Goal: Task Accomplishment & Management: Complete application form

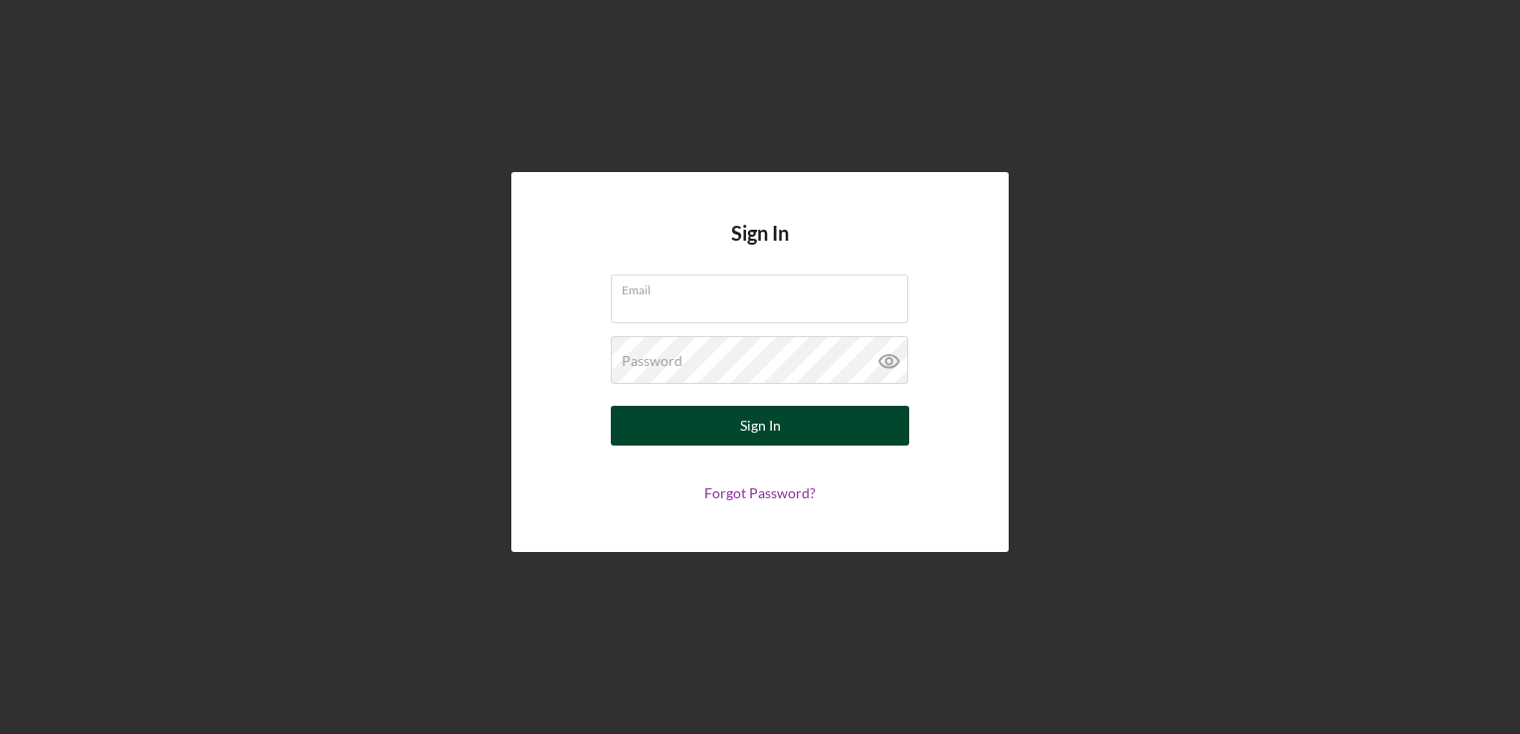
type input "[PERSON_NAME][EMAIL_ADDRESS][PERSON_NAME][DOMAIN_NAME]"
click at [686, 429] on button "Sign In" at bounding box center [760, 426] width 299 height 40
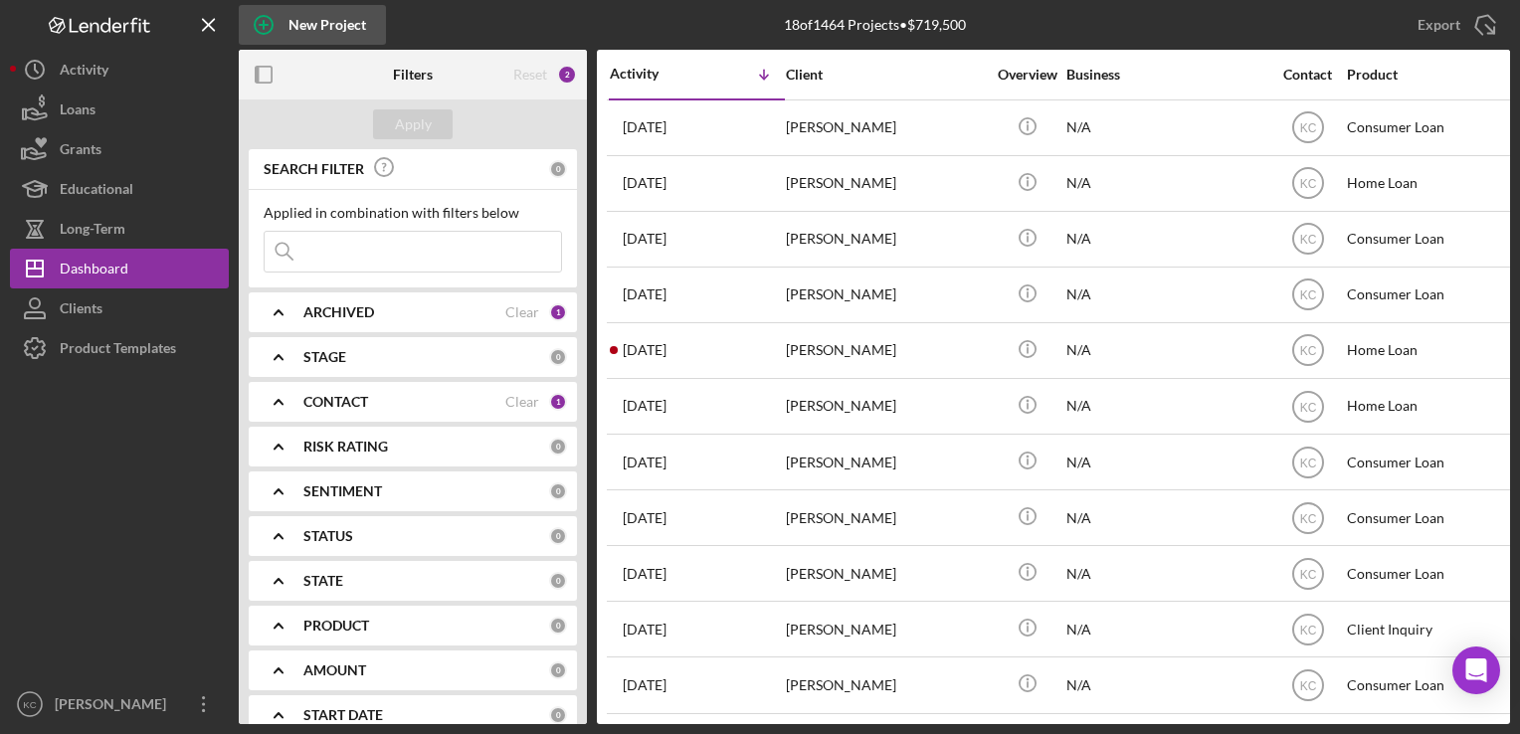
click at [273, 26] on circle "button" at bounding box center [264, 25] width 18 height 18
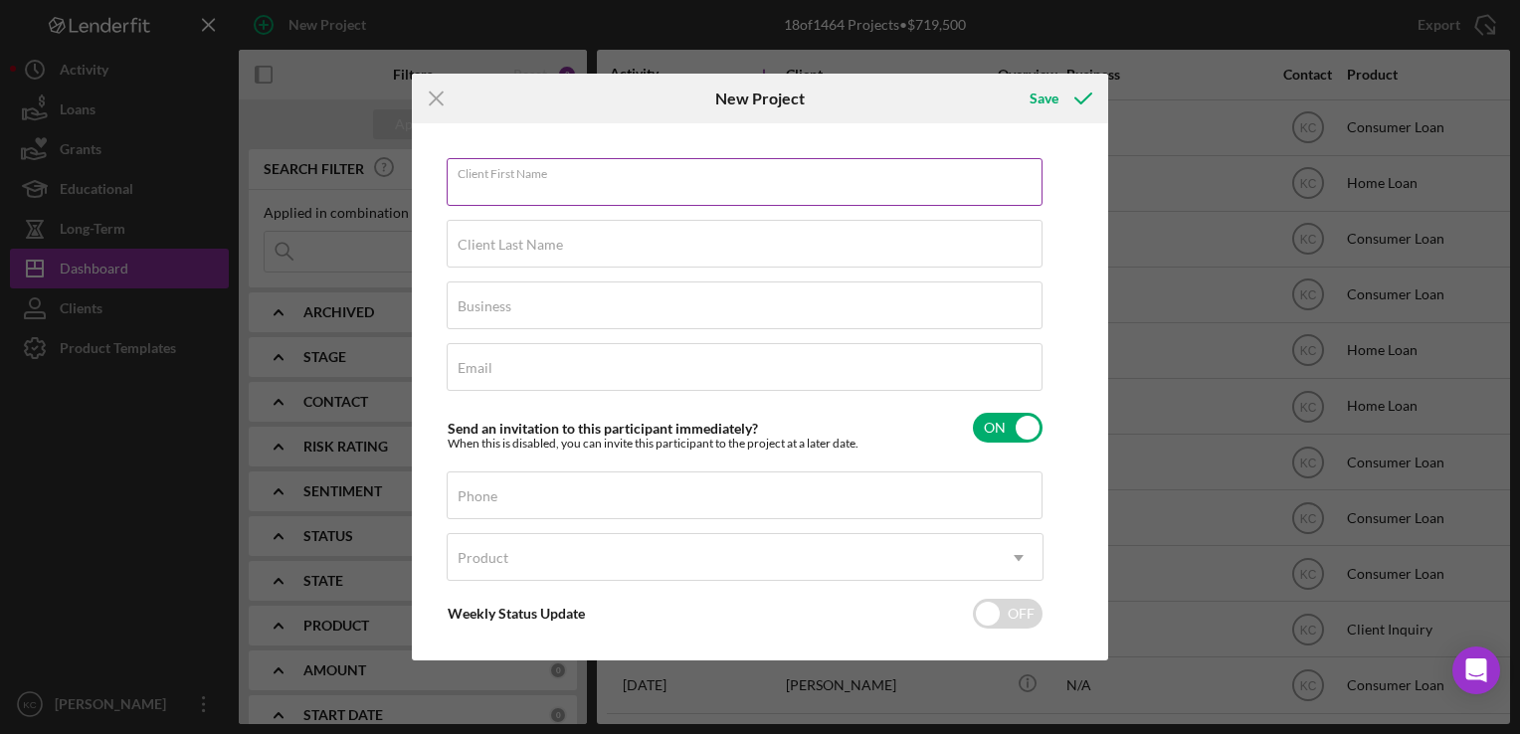
click at [718, 202] on input "Client First Name" at bounding box center [745, 182] width 596 height 48
type input "Teana"
click at [639, 255] on input "Client Last Name" at bounding box center [745, 244] width 596 height 48
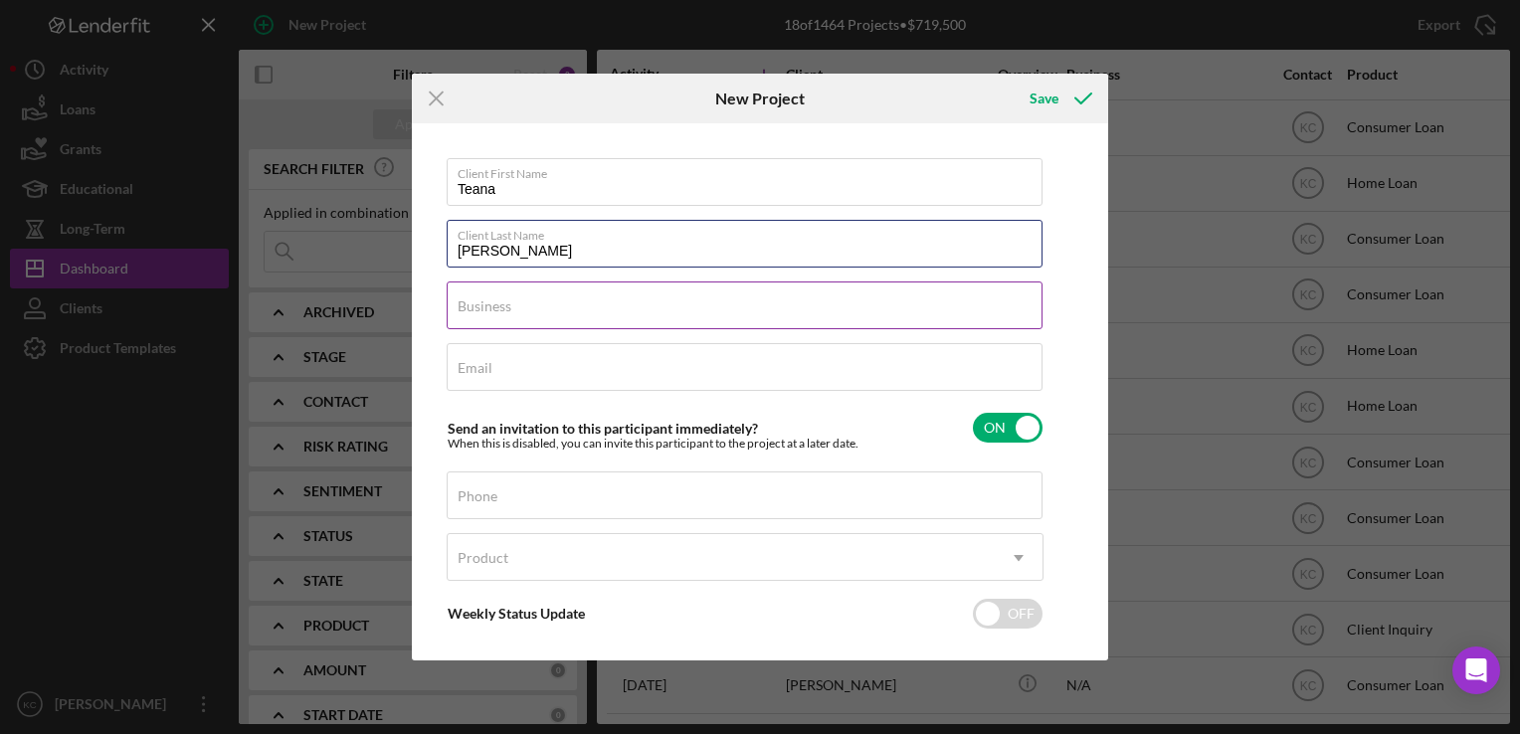
type input "[PERSON_NAME]"
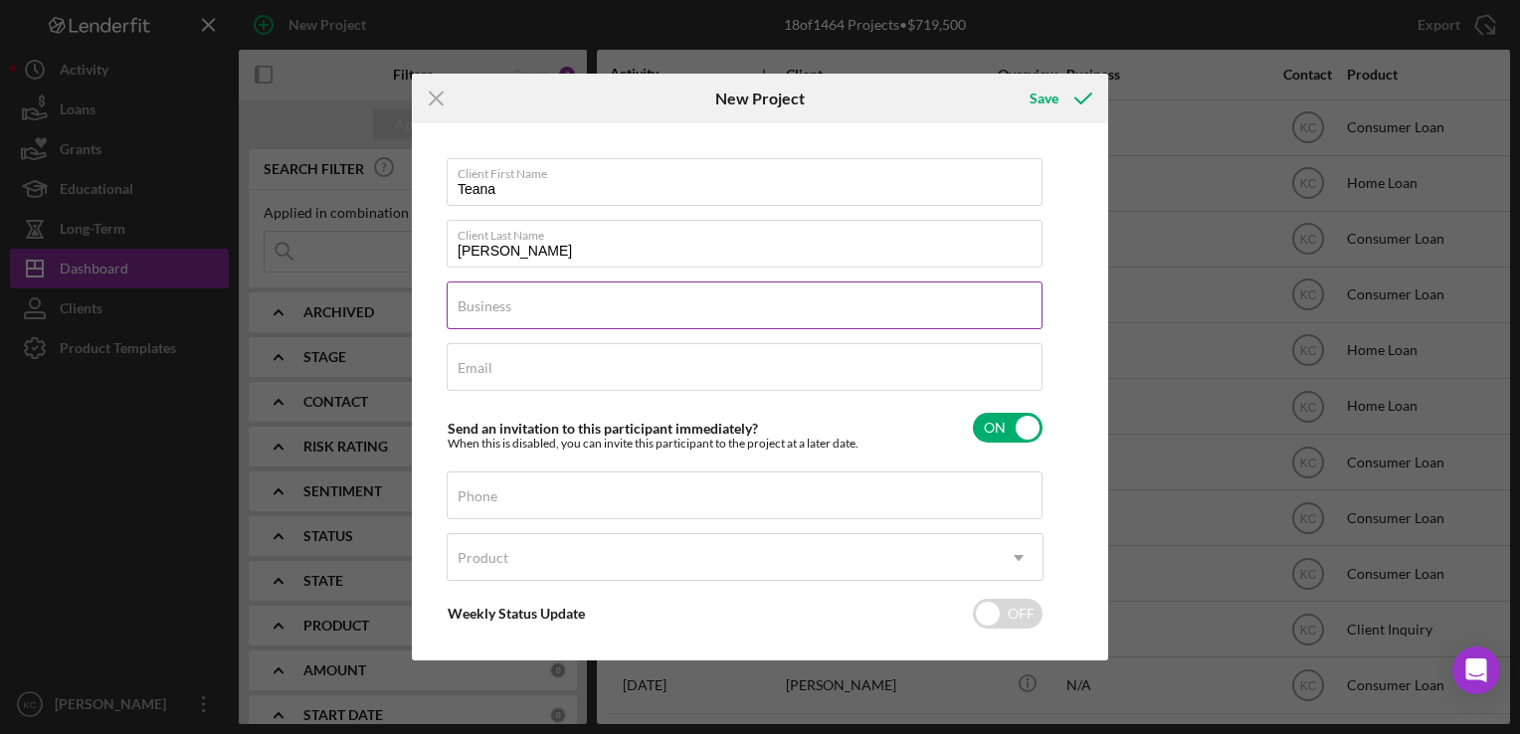
click at [550, 312] on input "Business" at bounding box center [745, 306] width 596 height 48
type input "na"
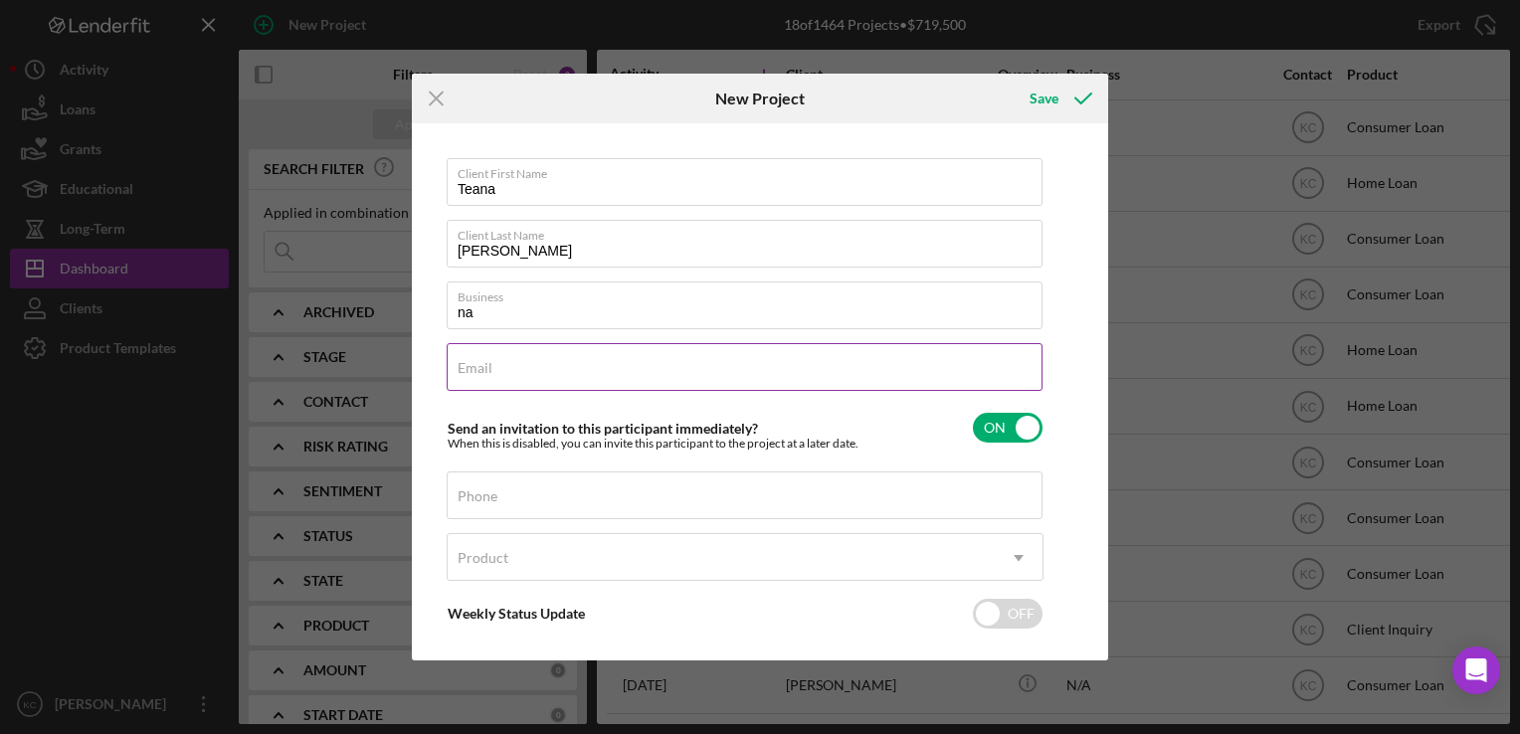
click at [531, 376] on input "Email" at bounding box center [745, 367] width 596 height 48
type input "[EMAIL_ADDRESS][DOMAIN_NAME]"
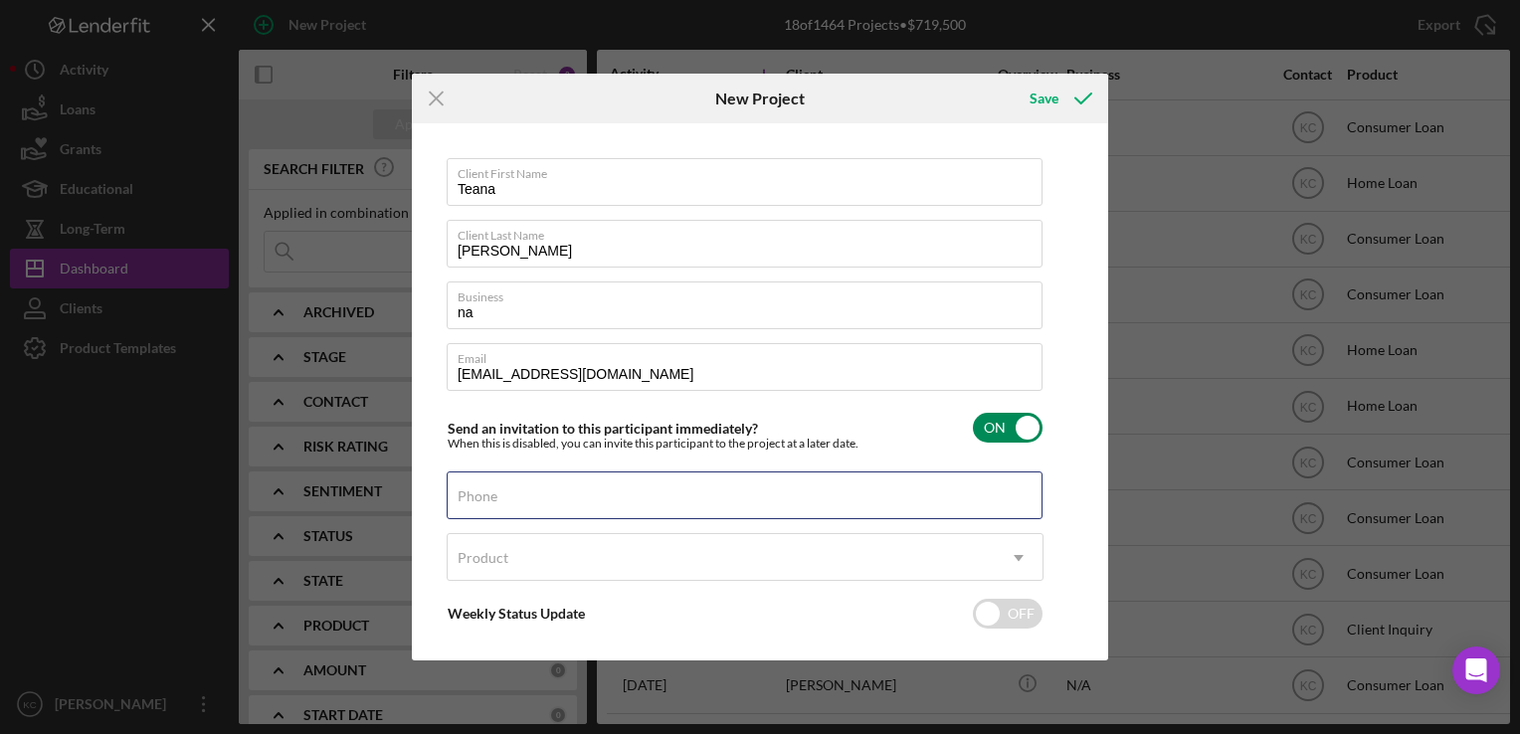
type input "[PHONE_NUMBER]"
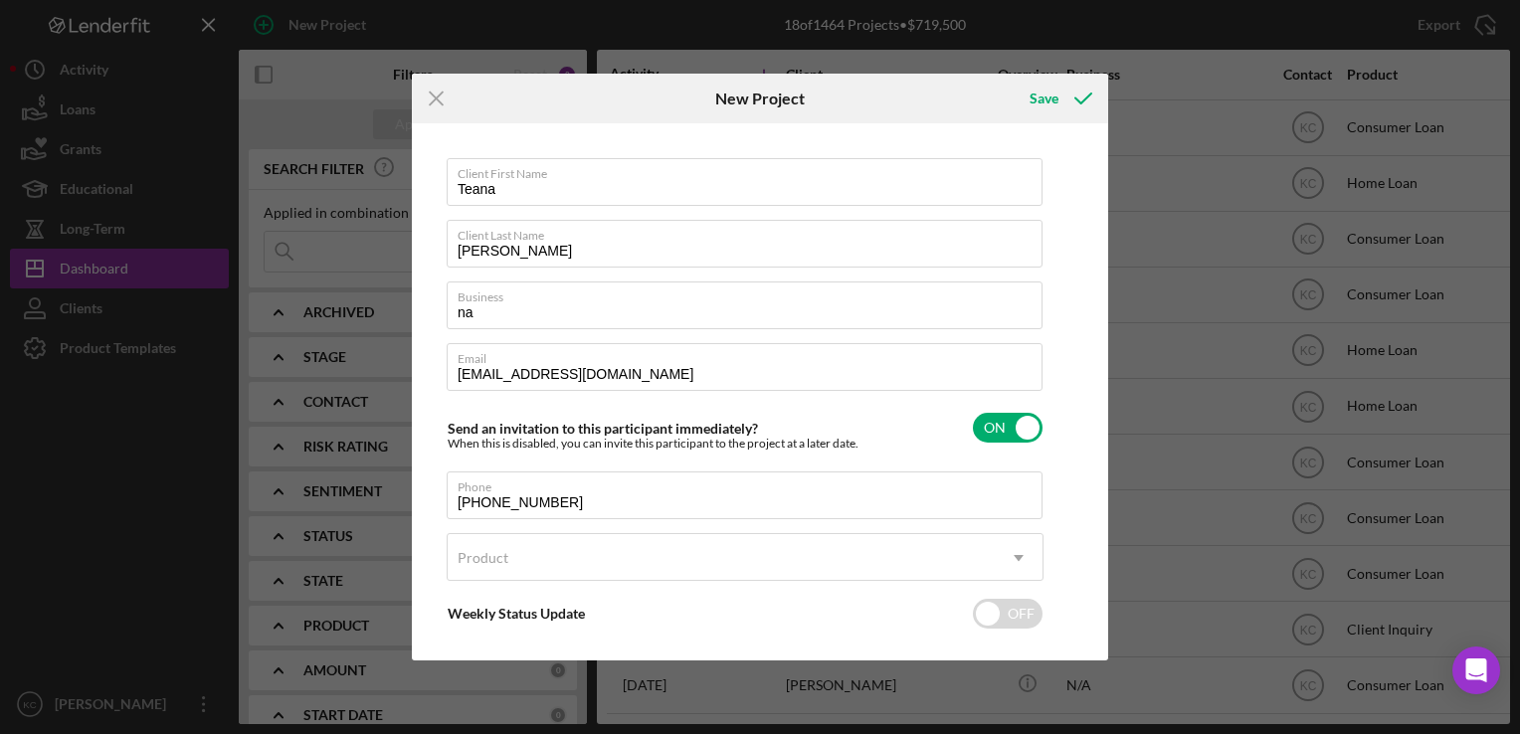
click at [1149, 664] on div "Icon/Menu Close New Project Save Client First Name Teana Client Last Name [PERS…" at bounding box center [760, 367] width 1520 height 734
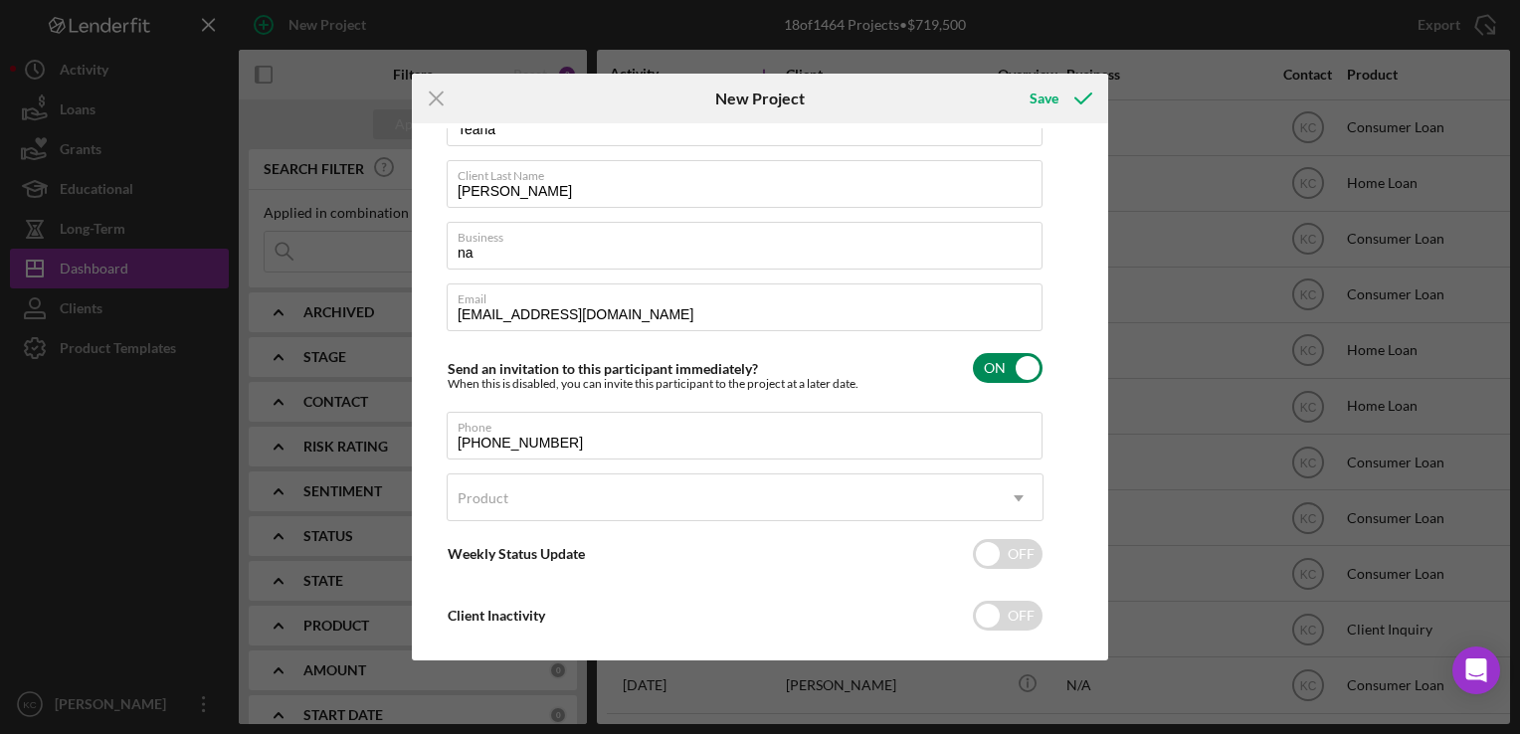
scroll to position [89, 0]
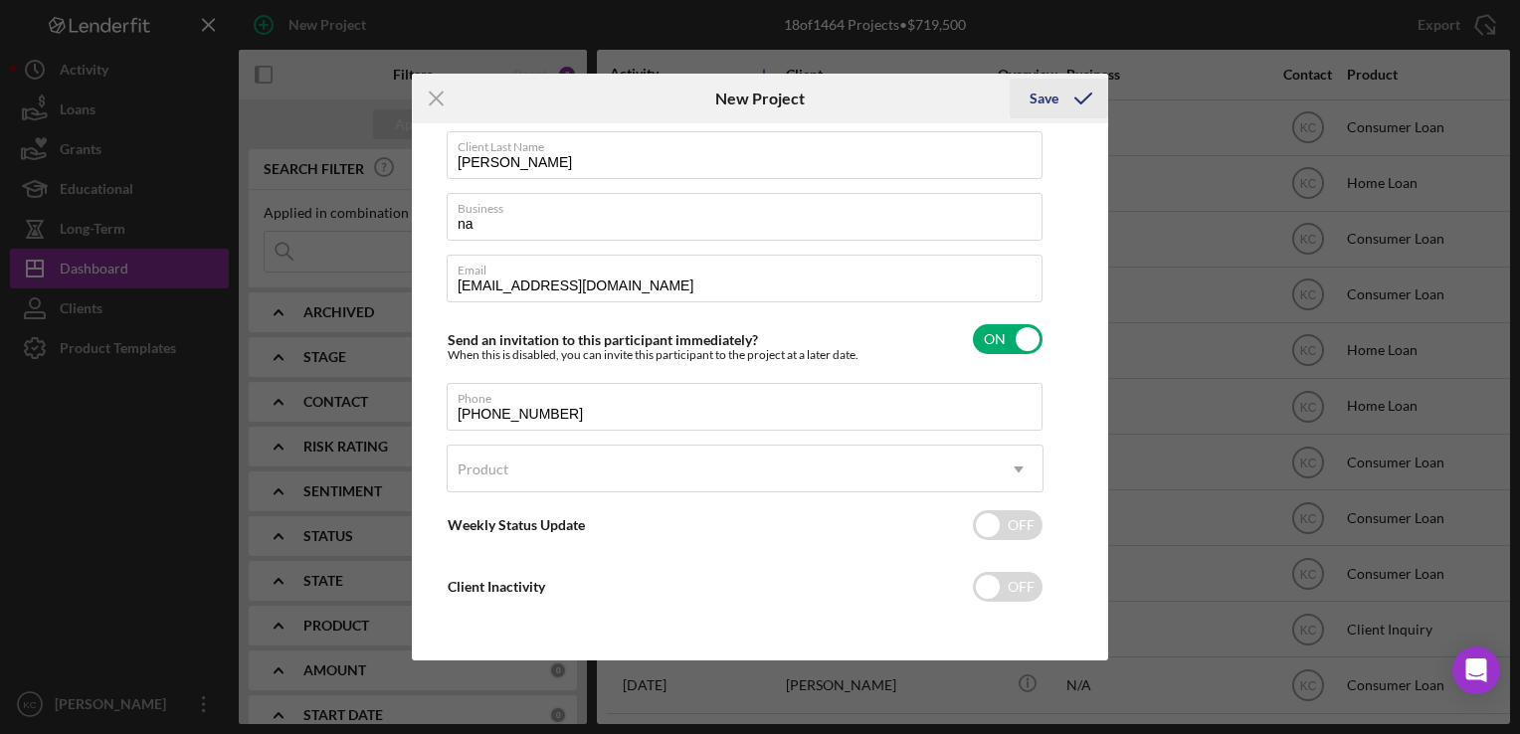
click at [1056, 101] on div "Save" at bounding box center [1044, 99] width 29 height 40
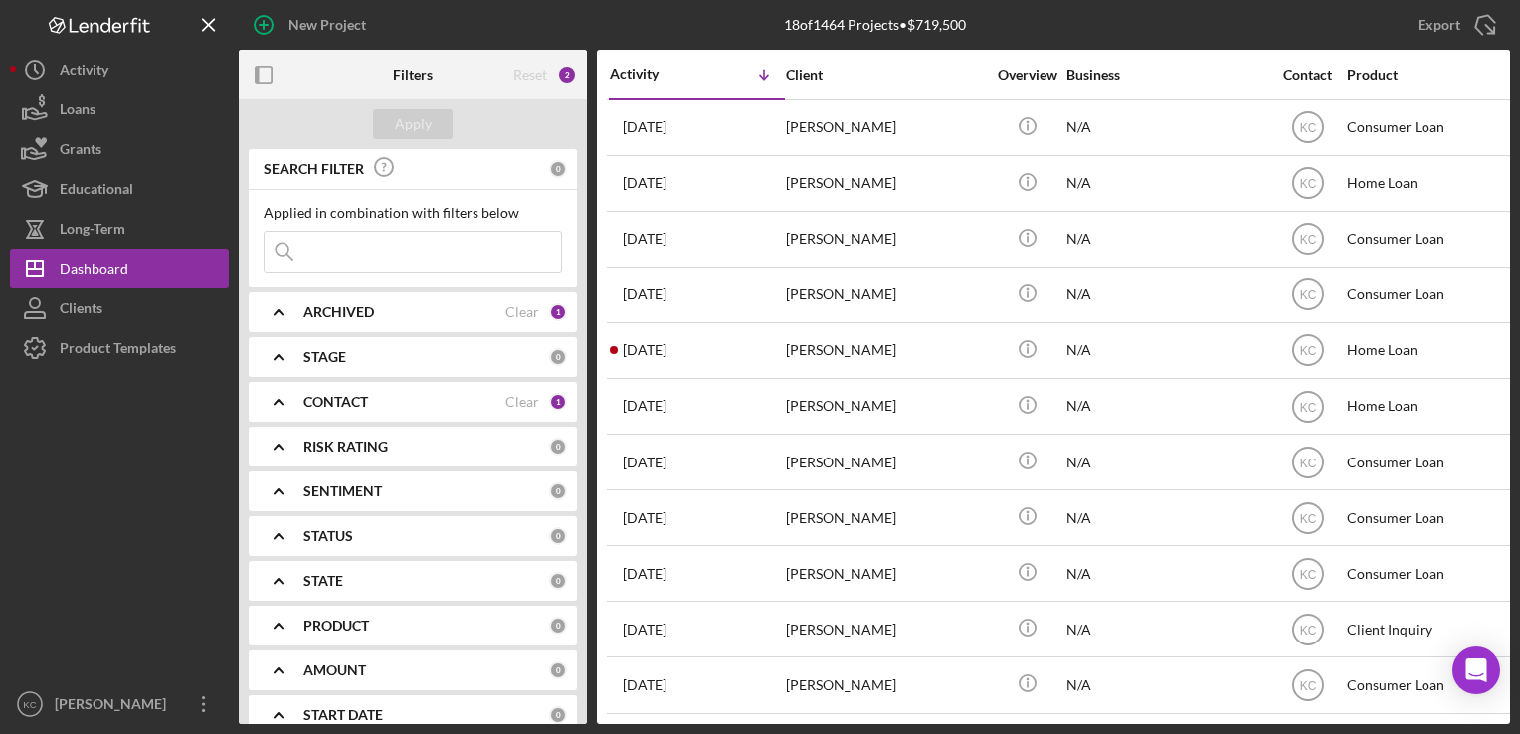
click at [489, 396] on div "CONTACT" at bounding box center [404, 402] width 202 height 16
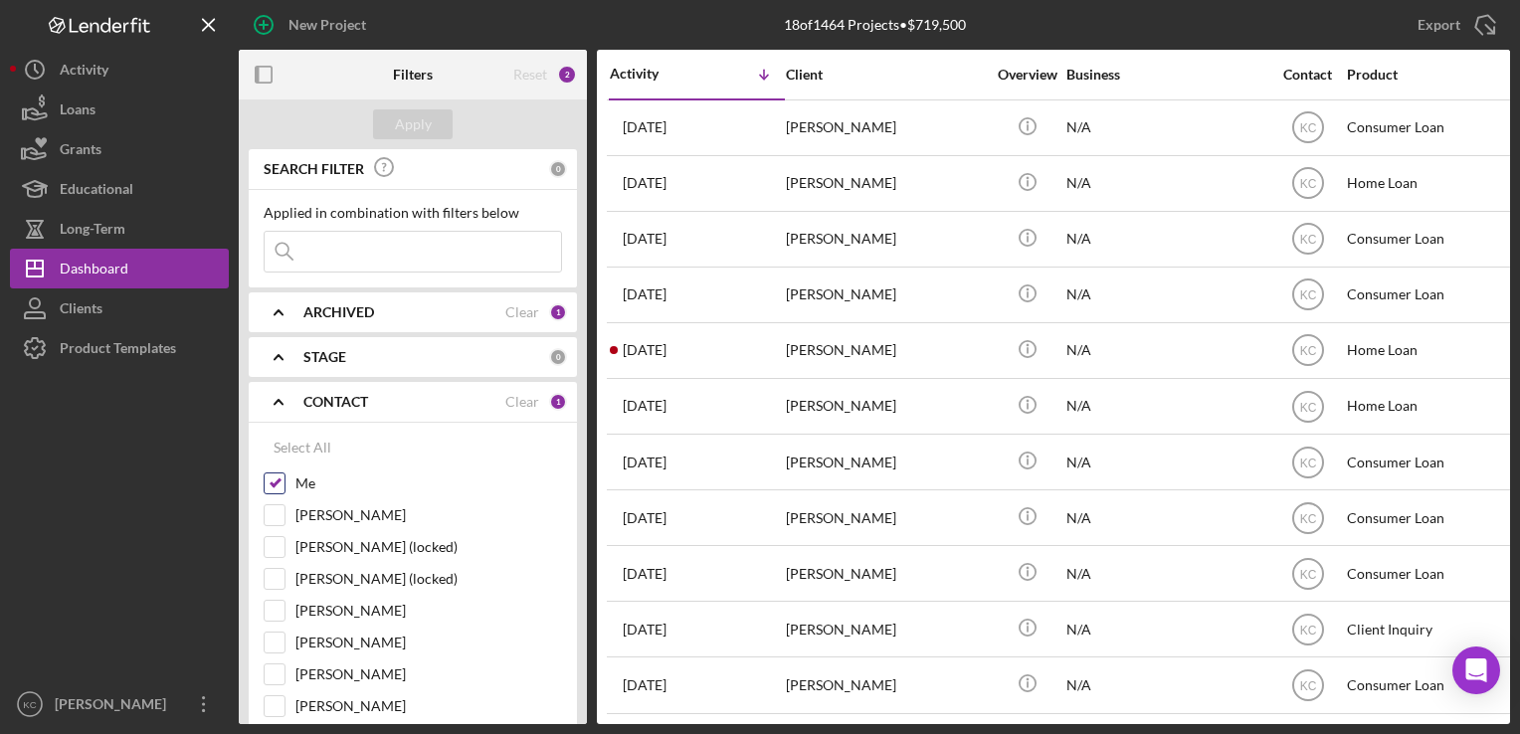
click at [268, 476] on input "Me" at bounding box center [275, 484] width 20 height 20
checkbox input "false"
click at [402, 135] on div "Apply" at bounding box center [413, 124] width 37 height 30
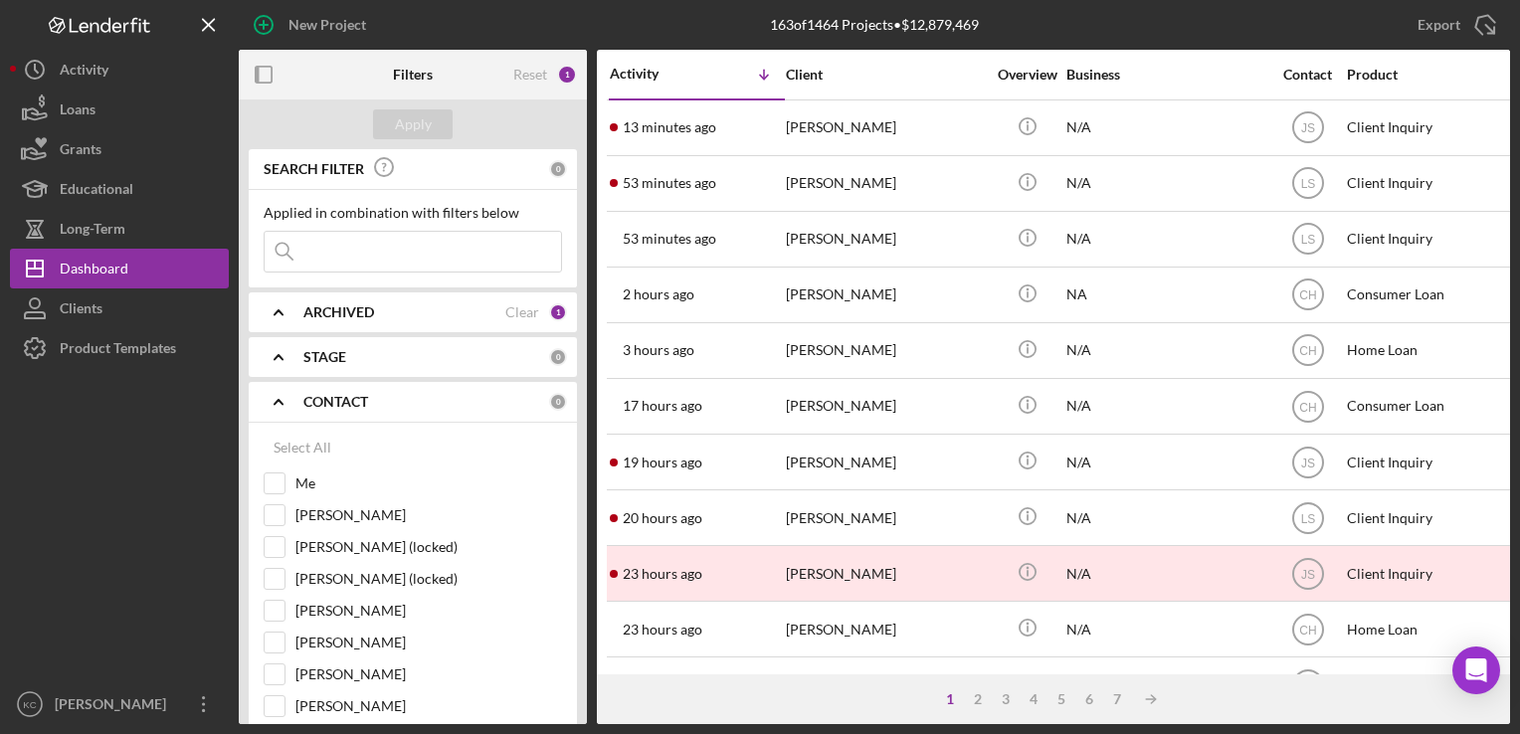
click at [374, 254] on input at bounding box center [413, 252] width 297 height 40
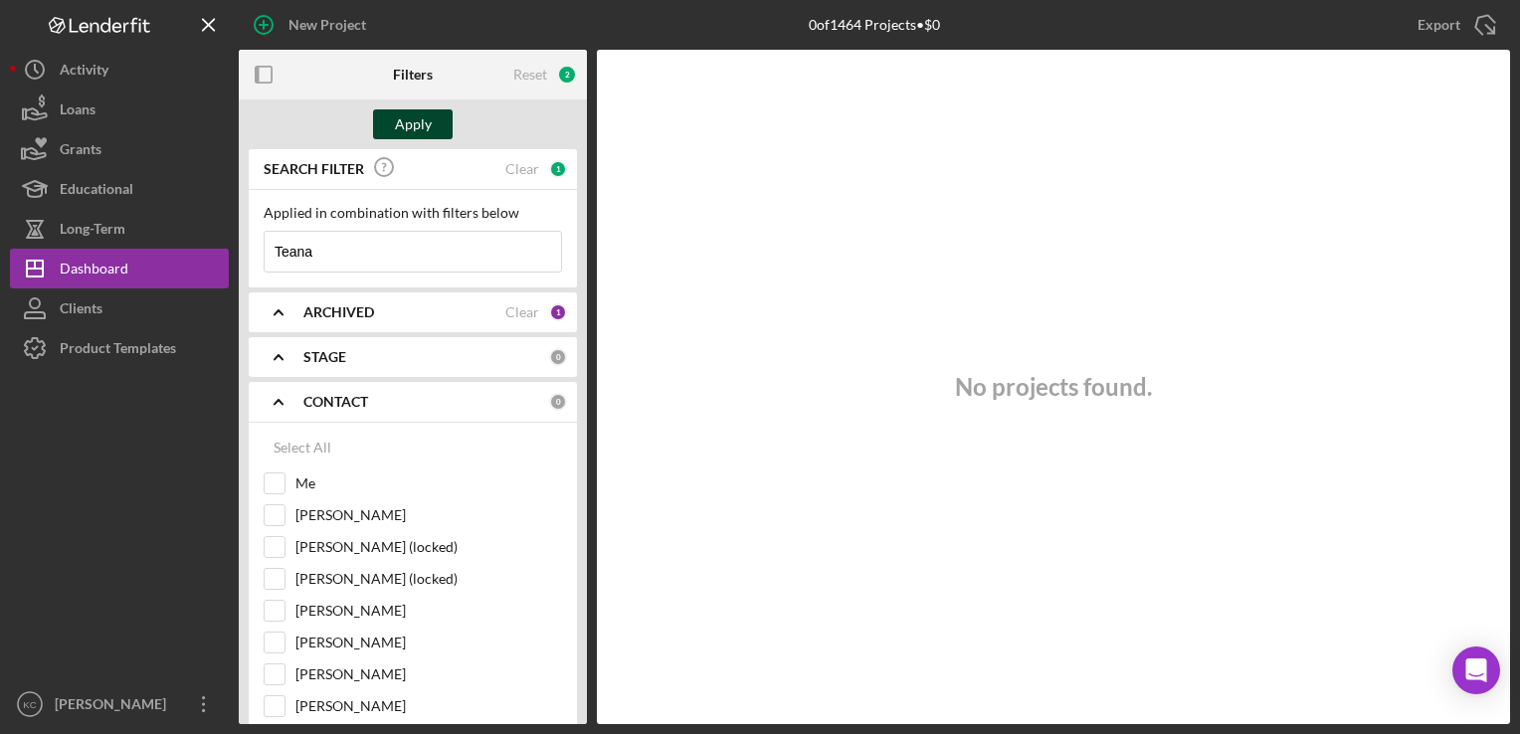
type input "Teana"
click at [442, 119] on button "Apply" at bounding box center [413, 124] width 80 height 30
click at [294, 449] on div "Select All" at bounding box center [303, 448] width 58 height 40
checkbox input "true"
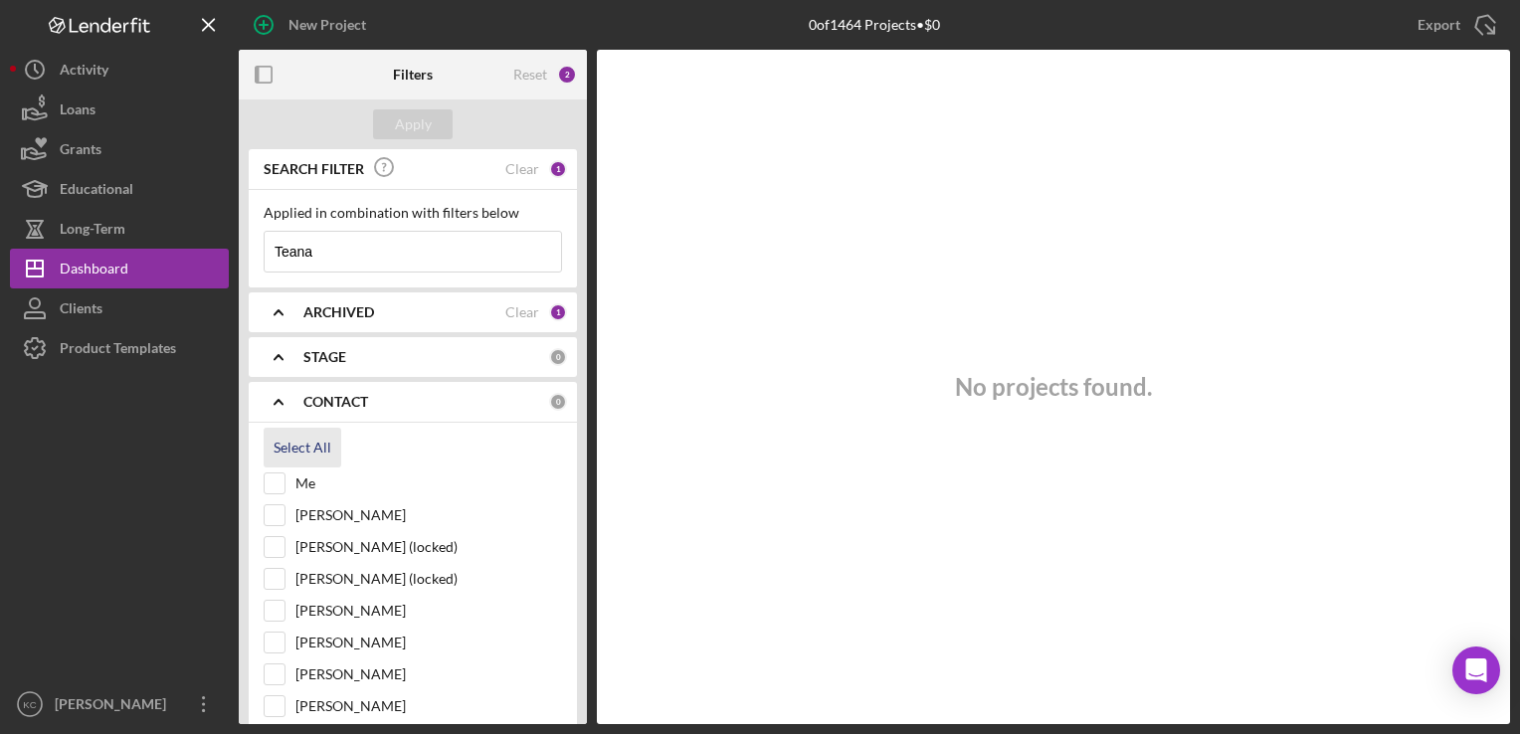
checkbox input "true"
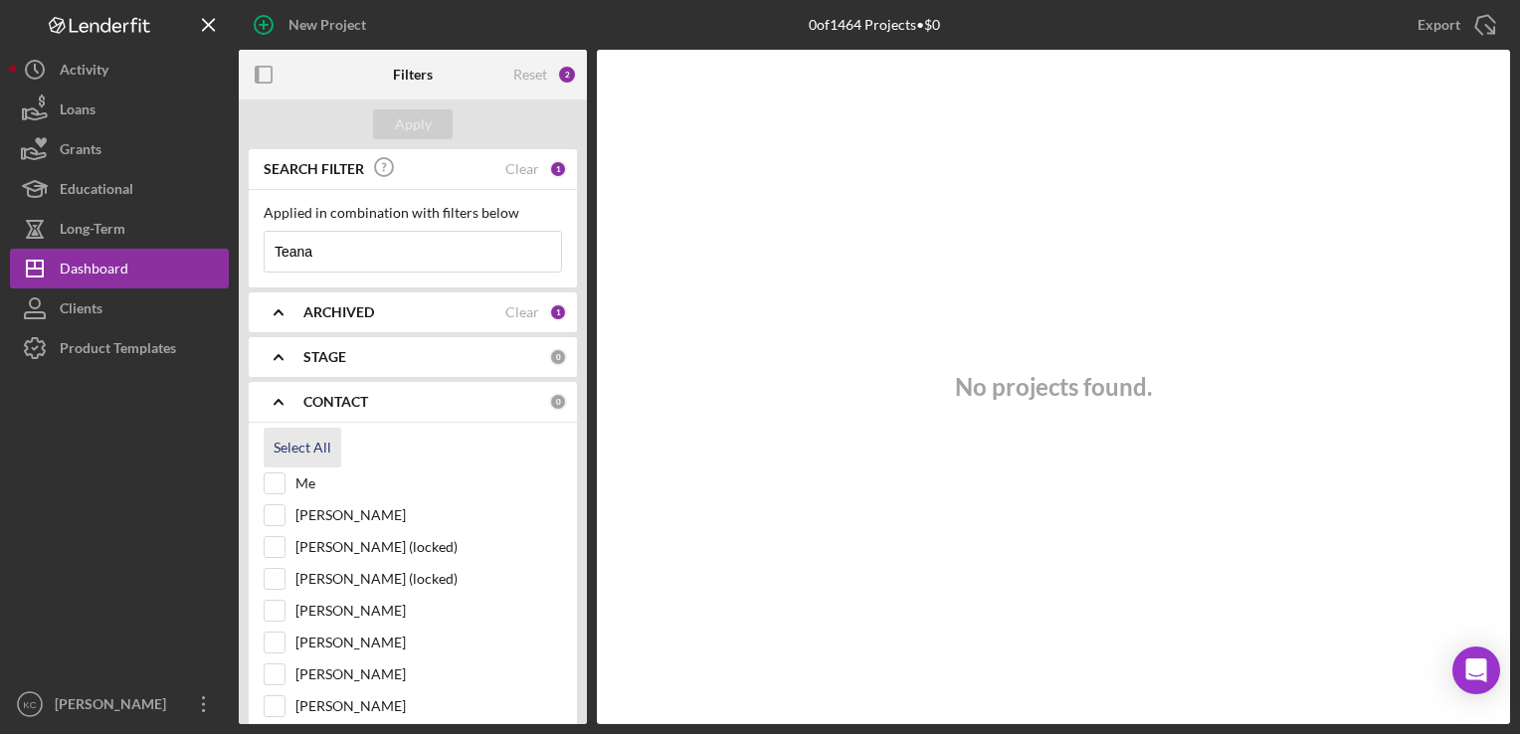
checkbox input "true"
click at [418, 123] on div "Apply" at bounding box center [413, 124] width 37 height 30
click at [279, 28] on icon "button" at bounding box center [264, 25] width 50 height 50
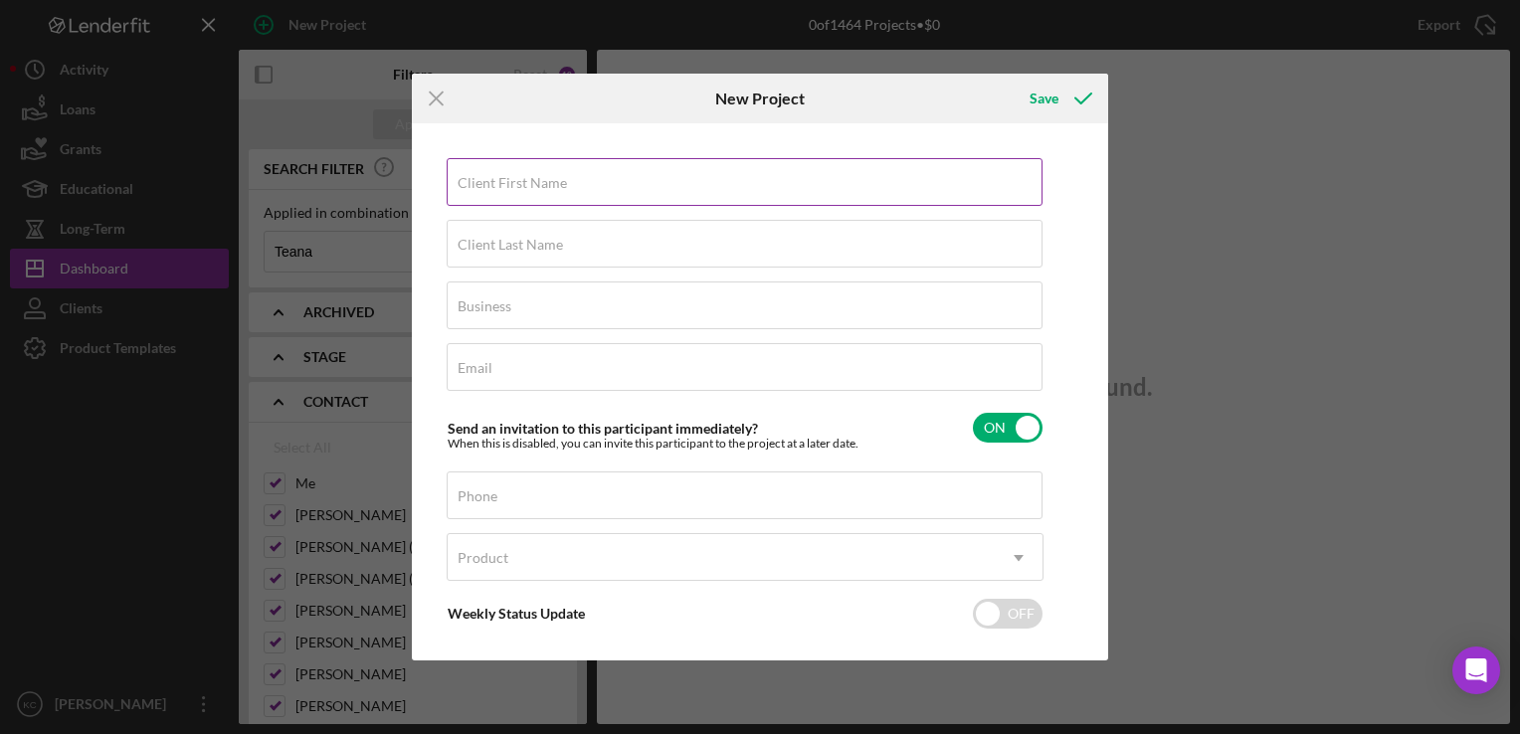
click at [633, 175] on div "Client First Name Required" at bounding box center [745, 183] width 597 height 50
type input "Teana"
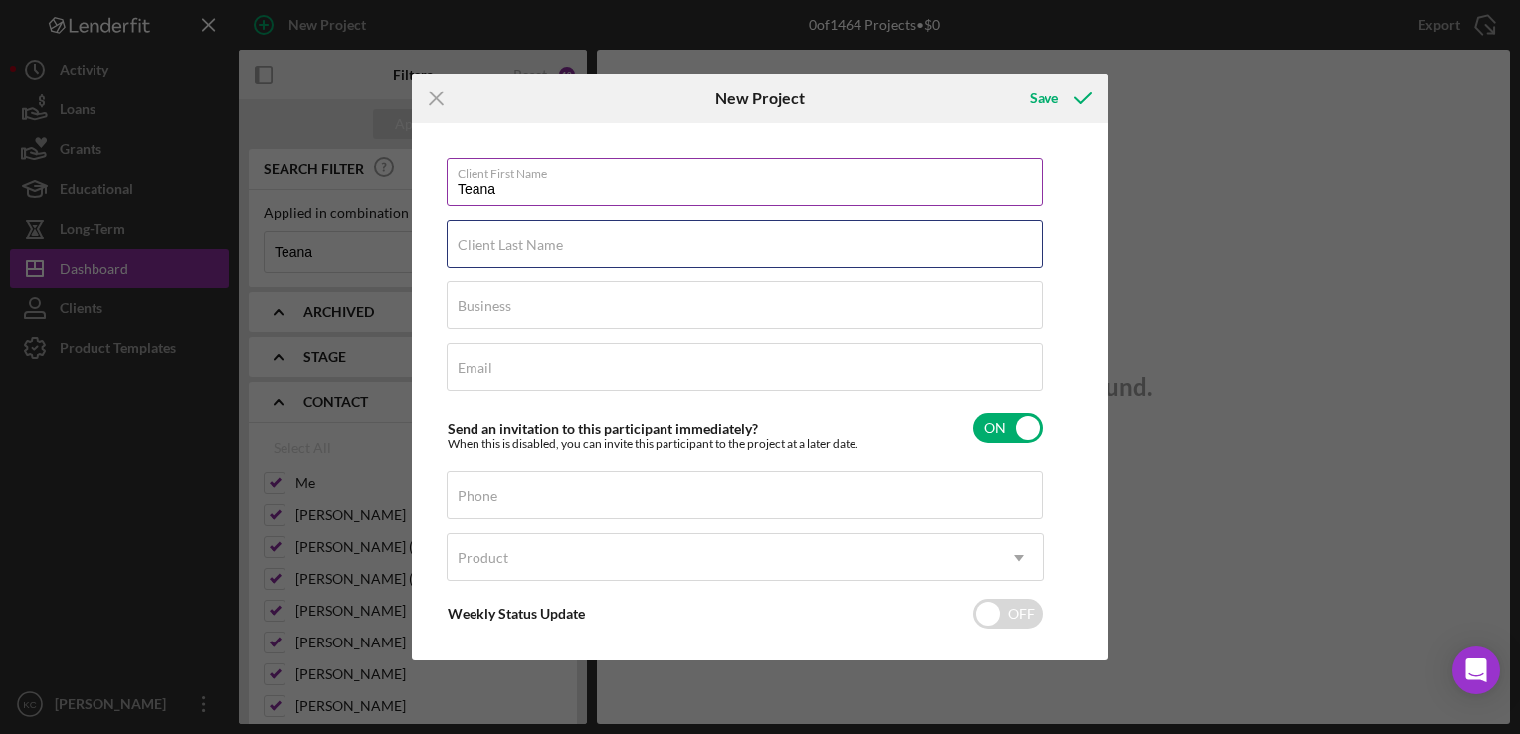
type input "[PERSON_NAME]"
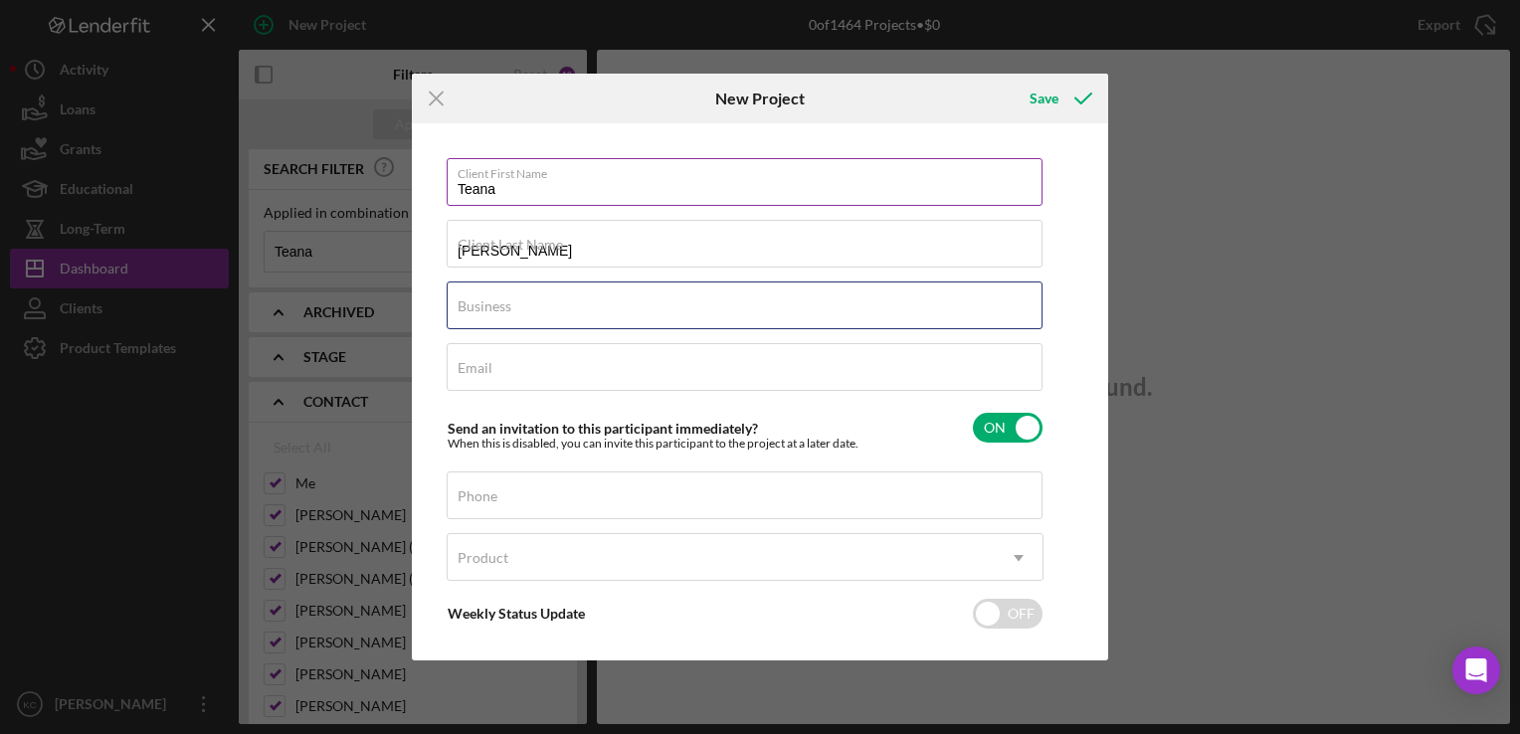
type input "na"
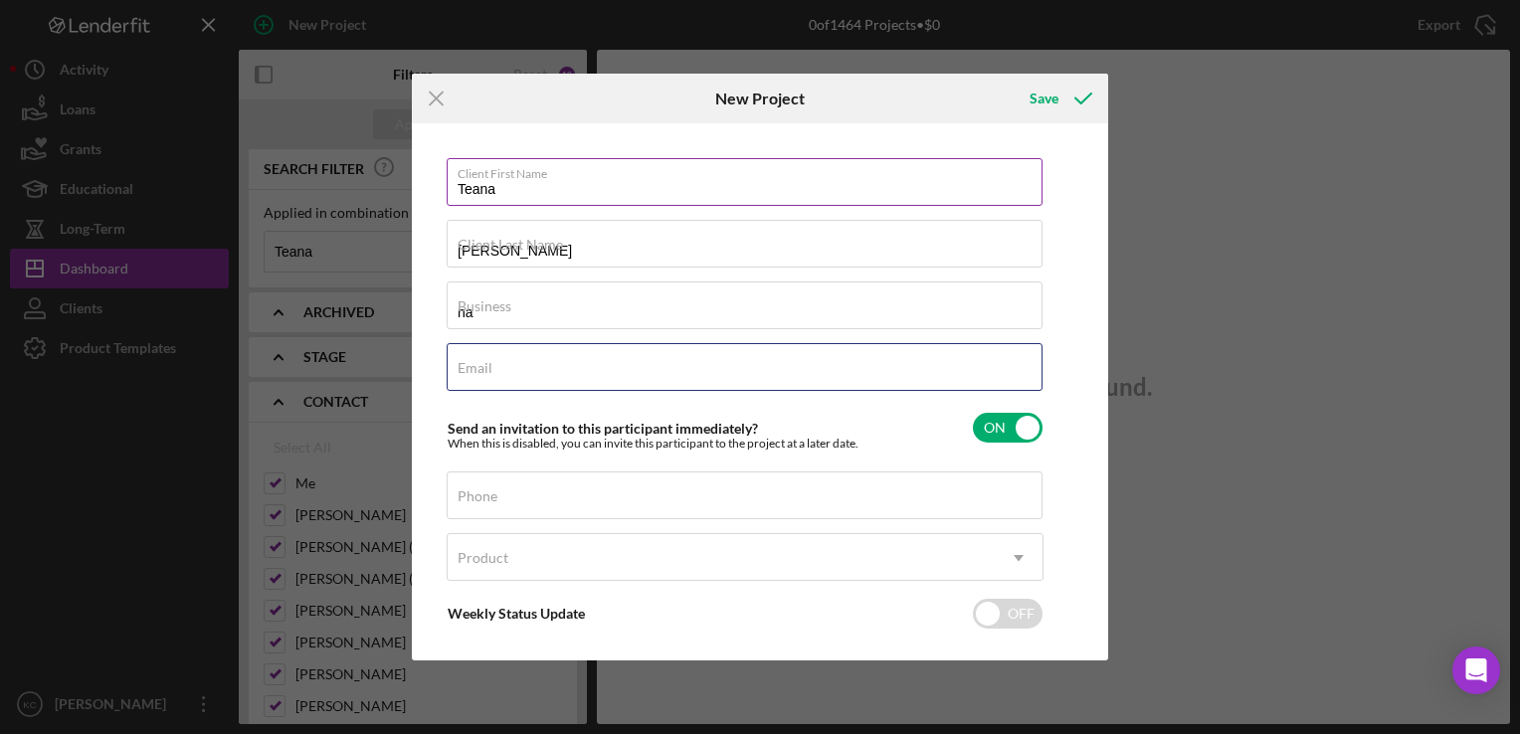
type input "[EMAIL_ADDRESS][DOMAIN_NAME]"
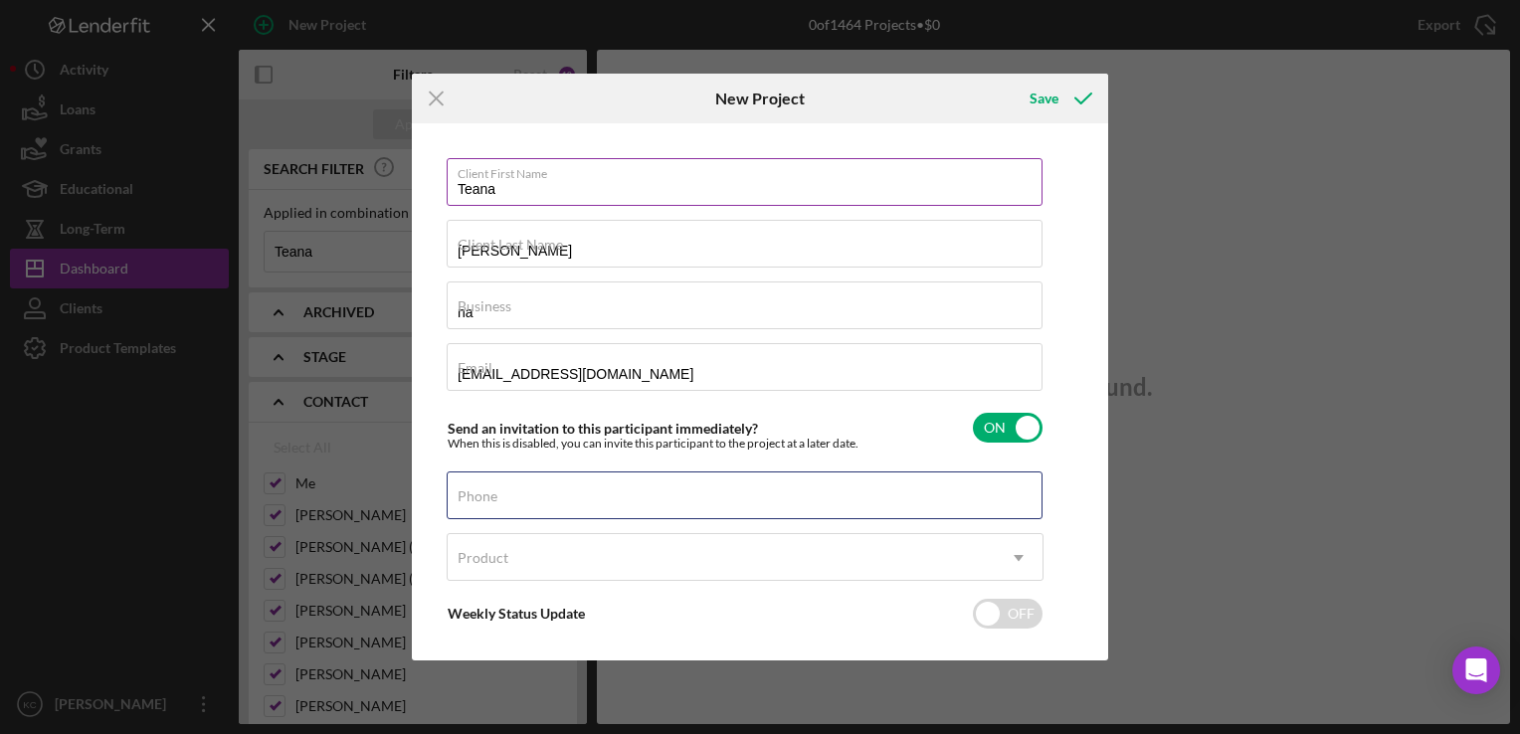
type input "[PHONE_NUMBER]"
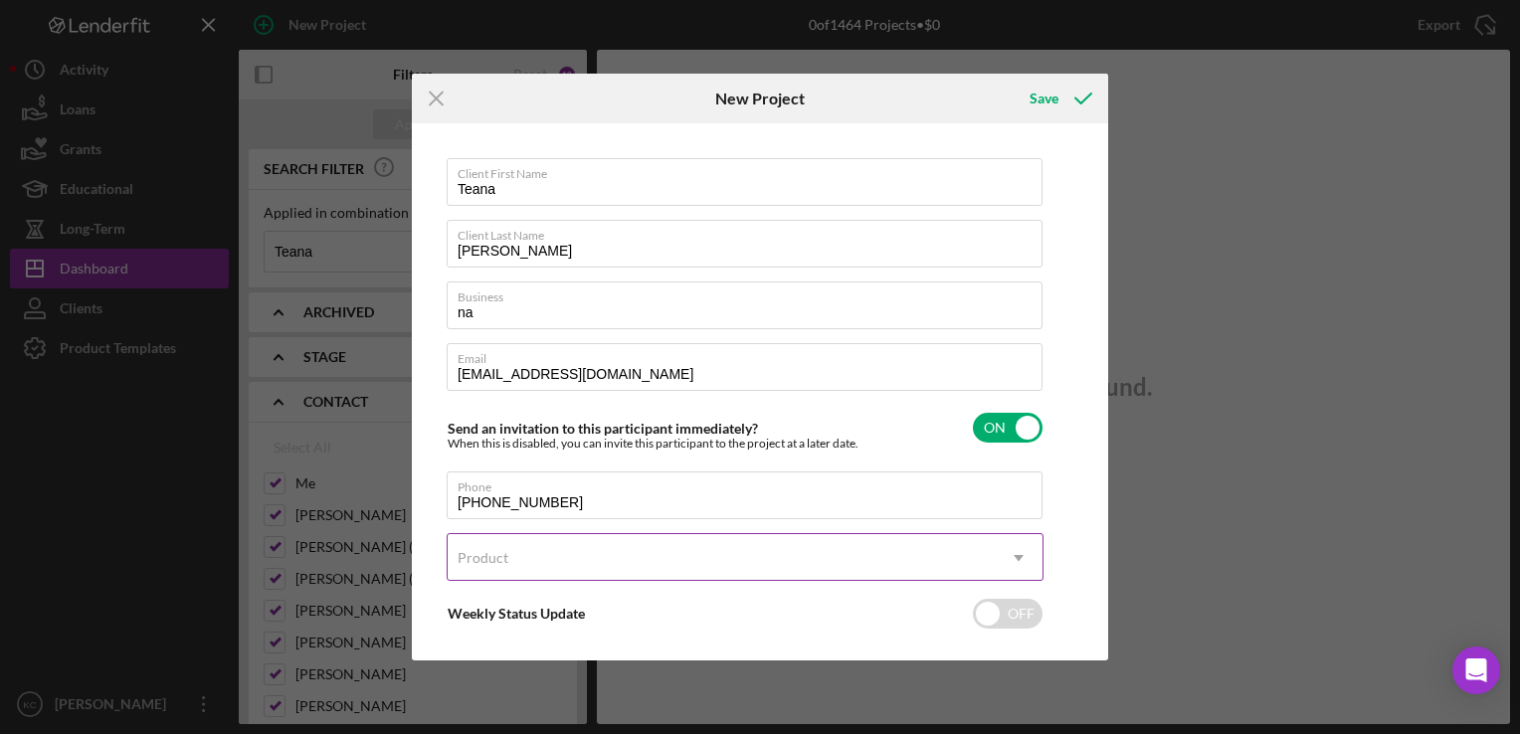
click at [991, 555] on div "Product" at bounding box center [721, 558] width 547 height 46
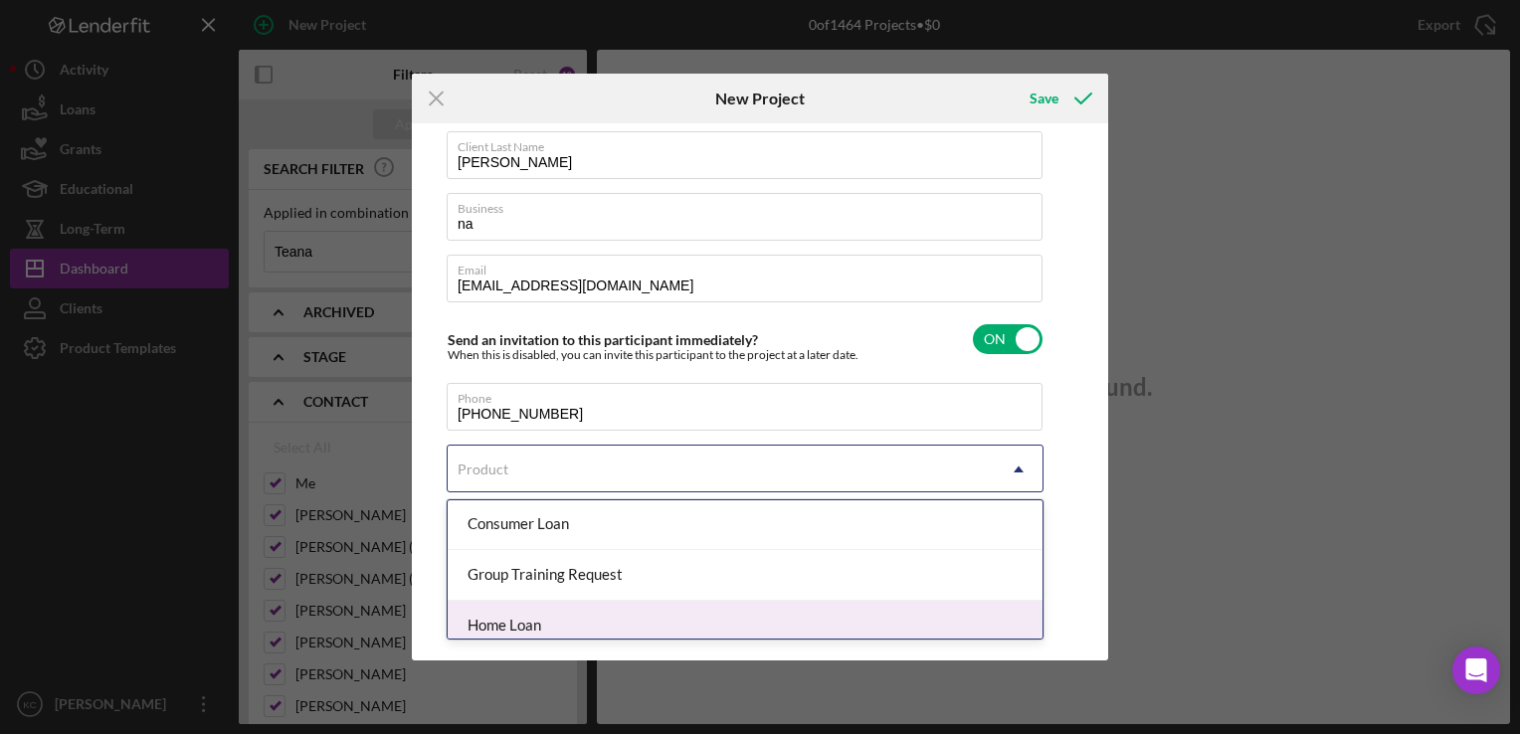
scroll to position [199, 0]
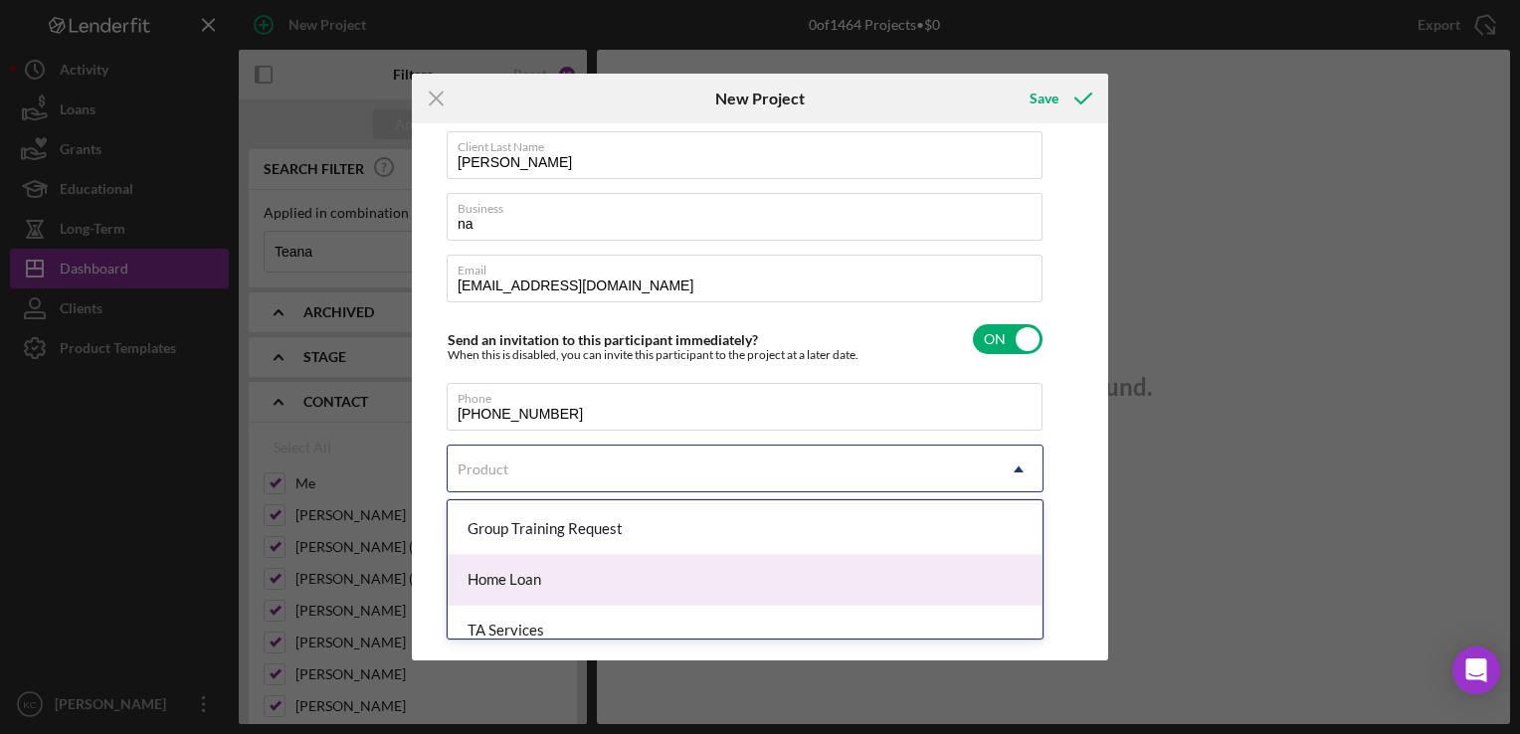
click at [880, 585] on div "Home Loan" at bounding box center [745, 580] width 595 height 51
checkbox input "true"
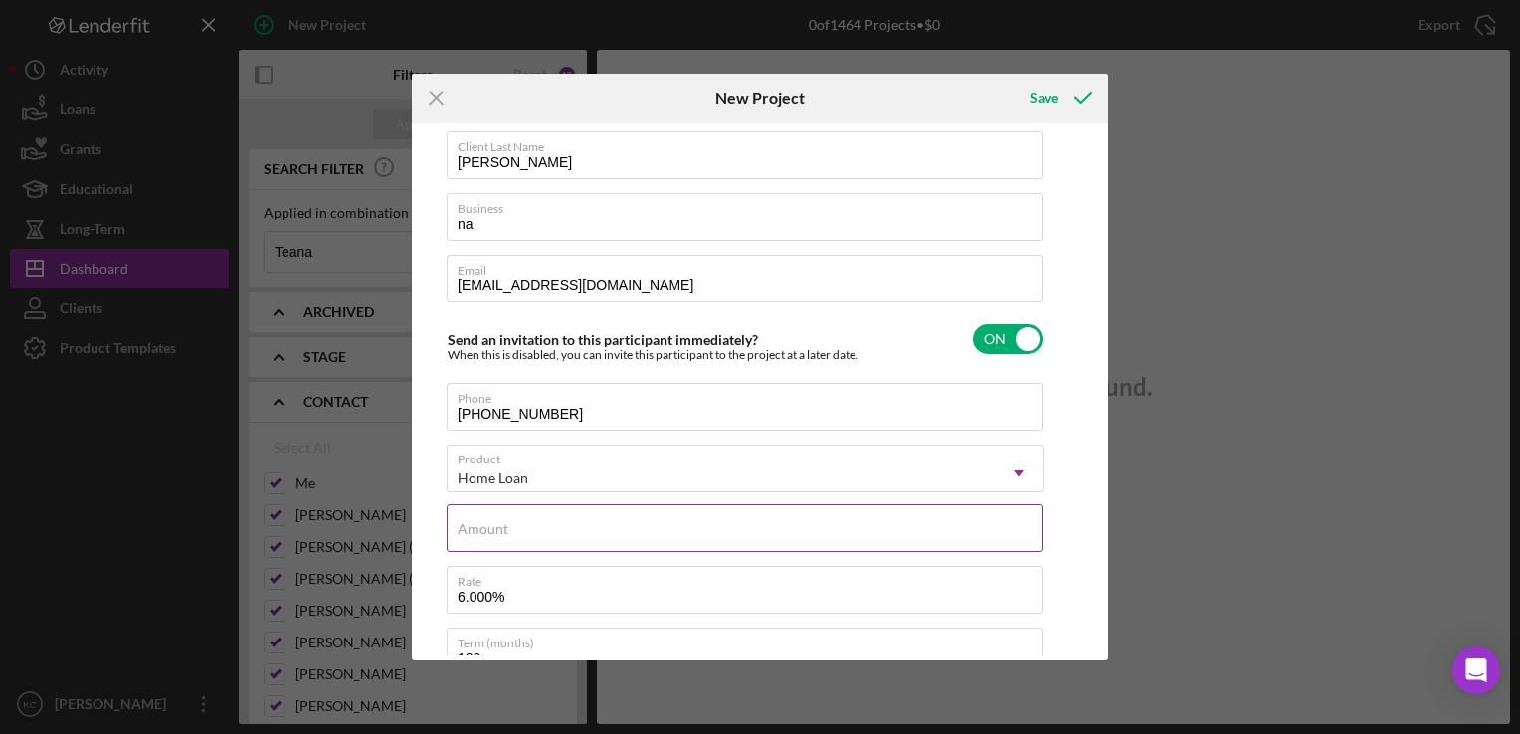
click at [713, 540] on input "Amount" at bounding box center [745, 528] width 596 height 48
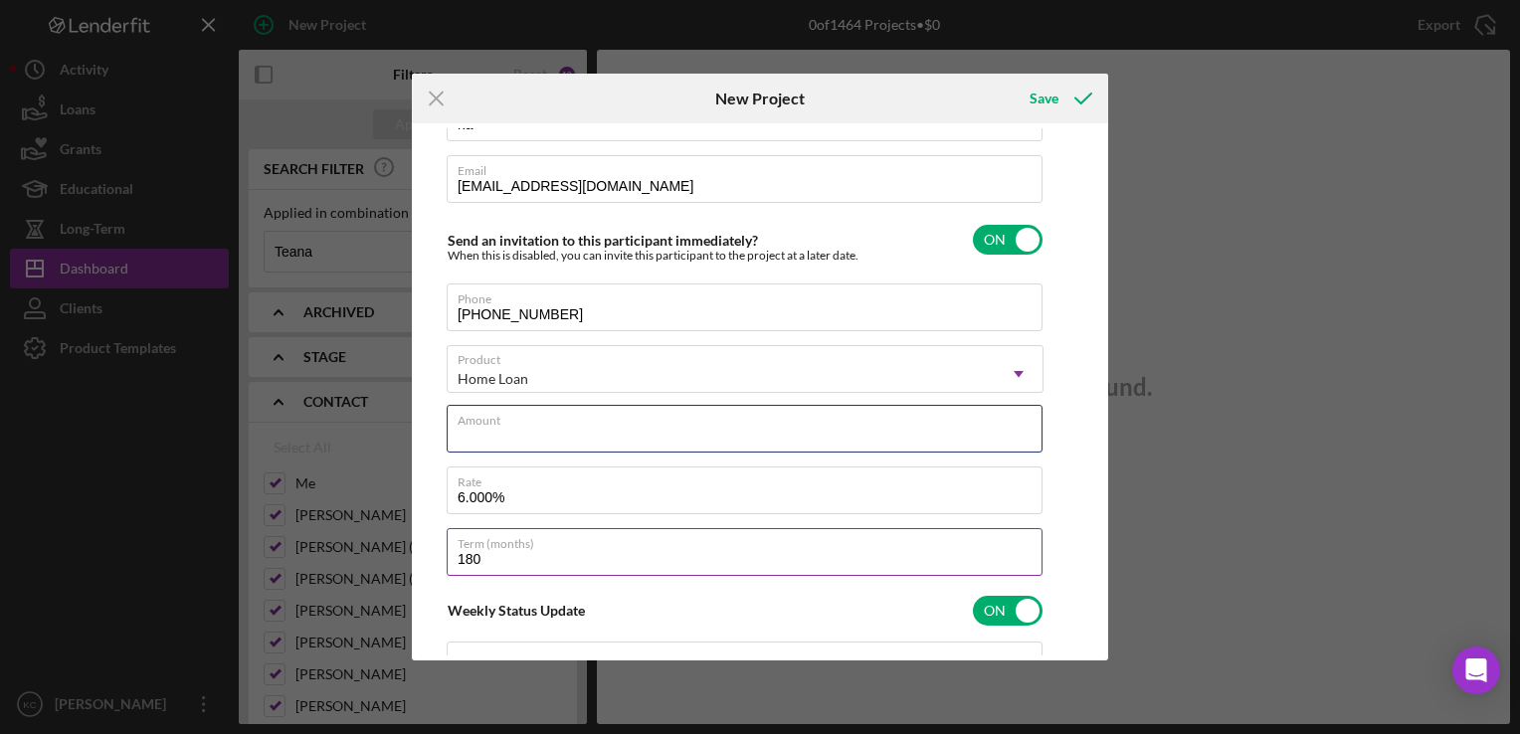
type input "$60,000"
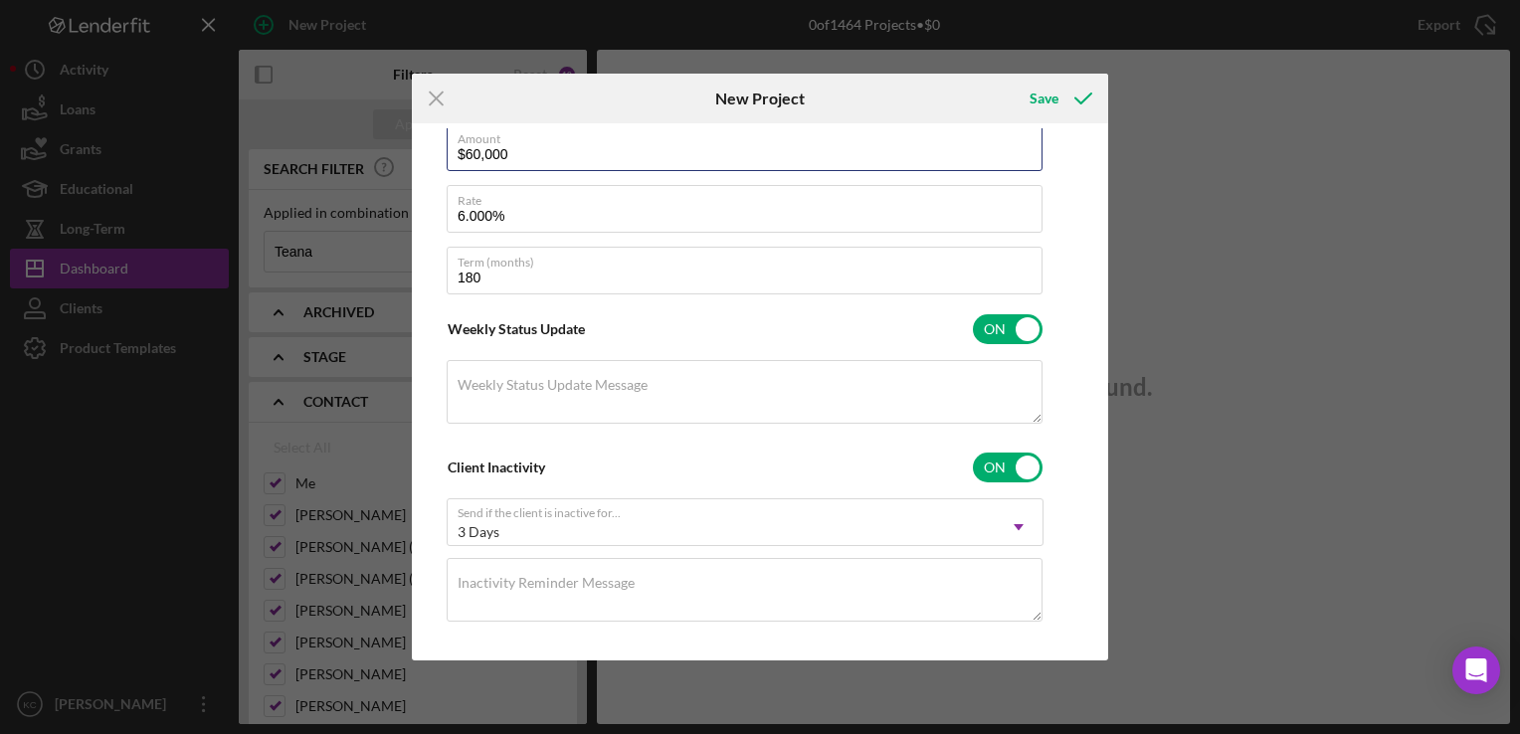
scroll to position [487, 0]
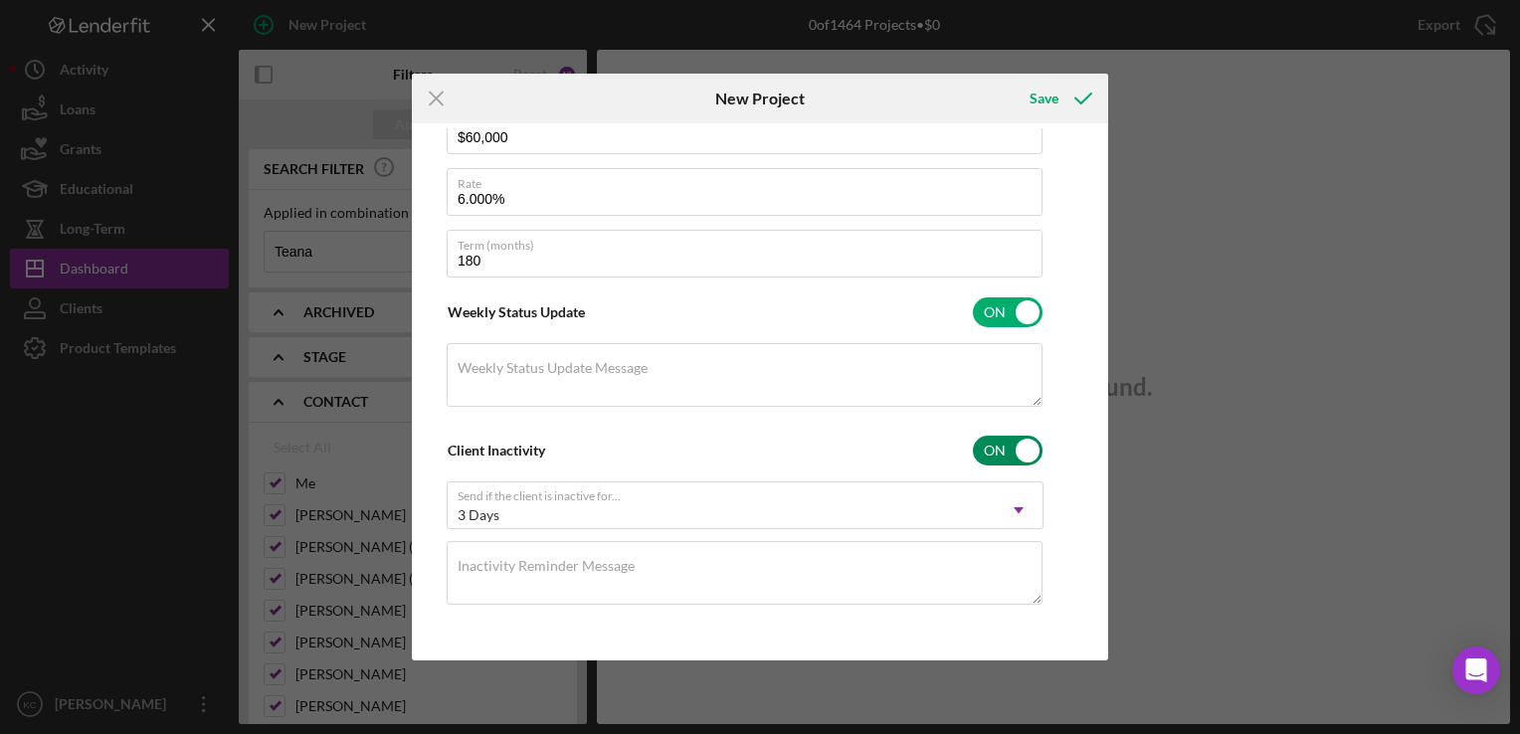
click at [1021, 451] on input "checkbox" at bounding box center [1008, 451] width 70 height 30
checkbox input "false"
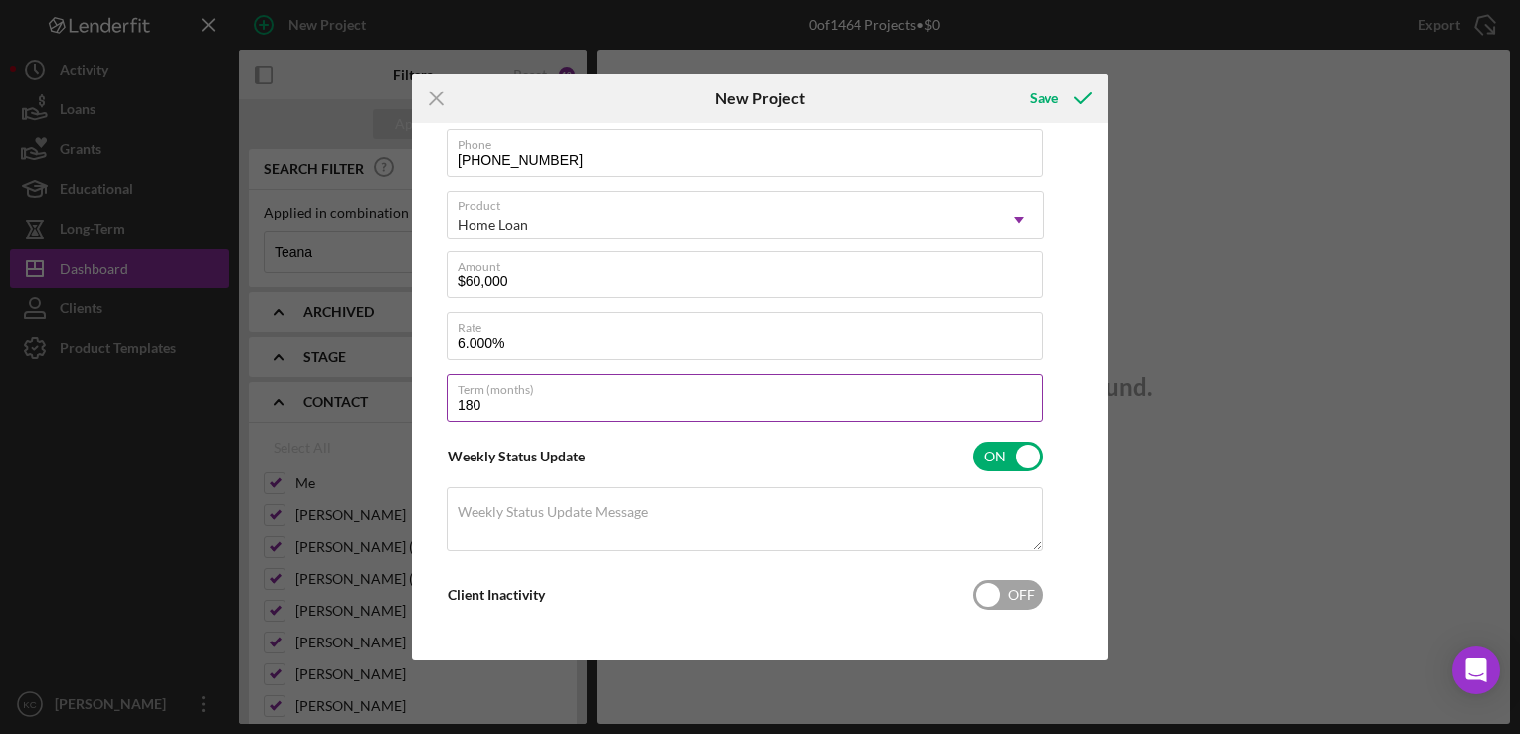
scroll to position [340, 0]
click at [1011, 464] on input "checkbox" at bounding box center [1008, 459] width 70 height 30
checkbox input "false"
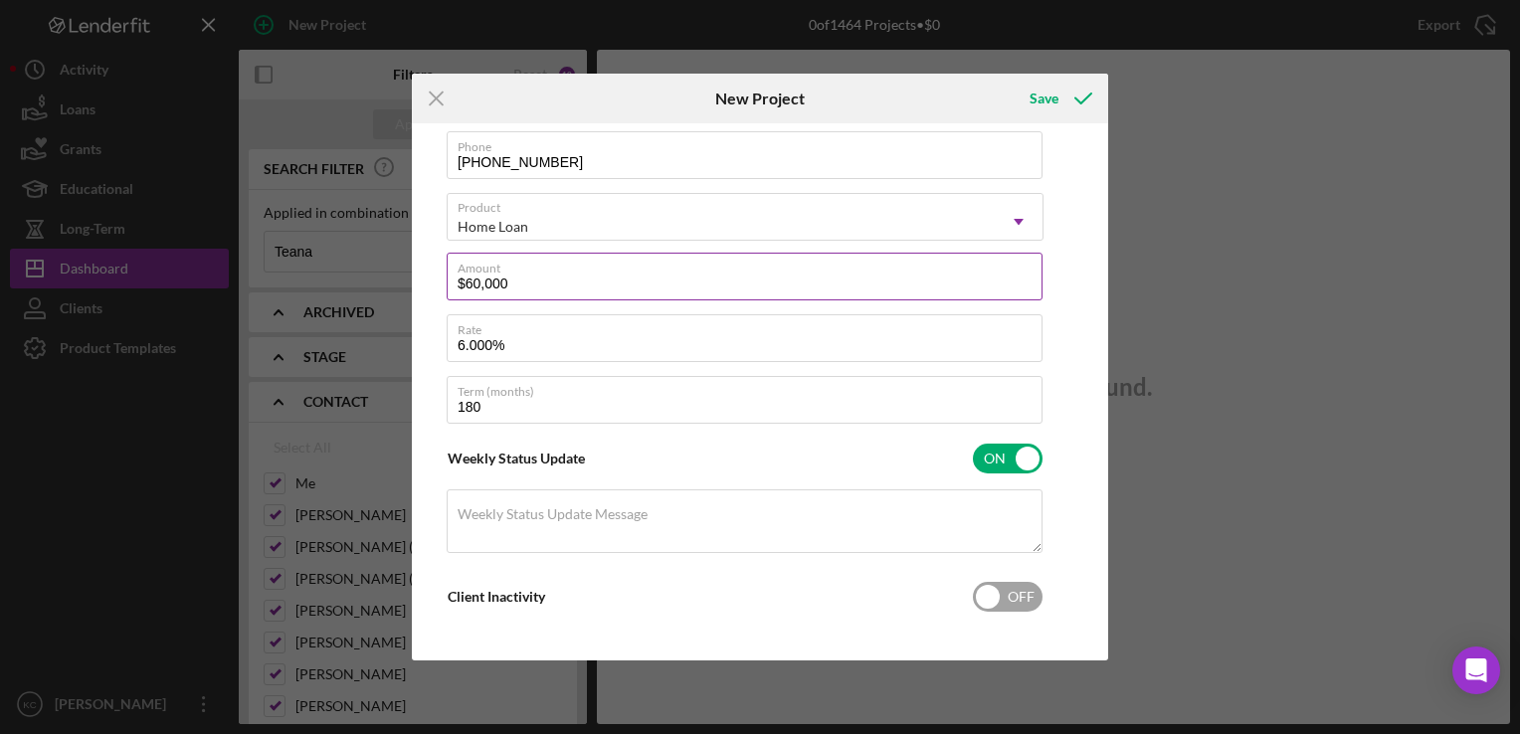
scroll to position [274, 0]
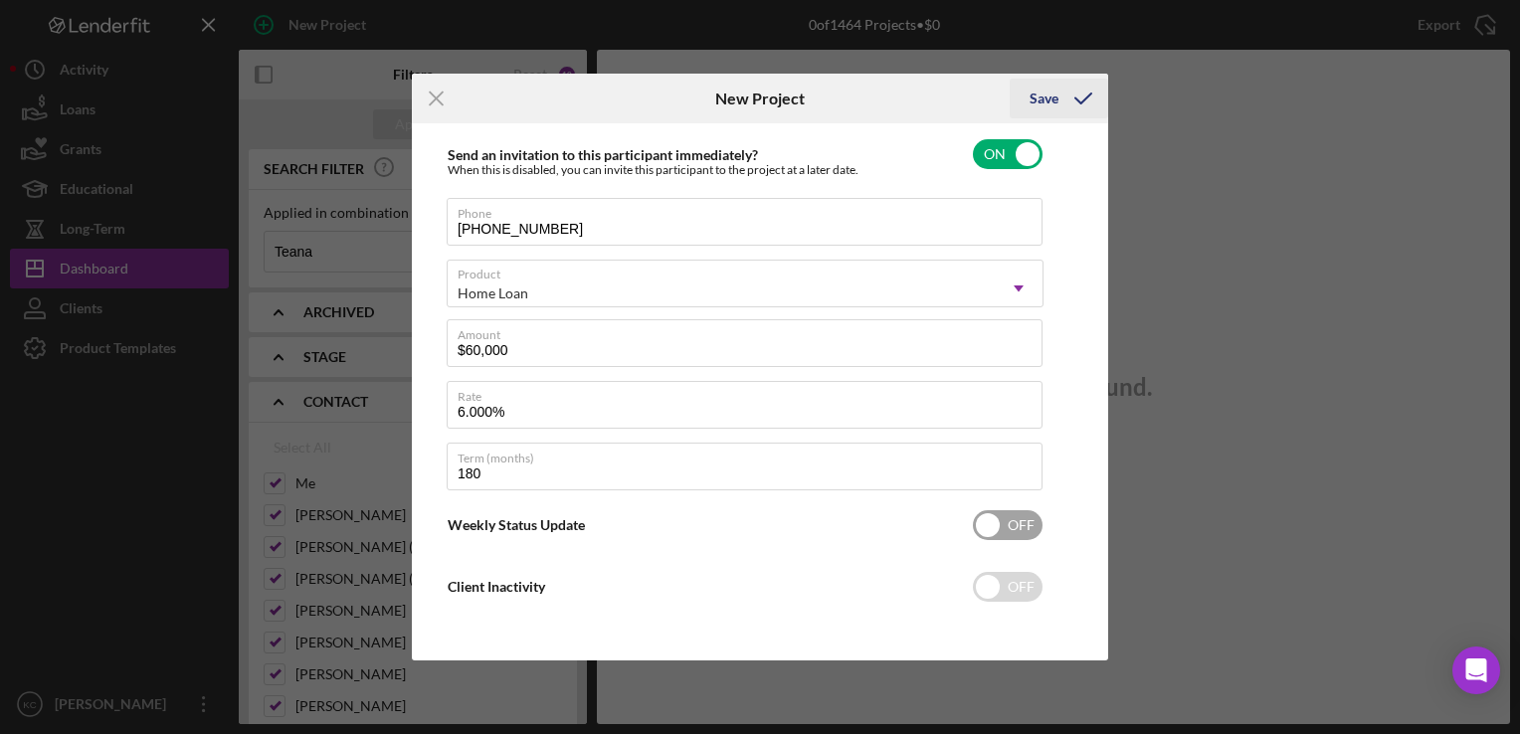
click at [1059, 100] on icon "submit" at bounding box center [1084, 99] width 50 height 50
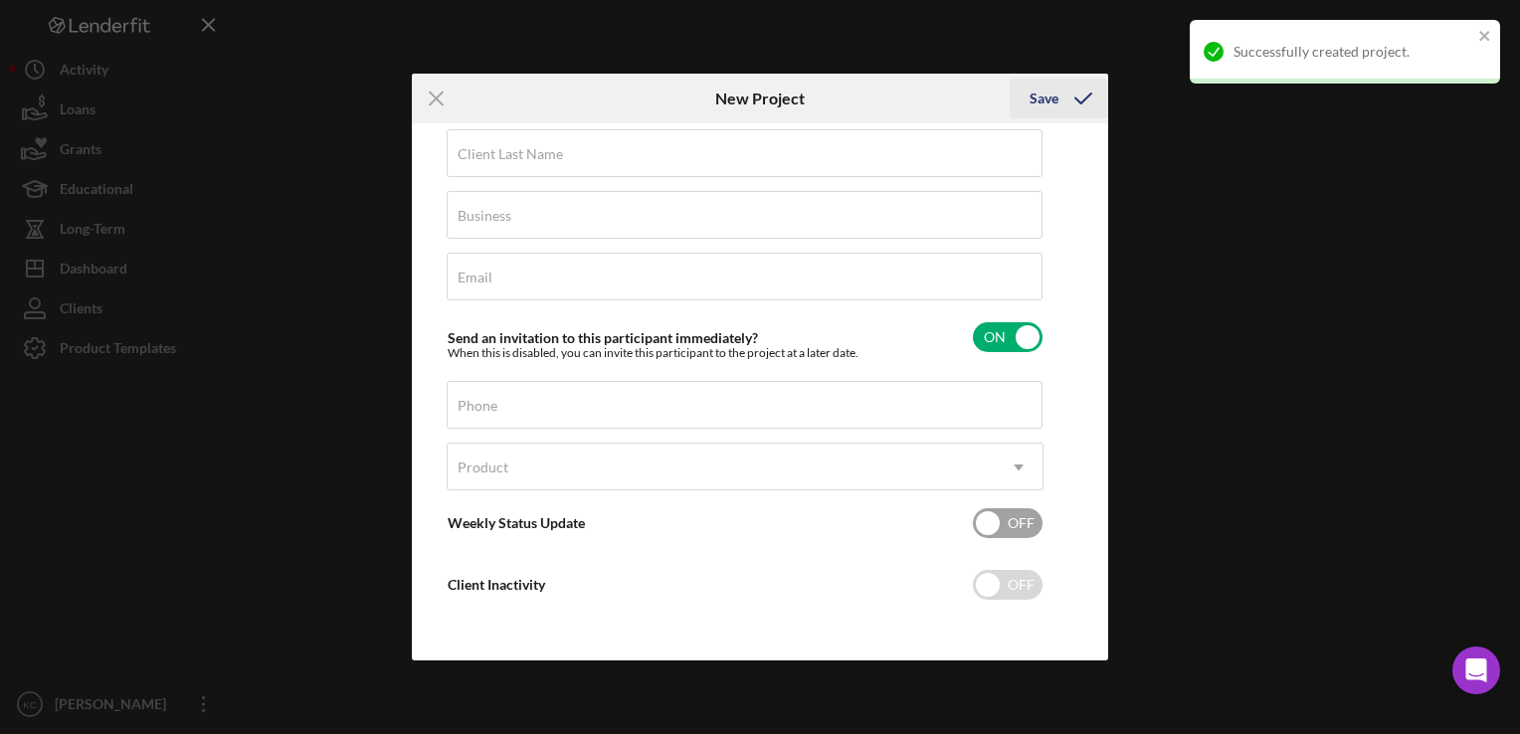
scroll to position [89, 0]
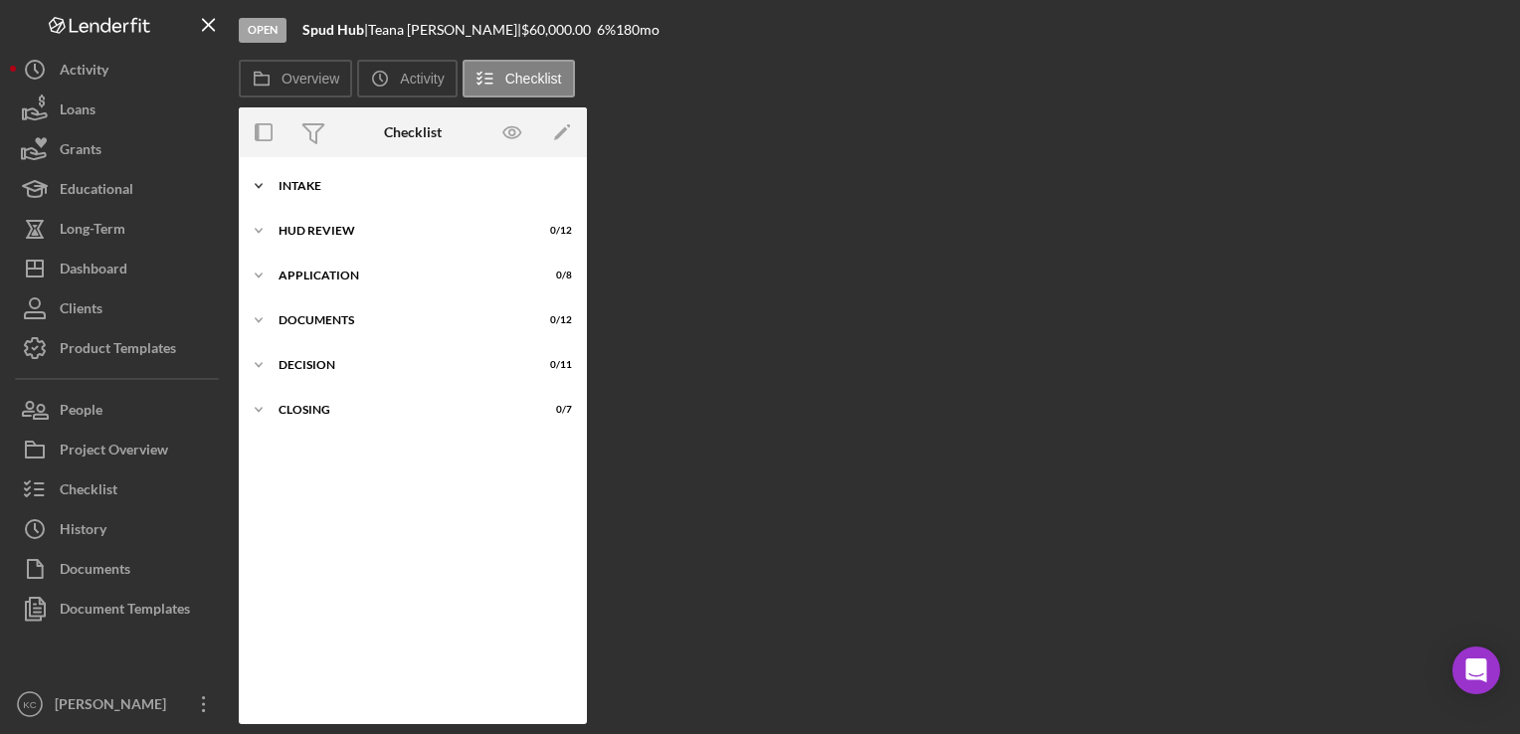
drag, startPoint x: 314, startPoint y: 181, endPoint x: 330, endPoint y: 176, distance: 16.7
click at [317, 181] on div "Intake" at bounding box center [421, 186] width 284 height 12
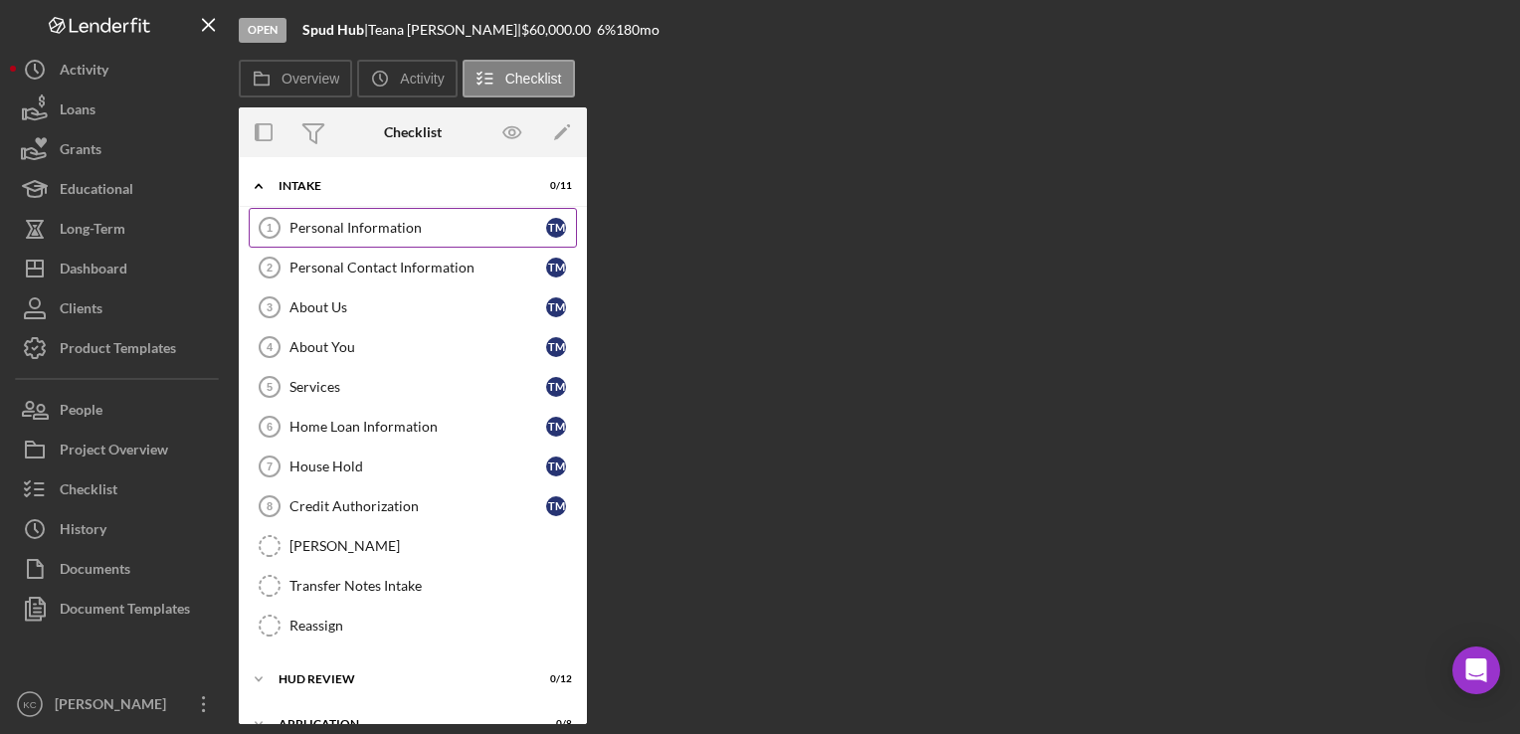
click at [451, 230] on div "Personal Information" at bounding box center [418, 228] width 257 height 16
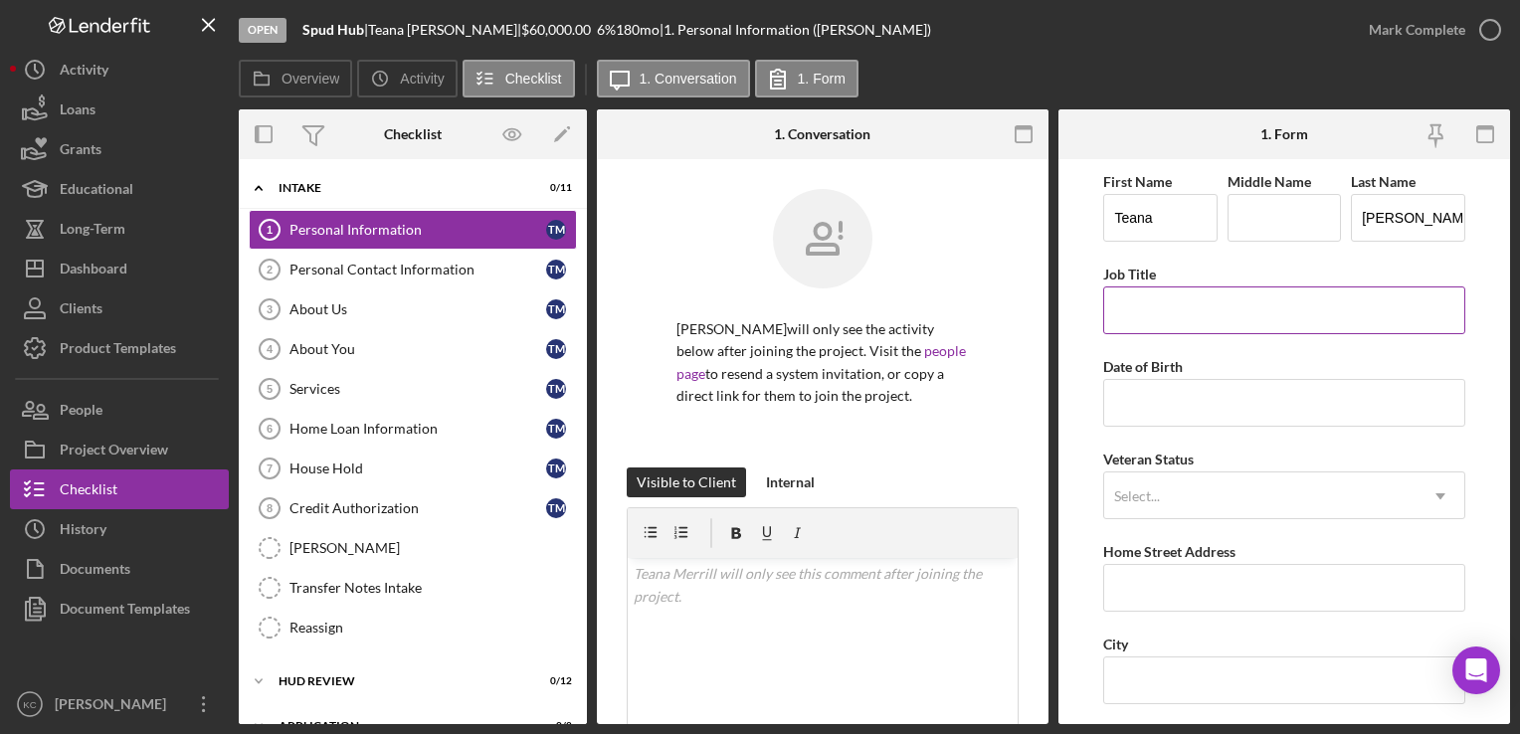
click at [1227, 317] on input "Job Title" at bounding box center [1284, 311] width 361 height 48
type input "Clerk of Court"
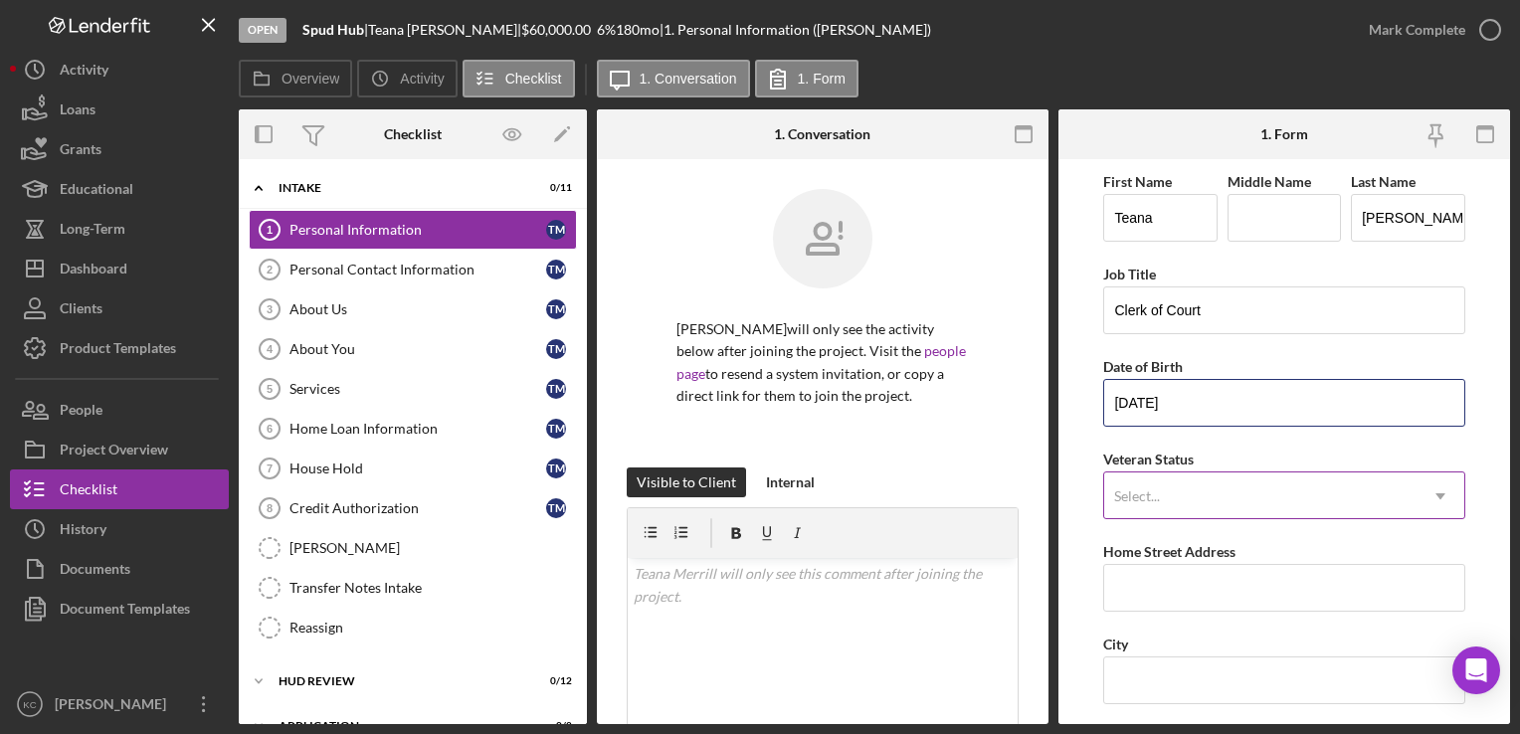
type input "[DATE]"
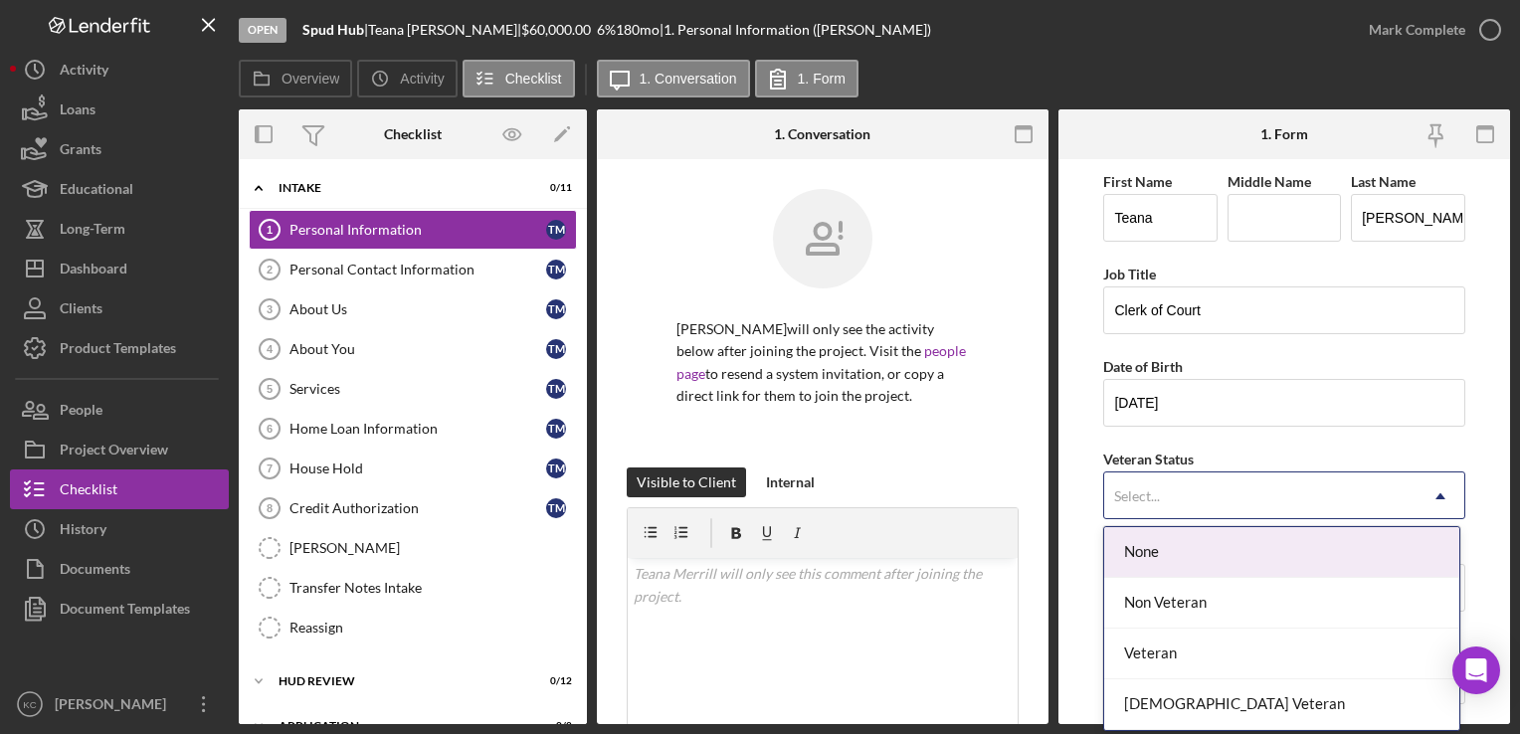
click at [1438, 493] on icon "Icon/Dropdown Arrow" at bounding box center [1441, 497] width 48 height 48
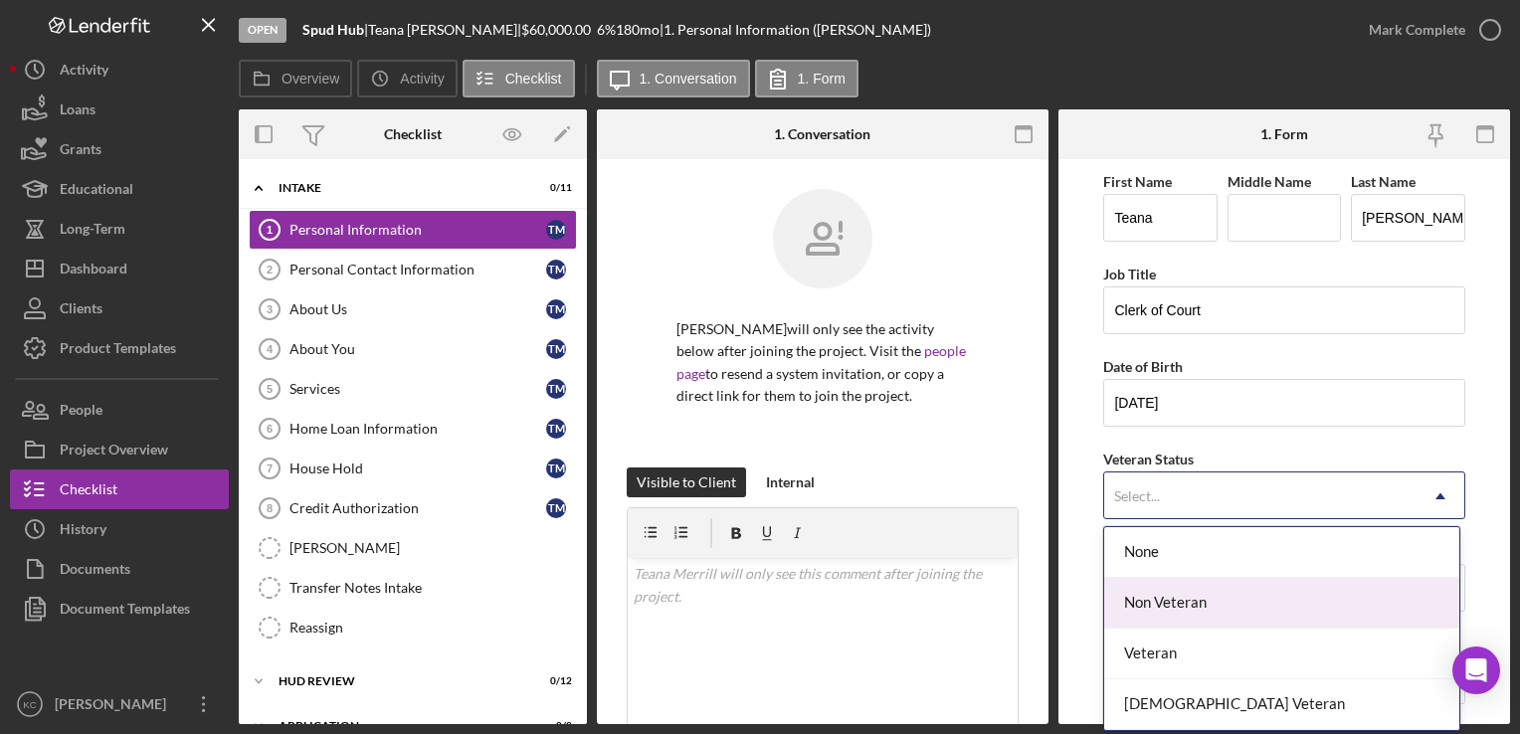
click at [1284, 610] on div "Non Veteran" at bounding box center [1282, 603] width 355 height 51
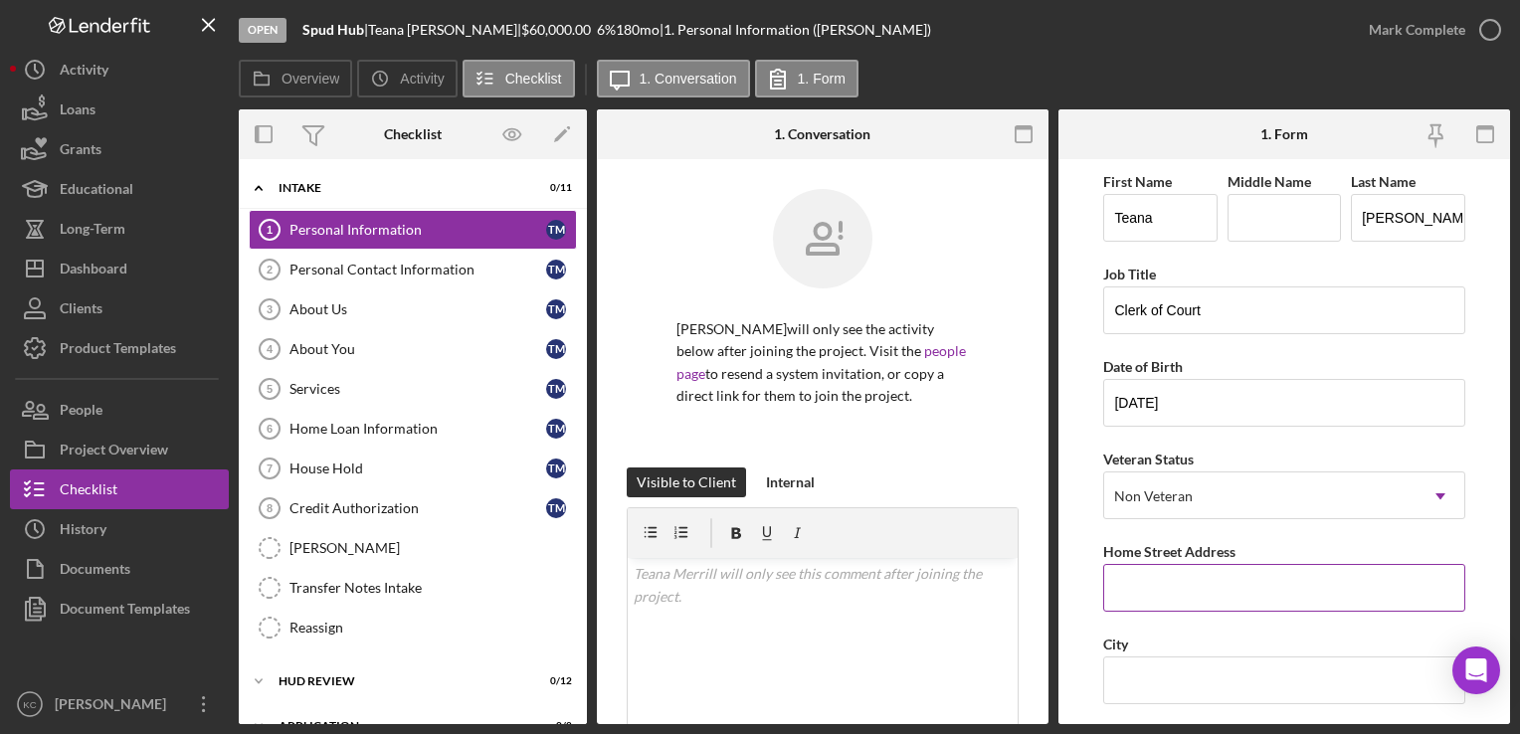
click at [1204, 599] on input "Home Street Address" at bounding box center [1284, 588] width 361 height 48
type input "[STREET_ADDRESS]"
type input "[PERSON_NAME]"
type input "54845"
type input "WI"
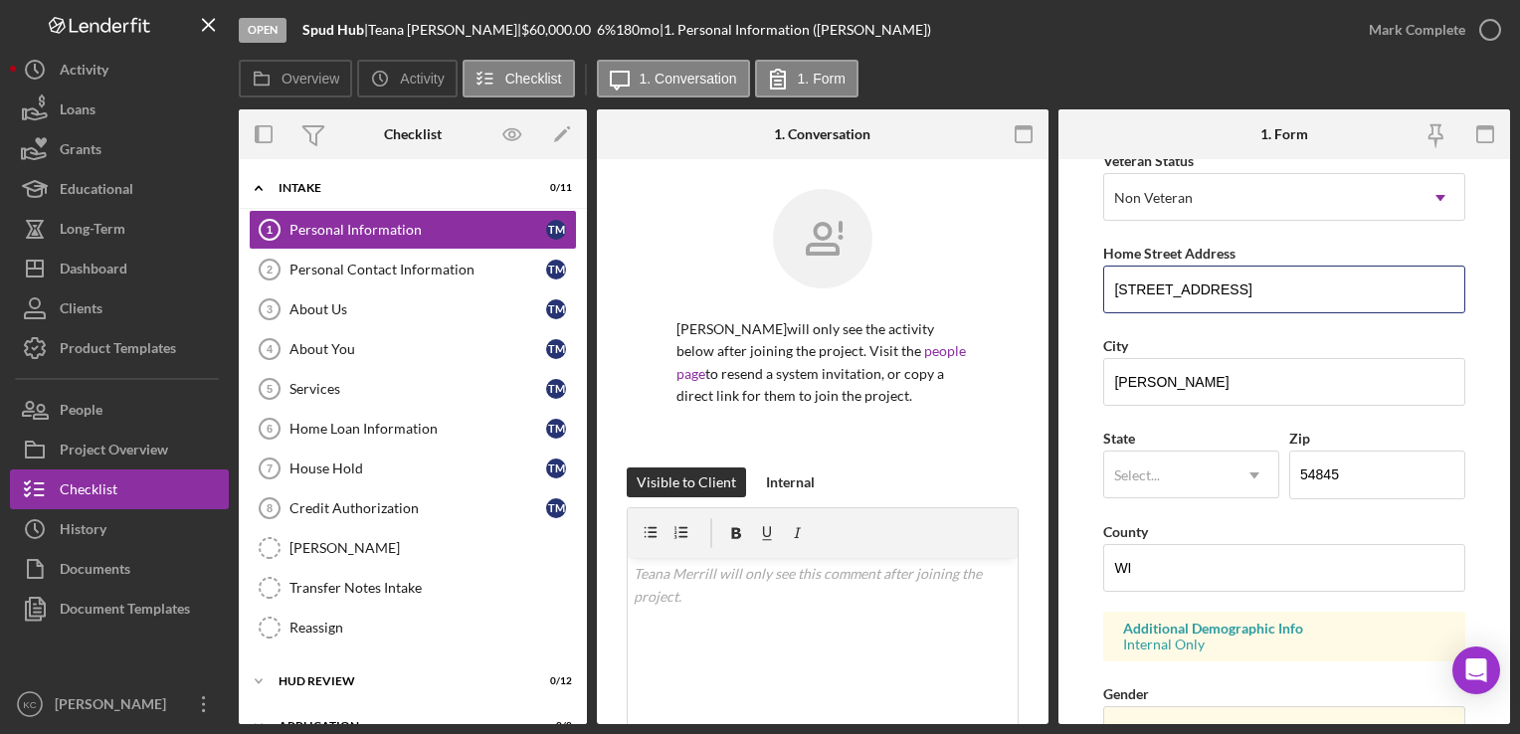
scroll to position [498, 0]
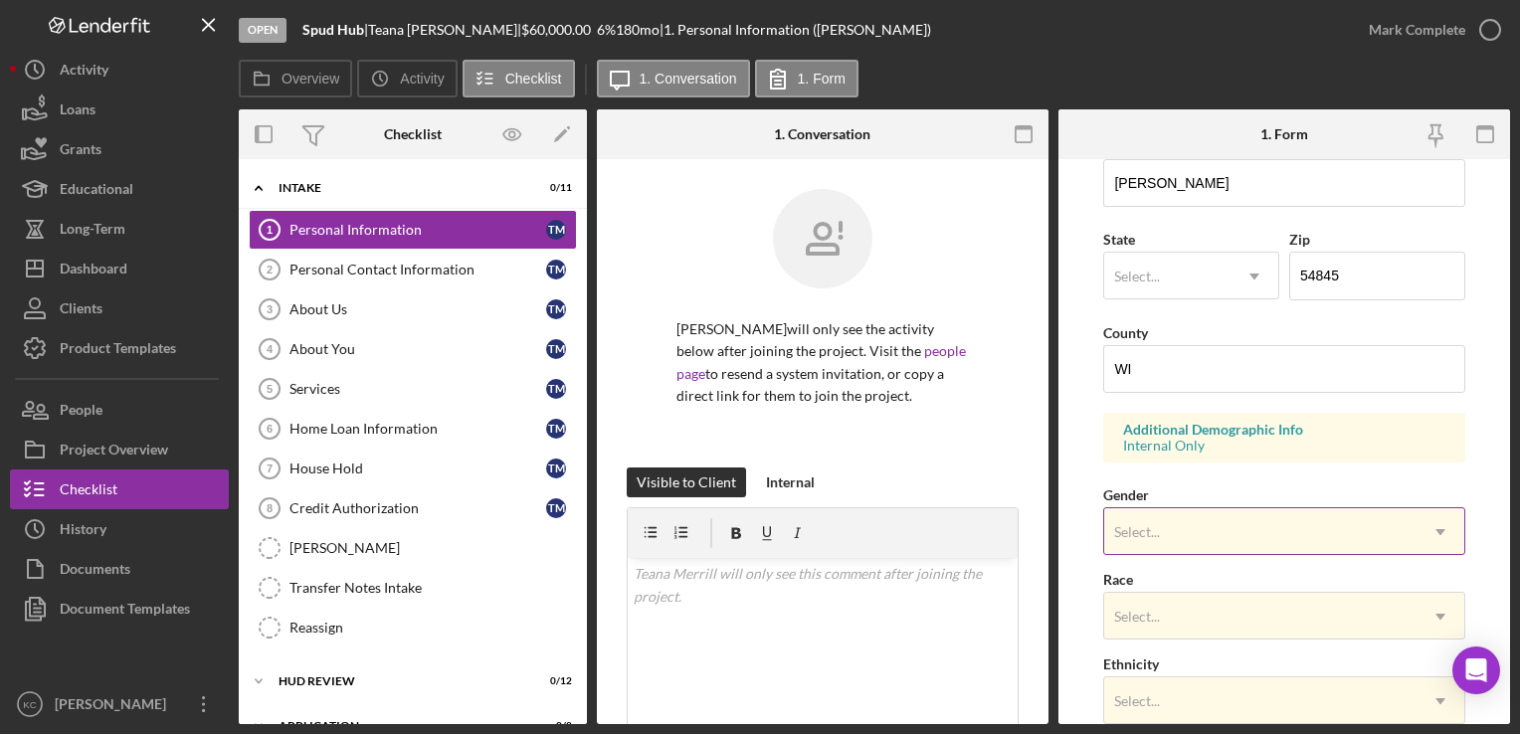
click at [1193, 527] on div "Select..." at bounding box center [1260, 532] width 311 height 46
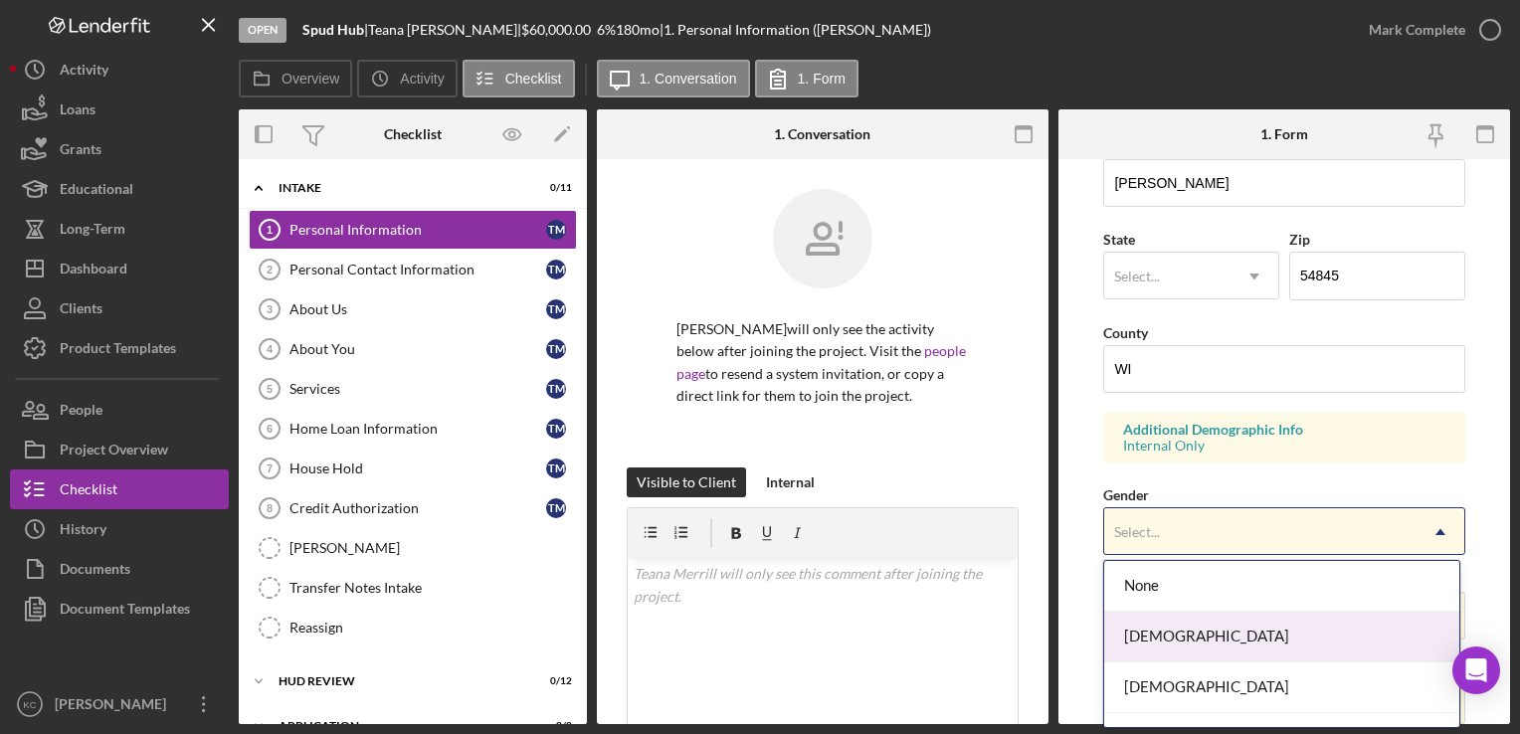
click at [1178, 645] on div "[DEMOGRAPHIC_DATA]" at bounding box center [1282, 637] width 355 height 51
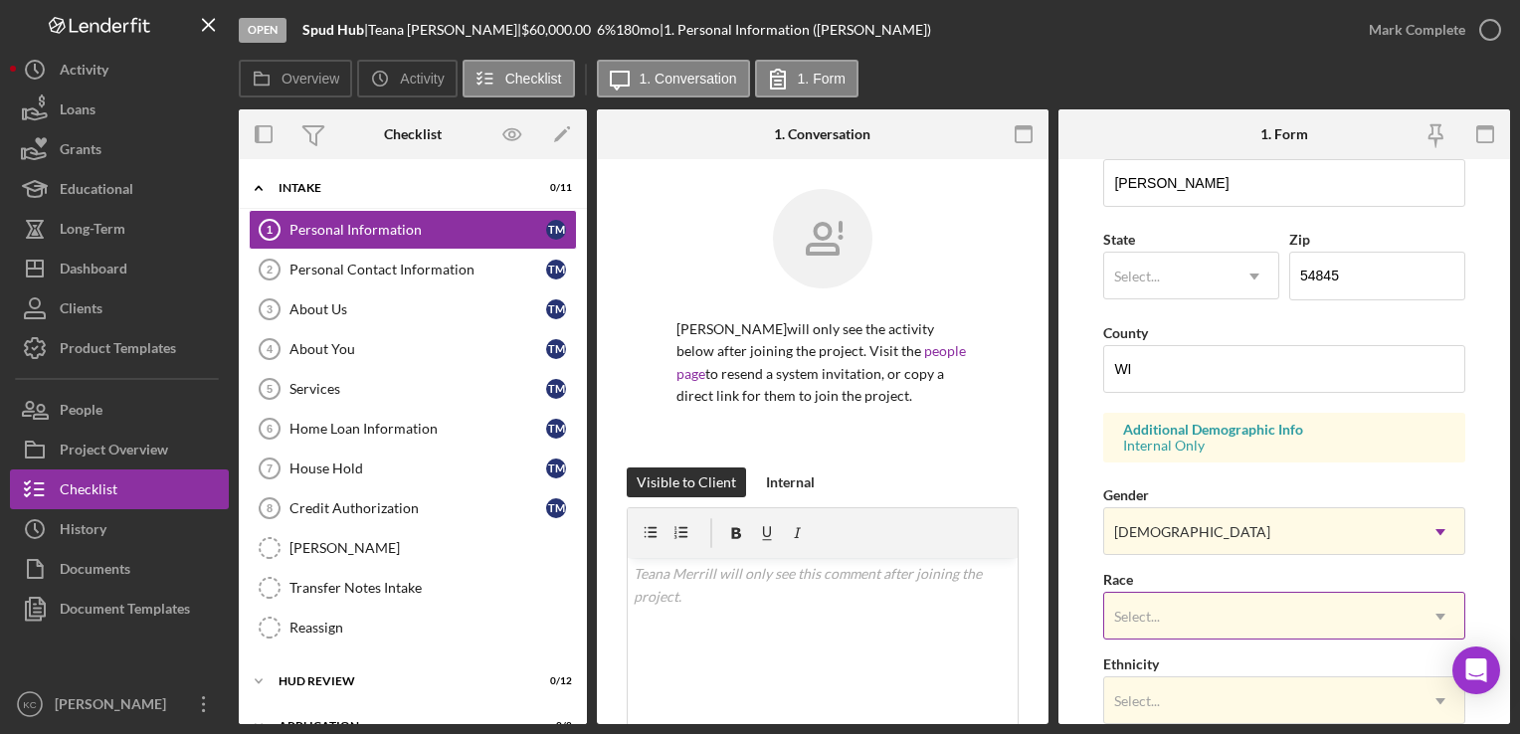
click at [1178, 621] on div "Select..." at bounding box center [1260, 617] width 311 height 46
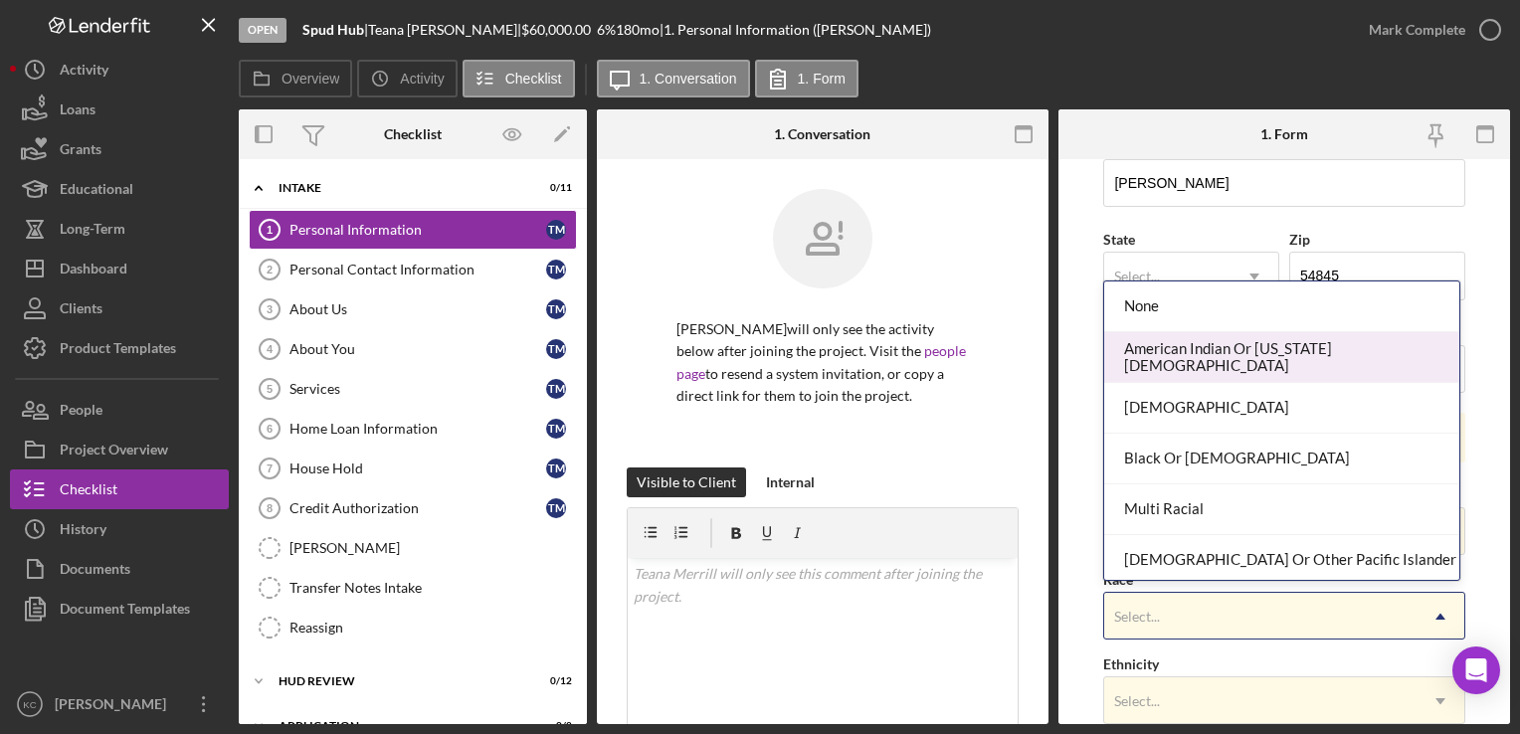
click at [1186, 355] on div "American Indian Or [US_STATE][DEMOGRAPHIC_DATA]" at bounding box center [1282, 357] width 355 height 51
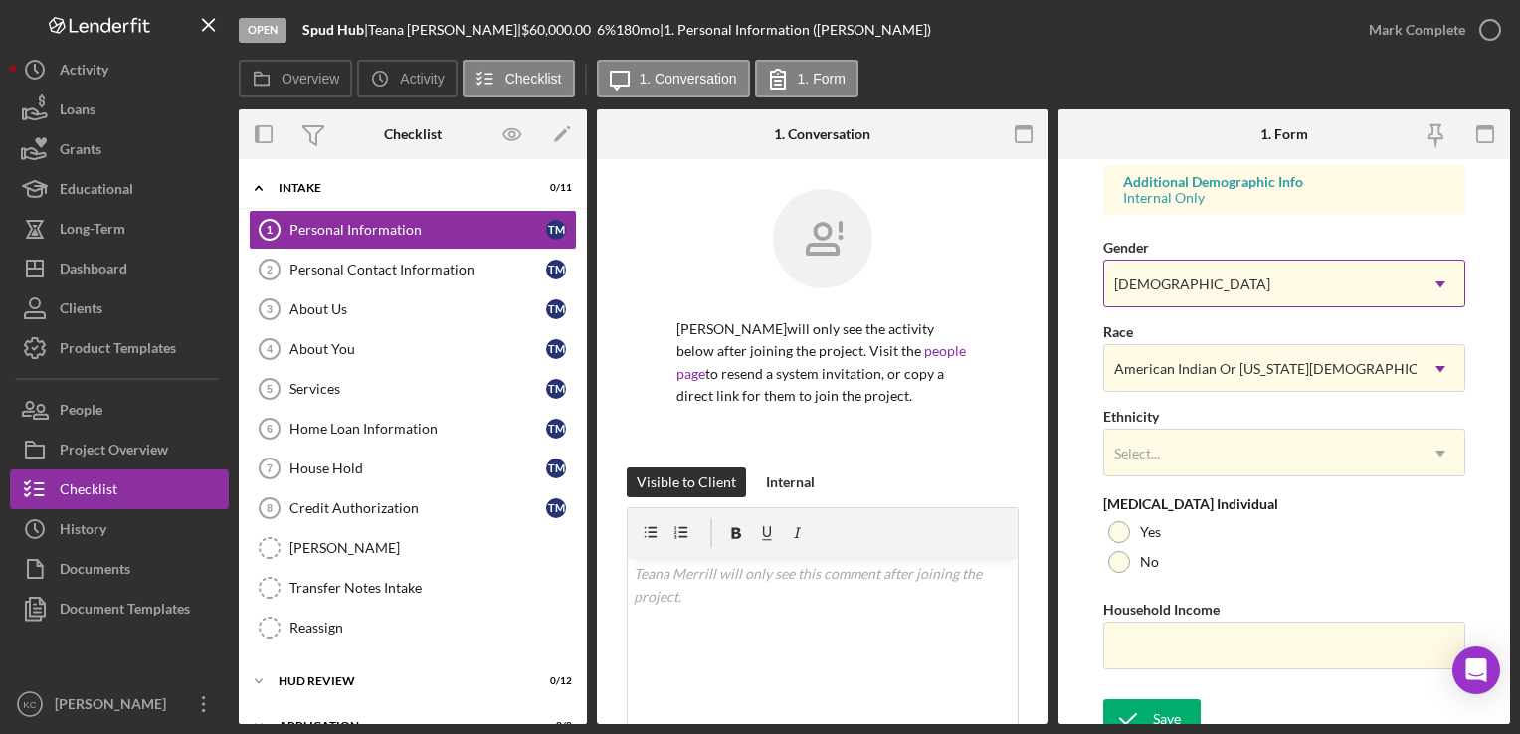
scroll to position [759, 0]
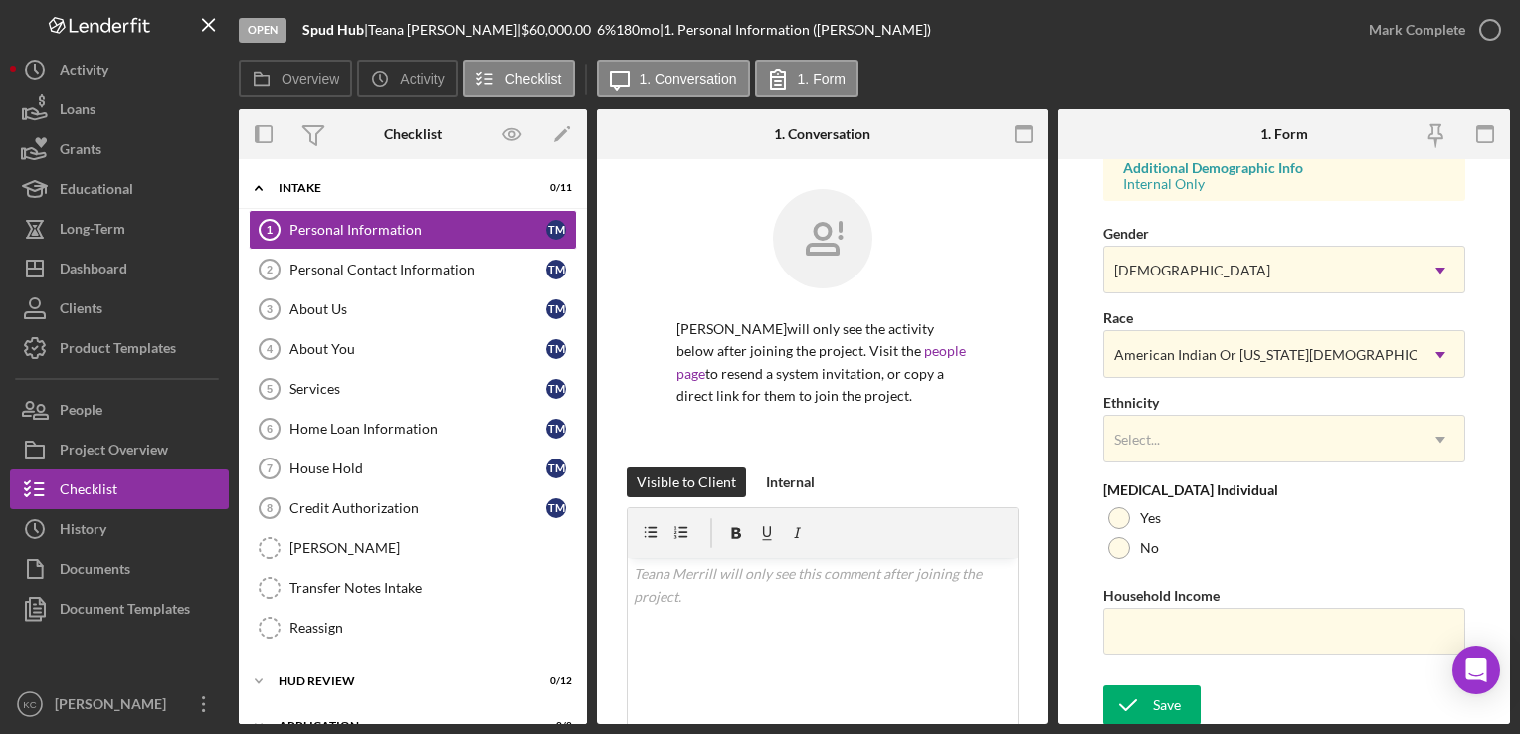
click at [1233, 464] on div "First Name Teana Middle Name Last Name [PERSON_NAME] Job Title Clerk of Court D…" at bounding box center [1284, 43] width 361 height 1266
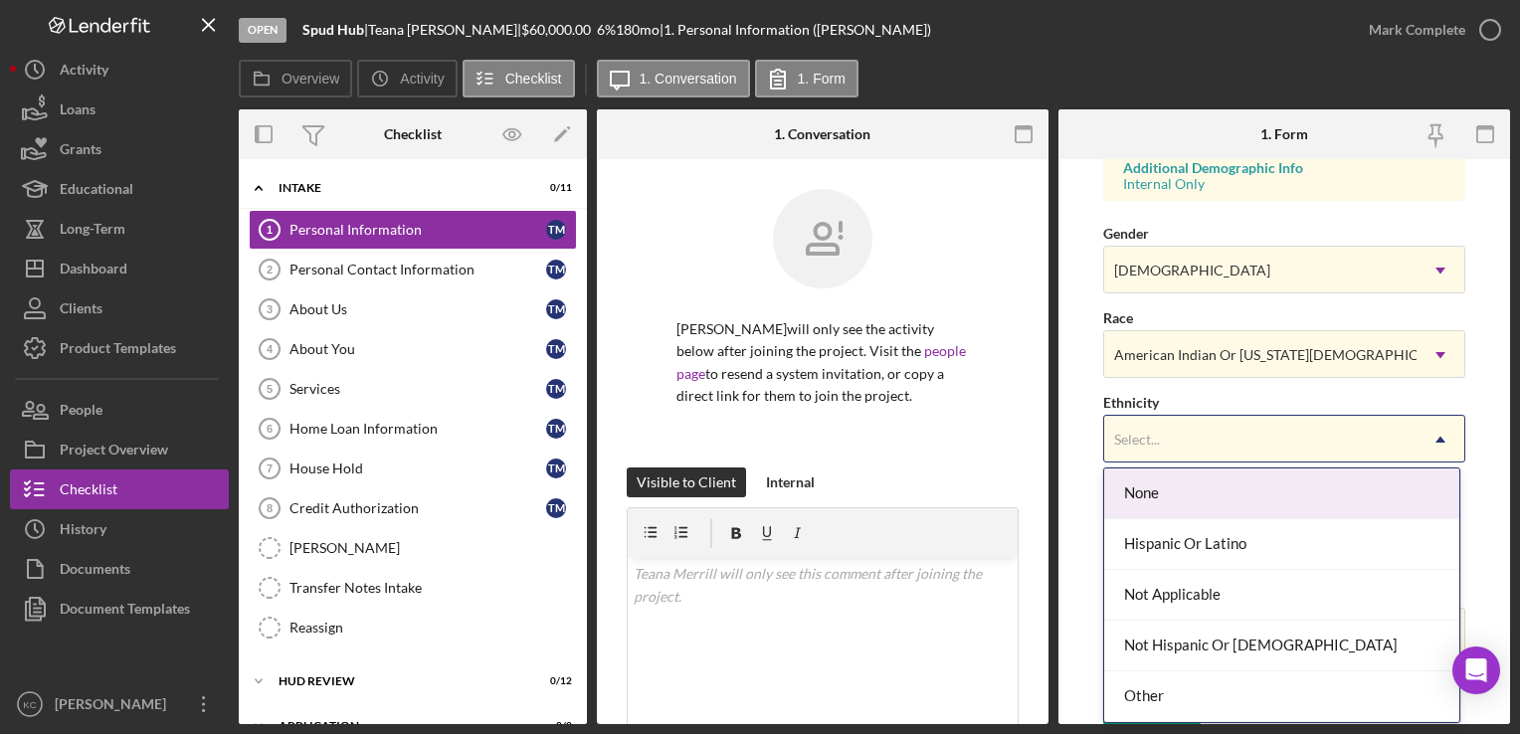
click at [1233, 442] on div "Select..." at bounding box center [1260, 440] width 311 height 46
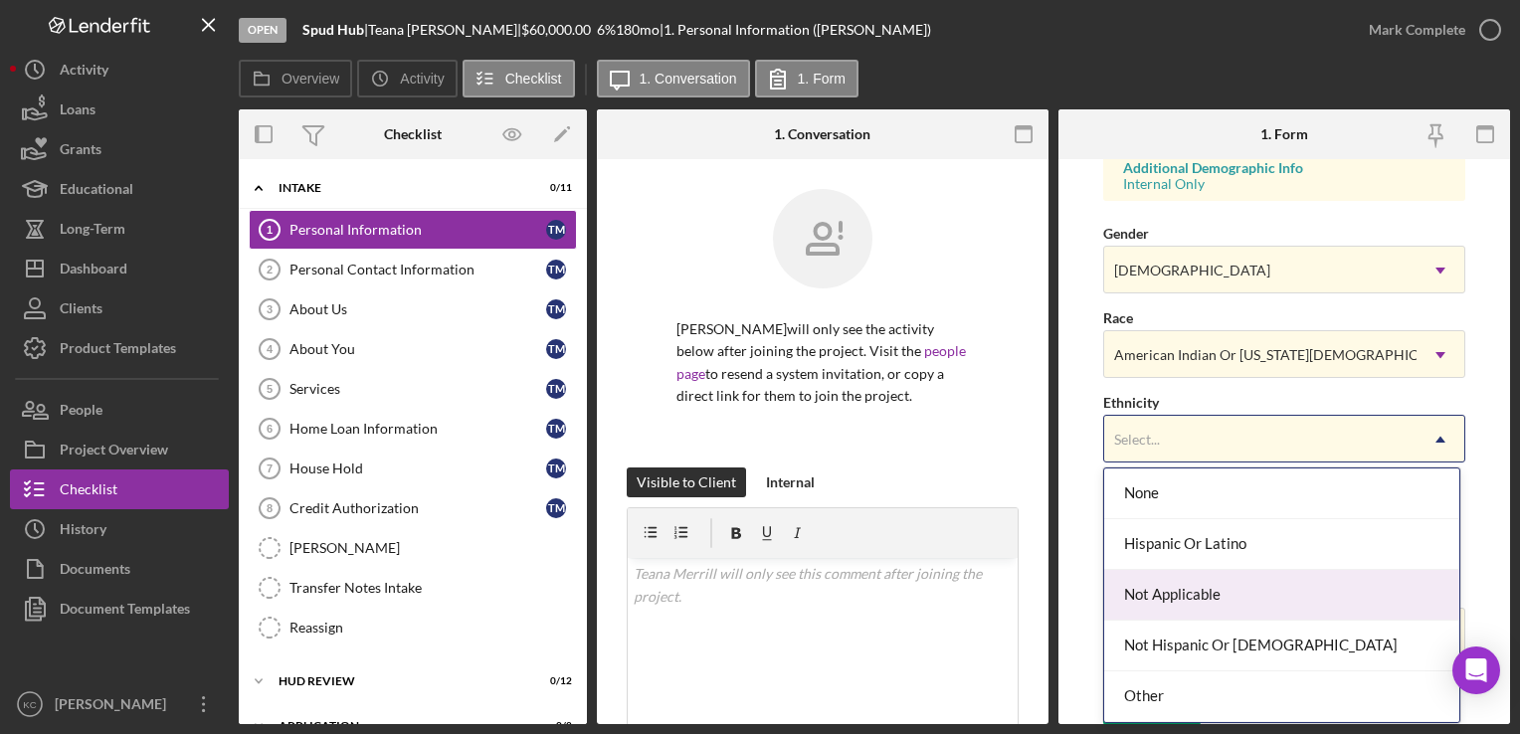
click at [1200, 611] on div "Not Applicable" at bounding box center [1282, 595] width 355 height 51
click at [1200, 611] on input "Household Income" at bounding box center [1284, 632] width 361 height 48
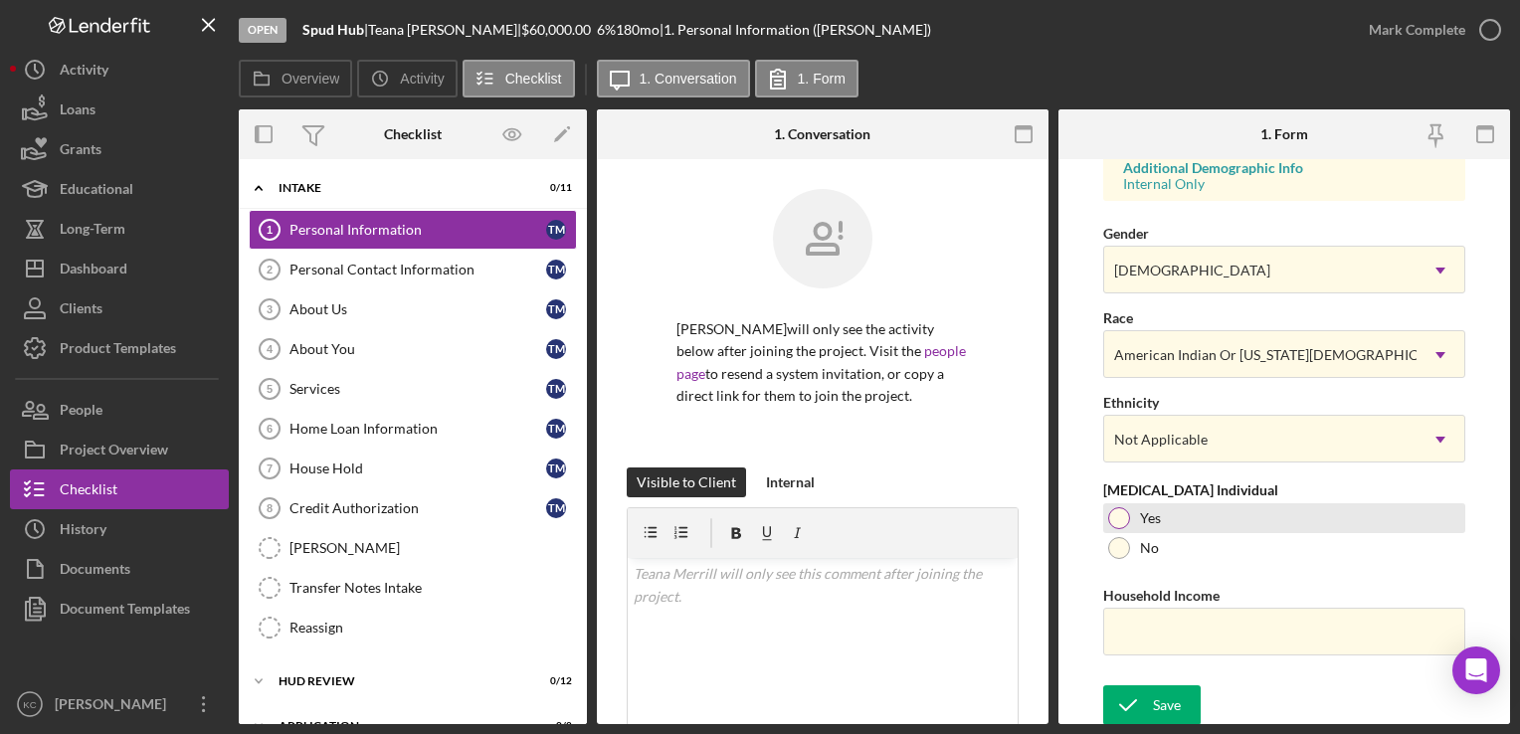
click at [1118, 515] on div at bounding box center [1119, 518] width 22 height 22
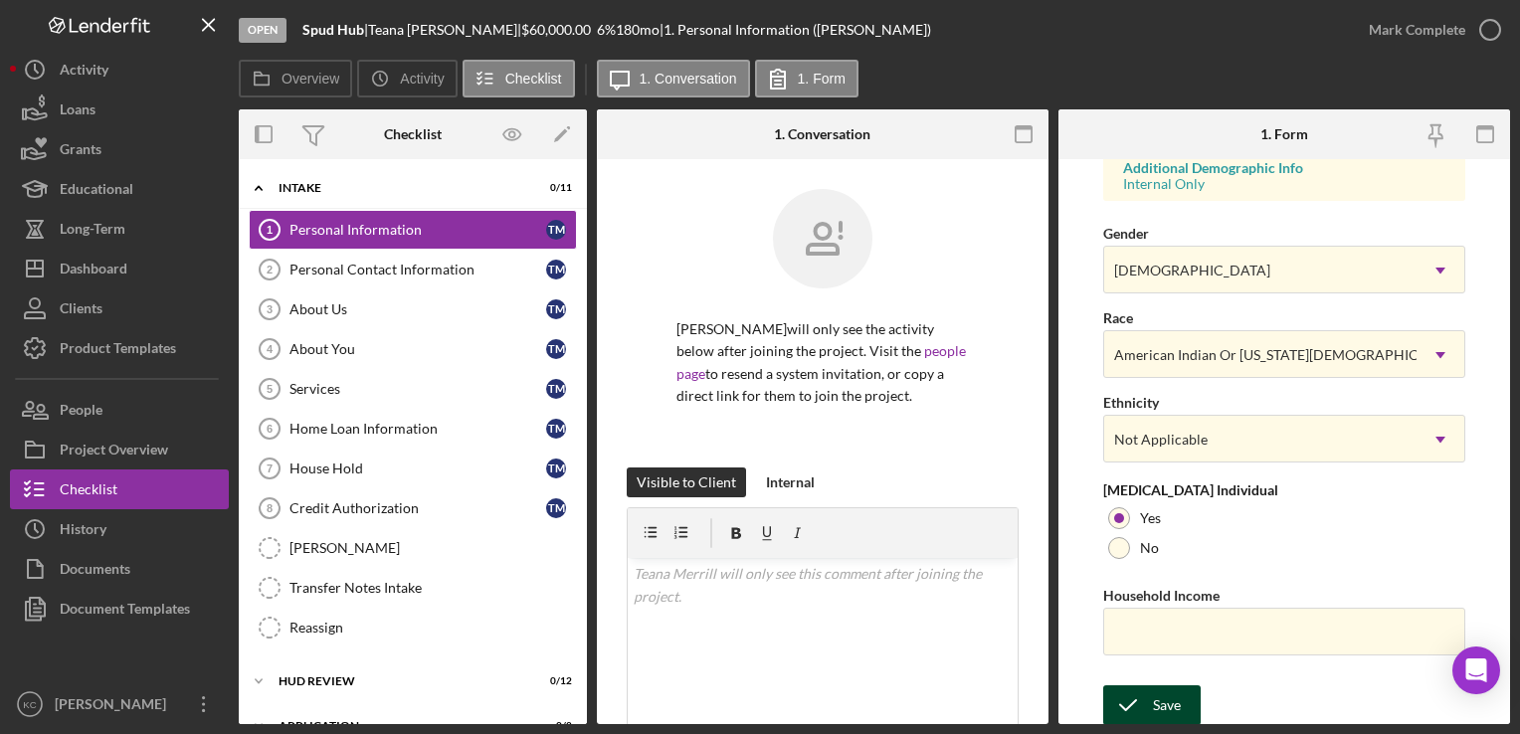
click at [1142, 694] on icon "submit" at bounding box center [1129, 706] width 50 height 50
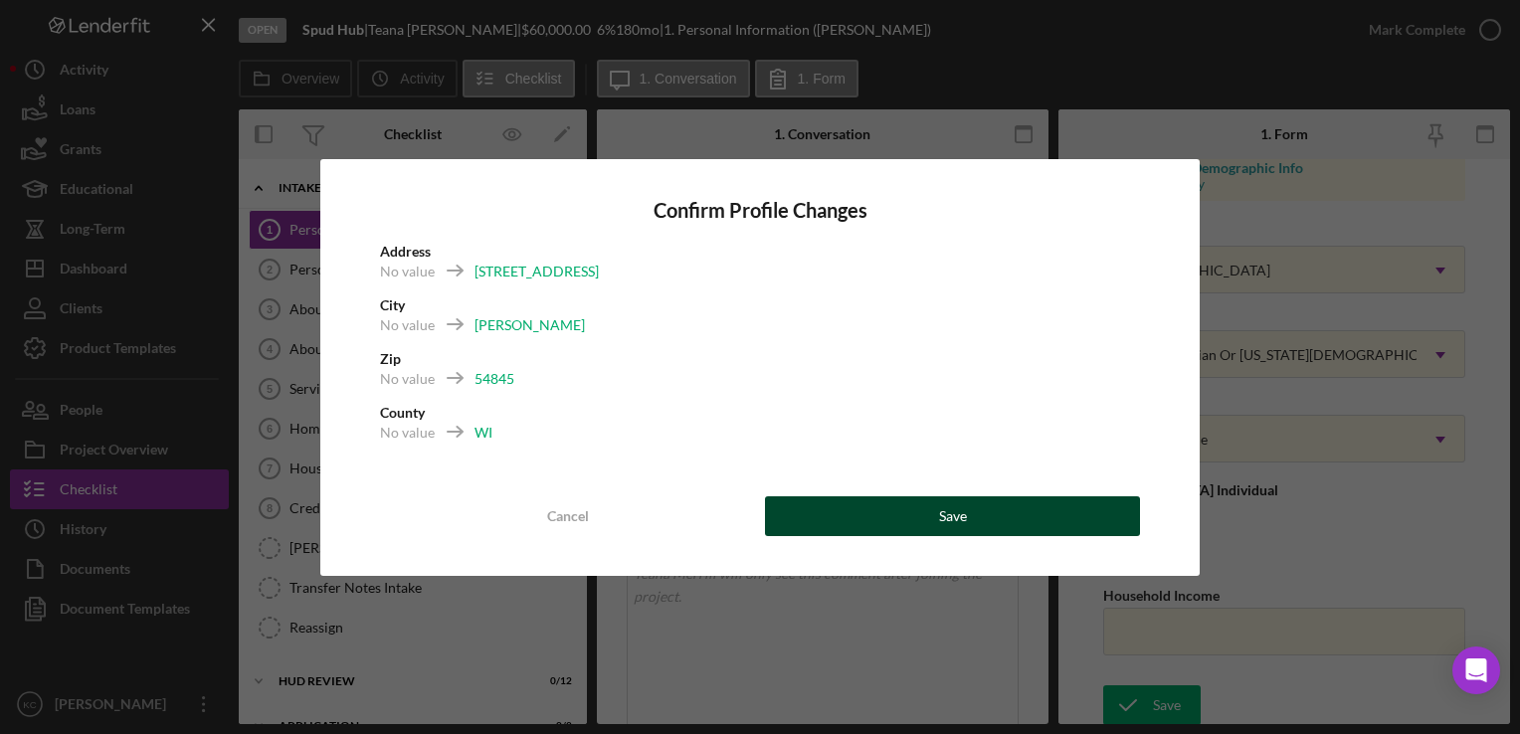
click at [894, 511] on button "Save" at bounding box center [952, 517] width 375 height 40
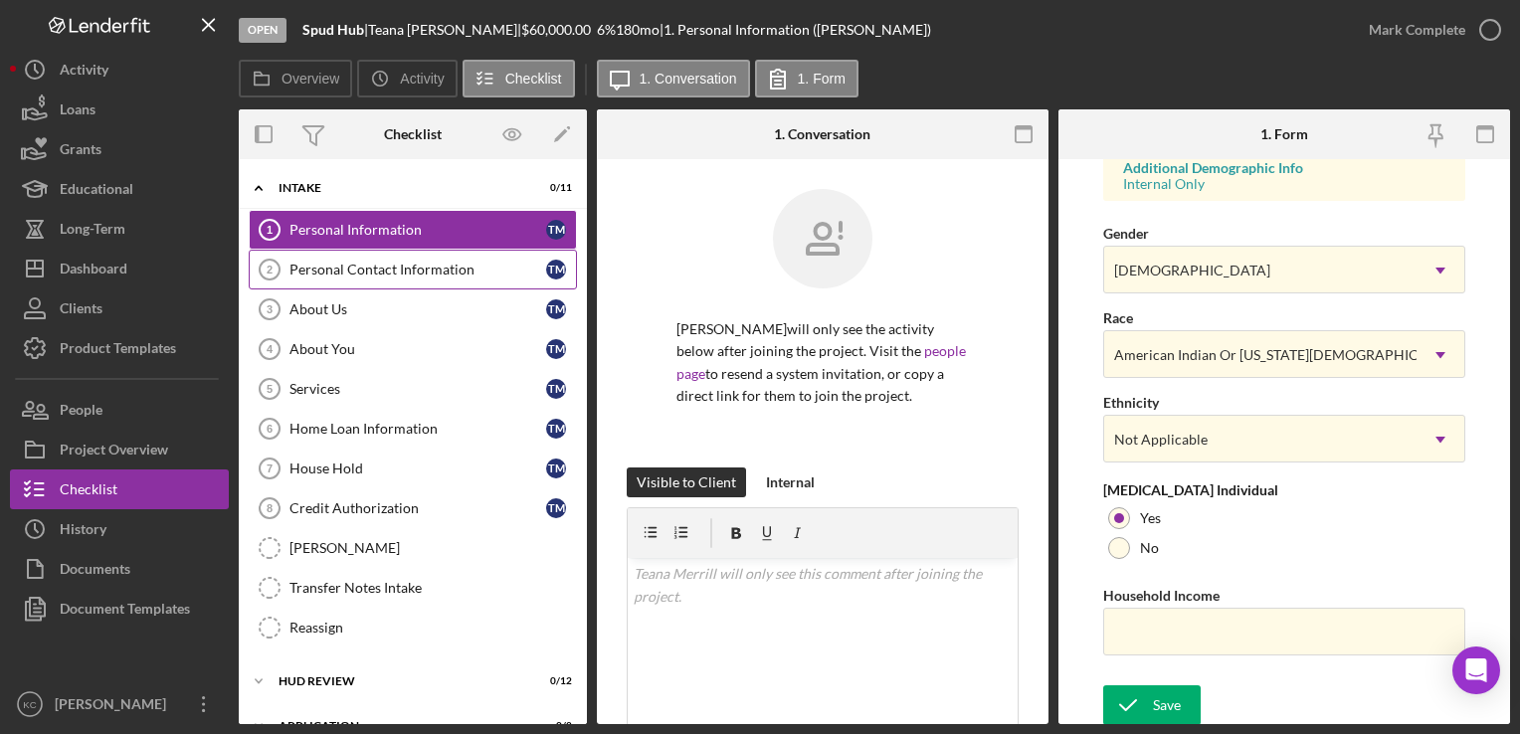
click at [455, 269] on div "Personal Contact Information" at bounding box center [418, 270] width 257 height 16
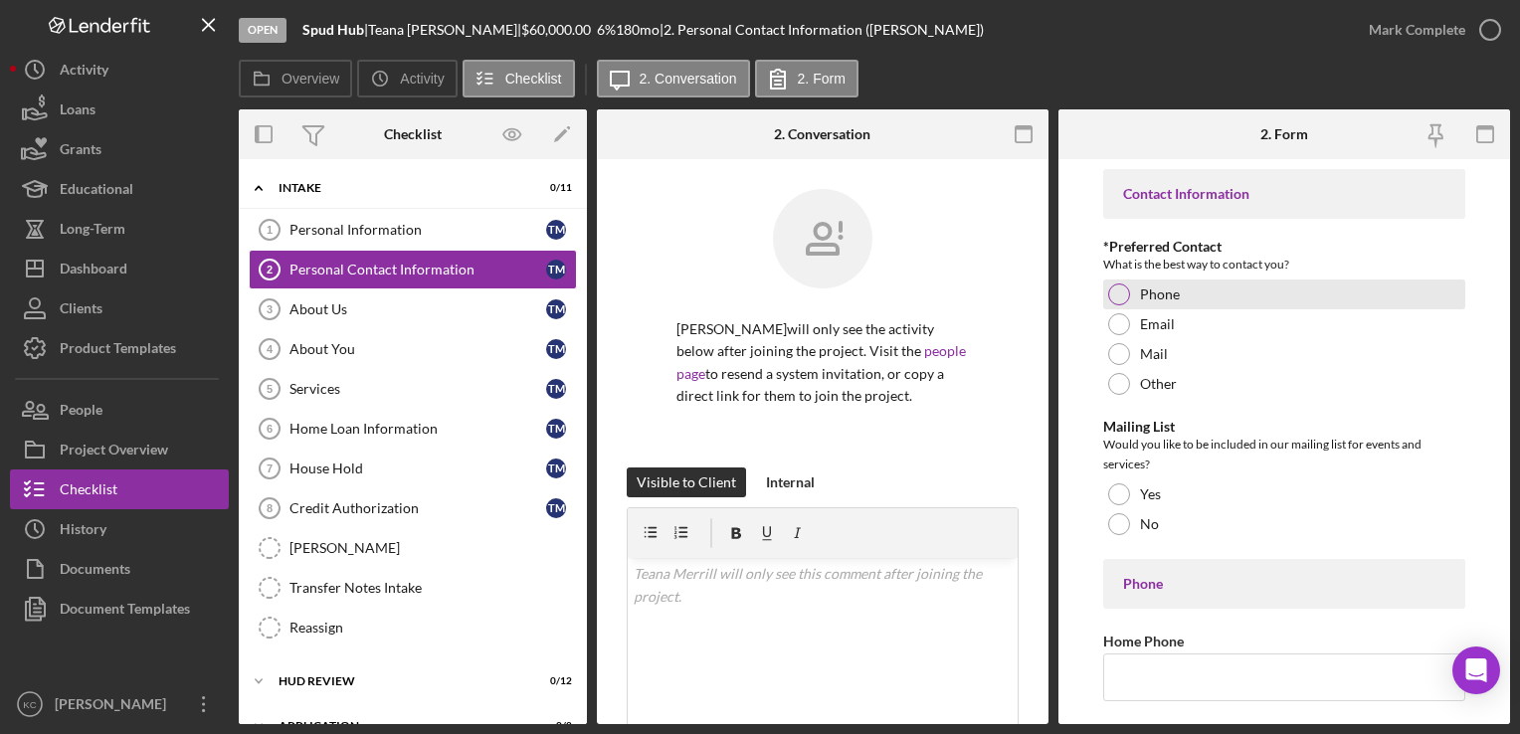
click at [1164, 299] on label "Phone" at bounding box center [1160, 295] width 40 height 16
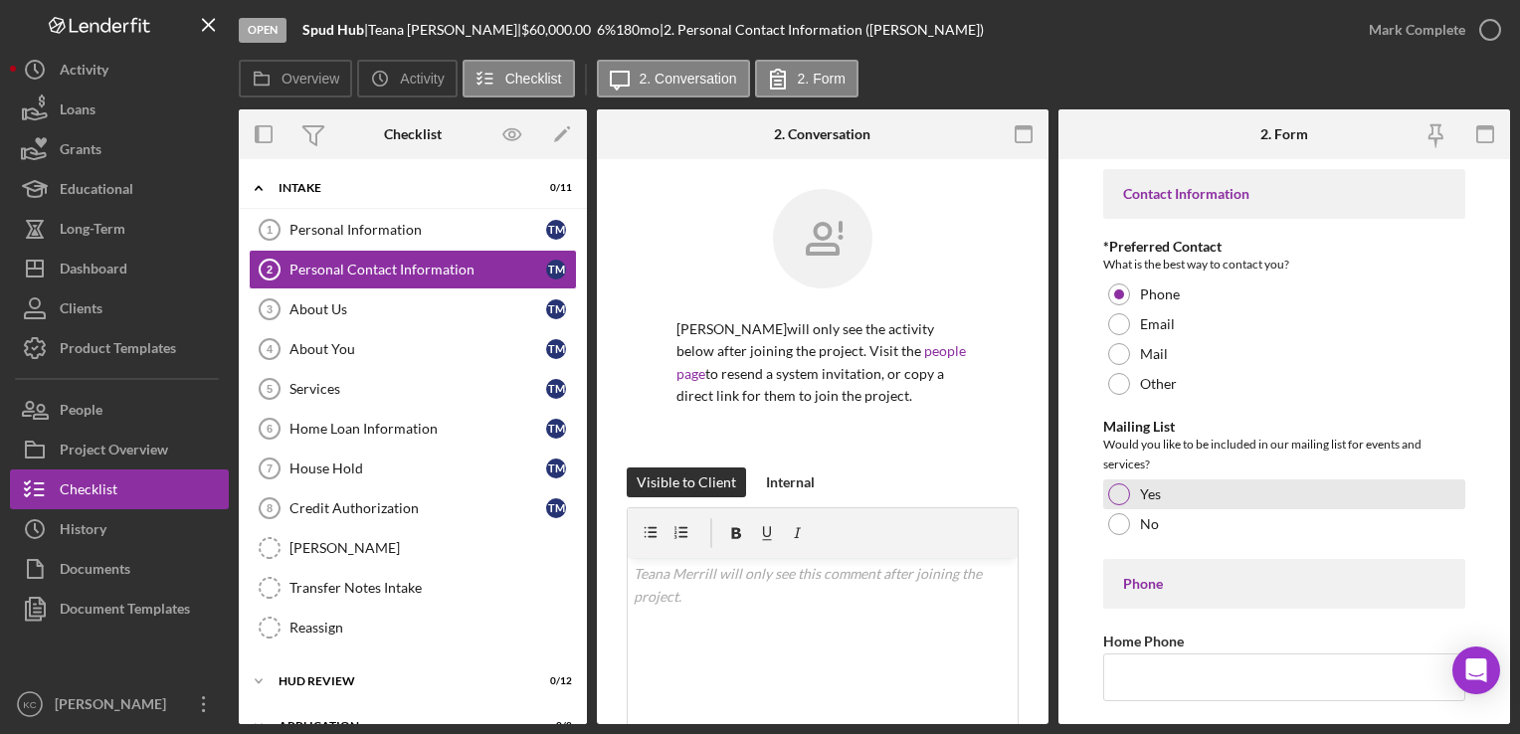
click at [1175, 496] on div "Yes" at bounding box center [1284, 495] width 361 height 30
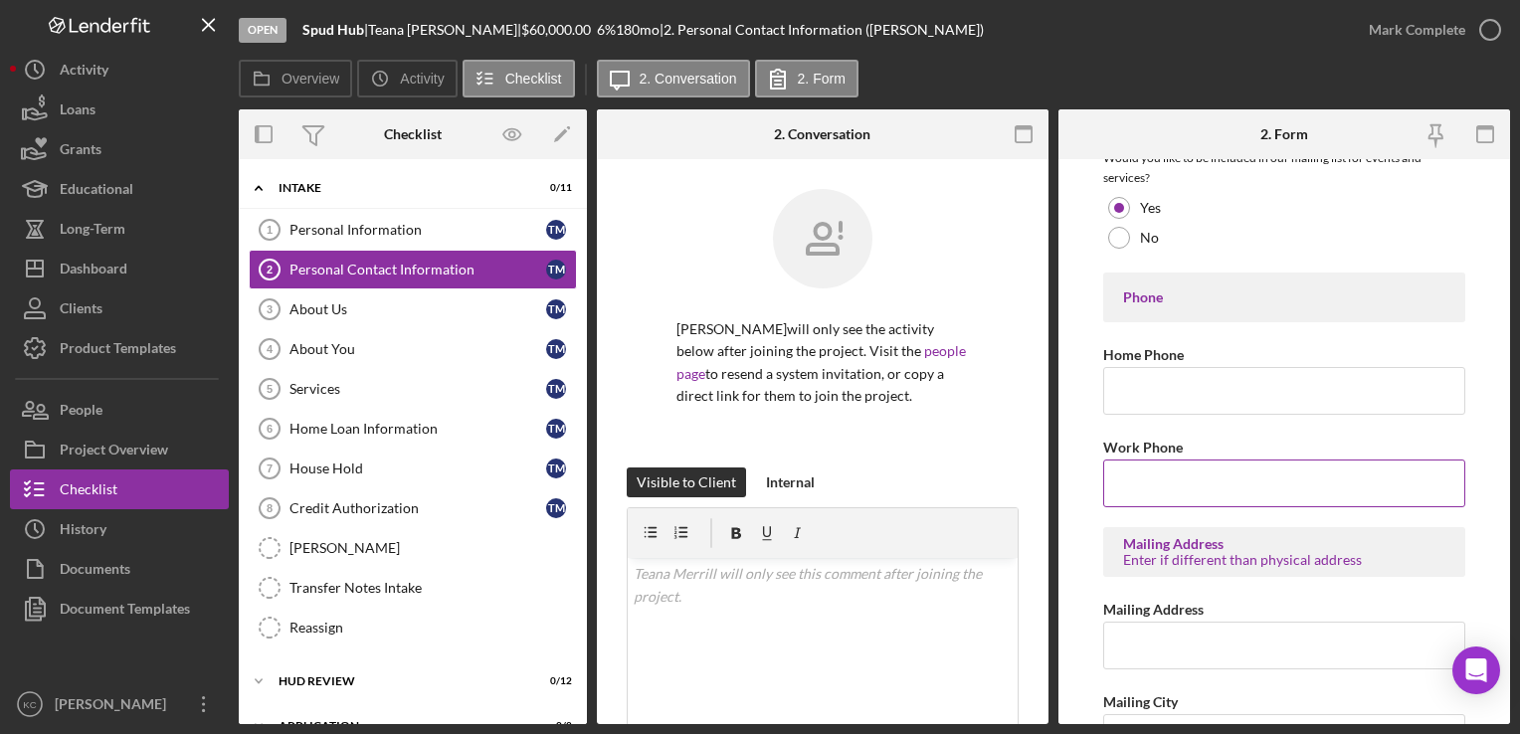
scroll to position [299, 0]
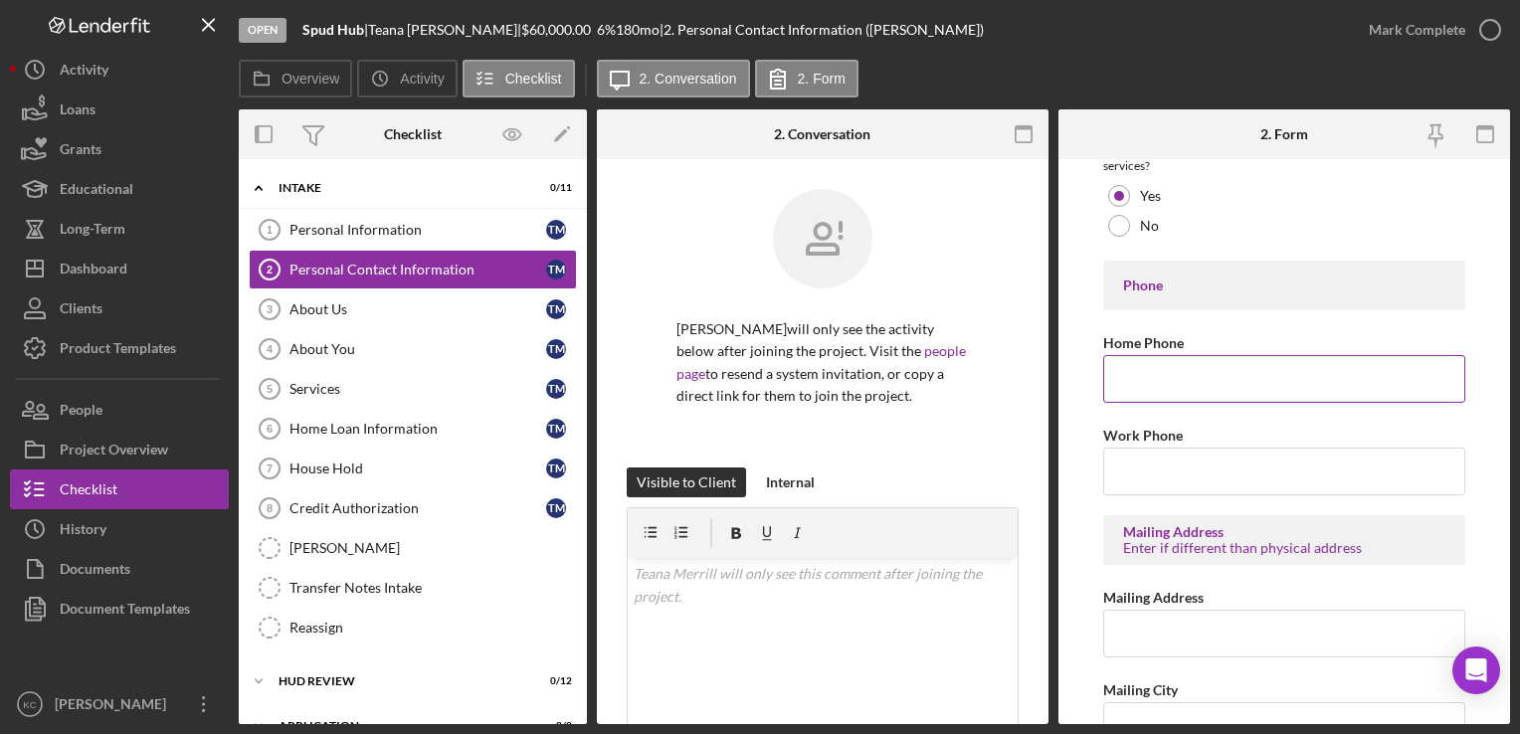
click at [1122, 392] on input "Home Phone" at bounding box center [1284, 379] width 361 height 48
type input "[PHONE_NUMBER]"
type input "[STREET_ADDRESS]"
type input "[PERSON_NAME]"
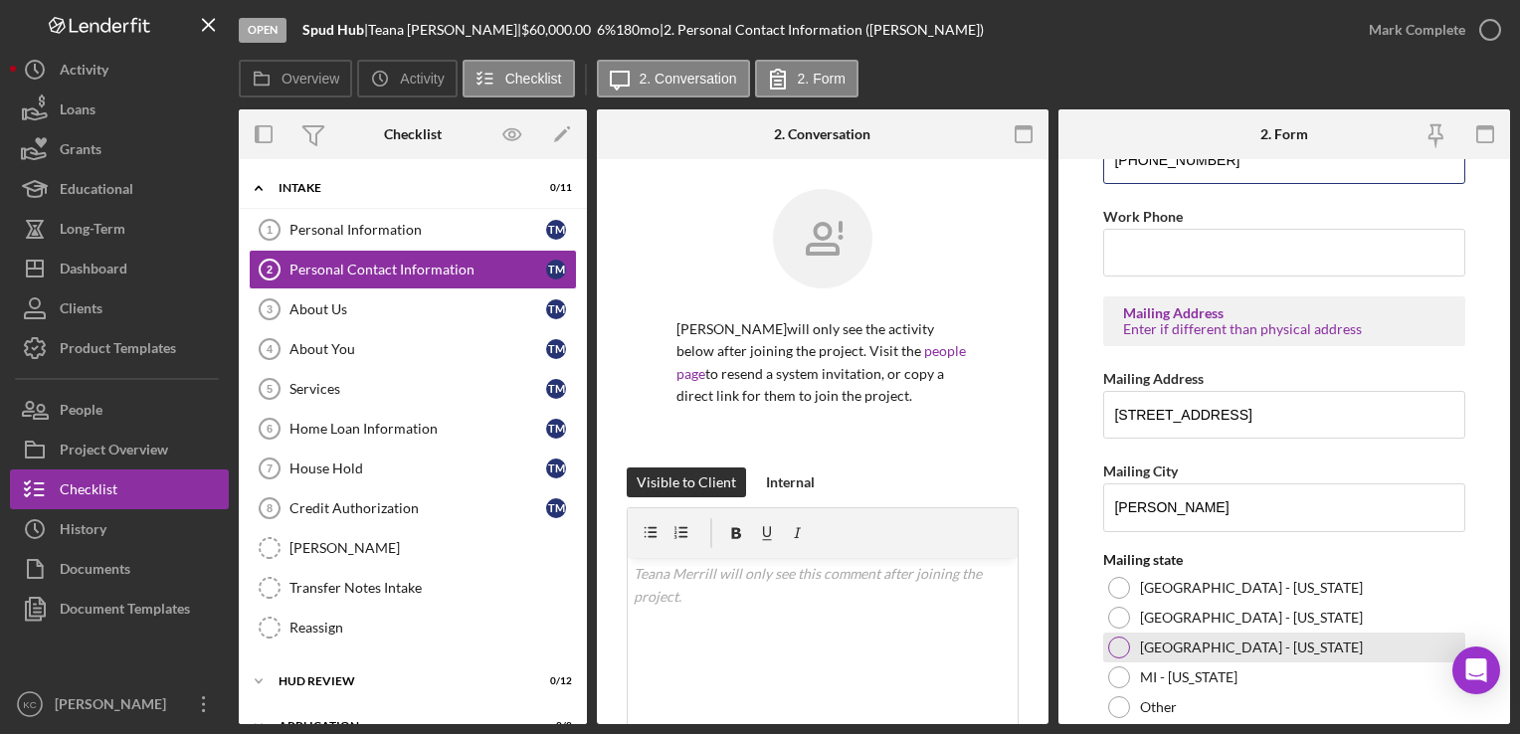
scroll to position [678, 0]
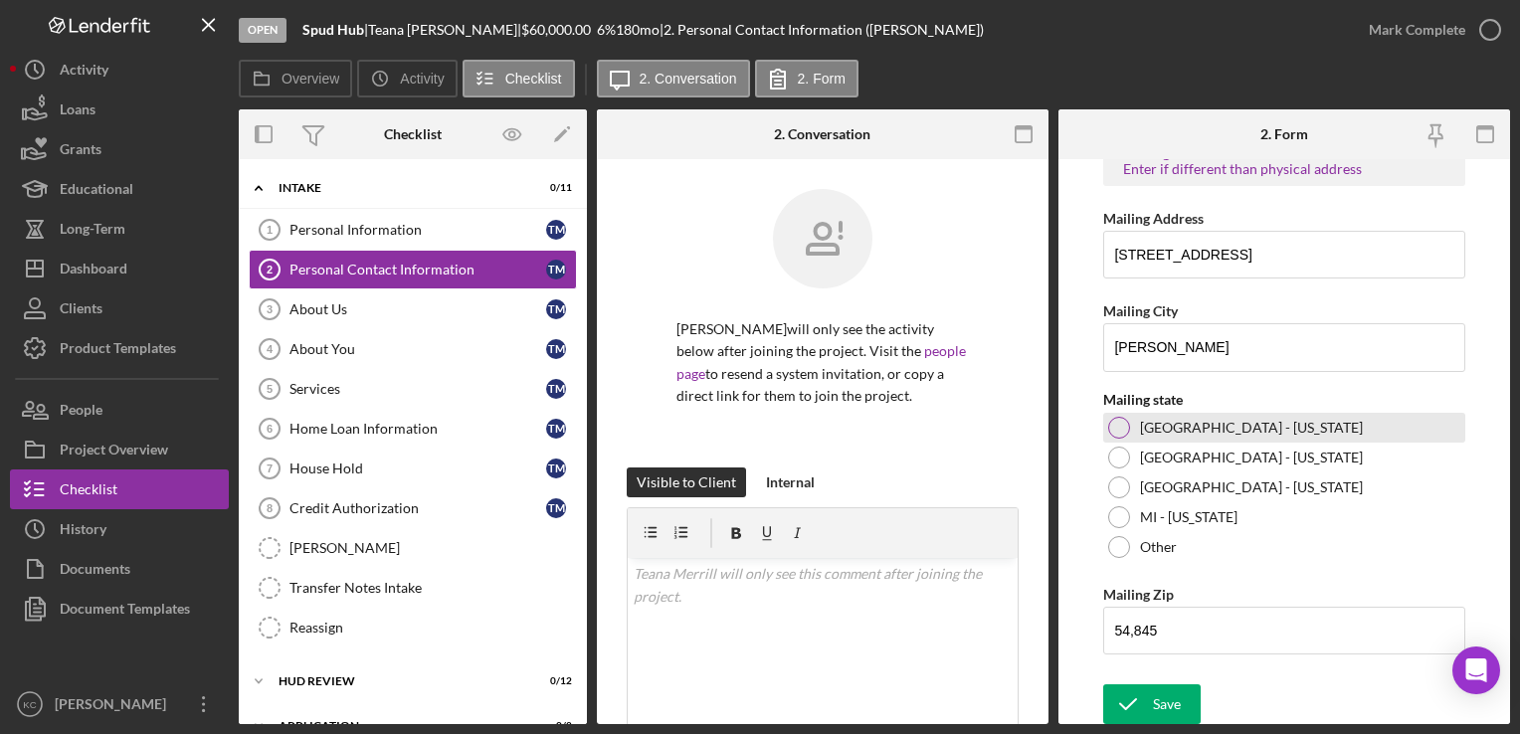
click at [1137, 427] on div "[GEOGRAPHIC_DATA] - [US_STATE]" at bounding box center [1284, 428] width 361 height 30
click at [1149, 641] on input "54,845" at bounding box center [1284, 631] width 361 height 48
type input "54,845"
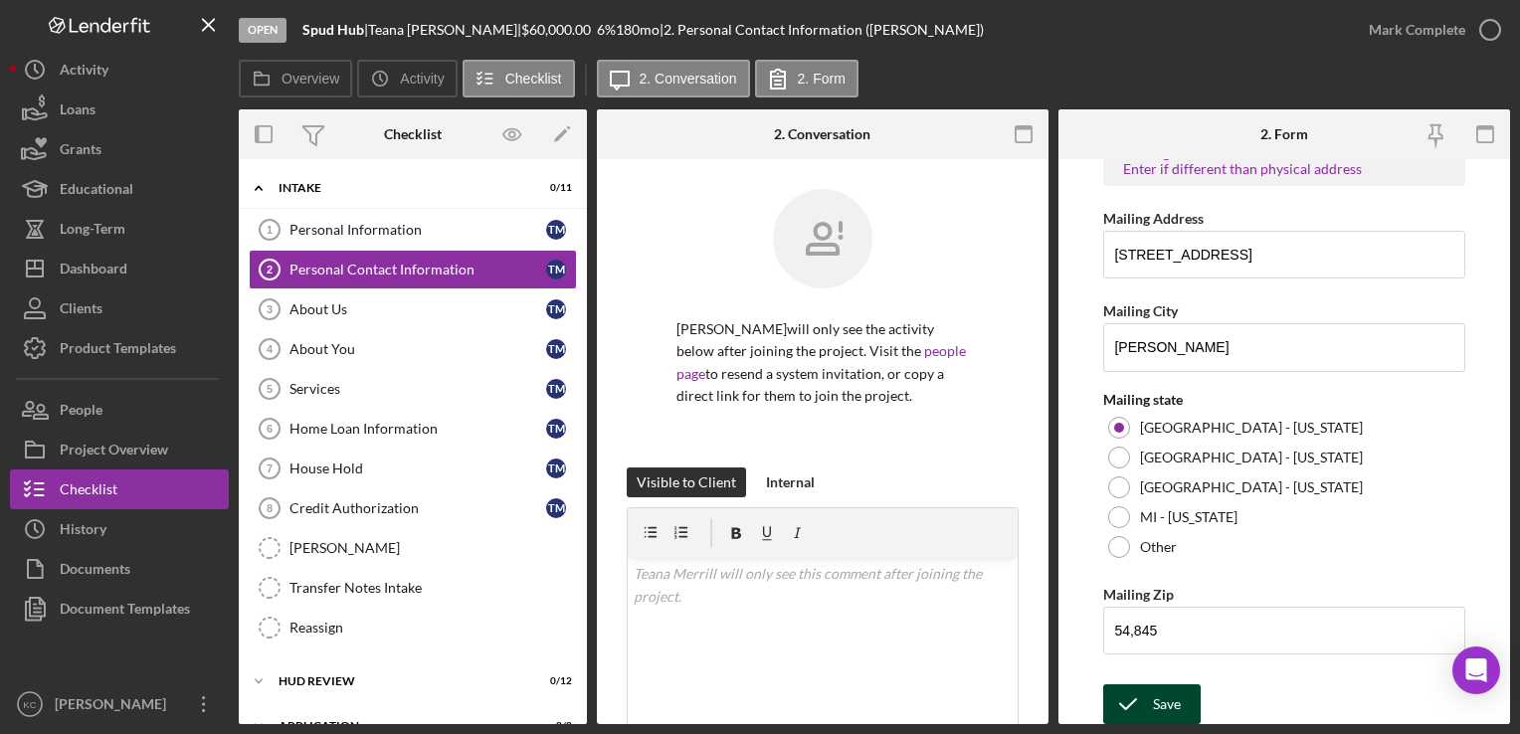
click at [1159, 703] on div "Save" at bounding box center [1167, 705] width 28 height 40
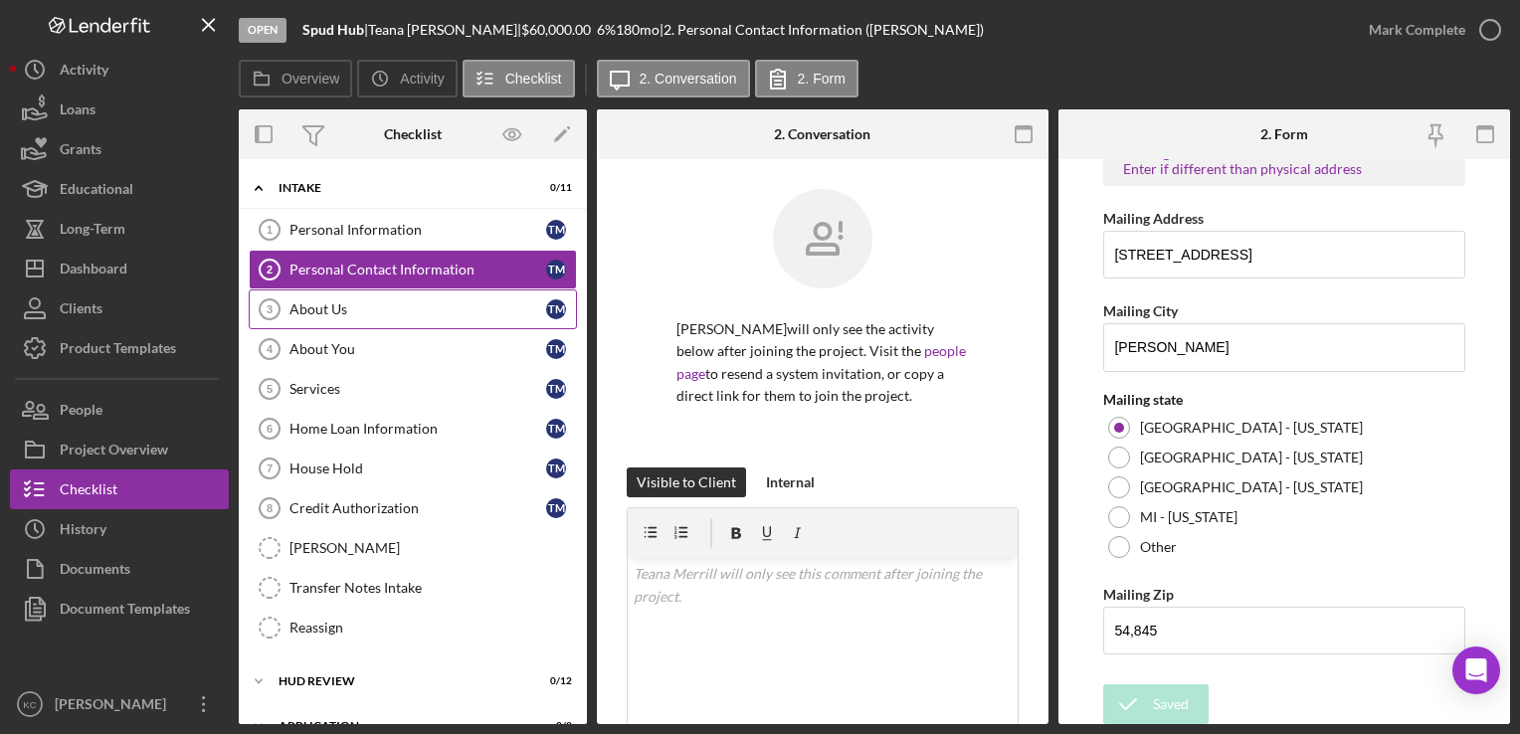
click at [355, 318] on link "About Us 3 About Us T M" at bounding box center [413, 310] width 328 height 40
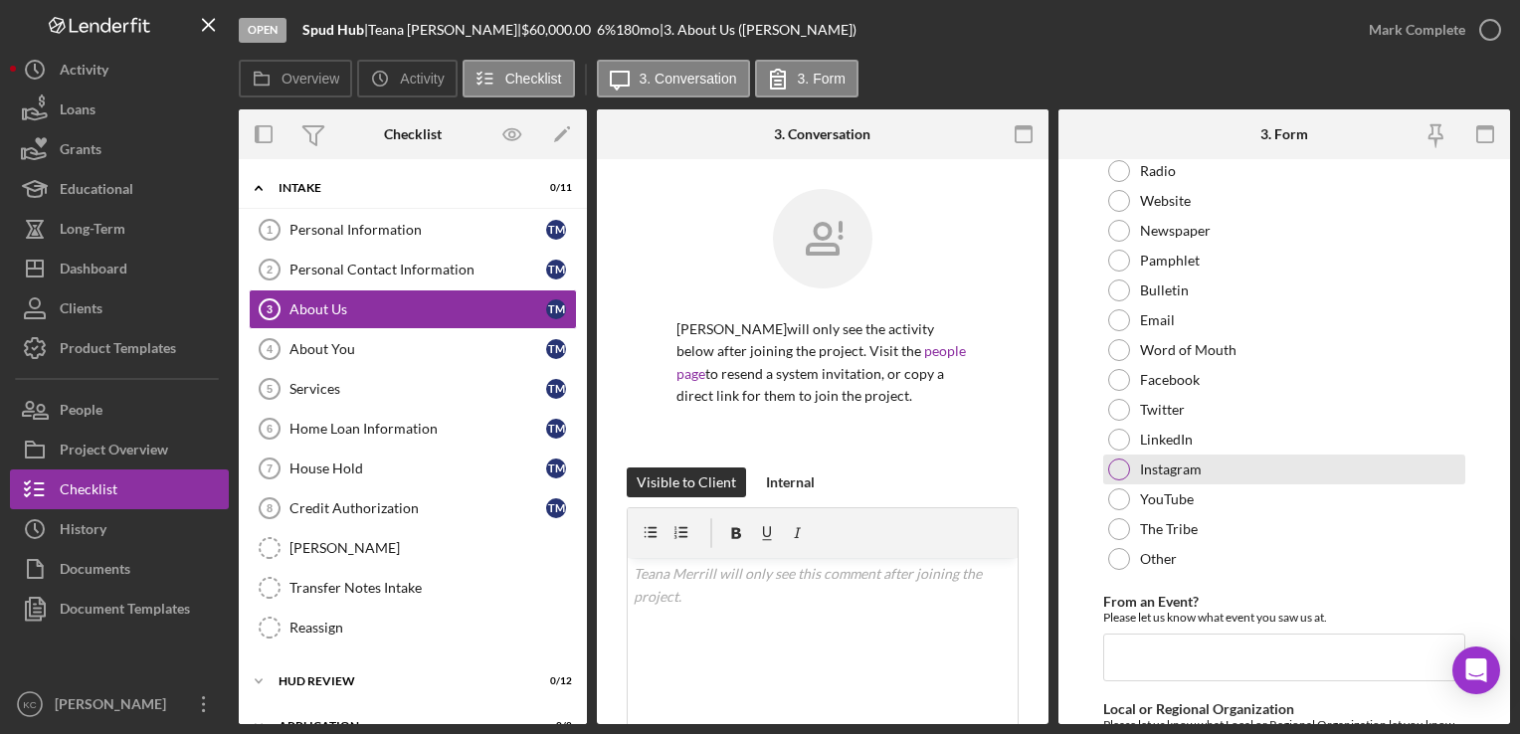
scroll to position [199, 0]
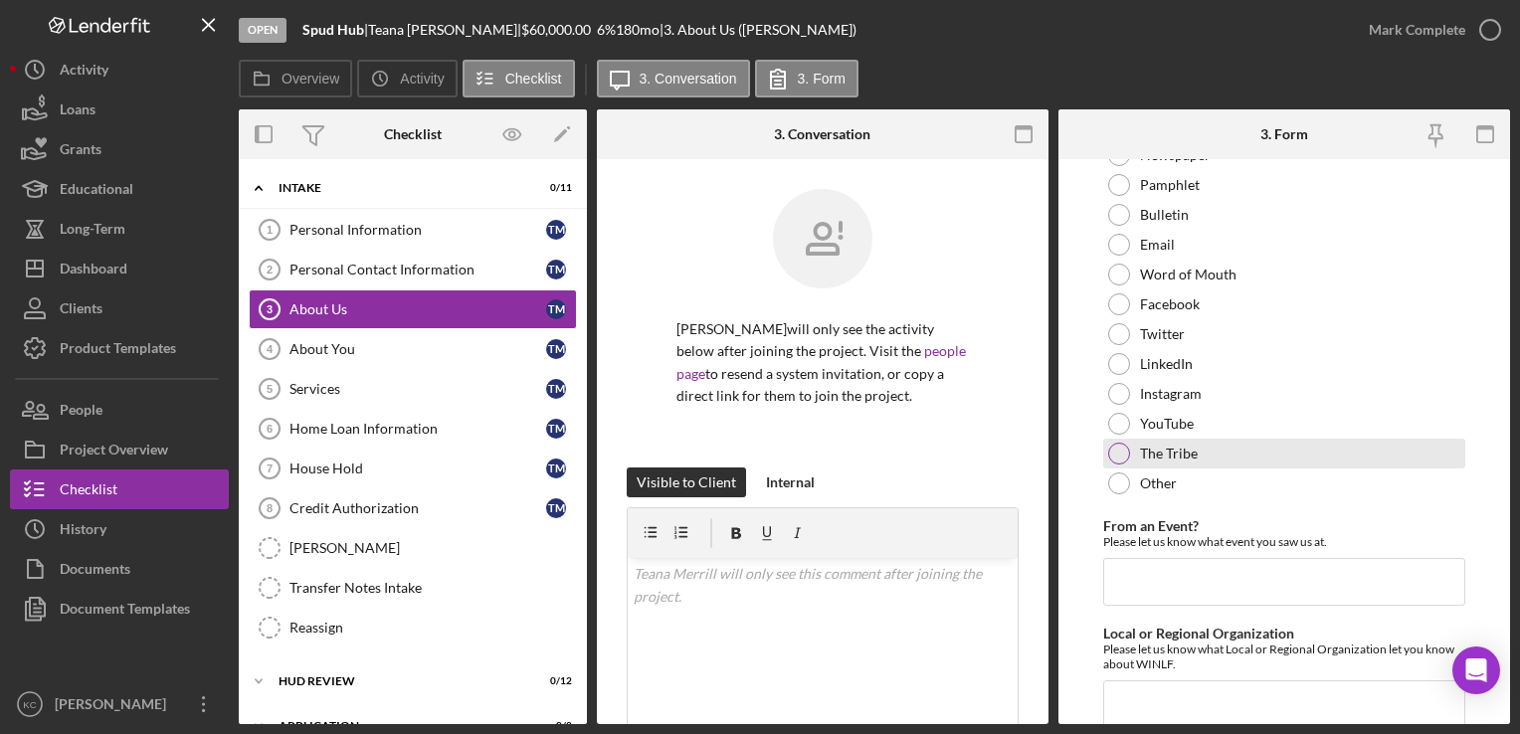
click at [1238, 448] on div "The Tribe" at bounding box center [1284, 454] width 361 height 30
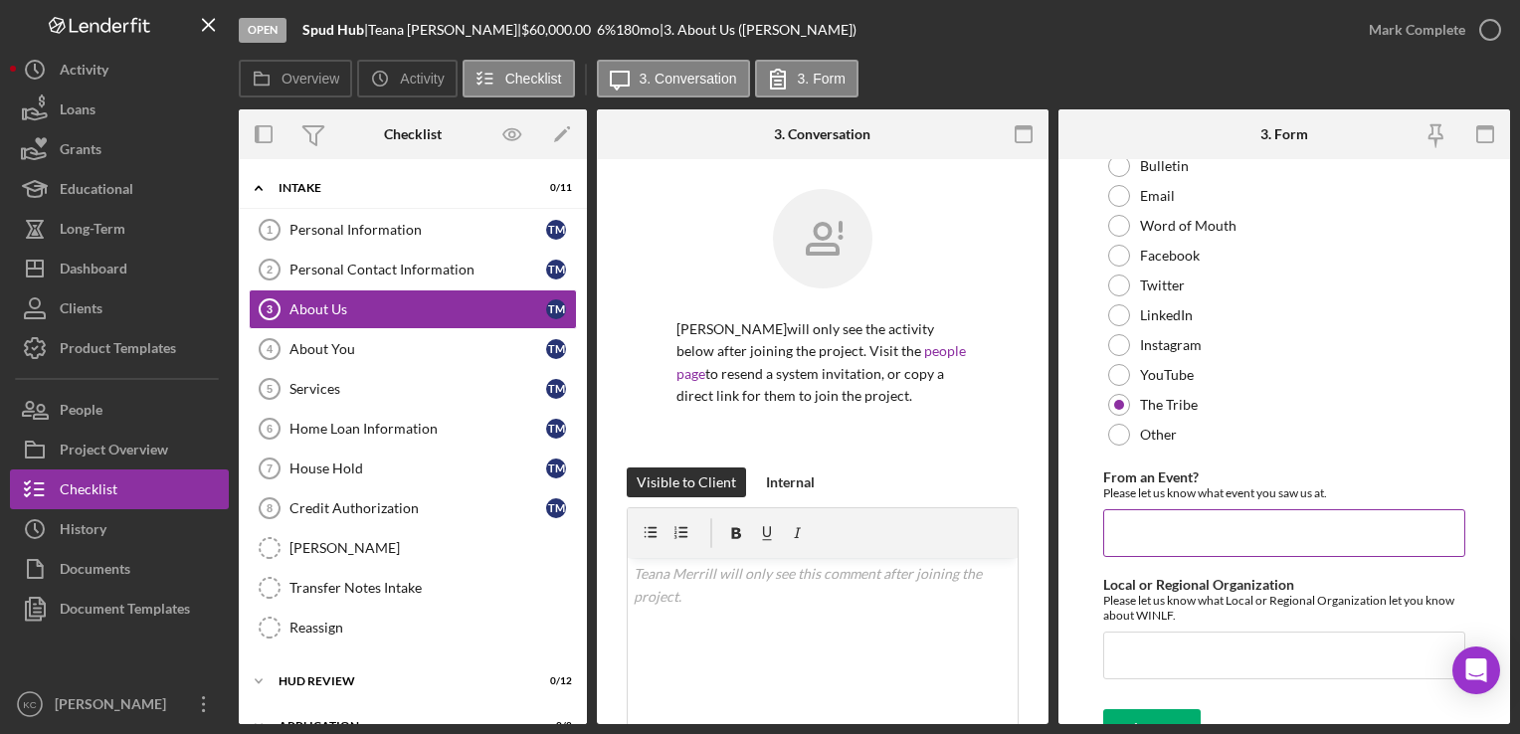
scroll to position [275, 0]
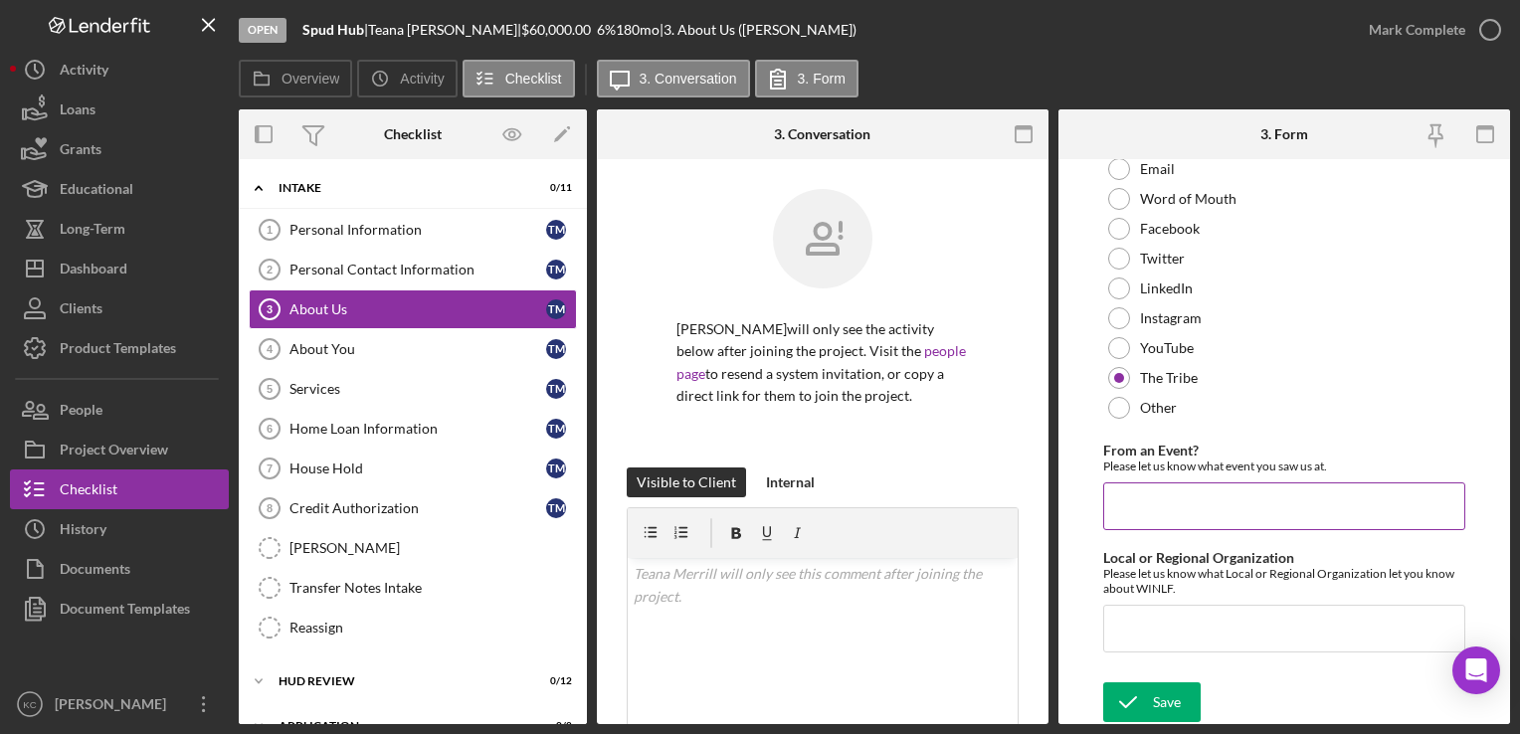
click at [1168, 504] on input "From an Event?" at bounding box center [1284, 507] width 361 height 48
type input "financial 101 class"
click at [1182, 623] on input "Local or Regional Organization" at bounding box center [1284, 629] width 361 height 48
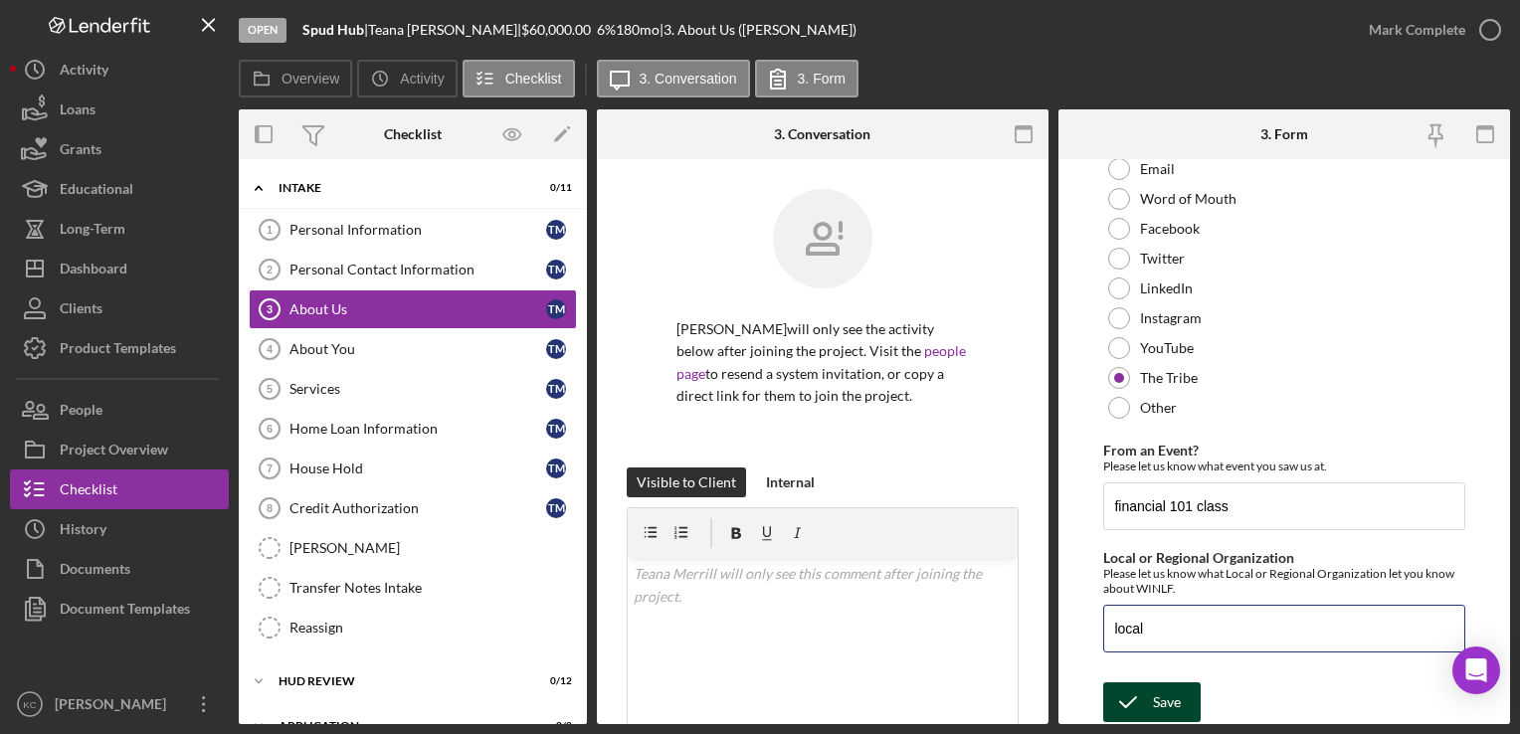
type input "local"
click at [1156, 693] on div "Save" at bounding box center [1167, 703] width 28 height 40
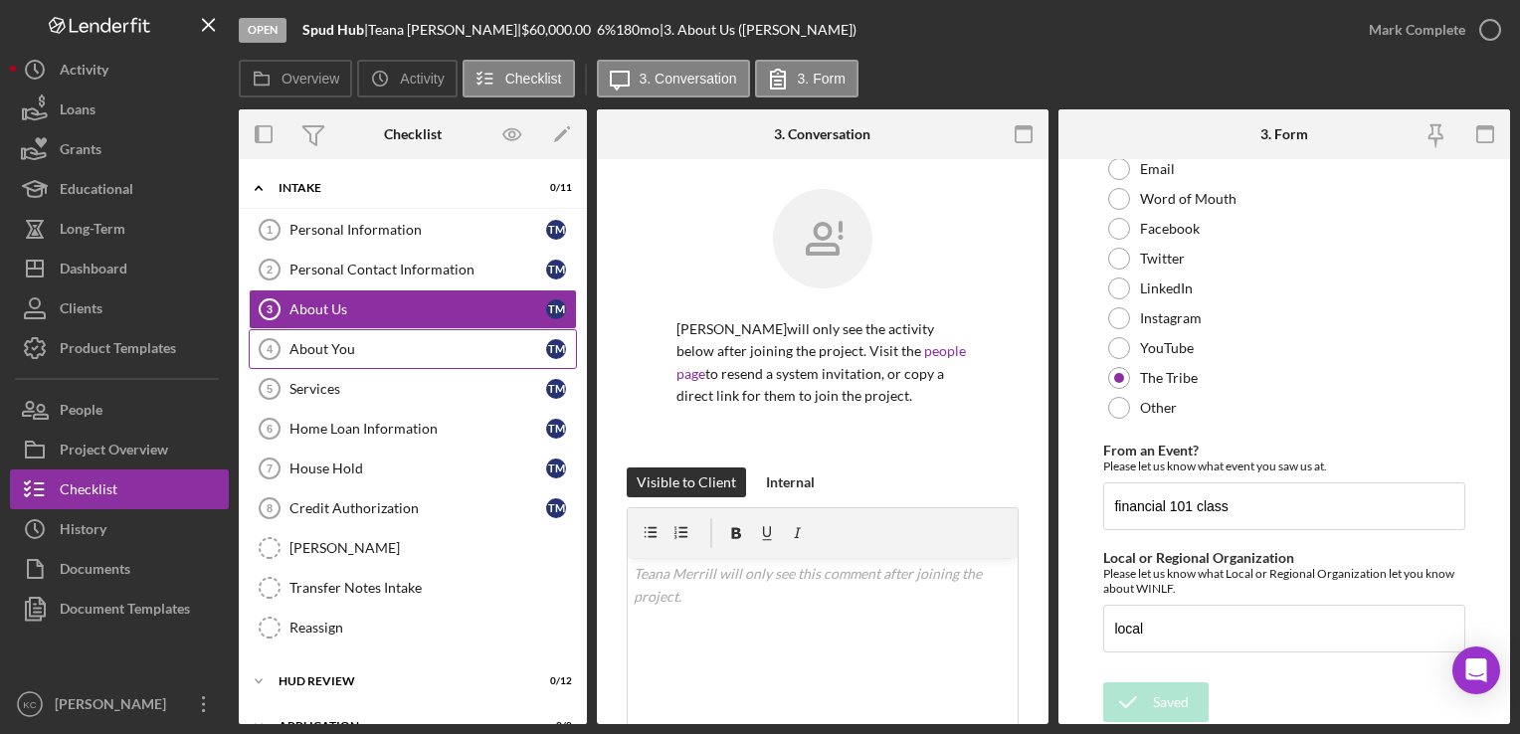
click at [366, 351] on div "About You" at bounding box center [418, 349] width 257 height 16
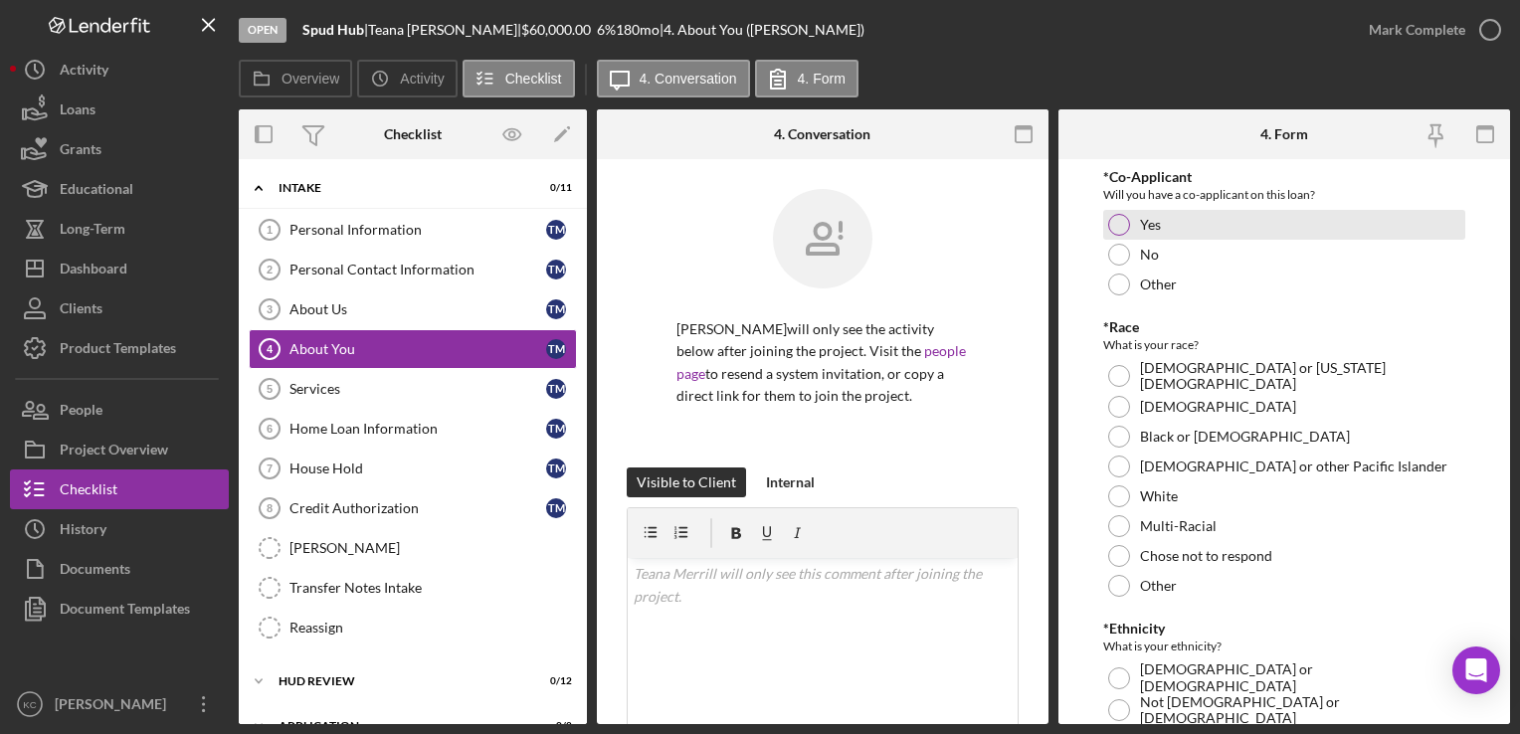
click at [1227, 219] on div "Yes" at bounding box center [1284, 225] width 361 height 30
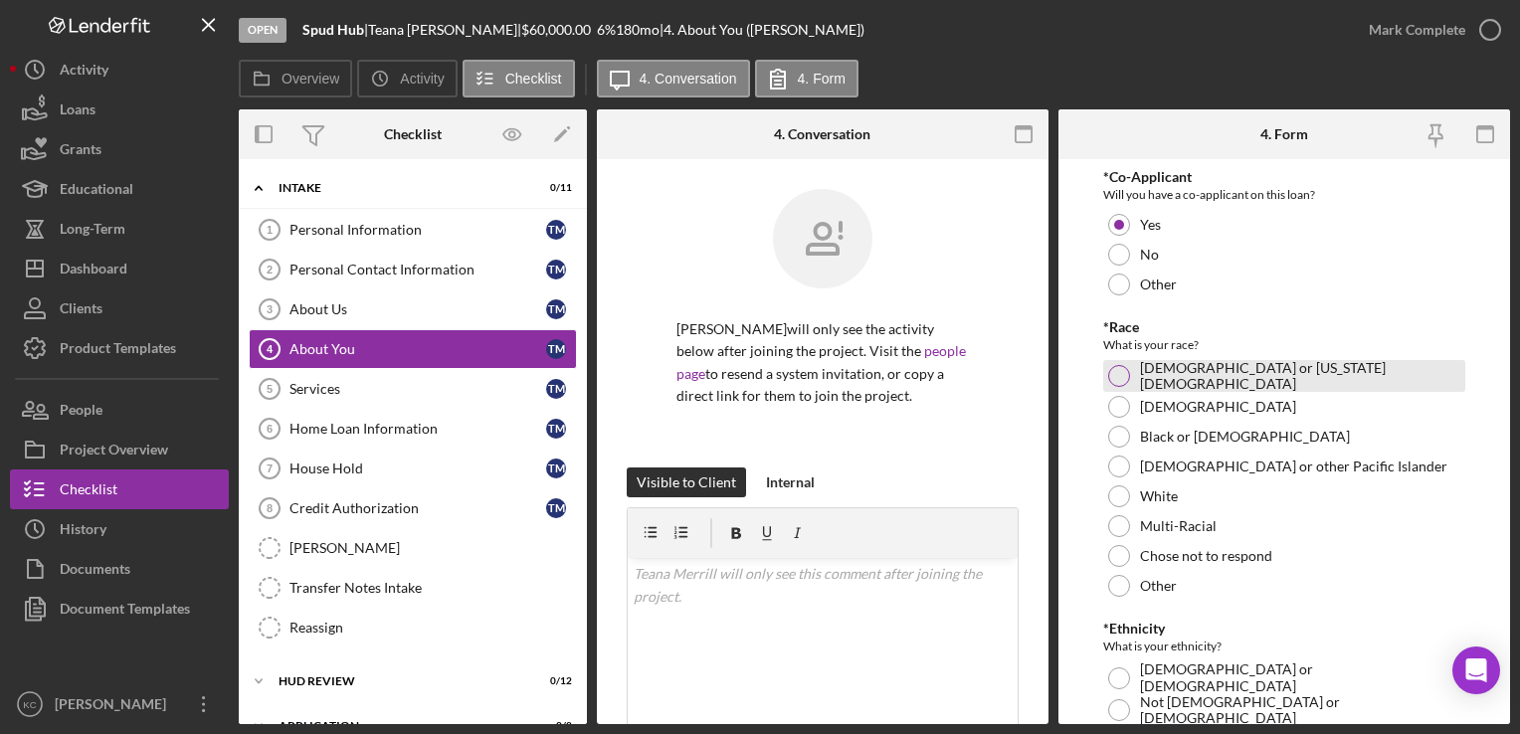
click at [1202, 381] on label "[DEMOGRAPHIC_DATA] or [US_STATE][DEMOGRAPHIC_DATA]" at bounding box center [1299, 376] width 319 height 32
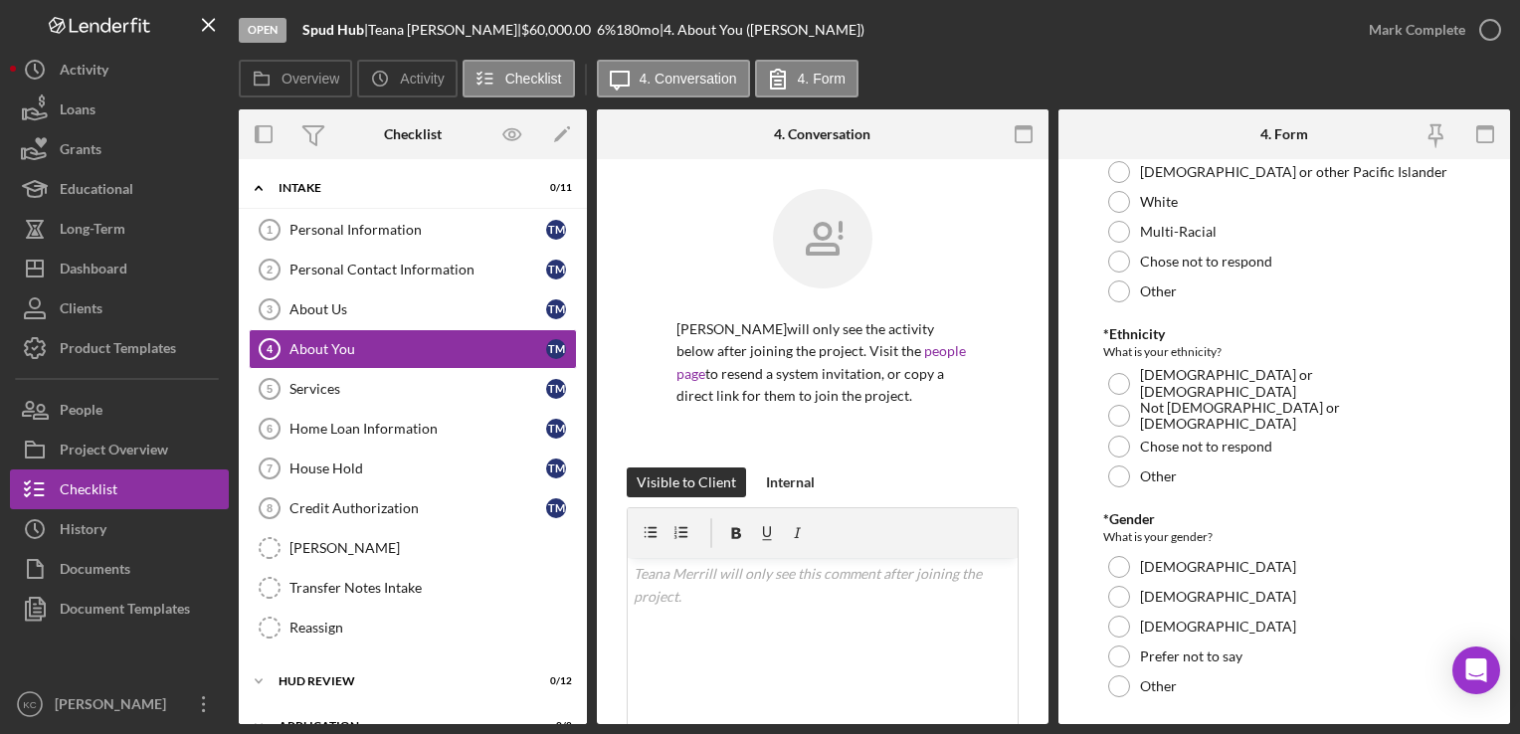
scroll to position [299, 0]
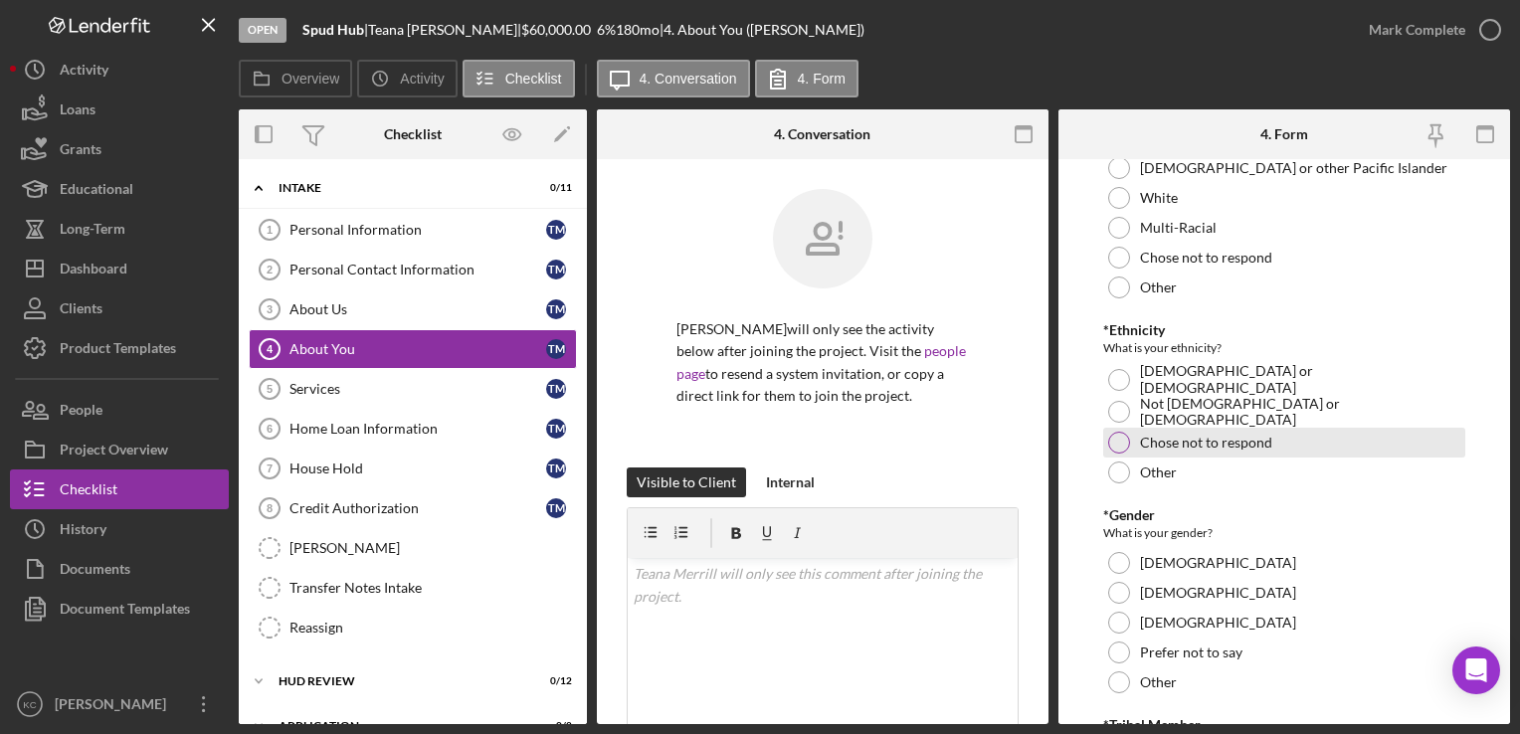
click at [1216, 435] on label "Chose not to respond" at bounding box center [1206, 443] width 132 height 16
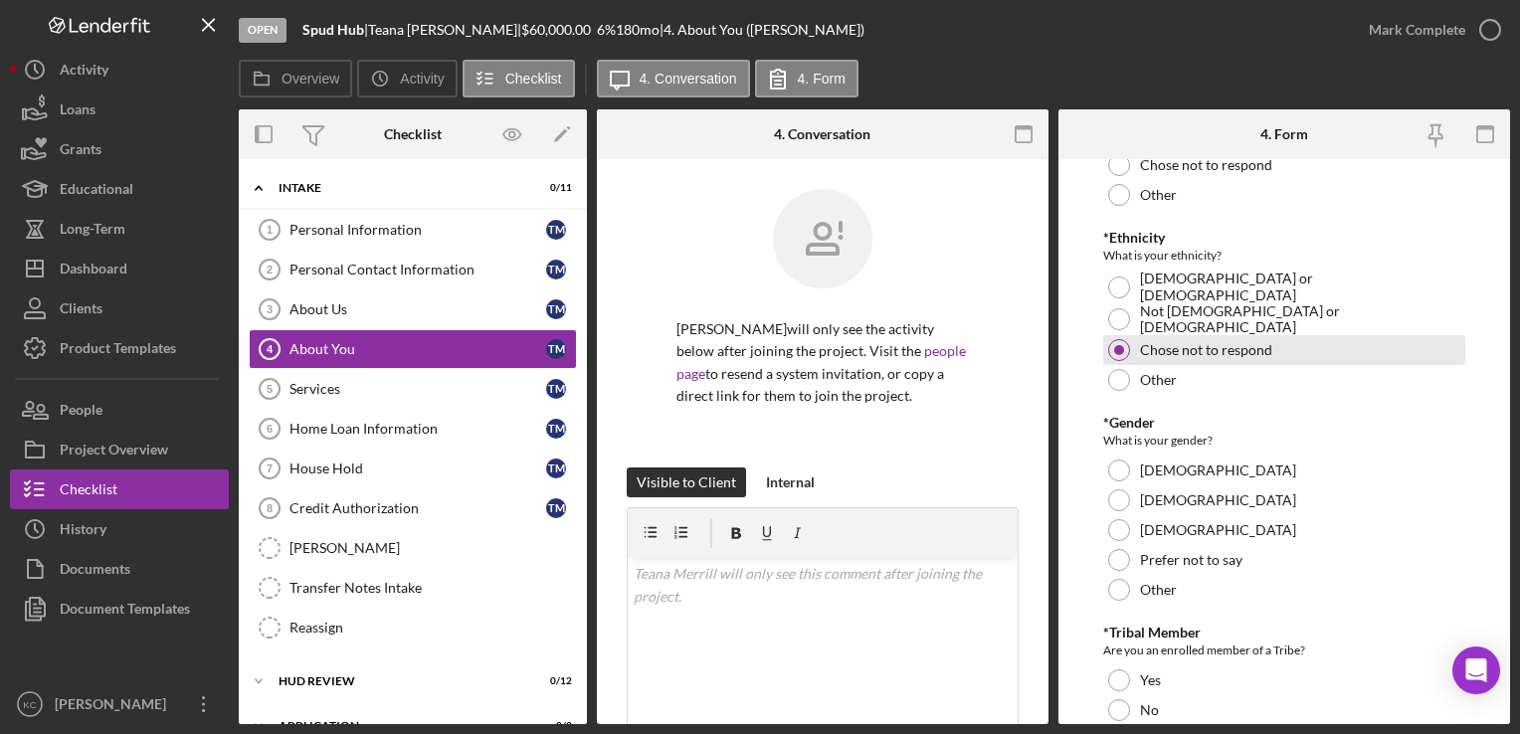
scroll to position [498, 0]
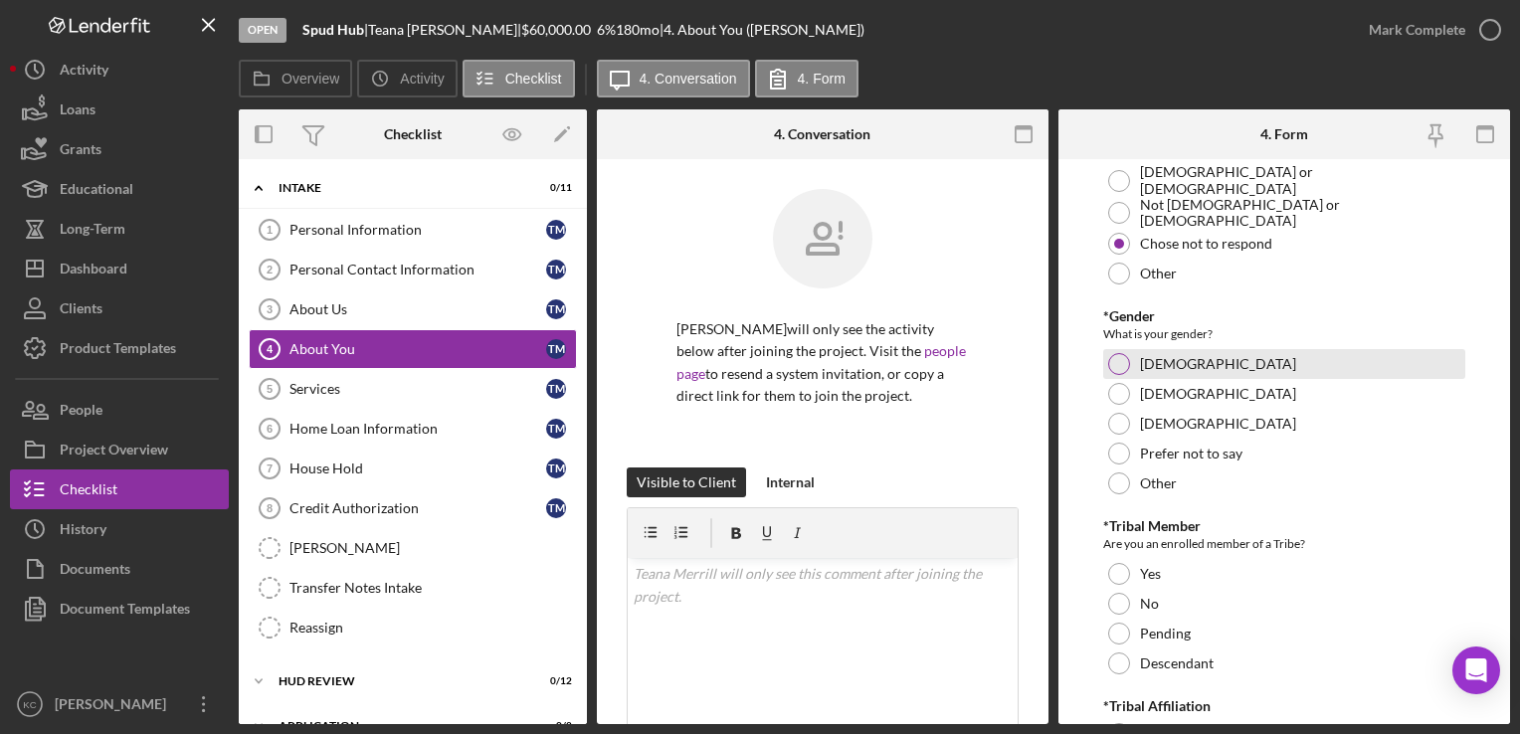
click at [1182, 357] on label "[DEMOGRAPHIC_DATA]" at bounding box center [1218, 364] width 156 height 16
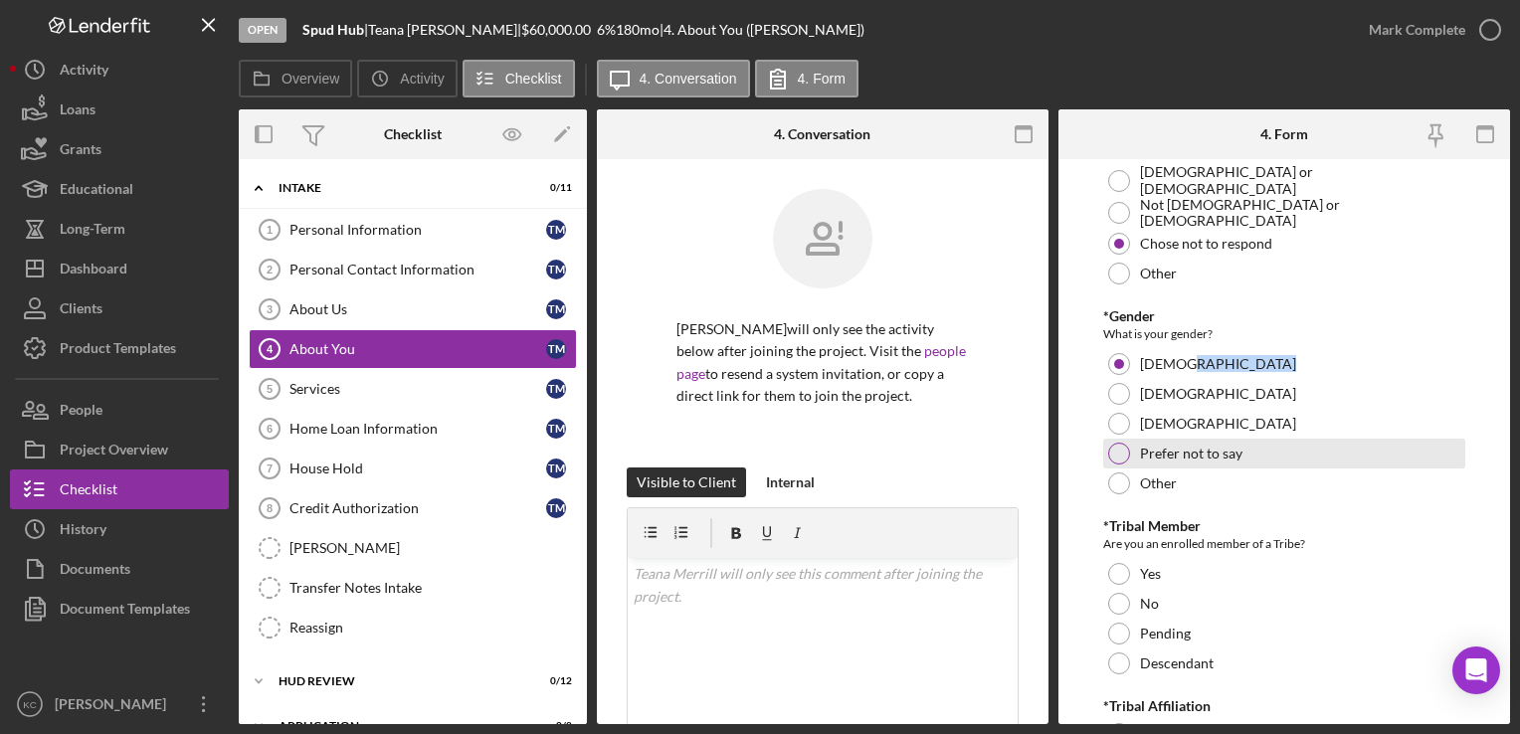
scroll to position [796, 0]
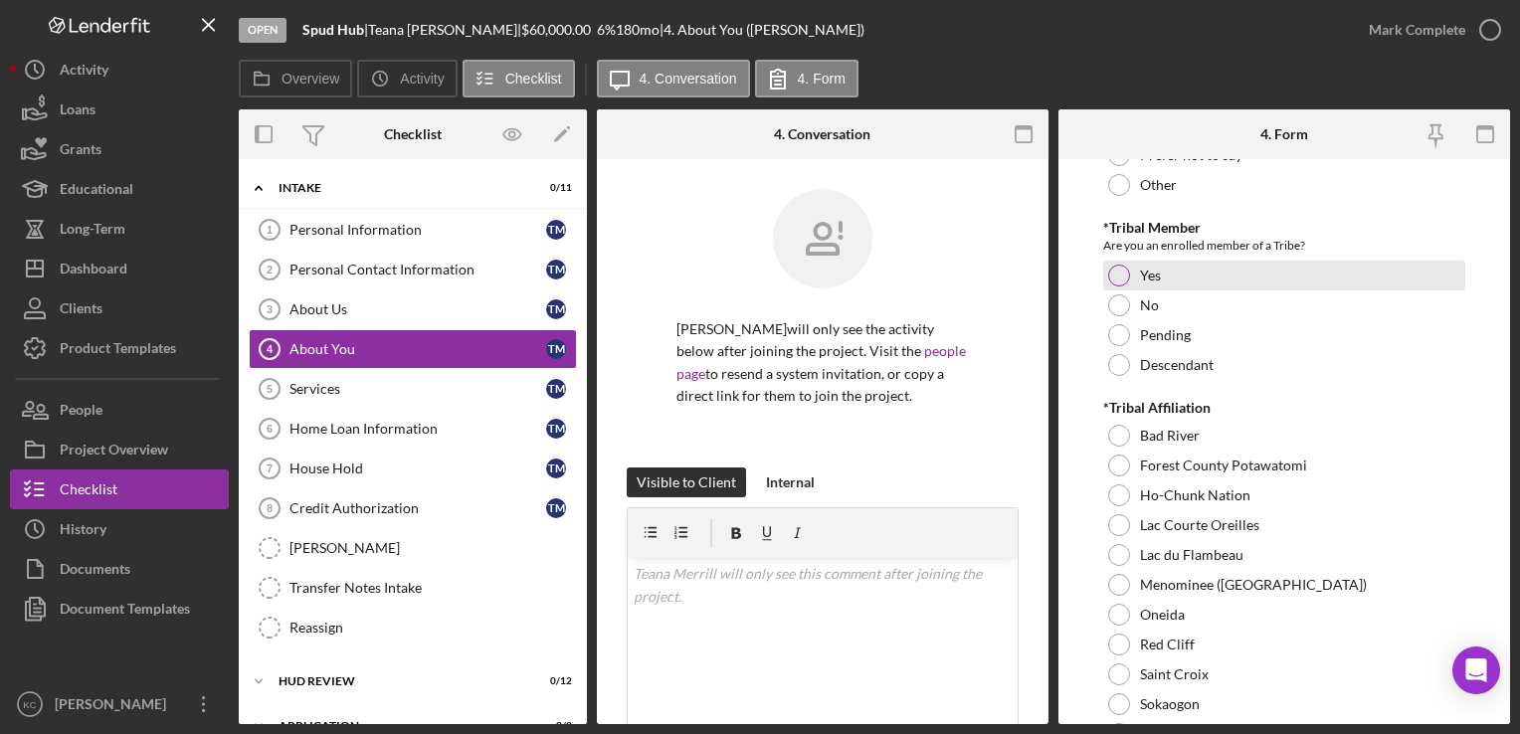
click at [1138, 261] on div "Yes" at bounding box center [1284, 276] width 361 height 30
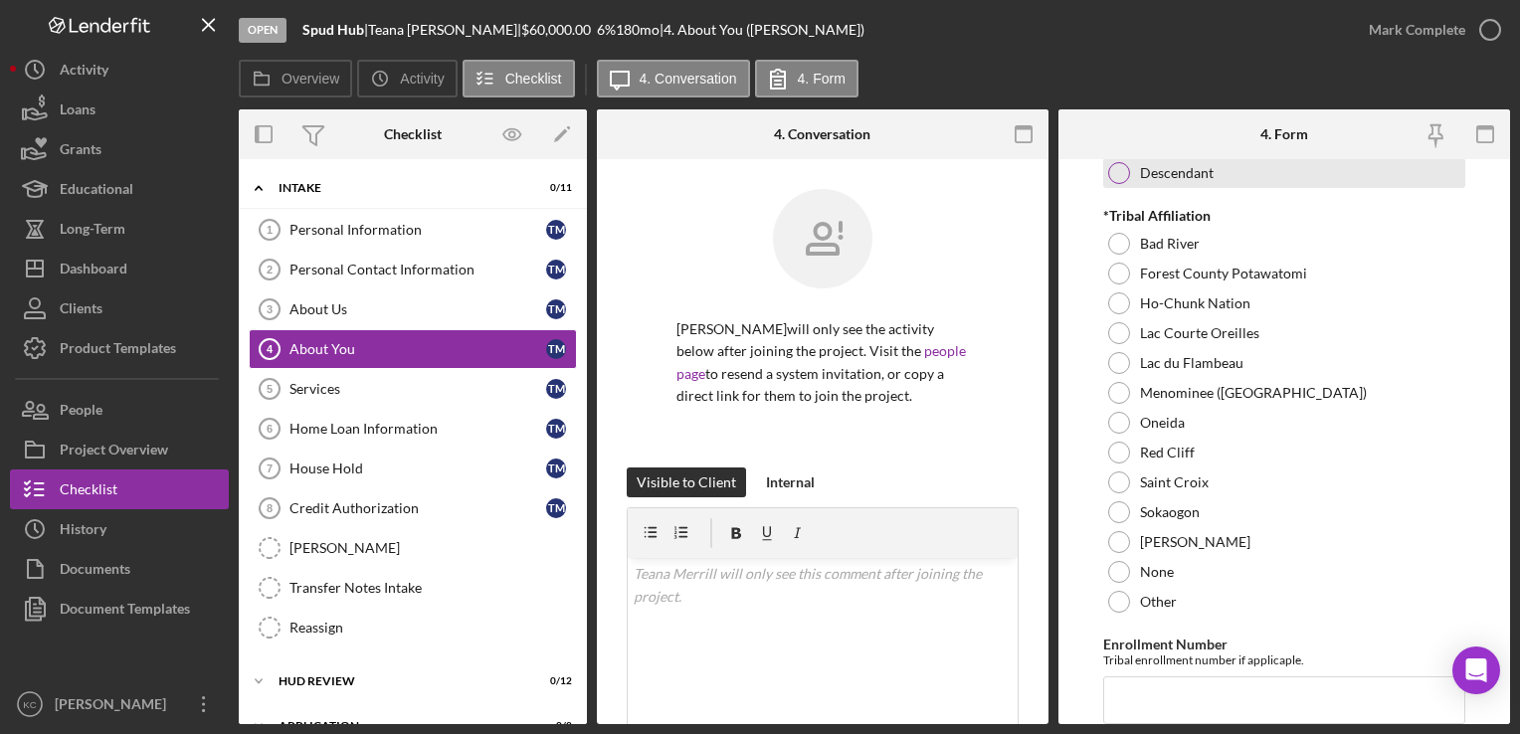
scroll to position [995, 0]
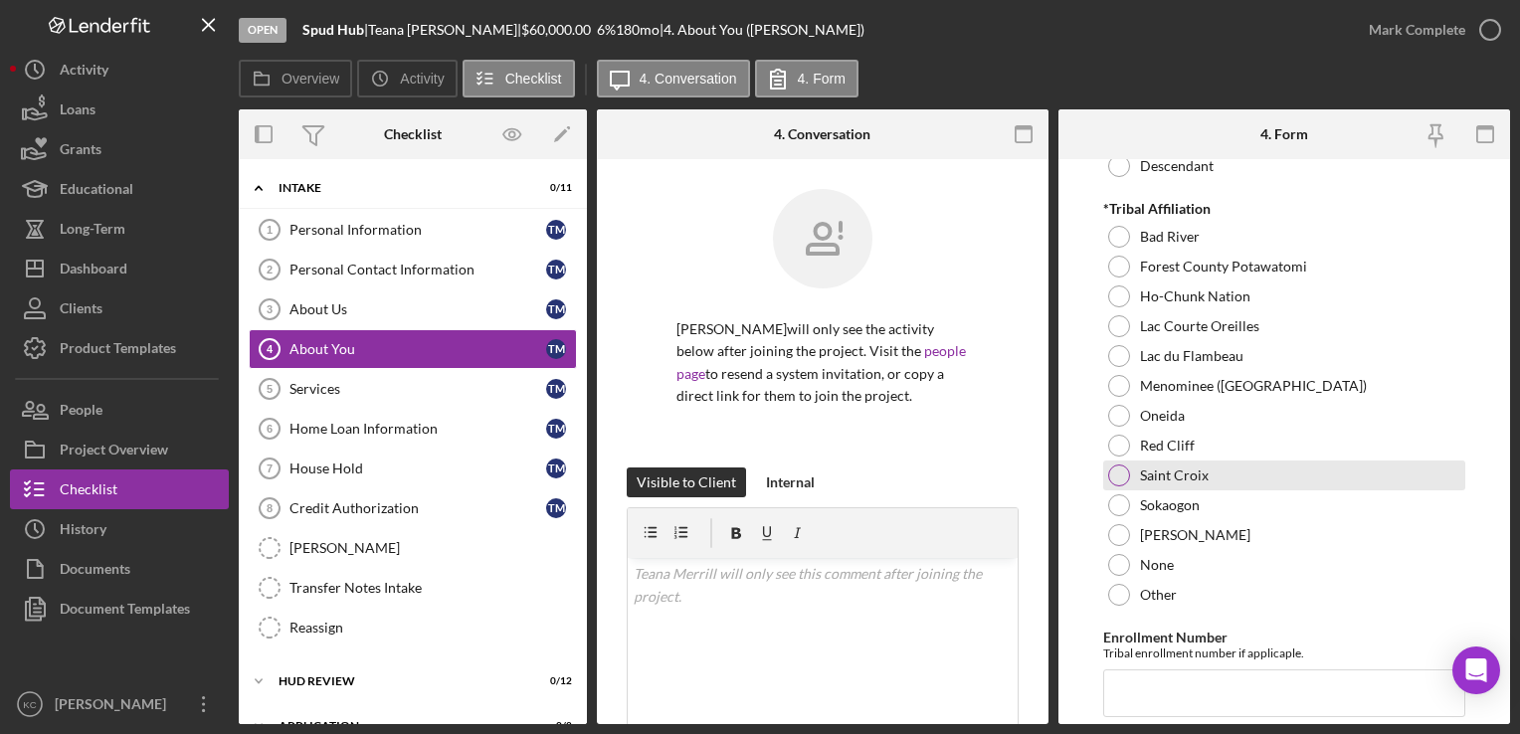
click at [1172, 479] on div "Saint Croix" at bounding box center [1284, 476] width 361 height 30
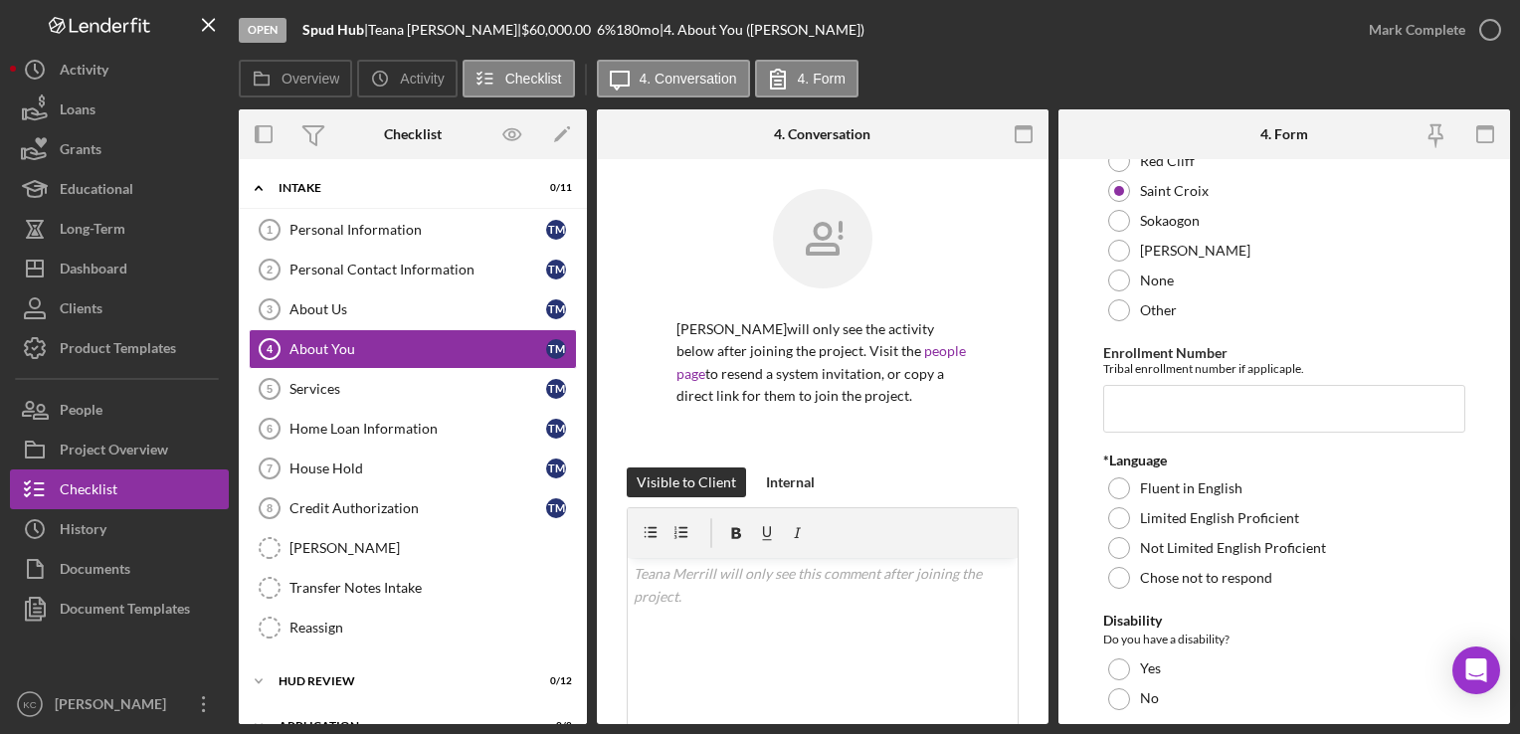
scroll to position [1294, 0]
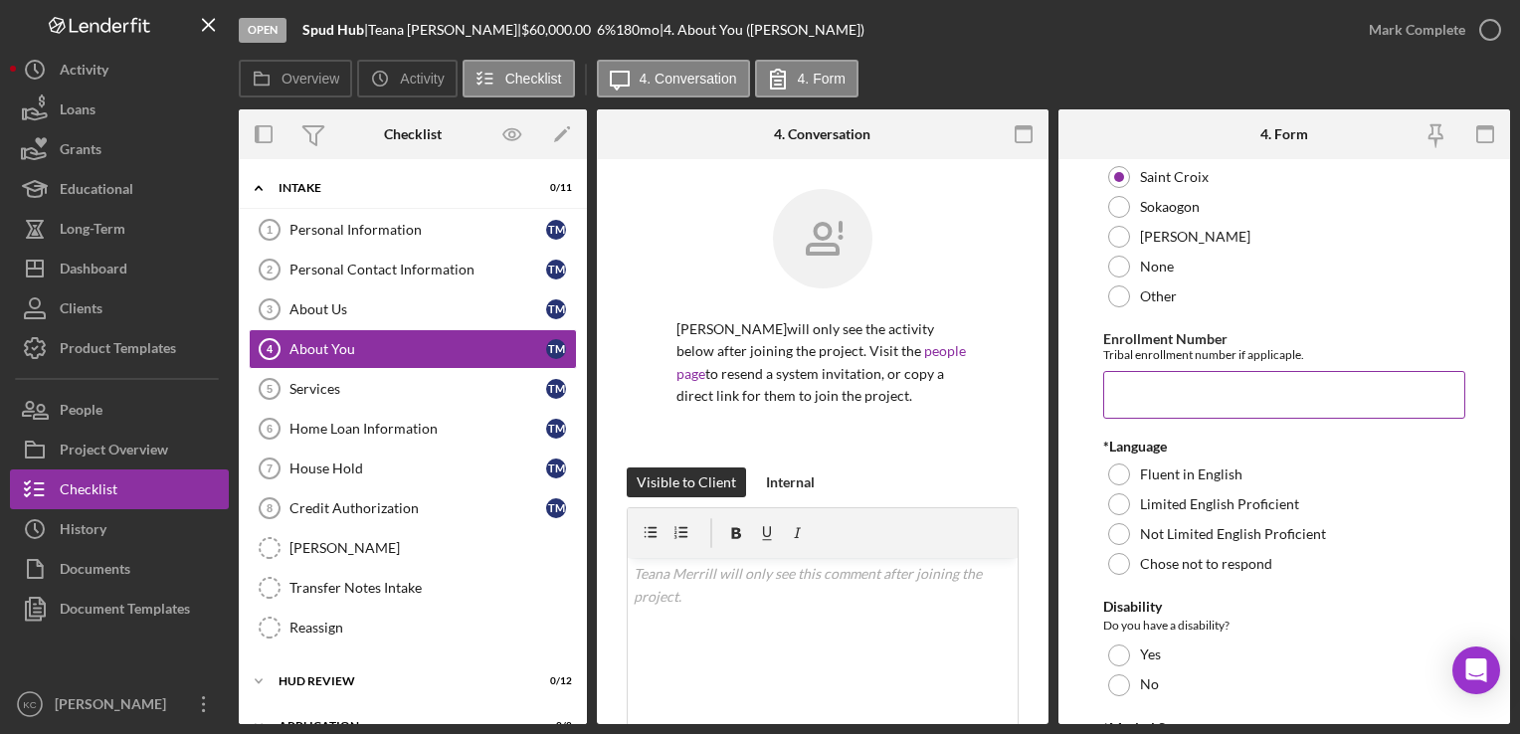
click at [1167, 396] on input "Enrollment Number" at bounding box center [1284, 395] width 361 height 48
type input "1104"
click at [1127, 467] on div at bounding box center [1119, 475] width 22 height 22
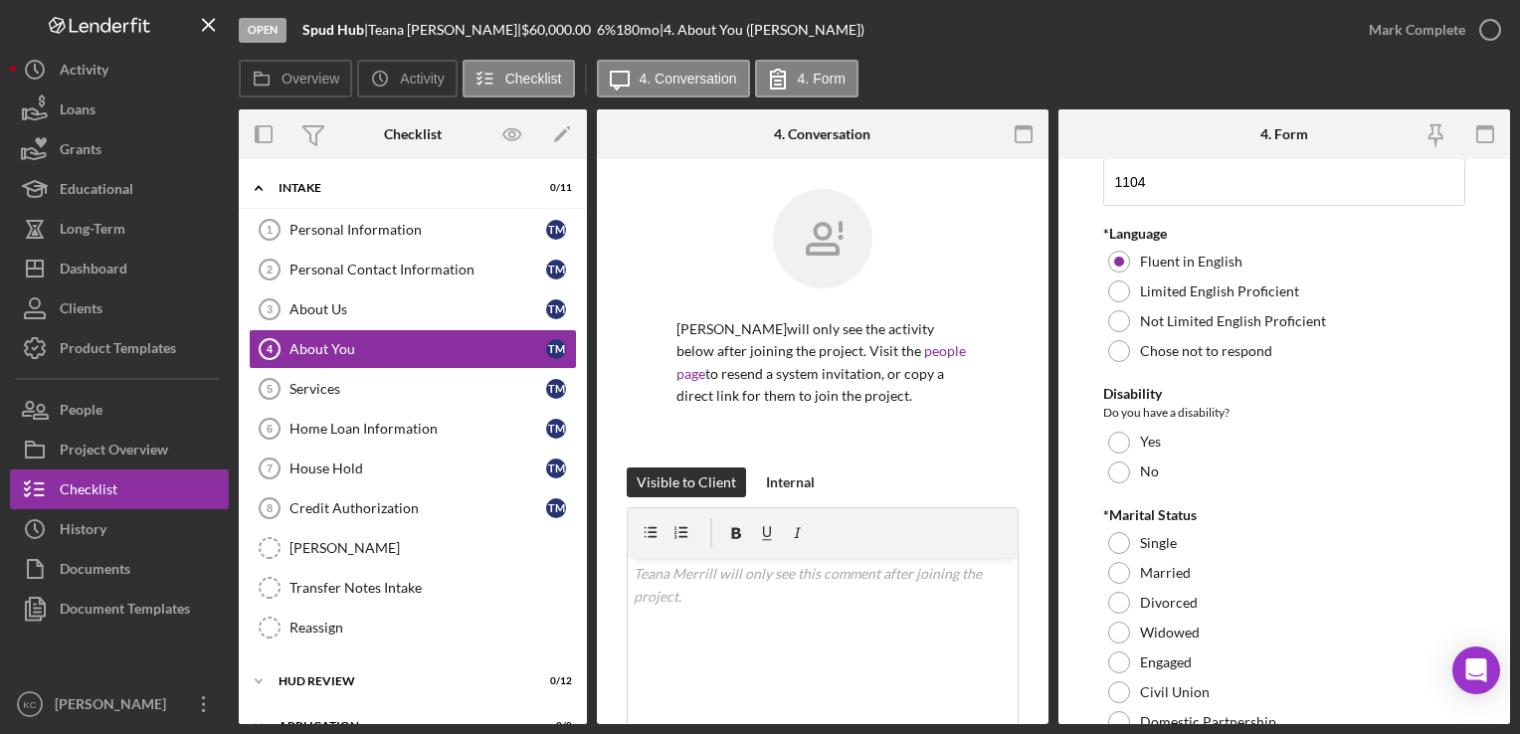
scroll to position [1592, 0]
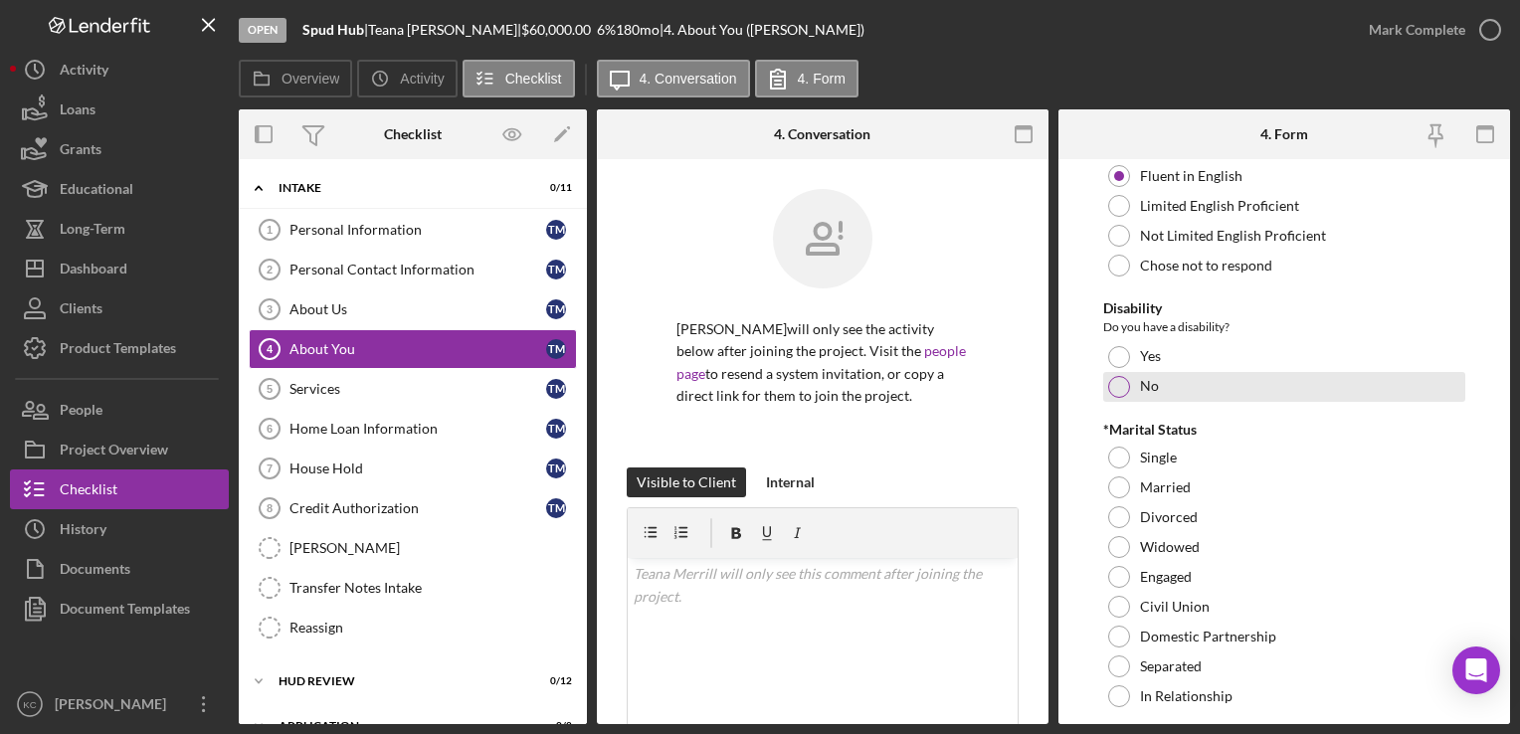
click at [1149, 380] on label "No" at bounding box center [1149, 386] width 19 height 16
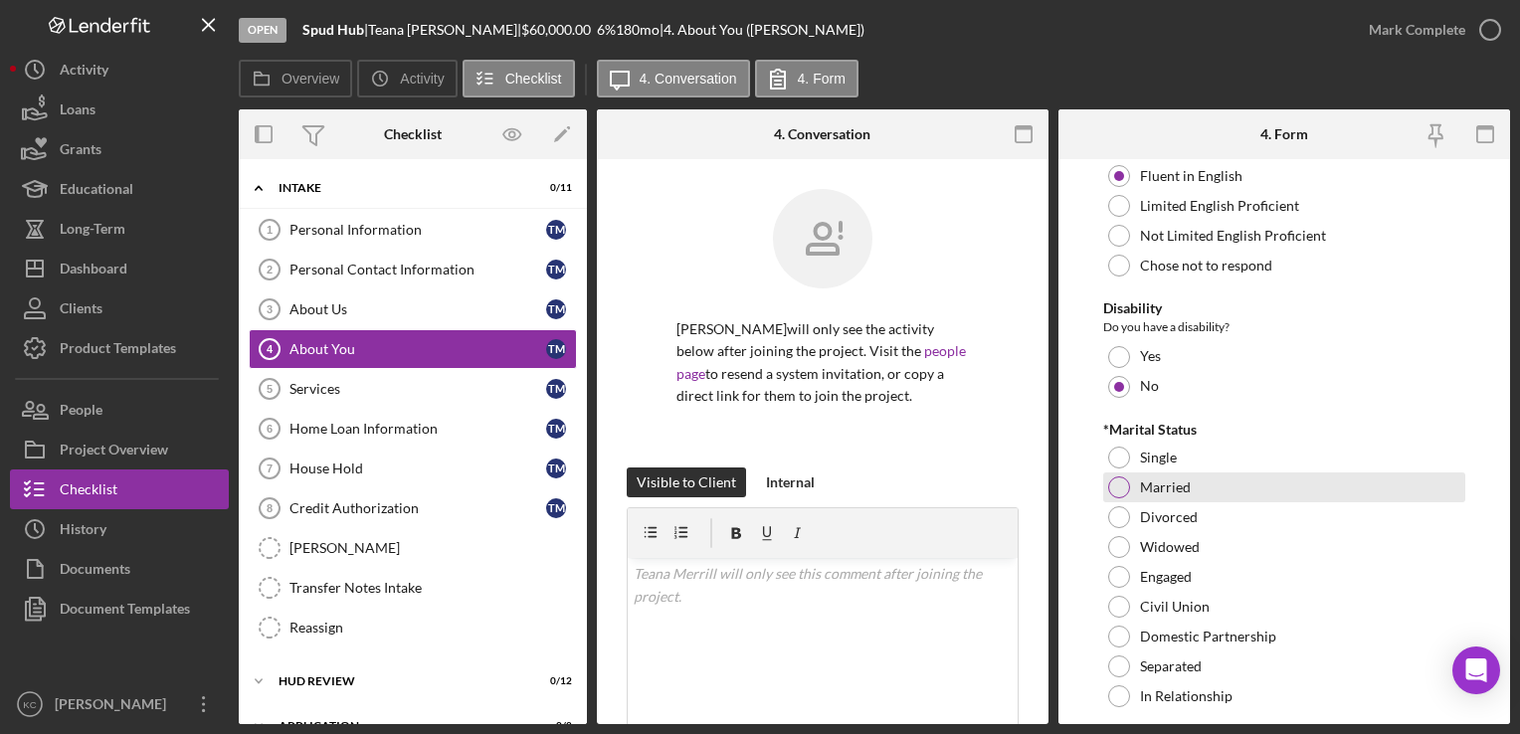
click at [1174, 484] on label "Married" at bounding box center [1165, 488] width 51 height 16
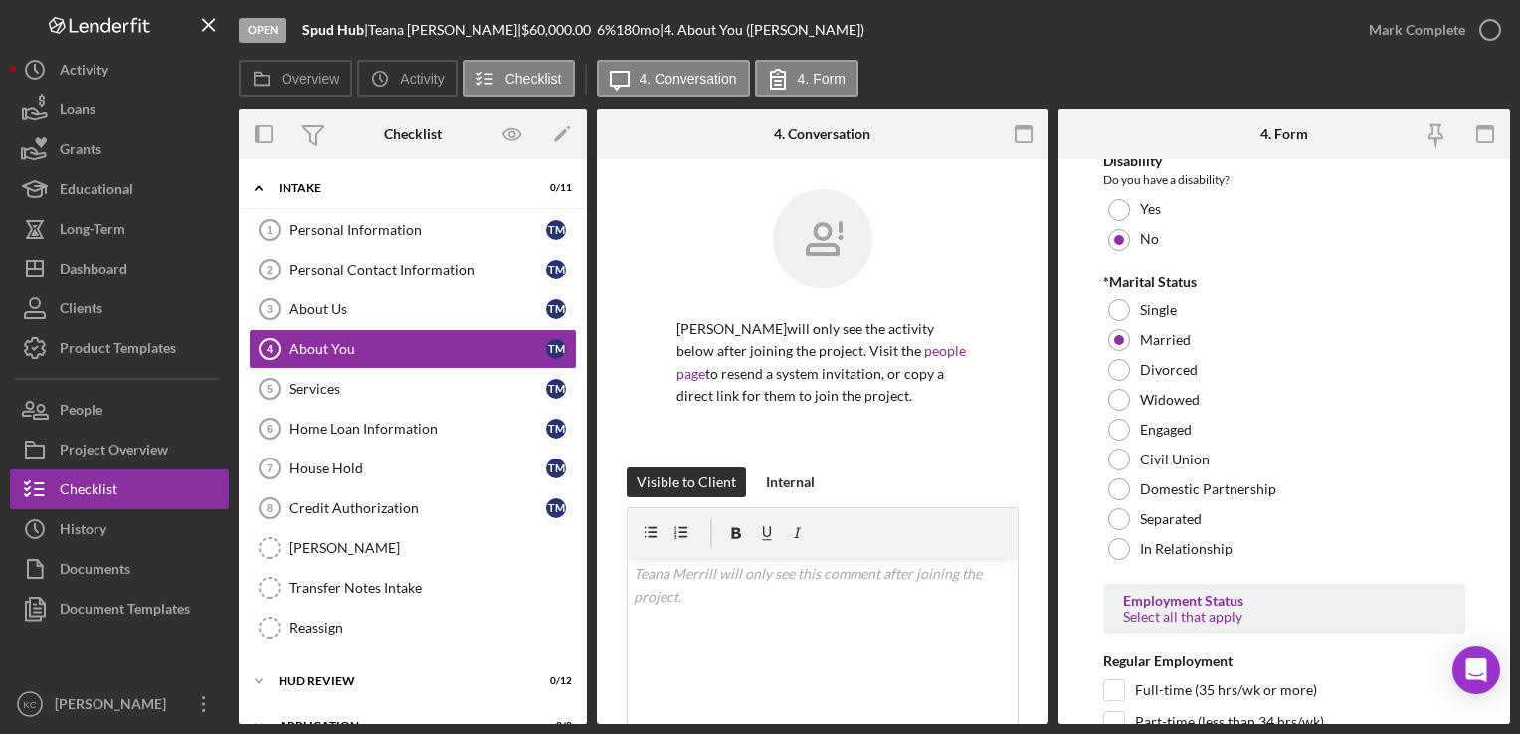
scroll to position [1990, 0]
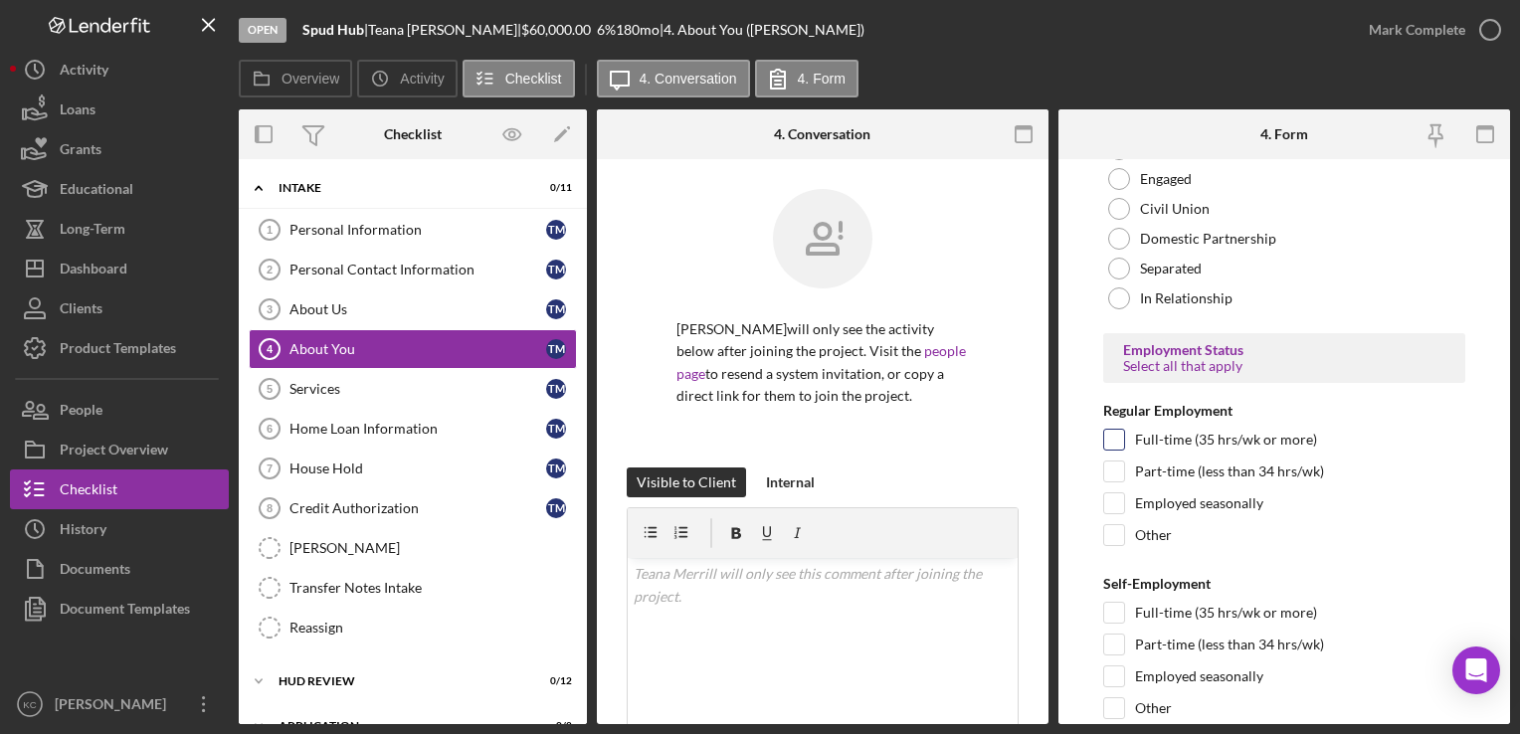
click at [1111, 433] on input "Full-time (35 hrs/wk or more)" at bounding box center [1115, 440] width 20 height 20
checkbox input "true"
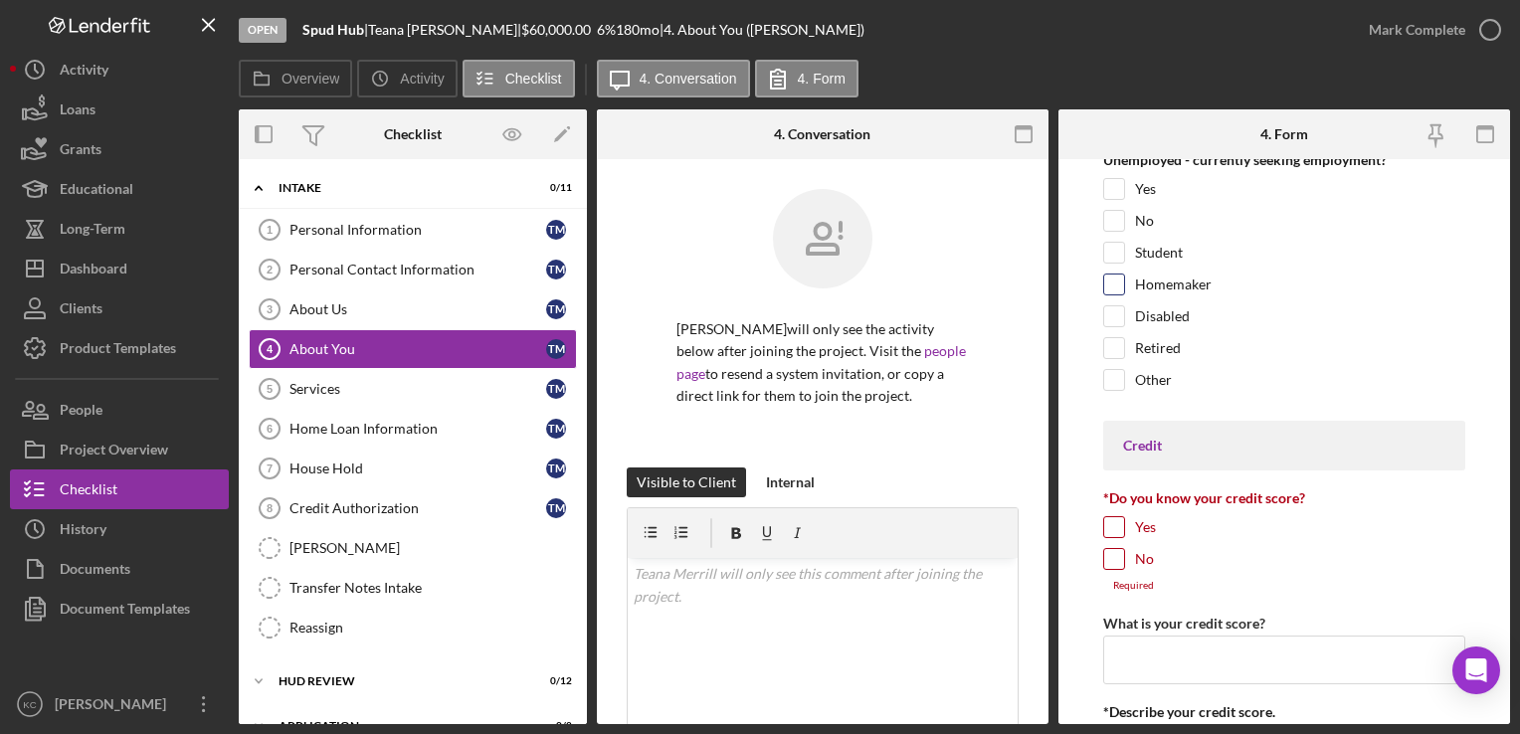
scroll to position [2687, 0]
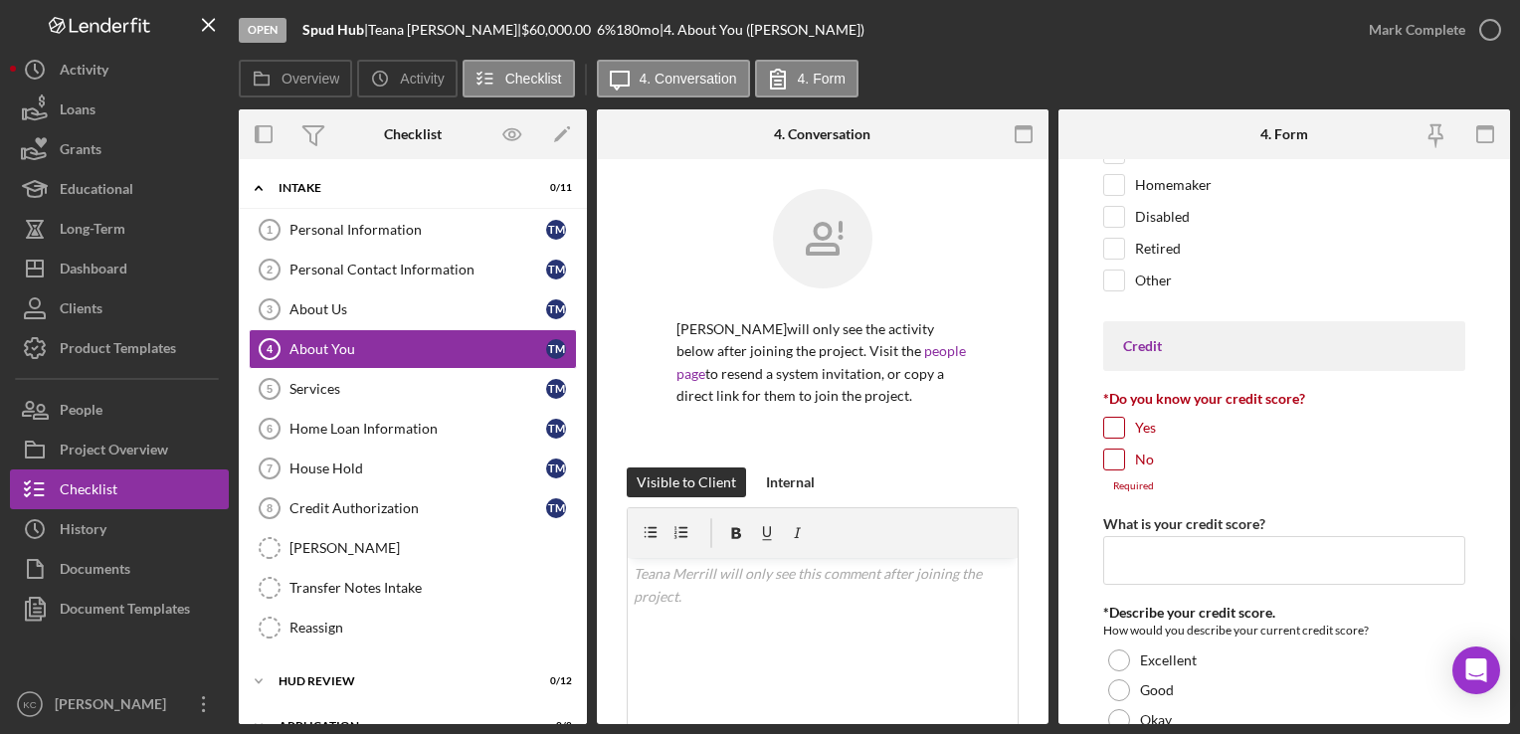
click at [1118, 450] on input "No" at bounding box center [1115, 460] width 20 height 20
checkbox input "true"
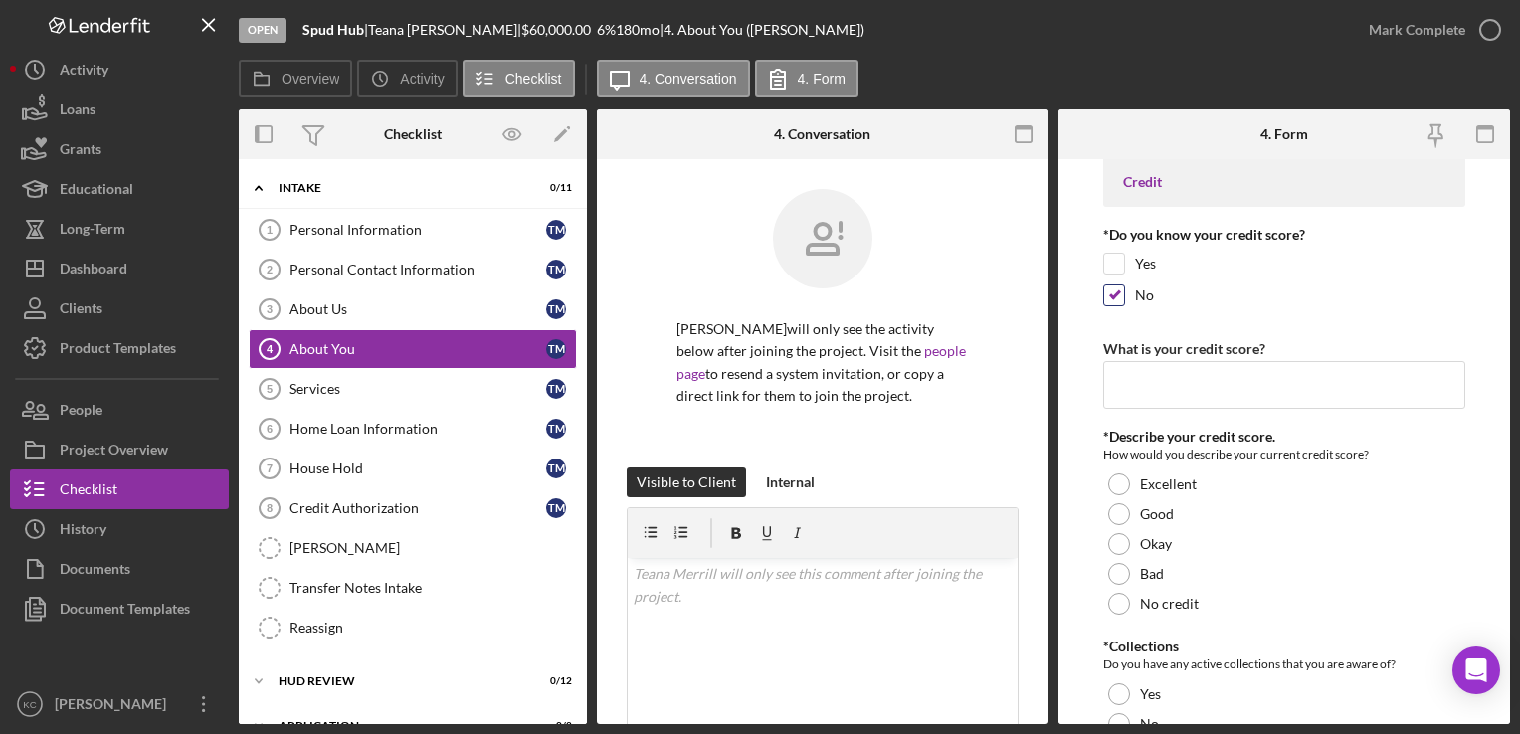
scroll to position [2886, 0]
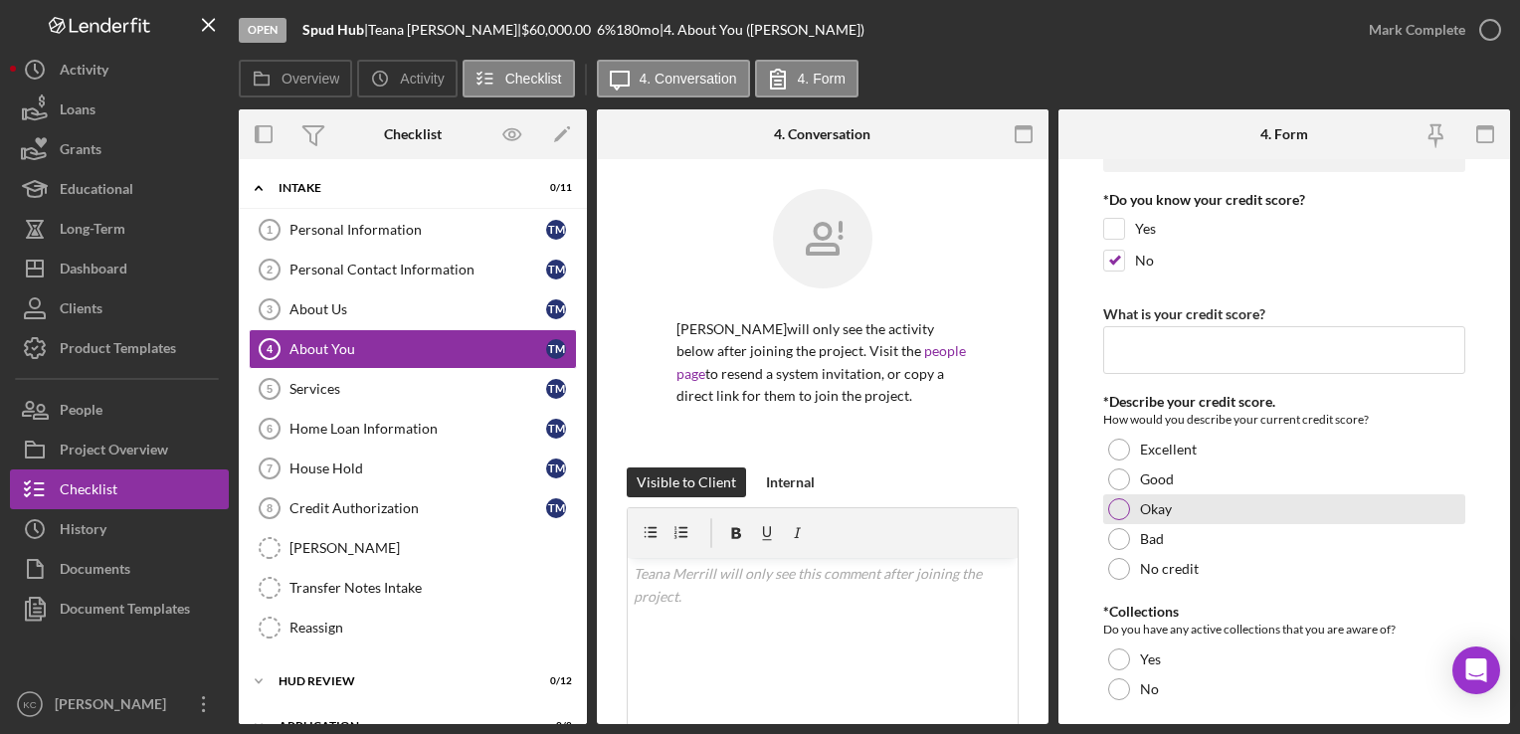
click at [1205, 500] on div "Okay" at bounding box center [1284, 510] width 361 height 30
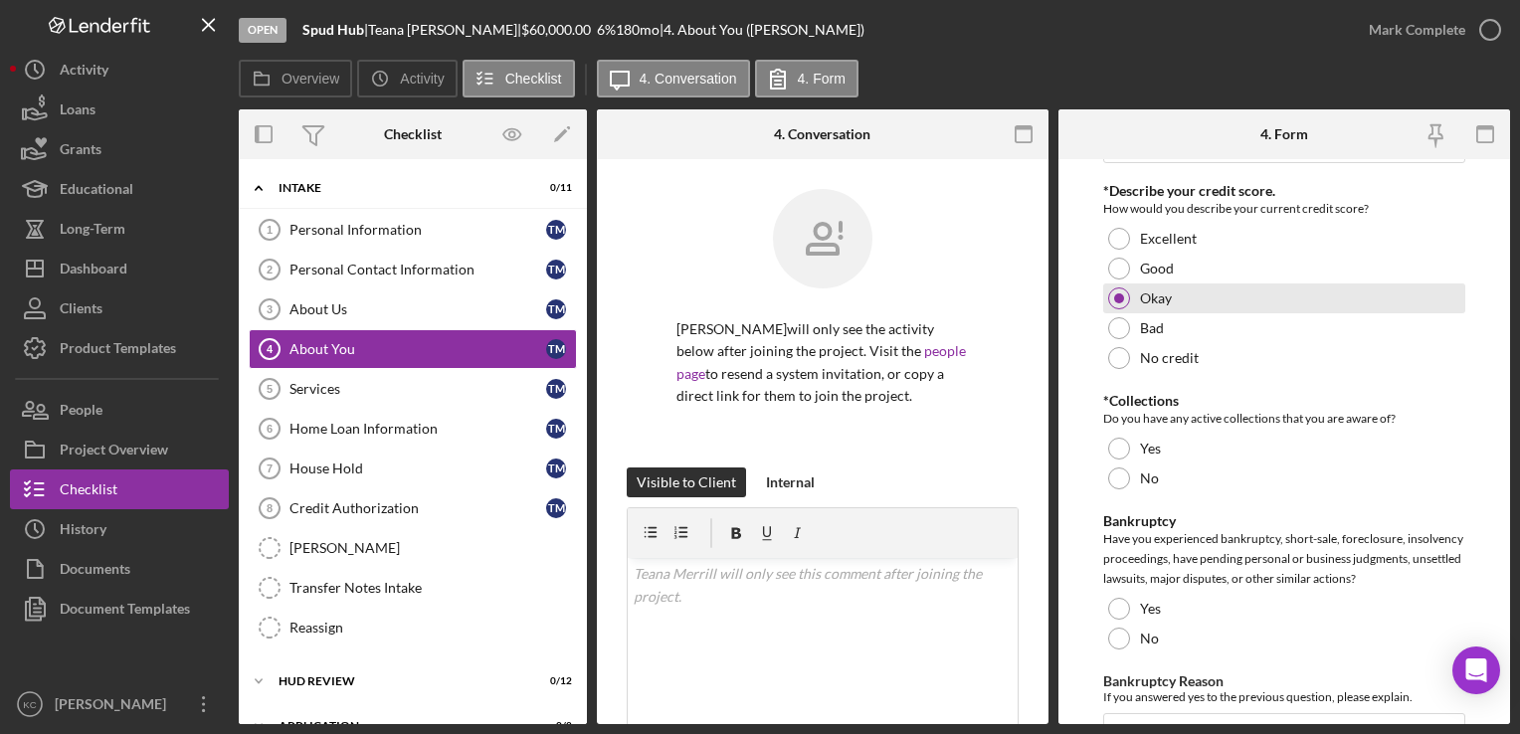
scroll to position [3085, 0]
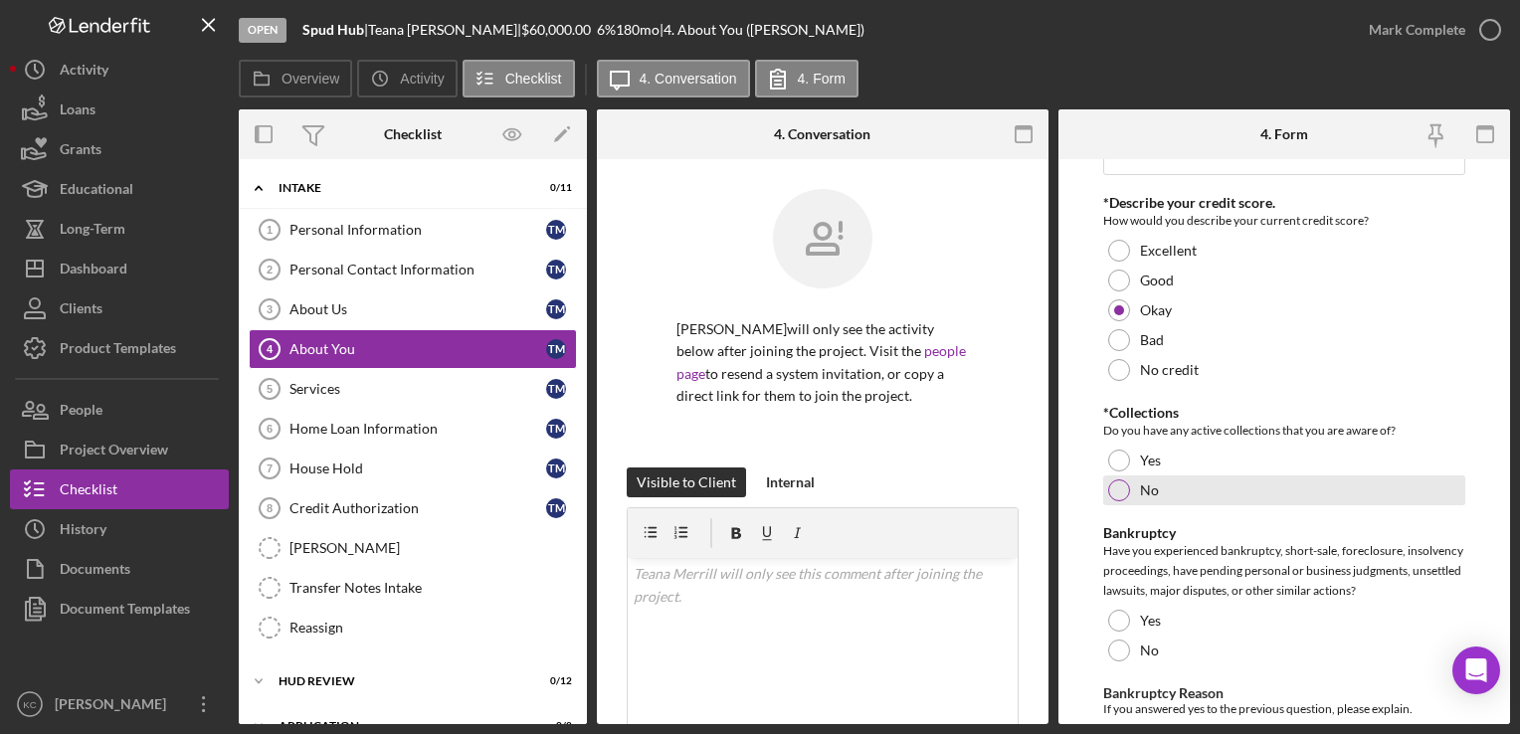
click at [1251, 484] on div "No" at bounding box center [1284, 491] width 361 height 30
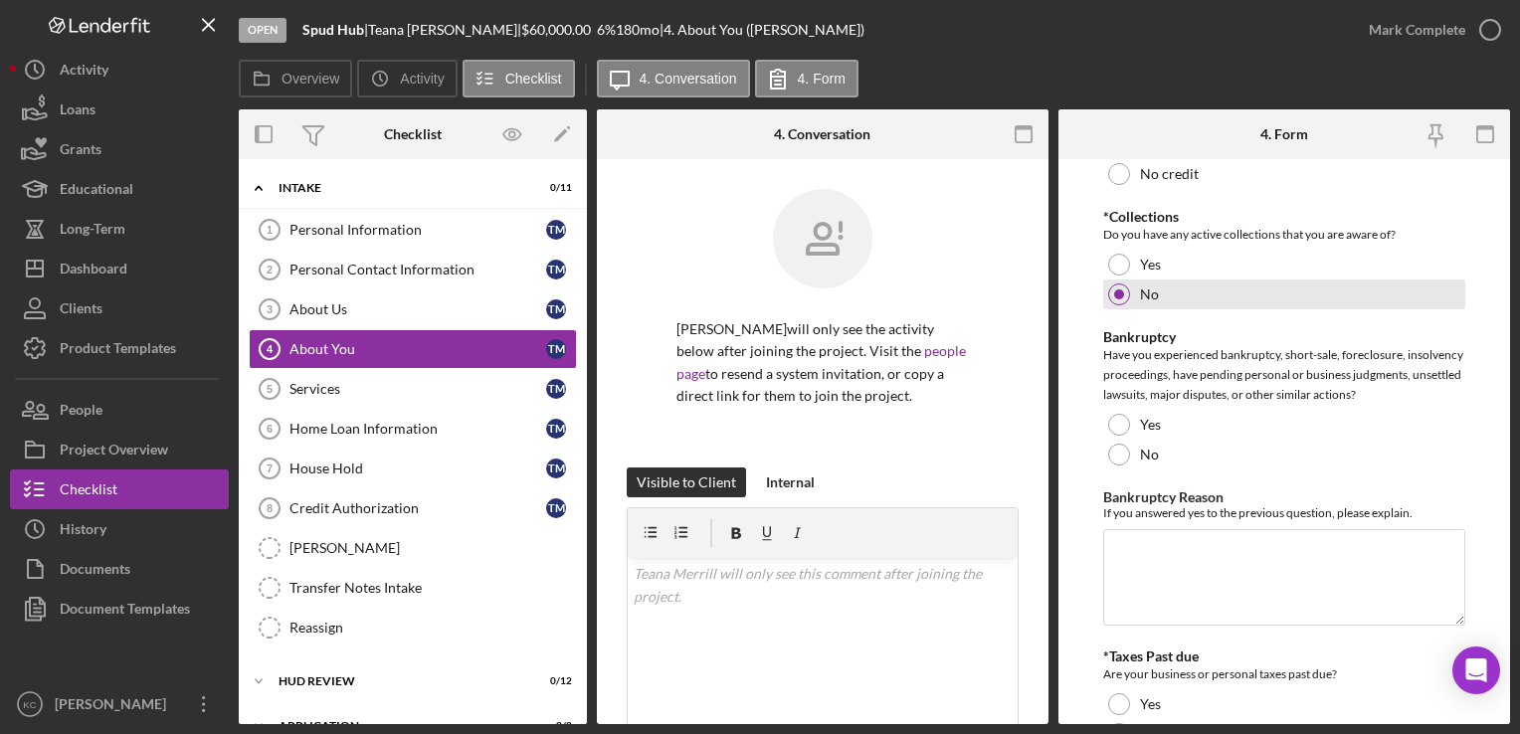
scroll to position [3284, 0]
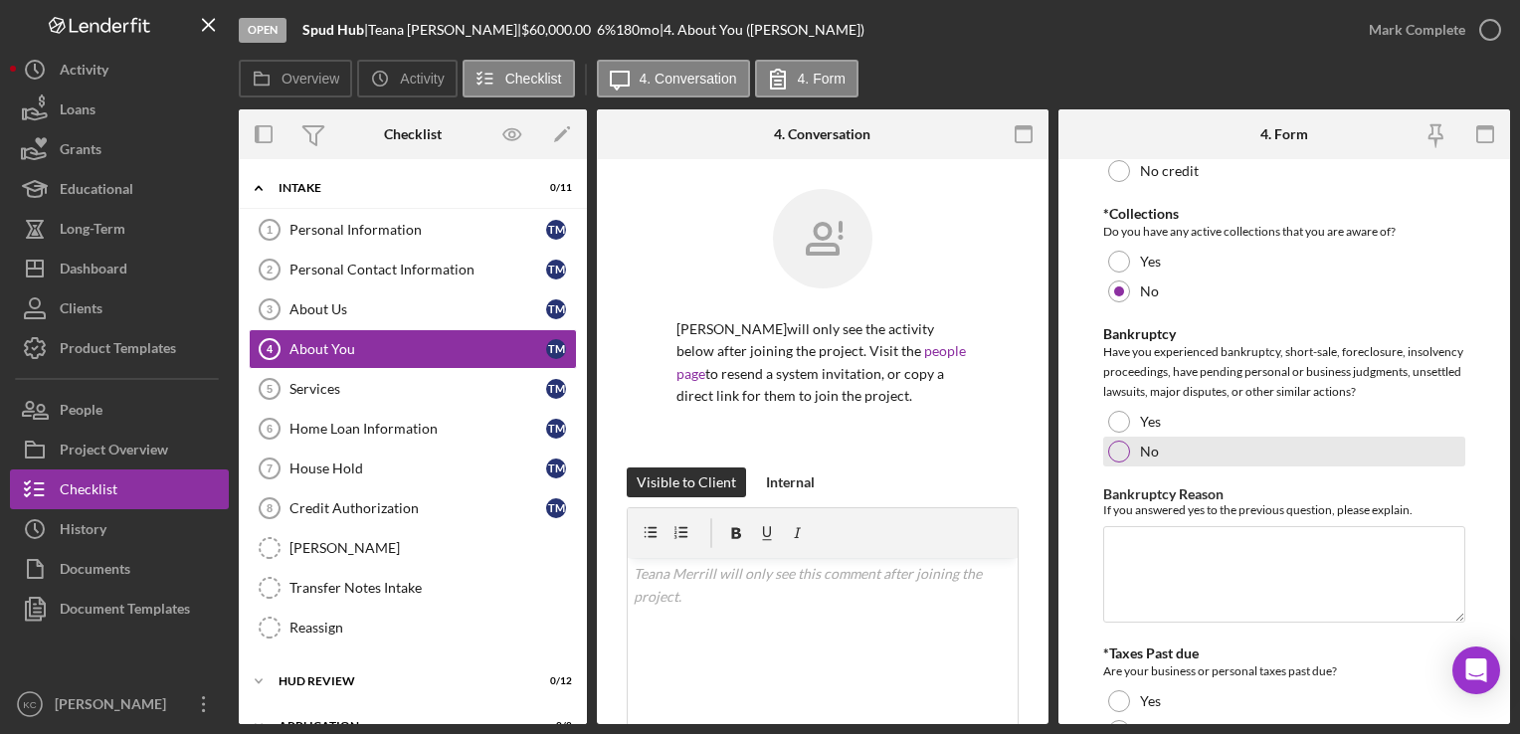
click at [1133, 464] on div "No" at bounding box center [1284, 452] width 361 height 30
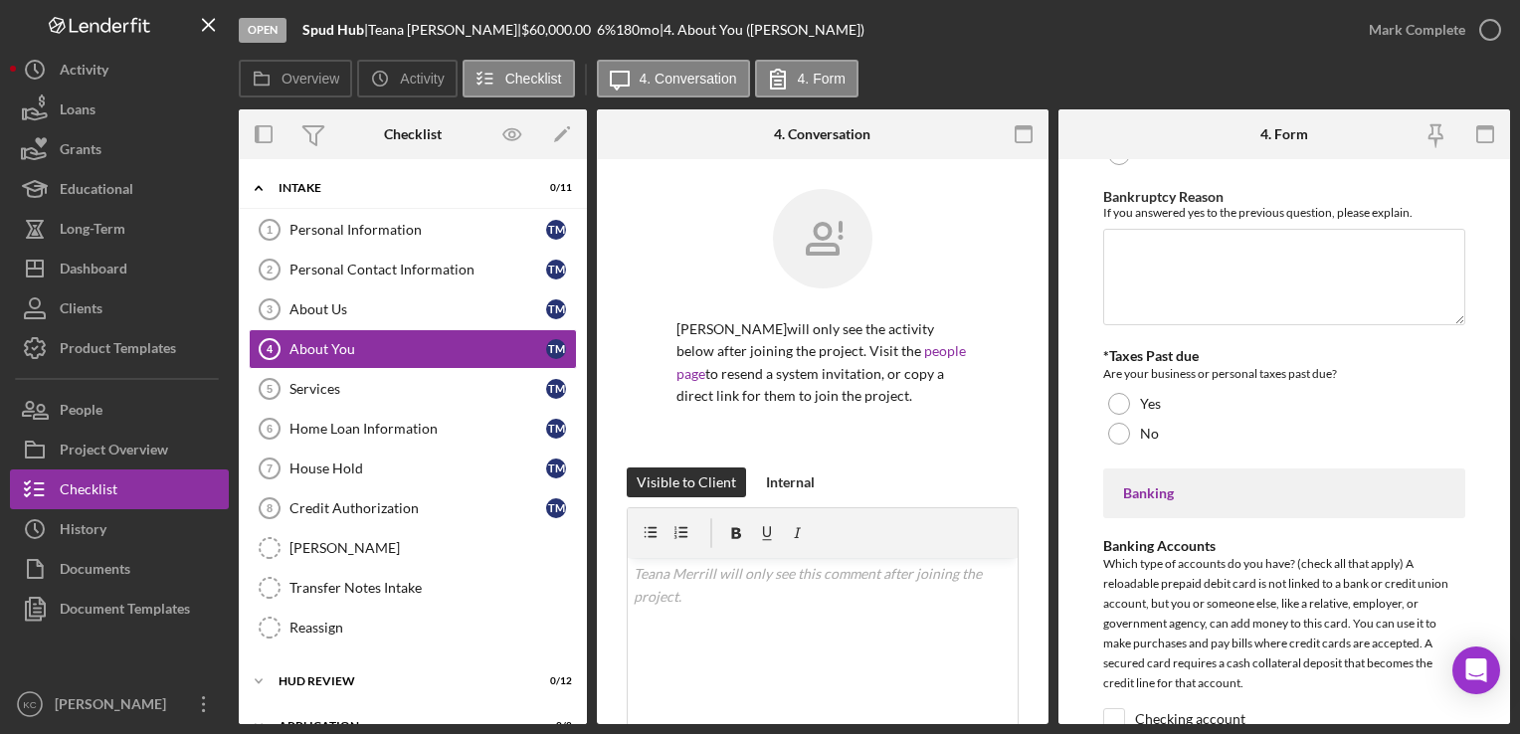
scroll to position [3582, 0]
click at [1182, 442] on div "No" at bounding box center [1284, 433] width 361 height 30
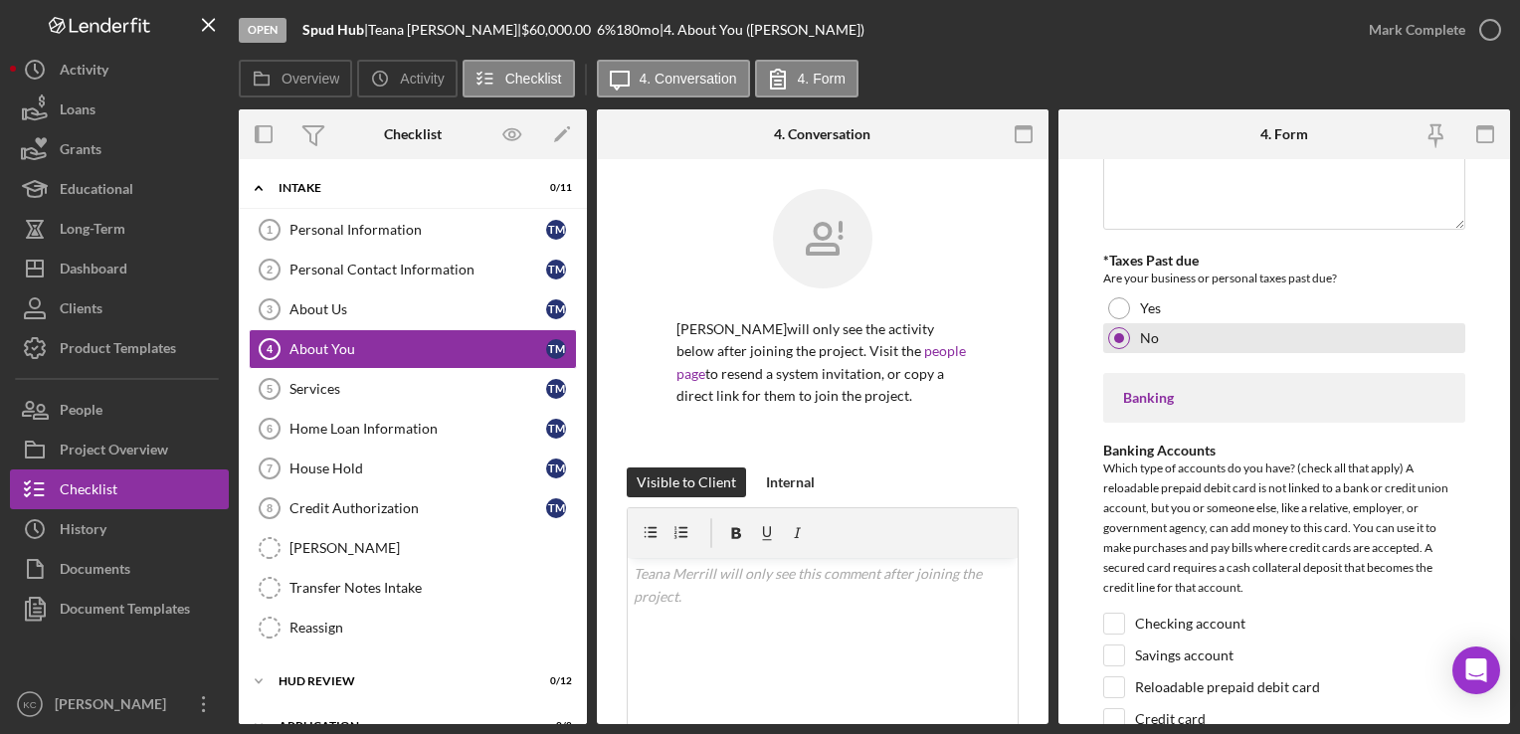
scroll to position [3781, 0]
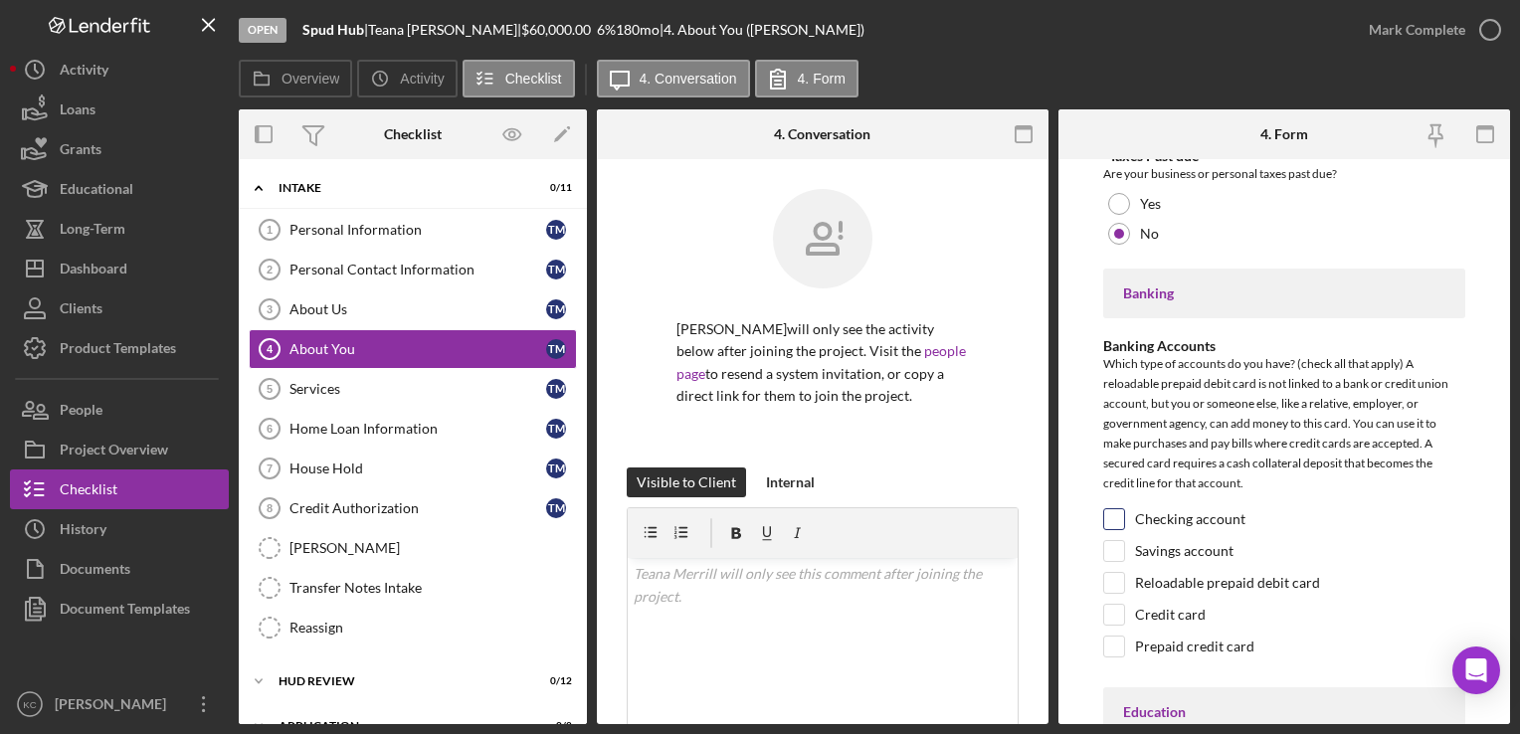
click at [1157, 526] on label "Checking account" at bounding box center [1190, 519] width 110 height 20
click at [1124, 526] on input "Checking account" at bounding box center [1115, 519] width 20 height 20
checkbox input "true"
click at [1167, 559] on label "Savings account" at bounding box center [1184, 551] width 99 height 20
click at [1124, 559] on input "Savings account" at bounding box center [1115, 551] width 20 height 20
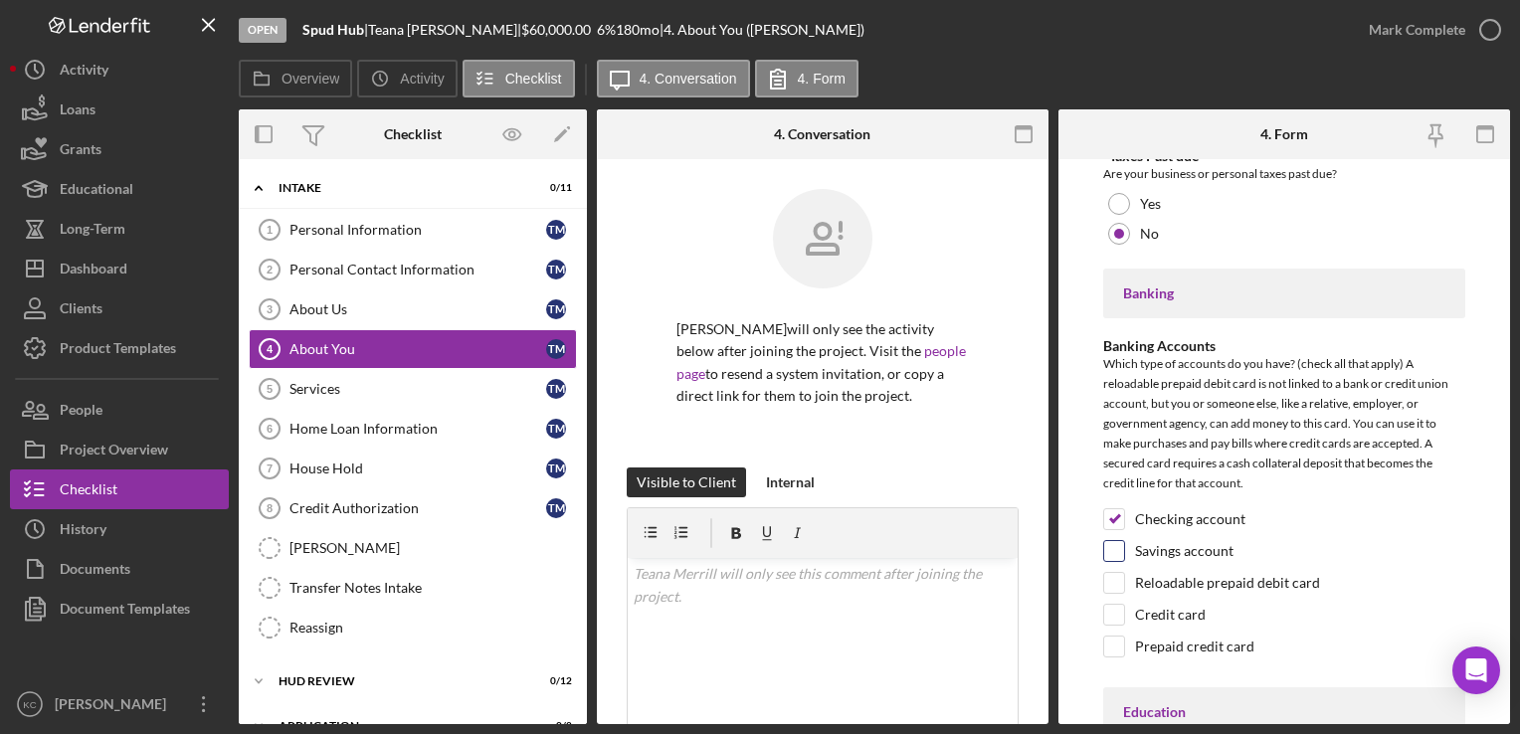
checkbox input "true"
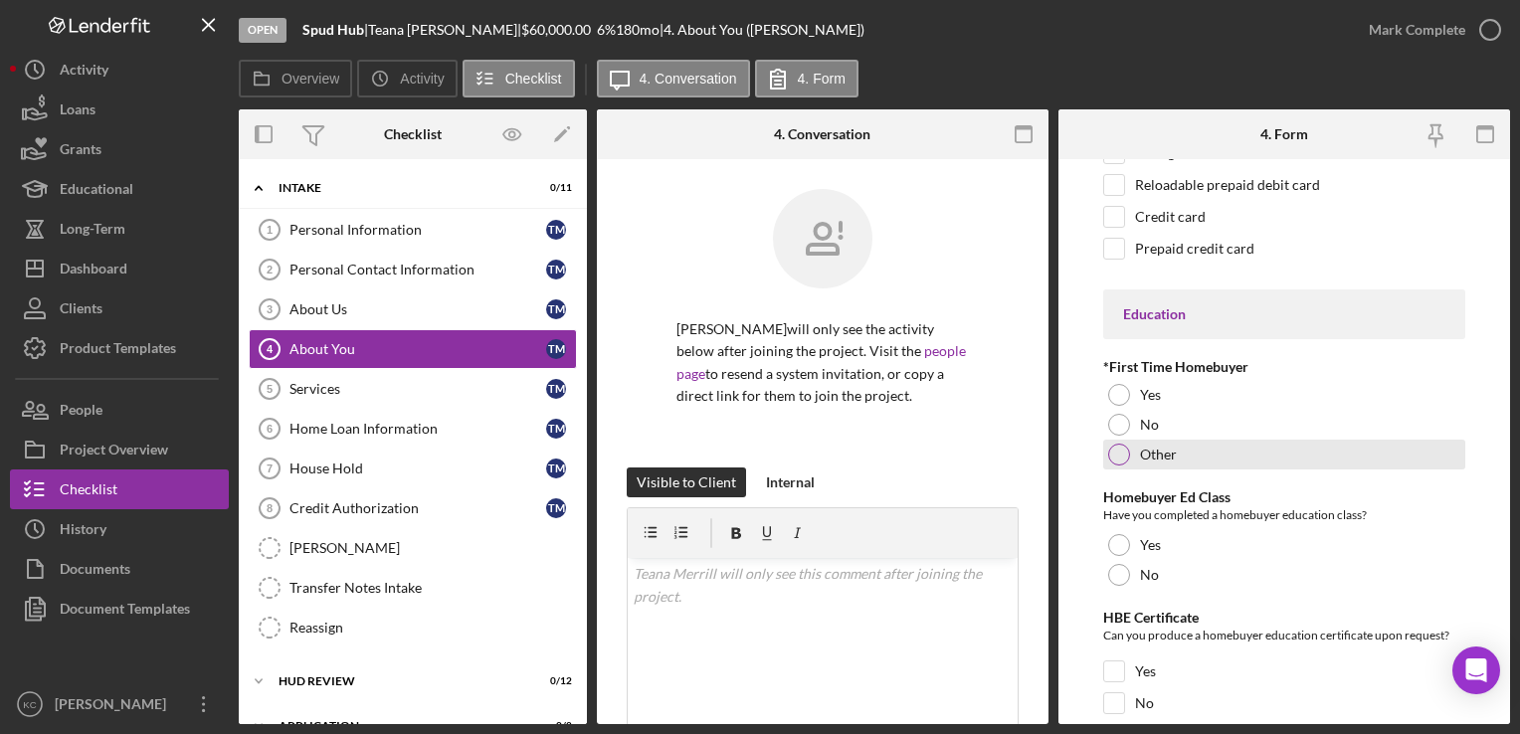
scroll to position [4279, 0]
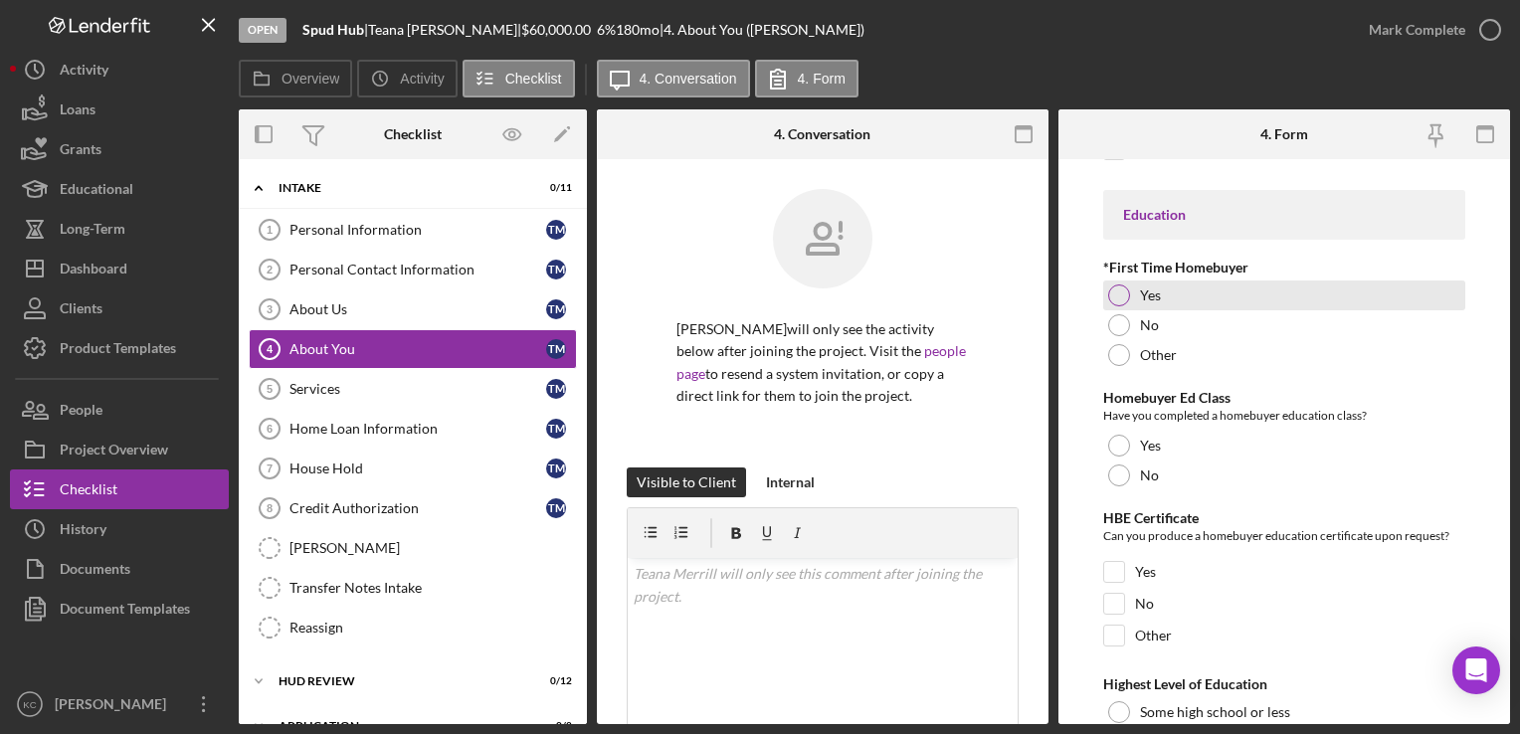
click at [1137, 304] on div "Yes" at bounding box center [1284, 296] width 361 height 30
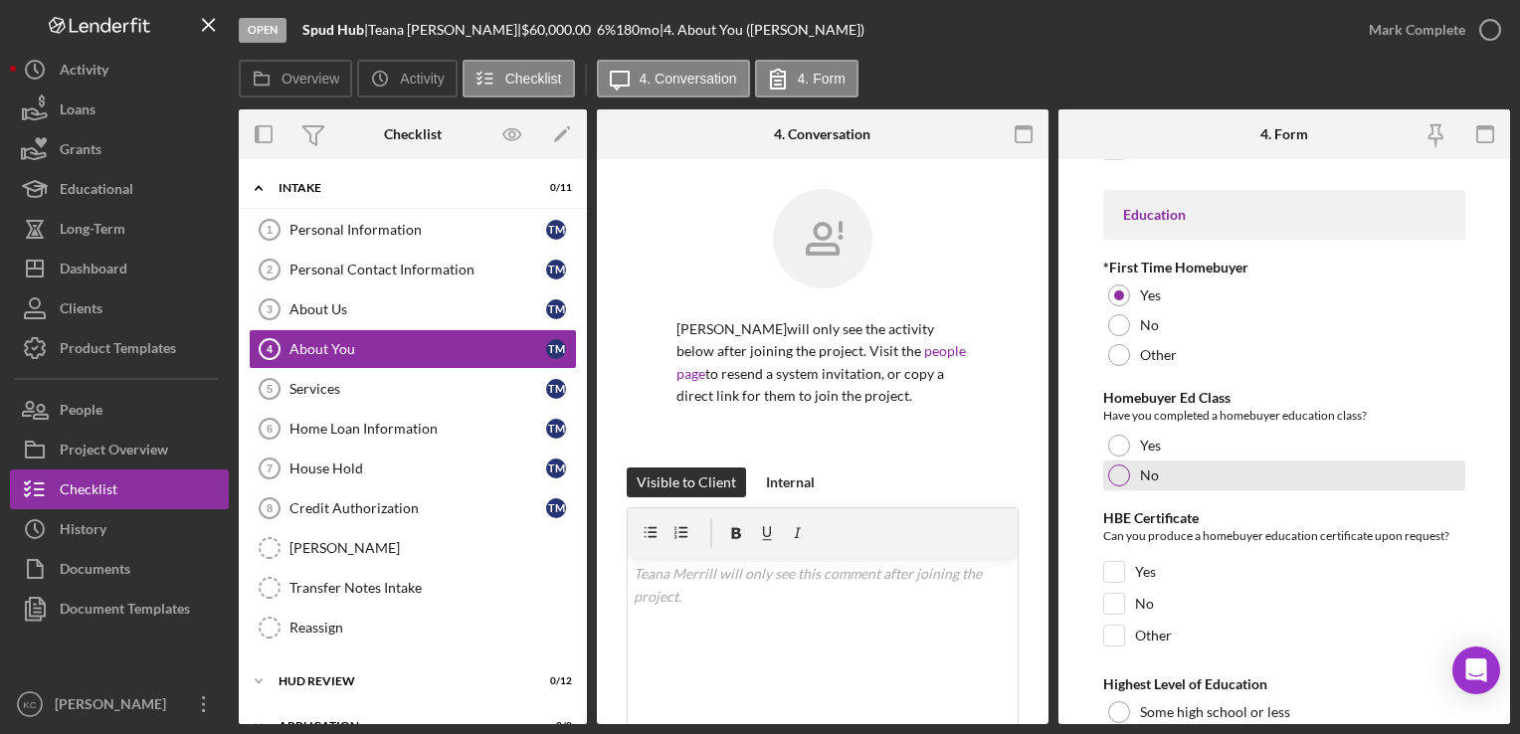
click at [1167, 486] on div "No" at bounding box center [1284, 476] width 361 height 30
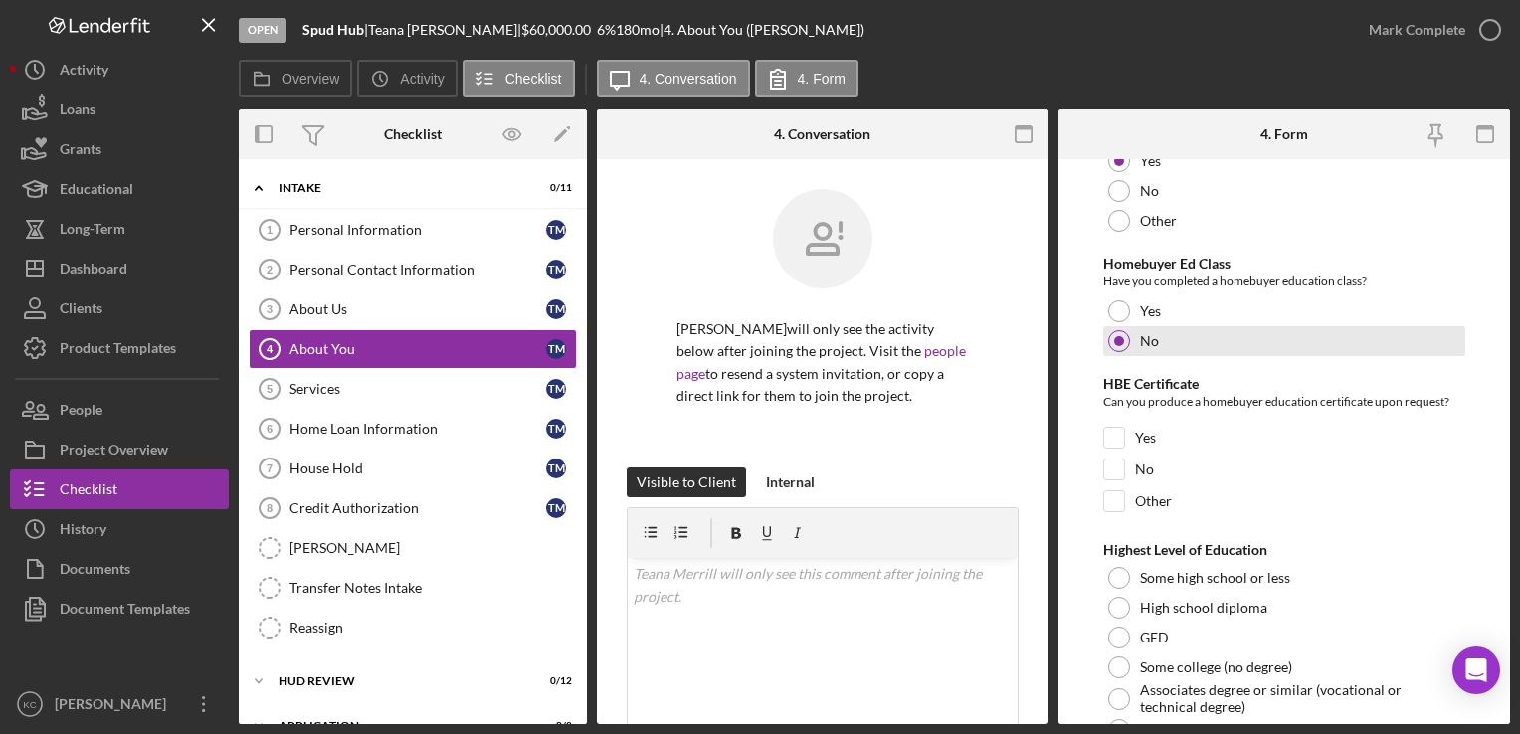
scroll to position [4478, 0]
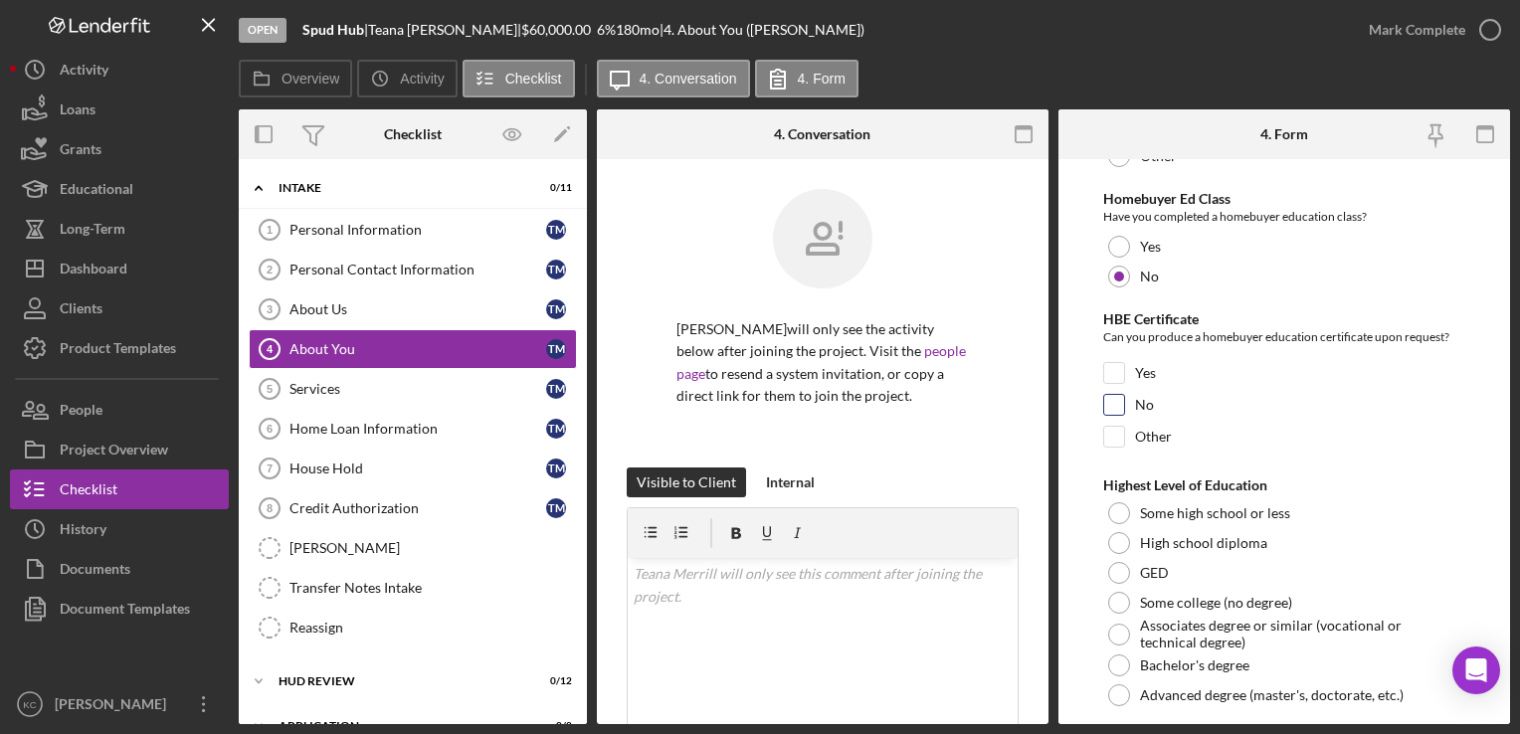
drag, startPoint x: 1115, startPoint y: 408, endPoint x: 1130, endPoint y: 404, distance: 15.4
click at [1112, 406] on input "No" at bounding box center [1115, 405] width 20 height 20
checkbox input "true"
click at [1118, 601] on div at bounding box center [1119, 603] width 22 height 22
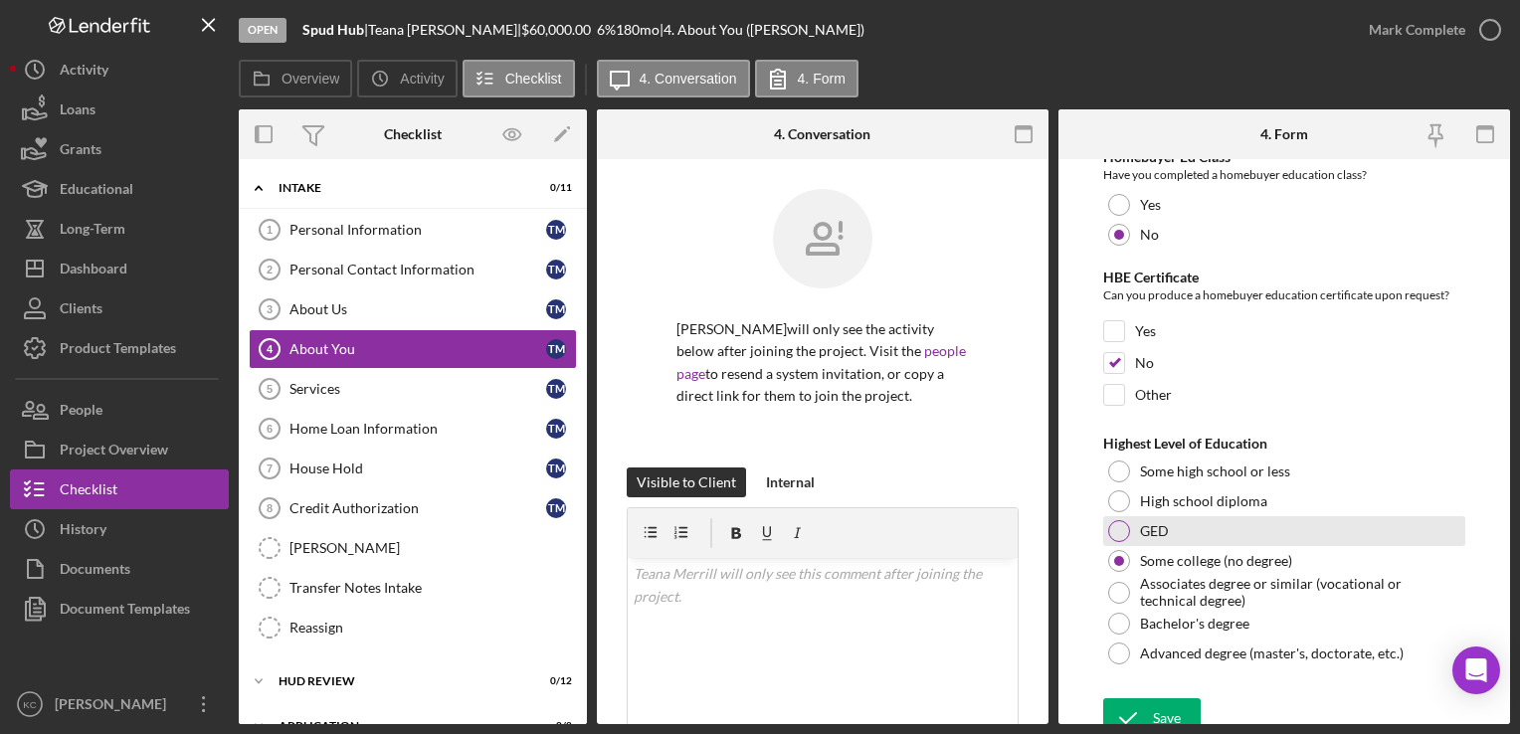
scroll to position [4537, 0]
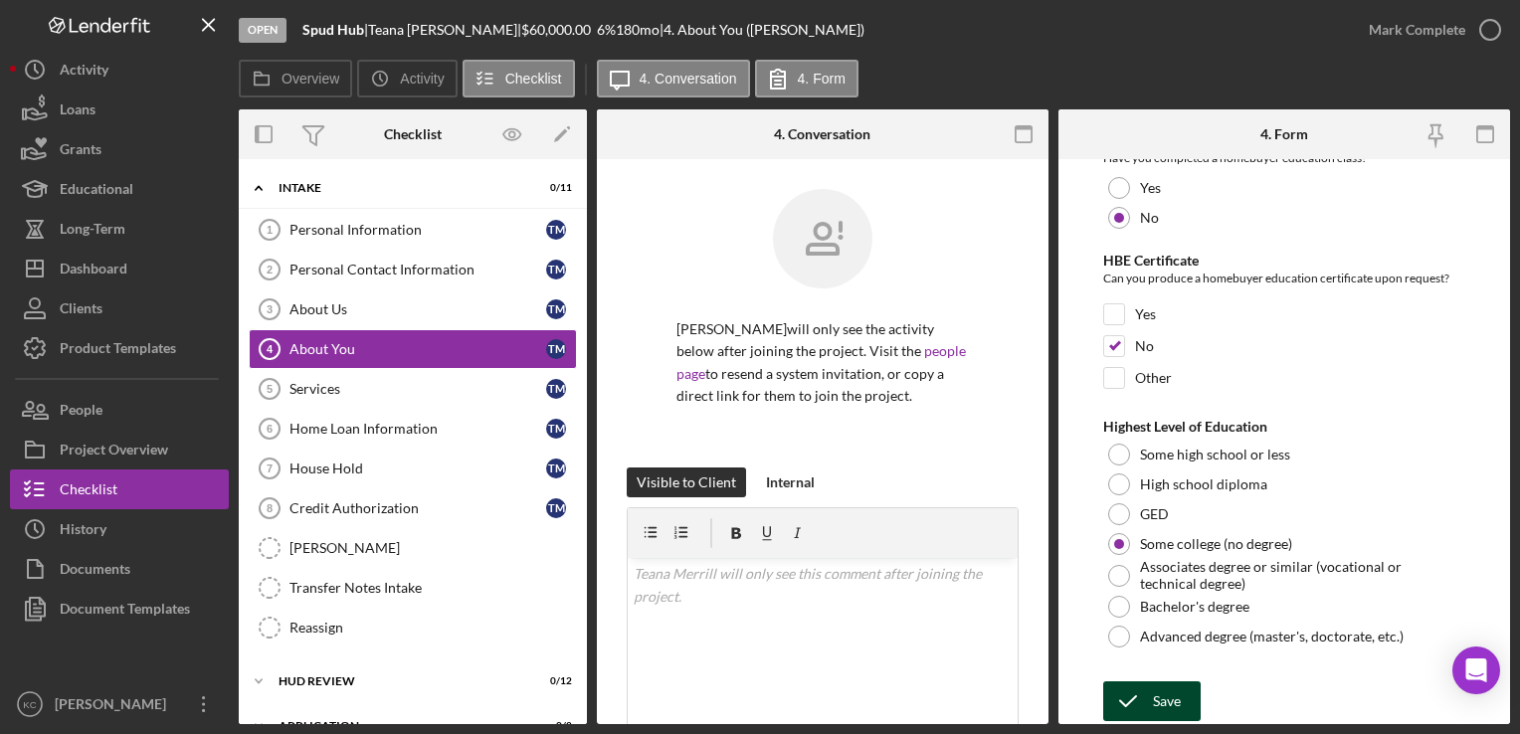
click at [1166, 701] on div "Save" at bounding box center [1167, 702] width 28 height 40
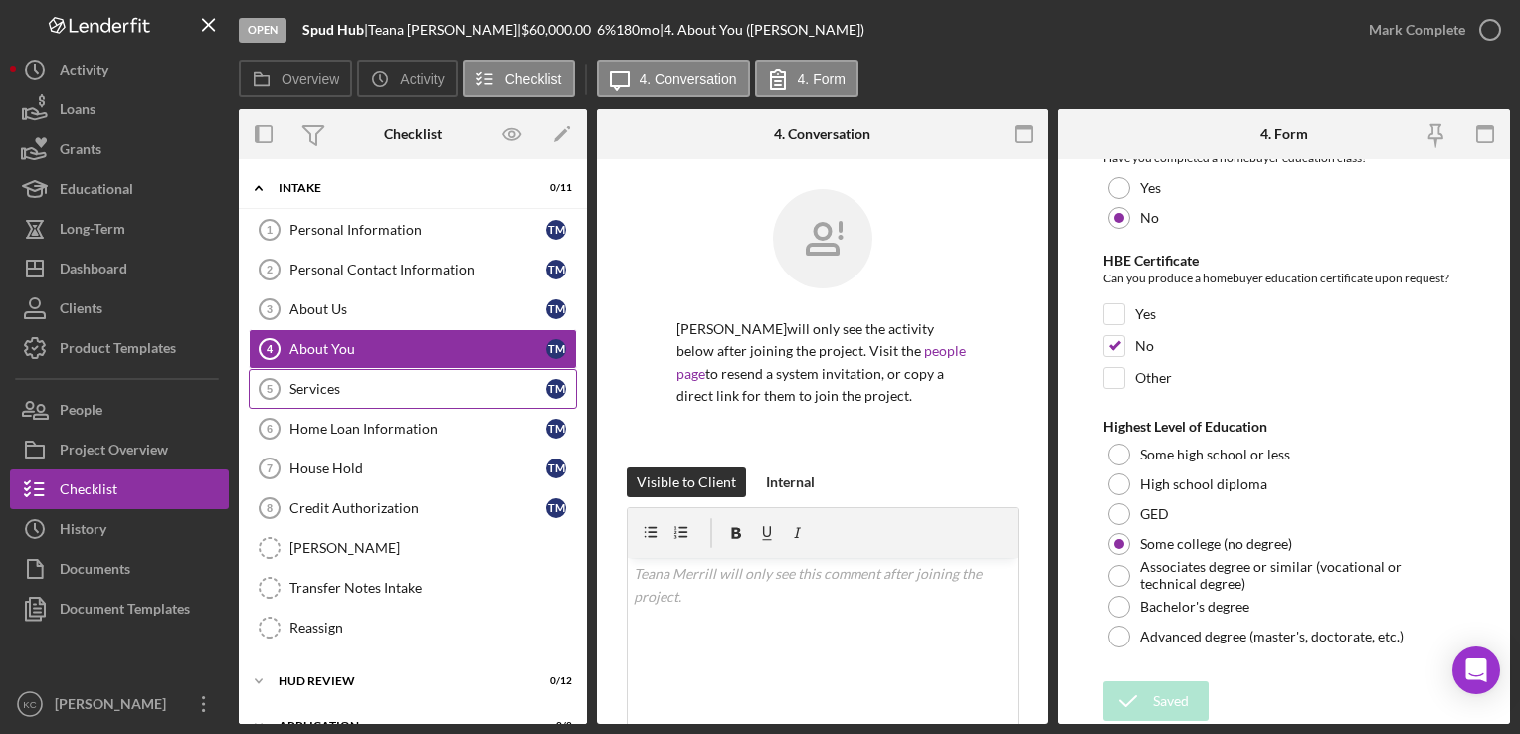
click at [437, 391] on div "Services" at bounding box center [418, 389] width 257 height 16
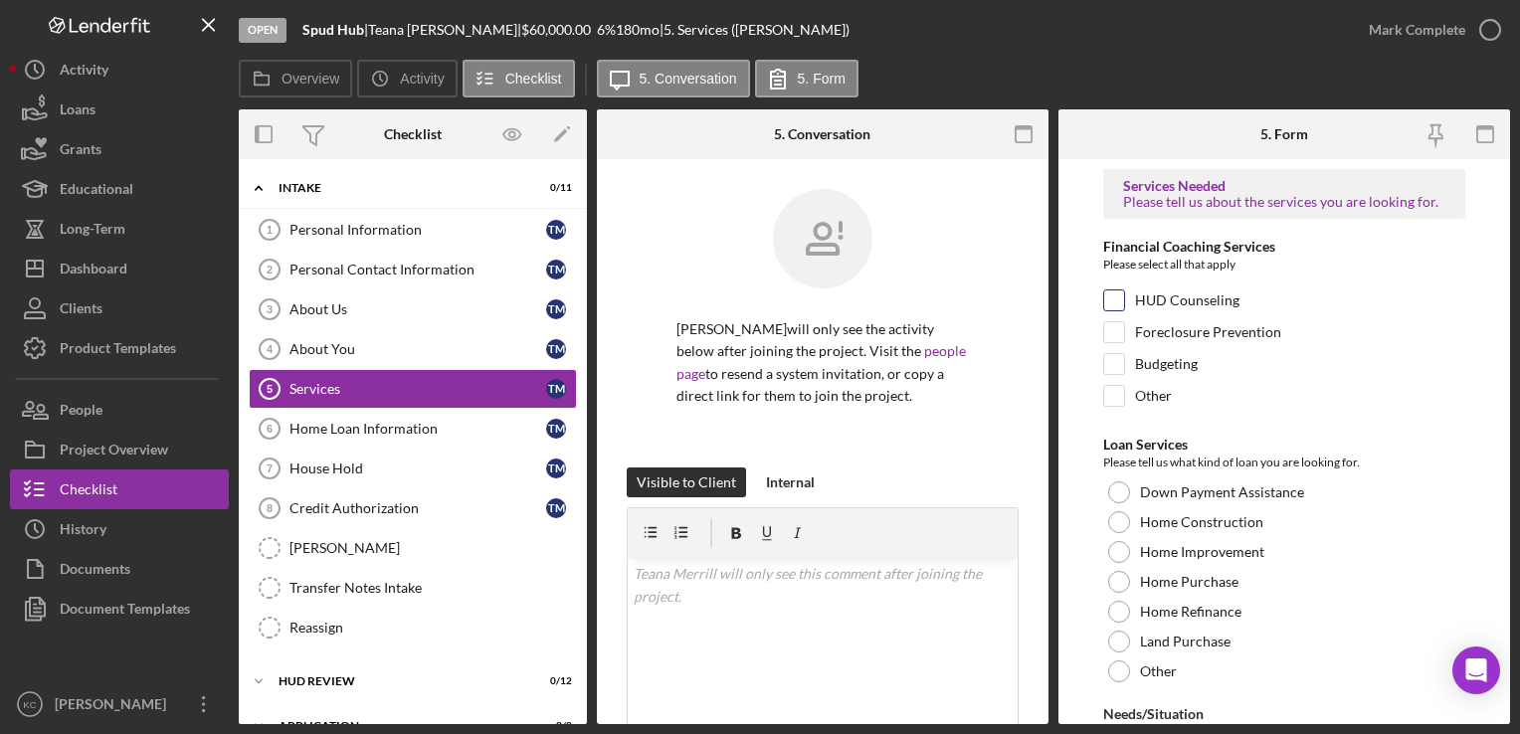
click at [1122, 295] on input "HUD Counseling" at bounding box center [1115, 301] width 20 height 20
checkbox input "true"
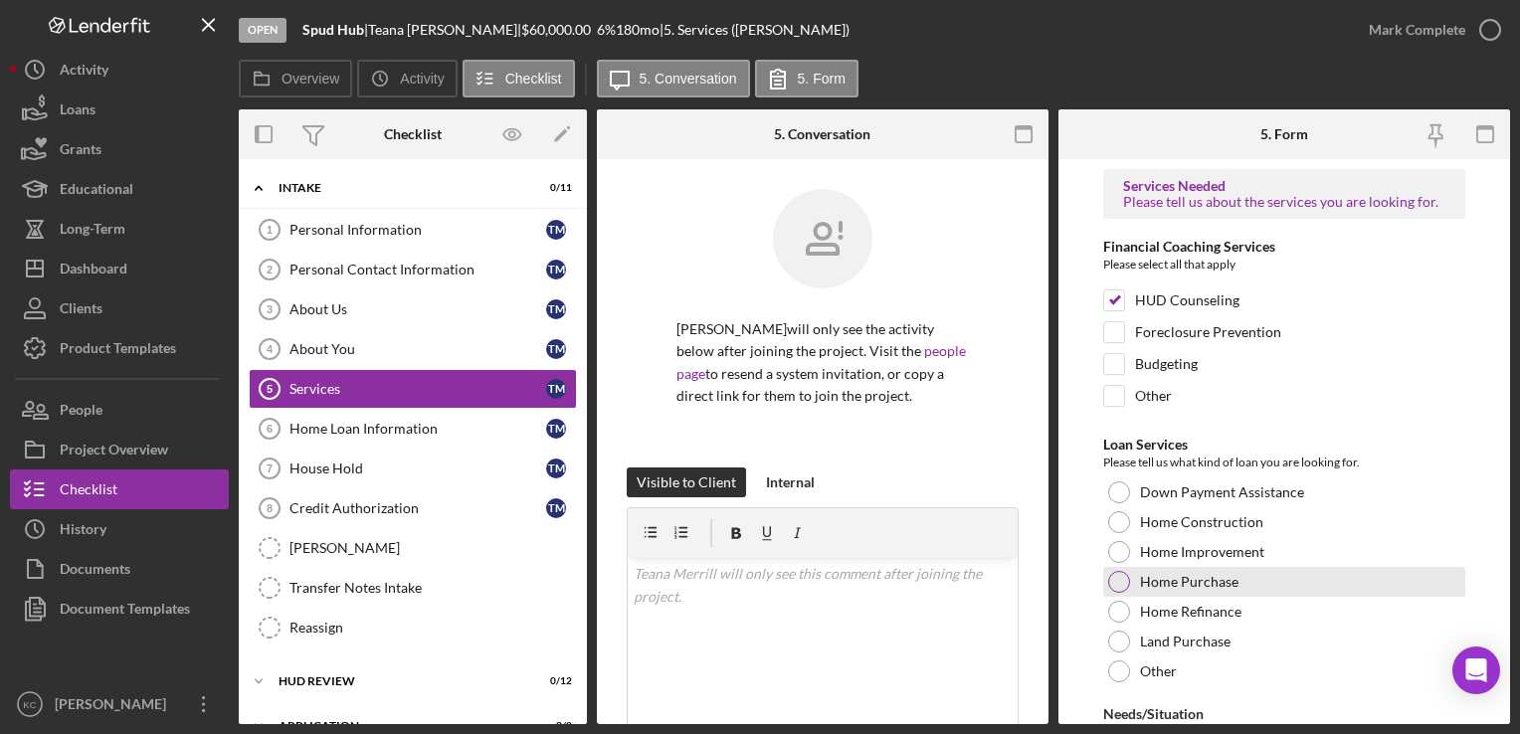
click at [1111, 570] on div "Home Purchase" at bounding box center [1284, 582] width 361 height 30
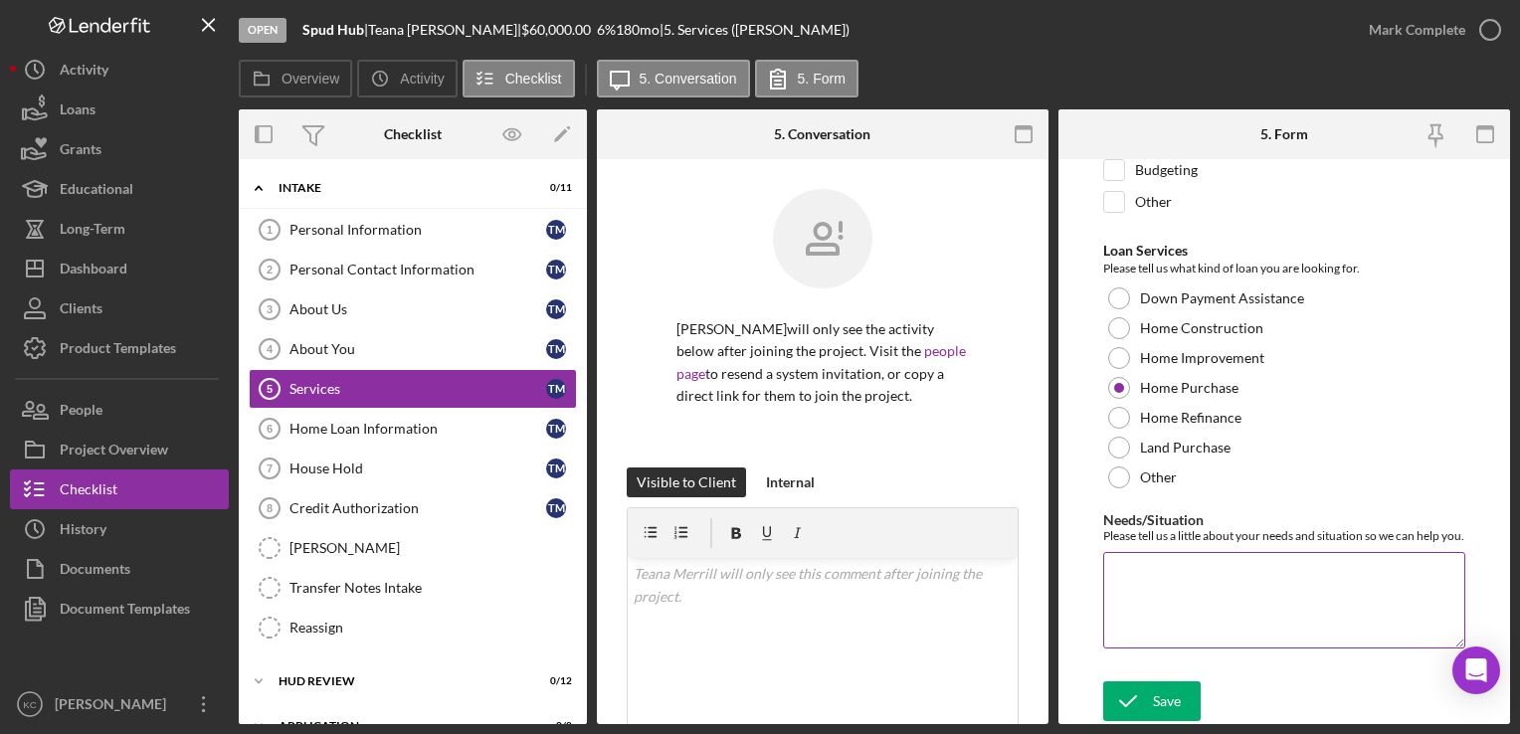
scroll to position [206, 0]
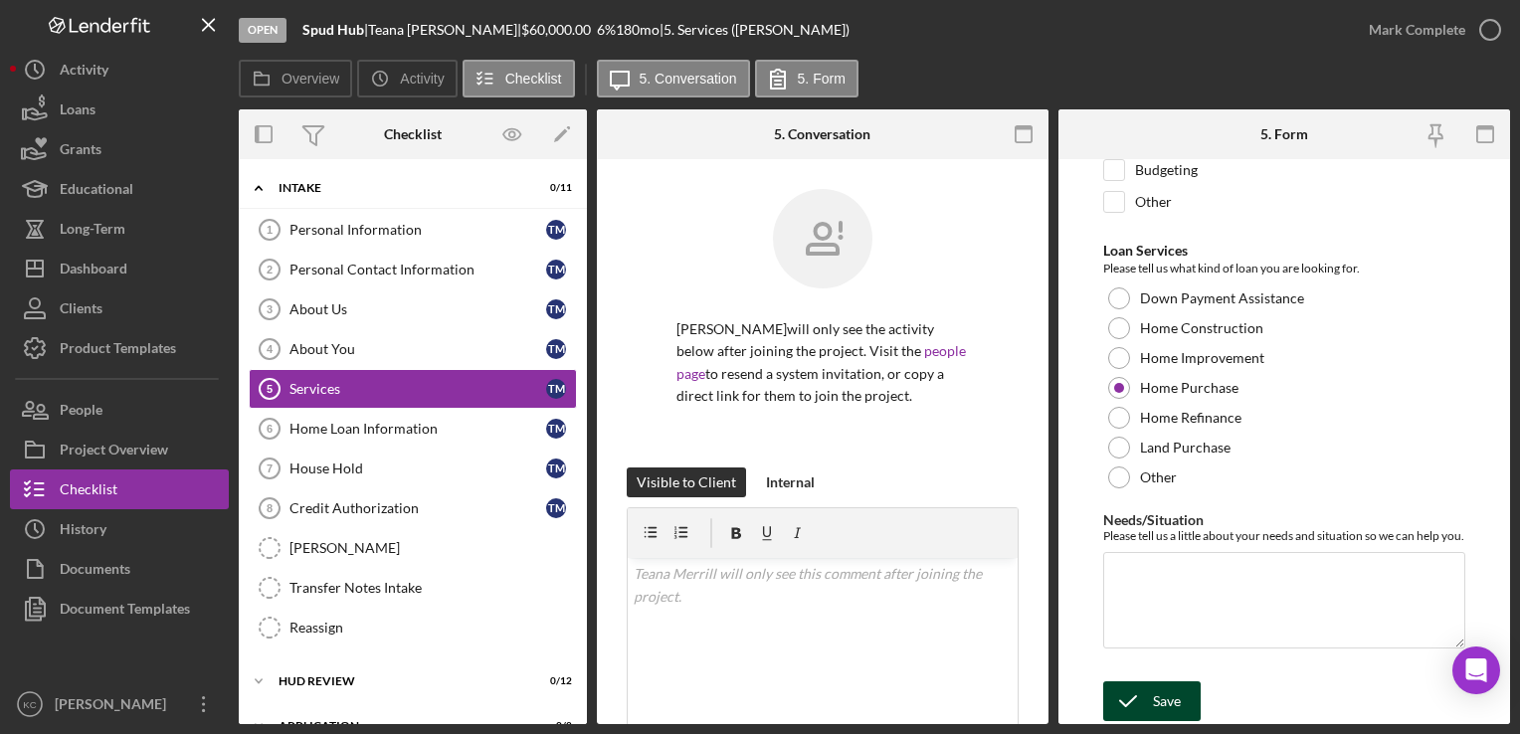
click at [1155, 703] on div "Save" at bounding box center [1167, 702] width 28 height 40
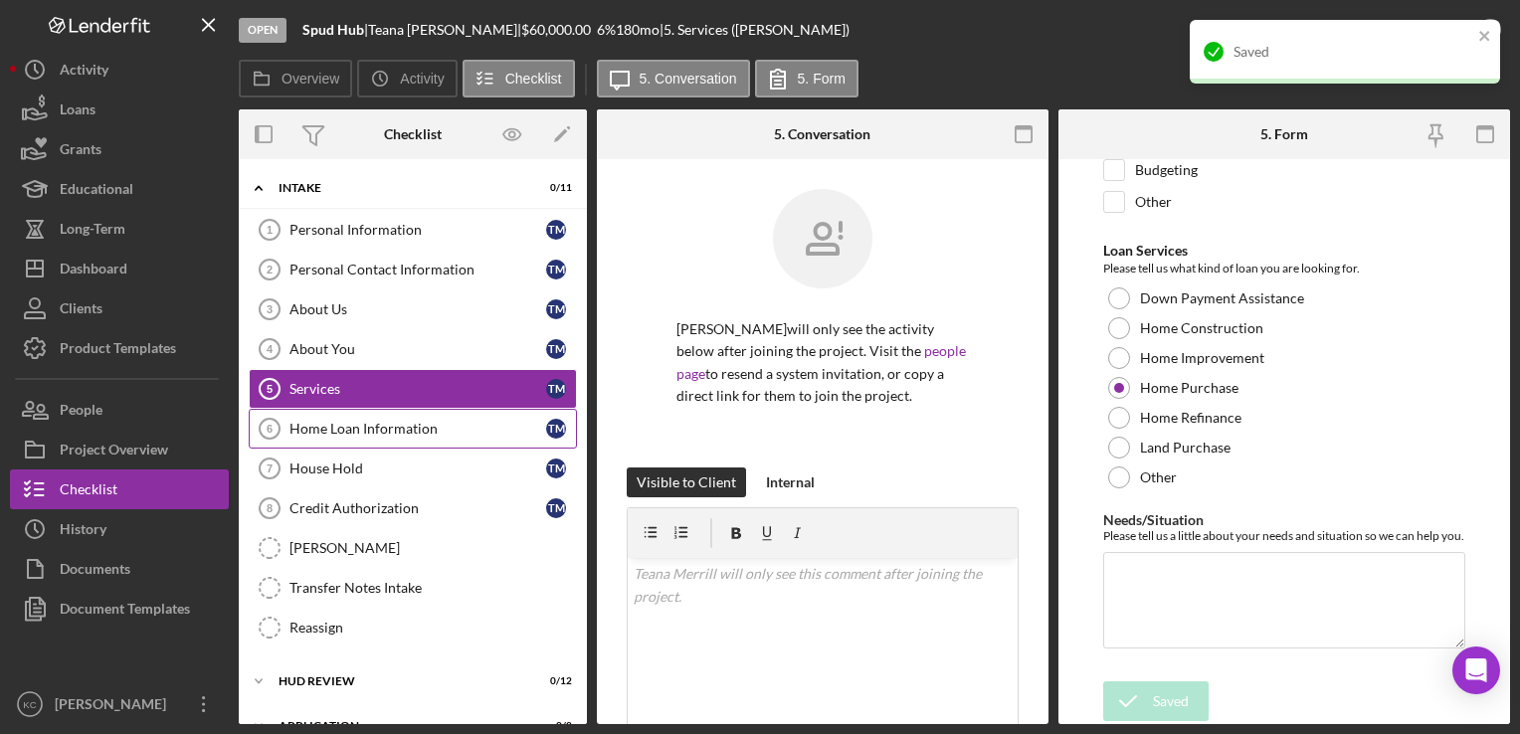
click at [447, 430] on div "Home Loan Information" at bounding box center [418, 429] width 257 height 16
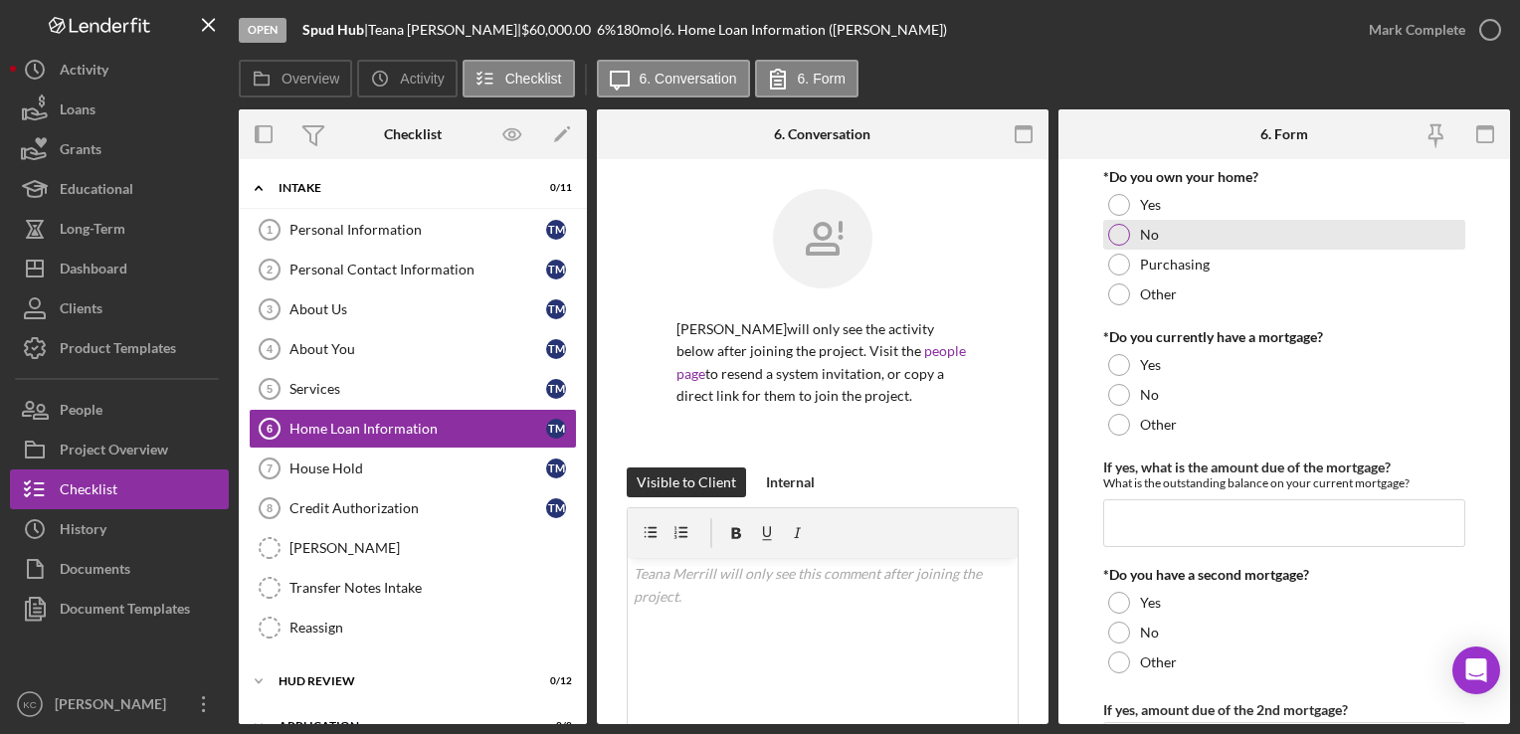
click at [1119, 233] on div at bounding box center [1119, 235] width 22 height 22
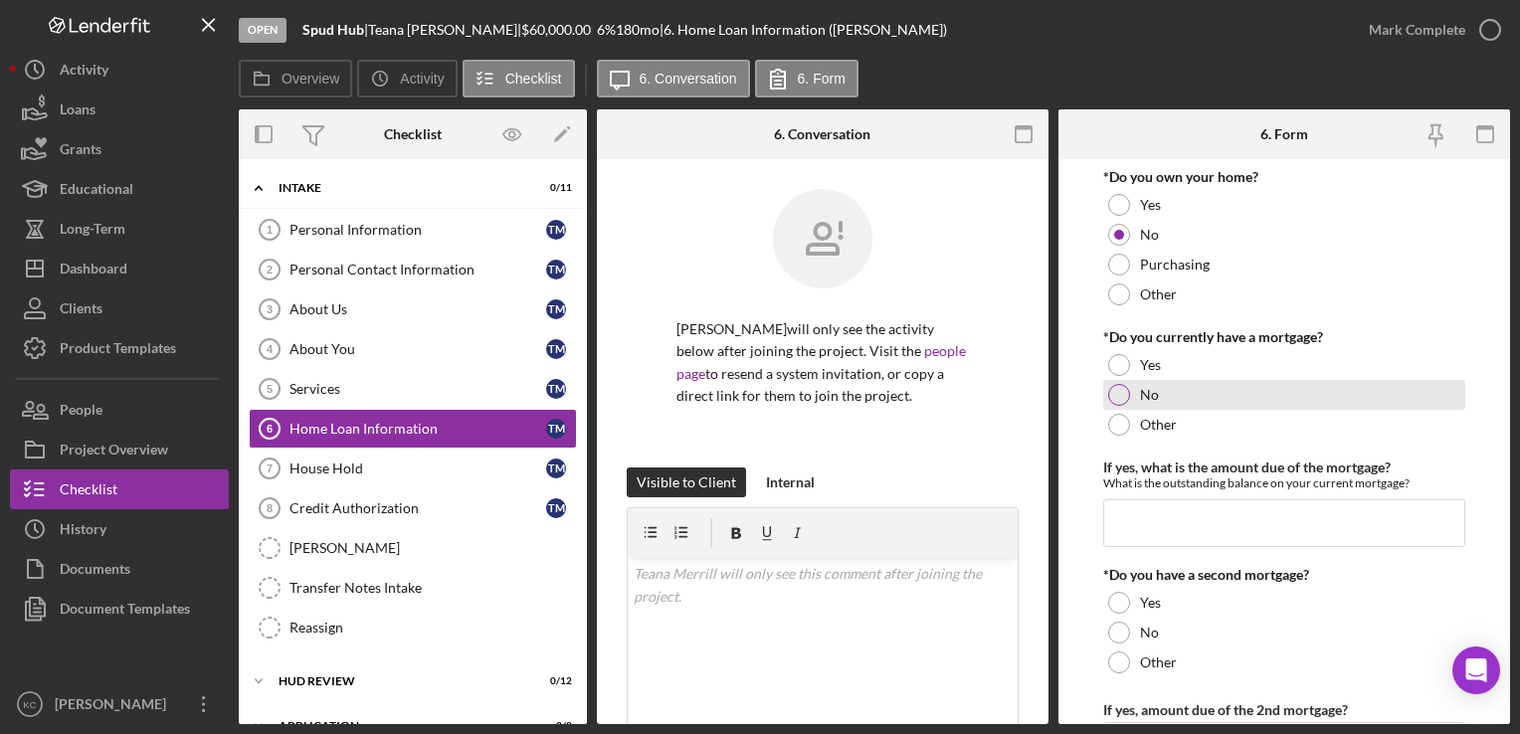
click at [1121, 403] on div at bounding box center [1119, 395] width 22 height 22
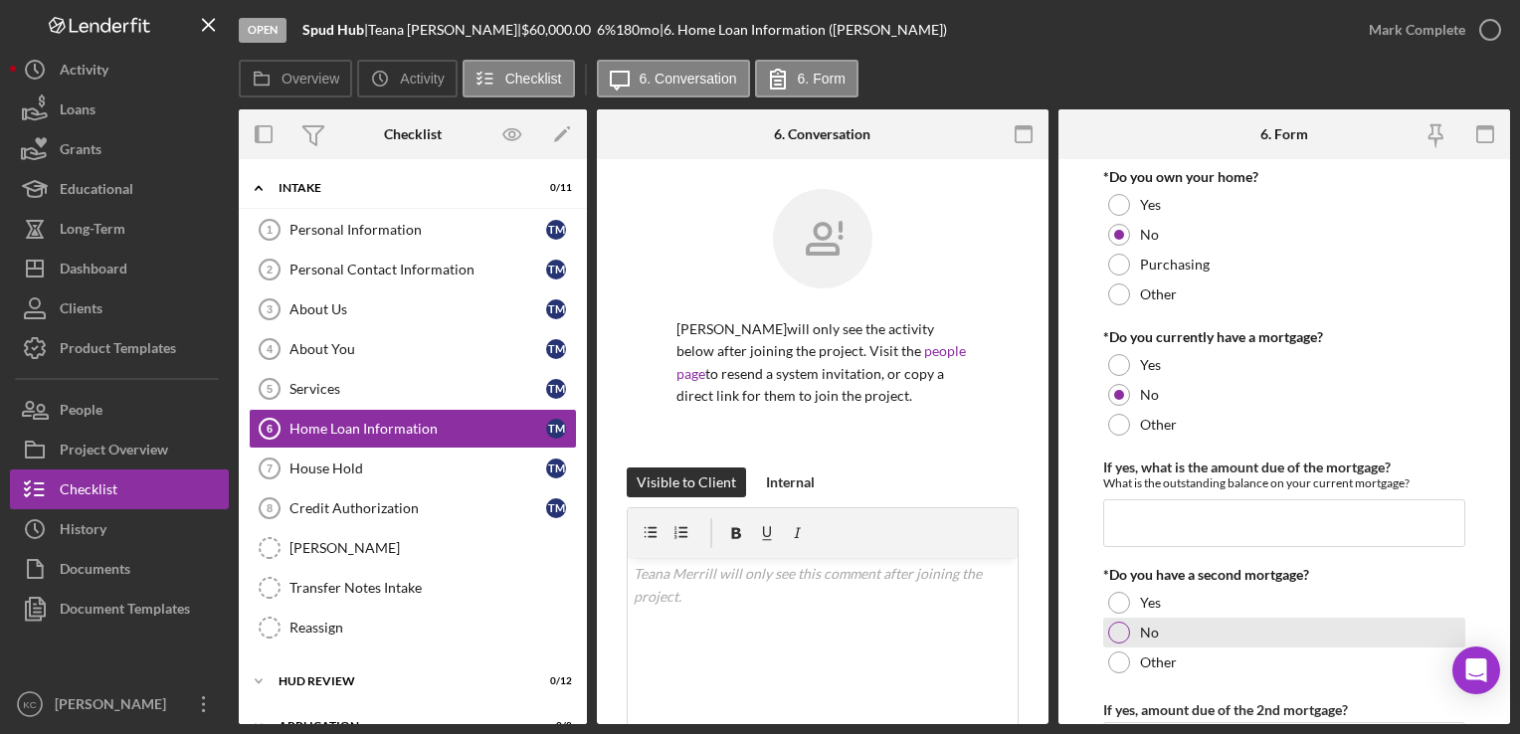
click at [1120, 631] on div at bounding box center [1119, 633] width 22 height 22
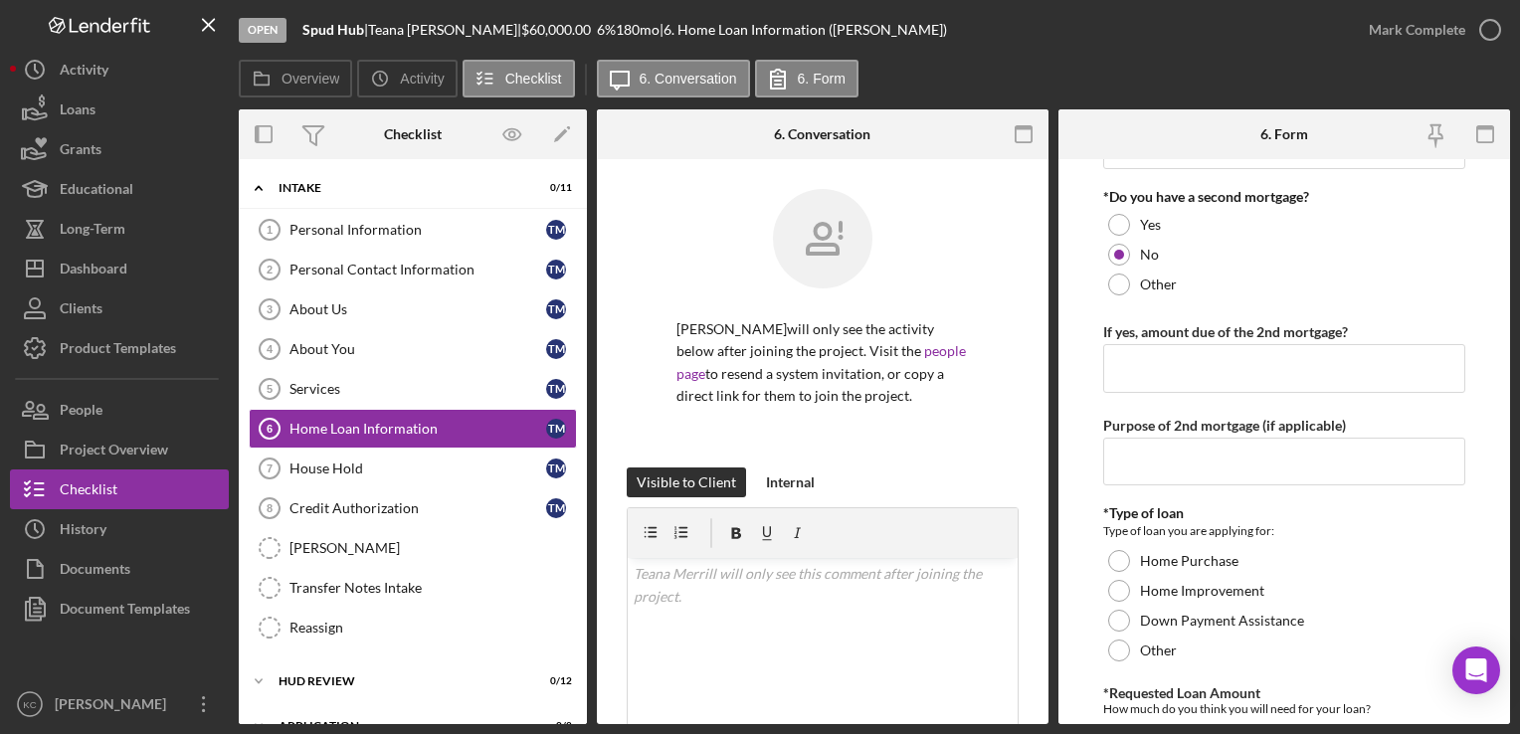
scroll to position [498, 0]
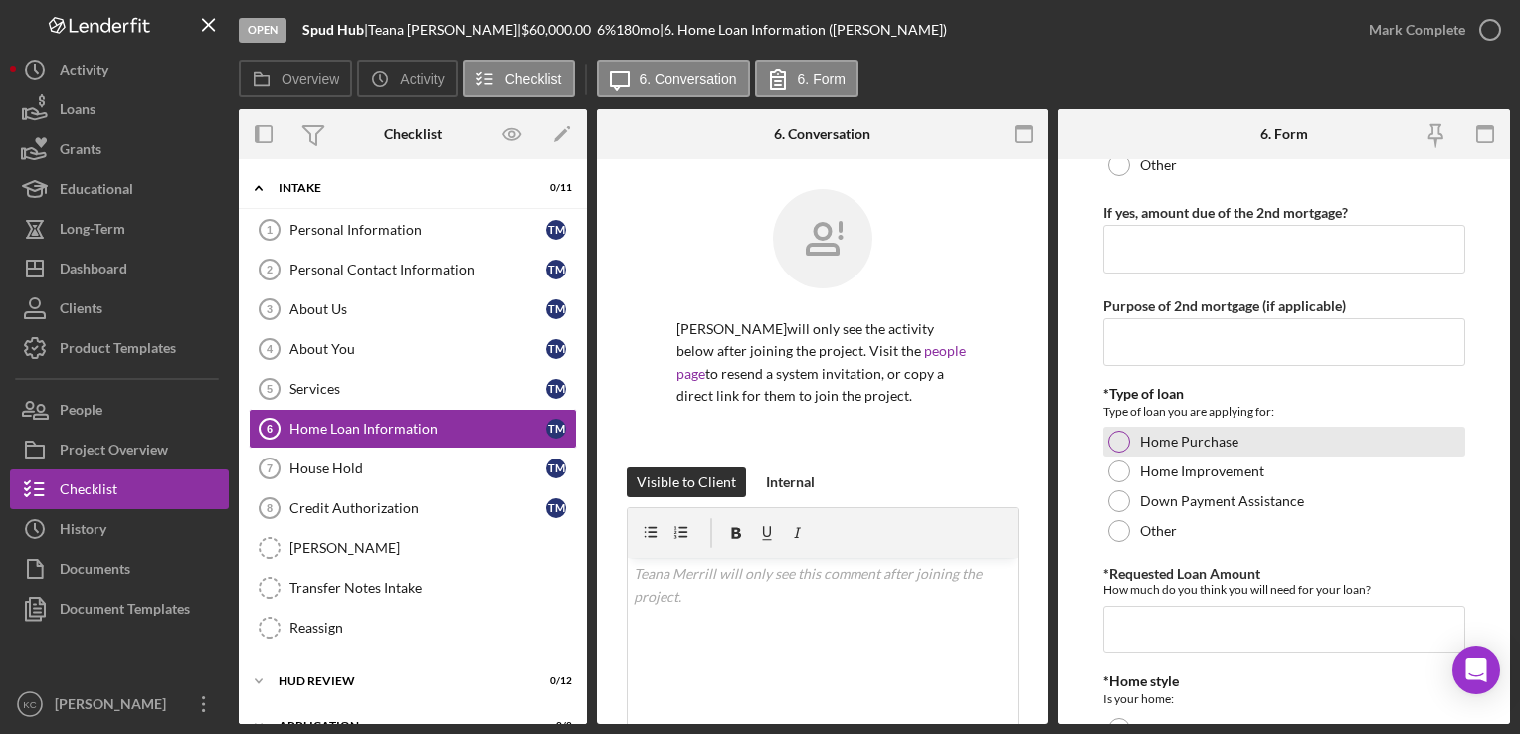
click at [1104, 438] on div "Home Purchase" at bounding box center [1284, 442] width 361 height 30
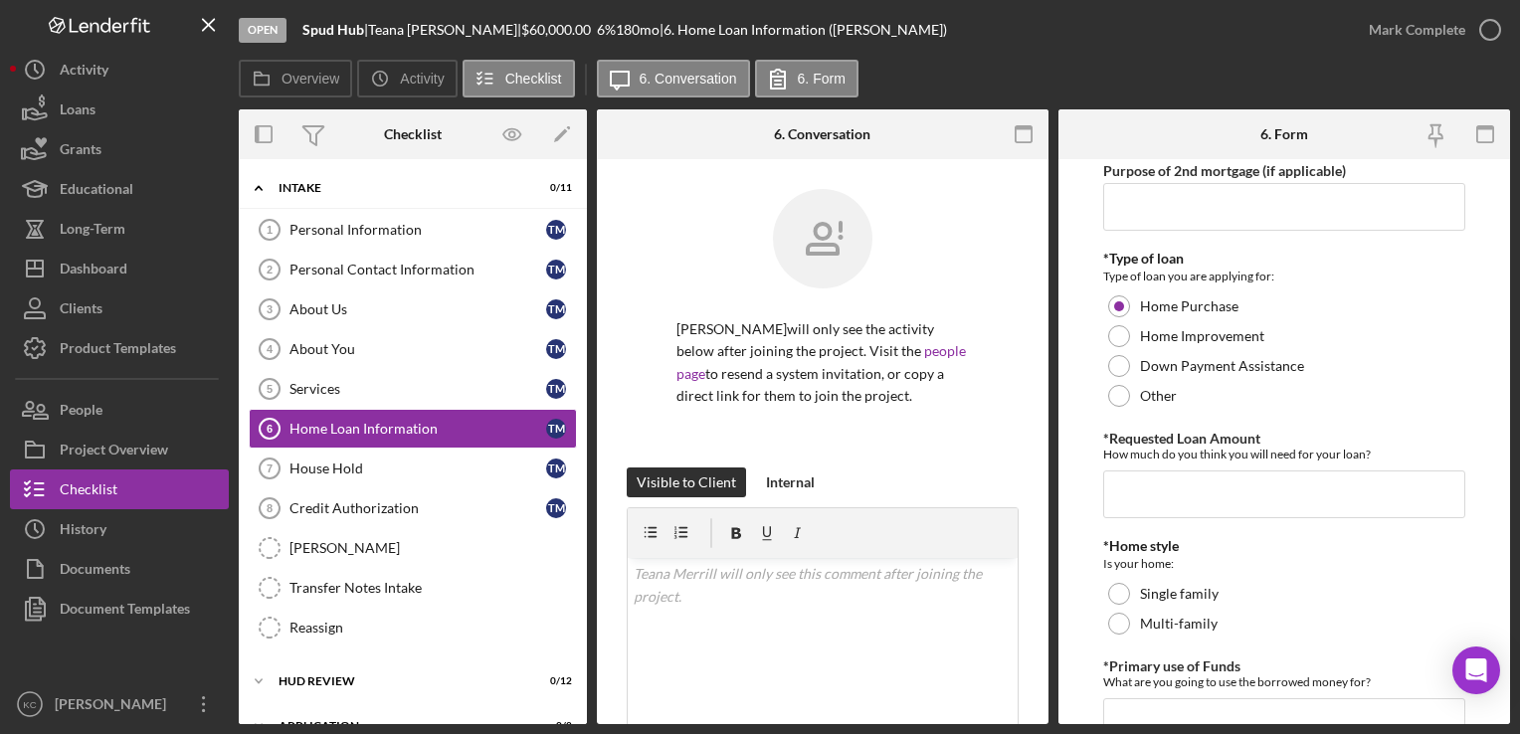
scroll to position [697, 0]
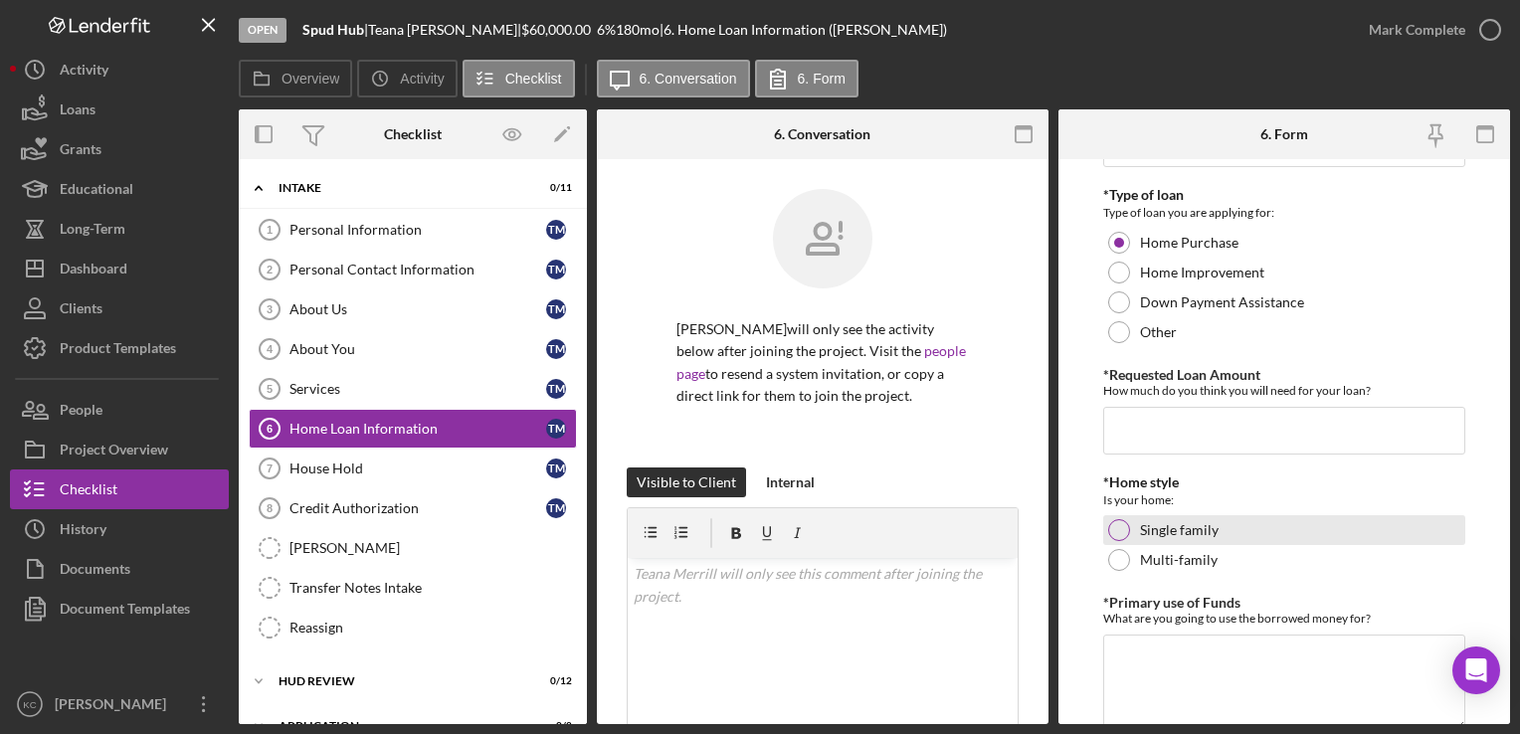
click at [1126, 531] on div at bounding box center [1119, 530] width 22 height 22
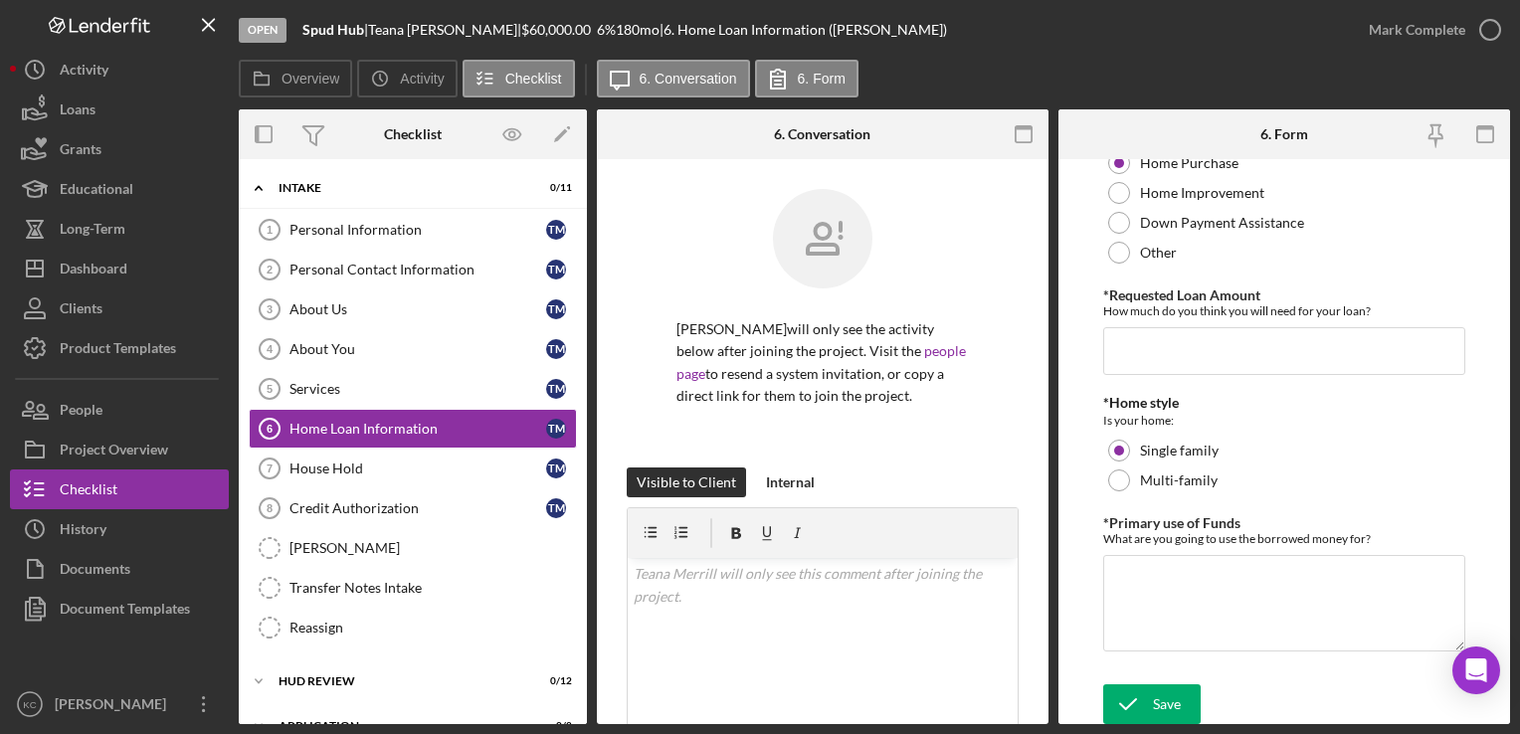
click at [1146, 695] on icon "submit" at bounding box center [1129, 705] width 50 height 50
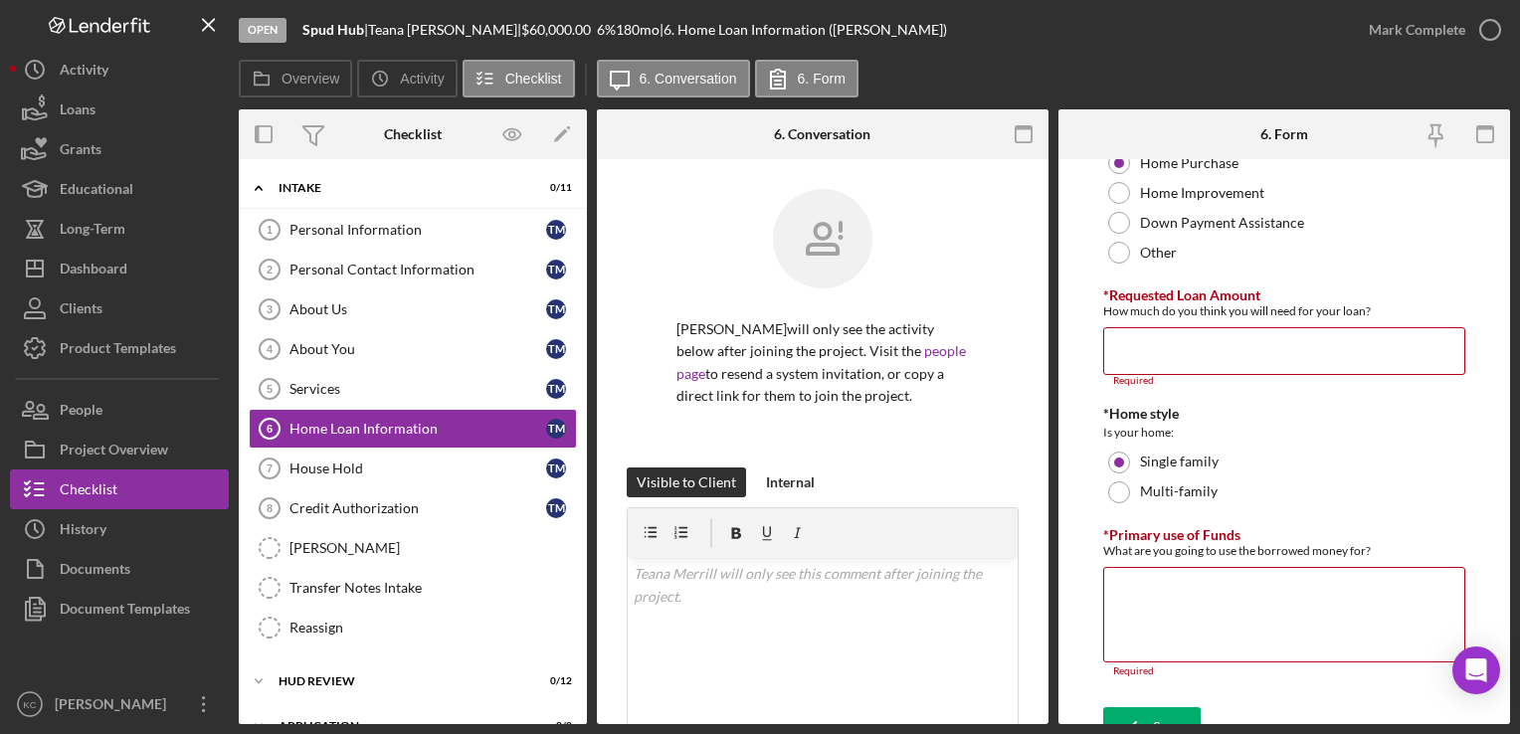
scroll to position [799, 0]
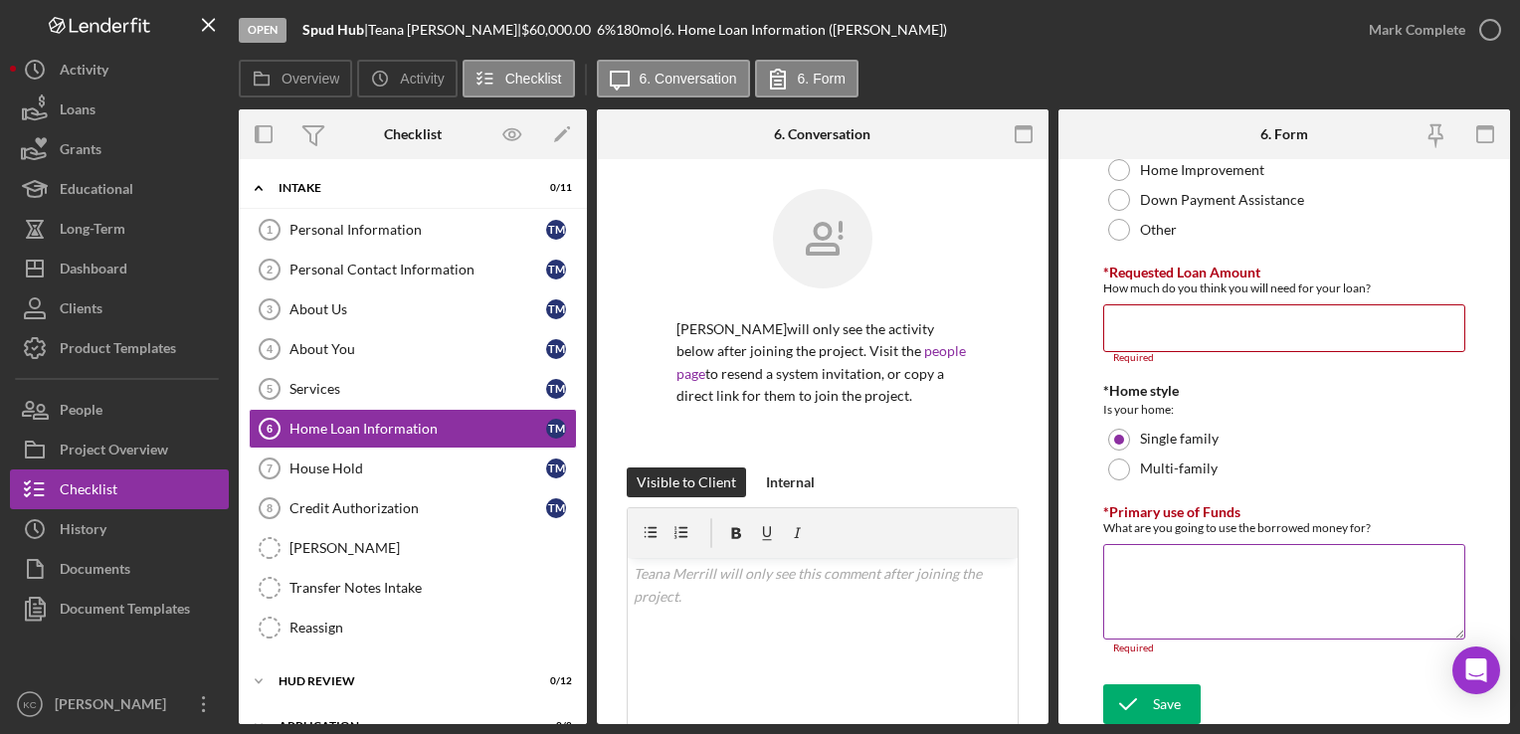
drag, startPoint x: 1221, startPoint y: 585, endPoint x: 1230, endPoint y: 591, distance: 10.8
click at [1230, 590] on textarea "*Primary use of Funds" at bounding box center [1284, 592] width 361 height 96
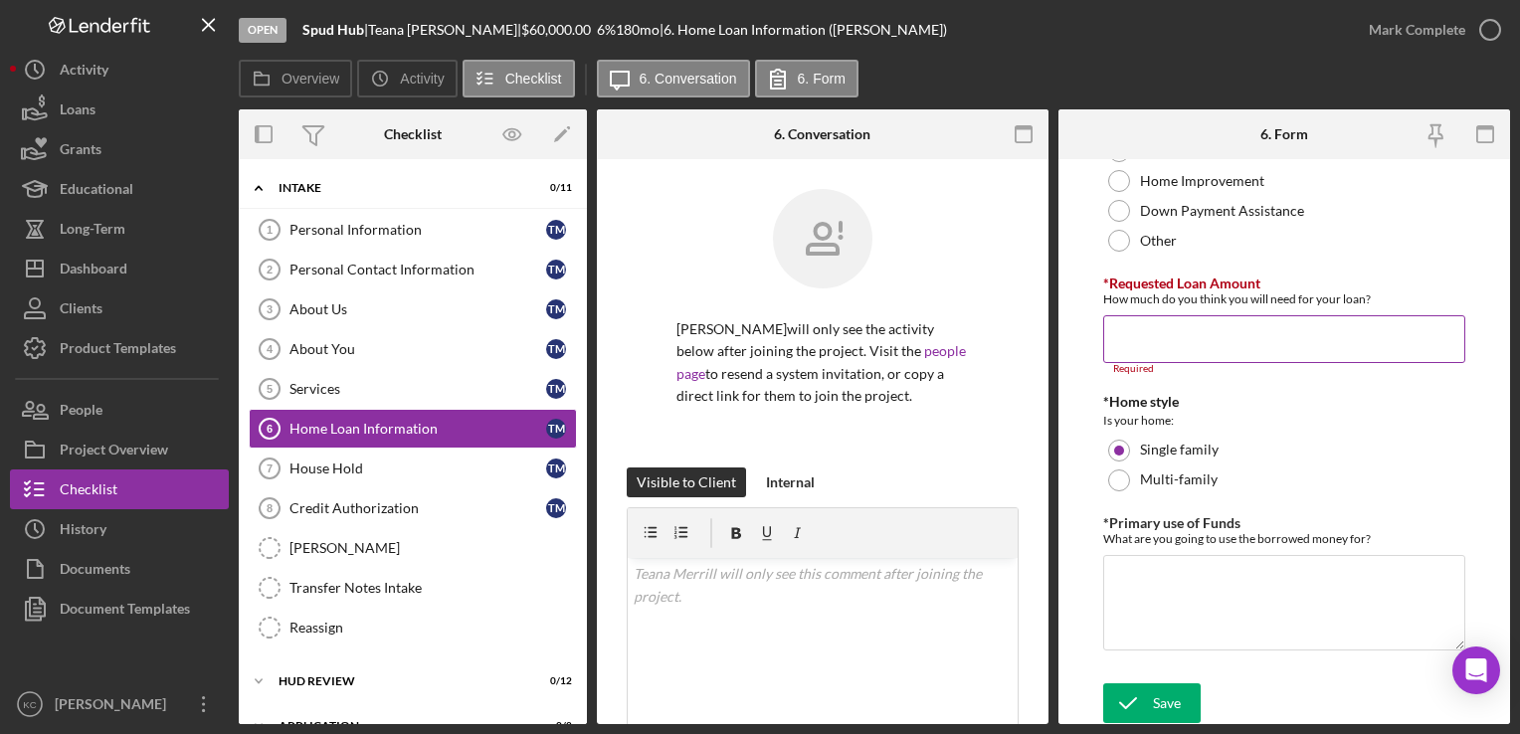
click at [1176, 326] on input "*Requested Loan Amount" at bounding box center [1284, 339] width 361 height 48
click at [1147, 705] on icon "submit" at bounding box center [1129, 704] width 50 height 50
click at [1165, 328] on input "*Requested Loan Amount" at bounding box center [1284, 339] width 361 height 48
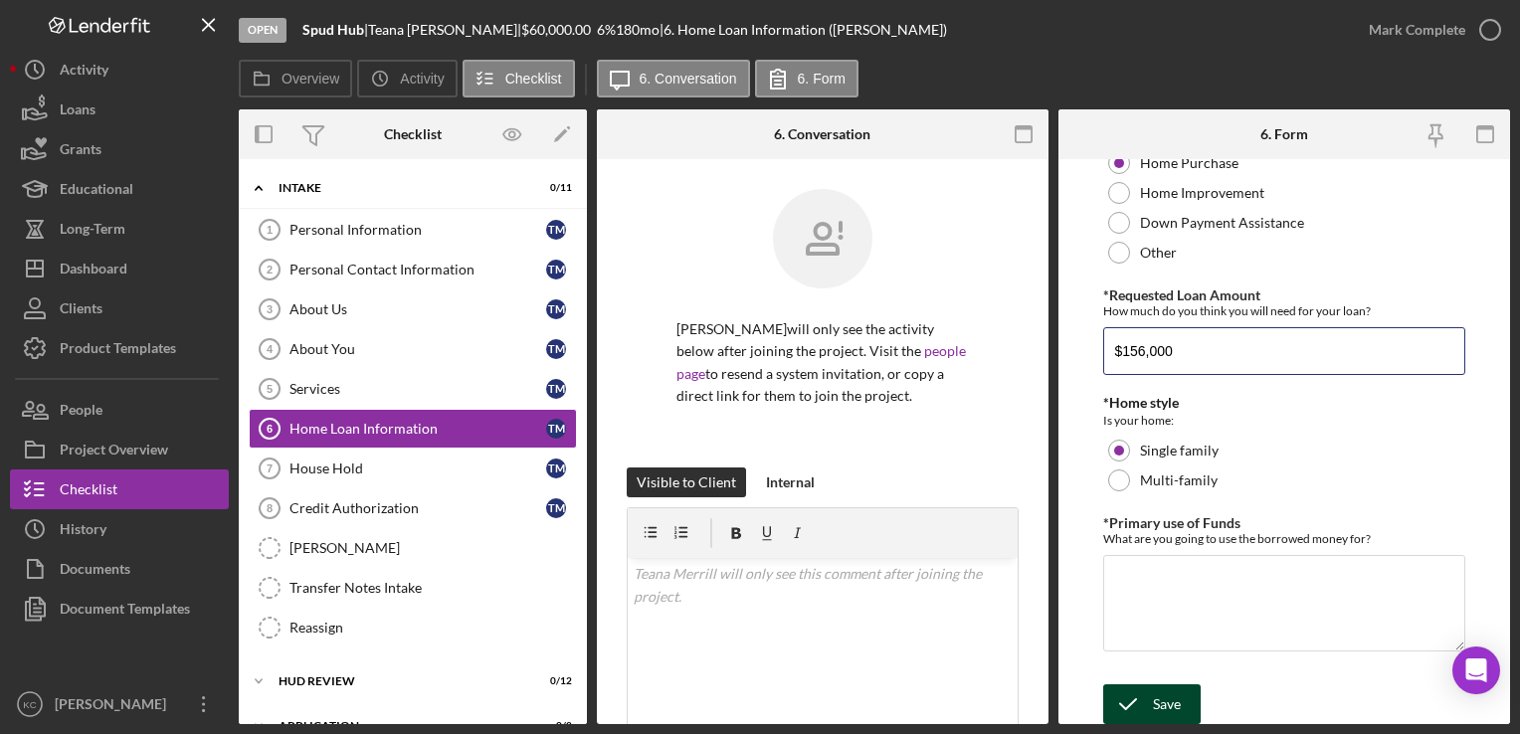
type input "$156,000"
click at [1161, 705] on div "Save" at bounding box center [1167, 705] width 28 height 40
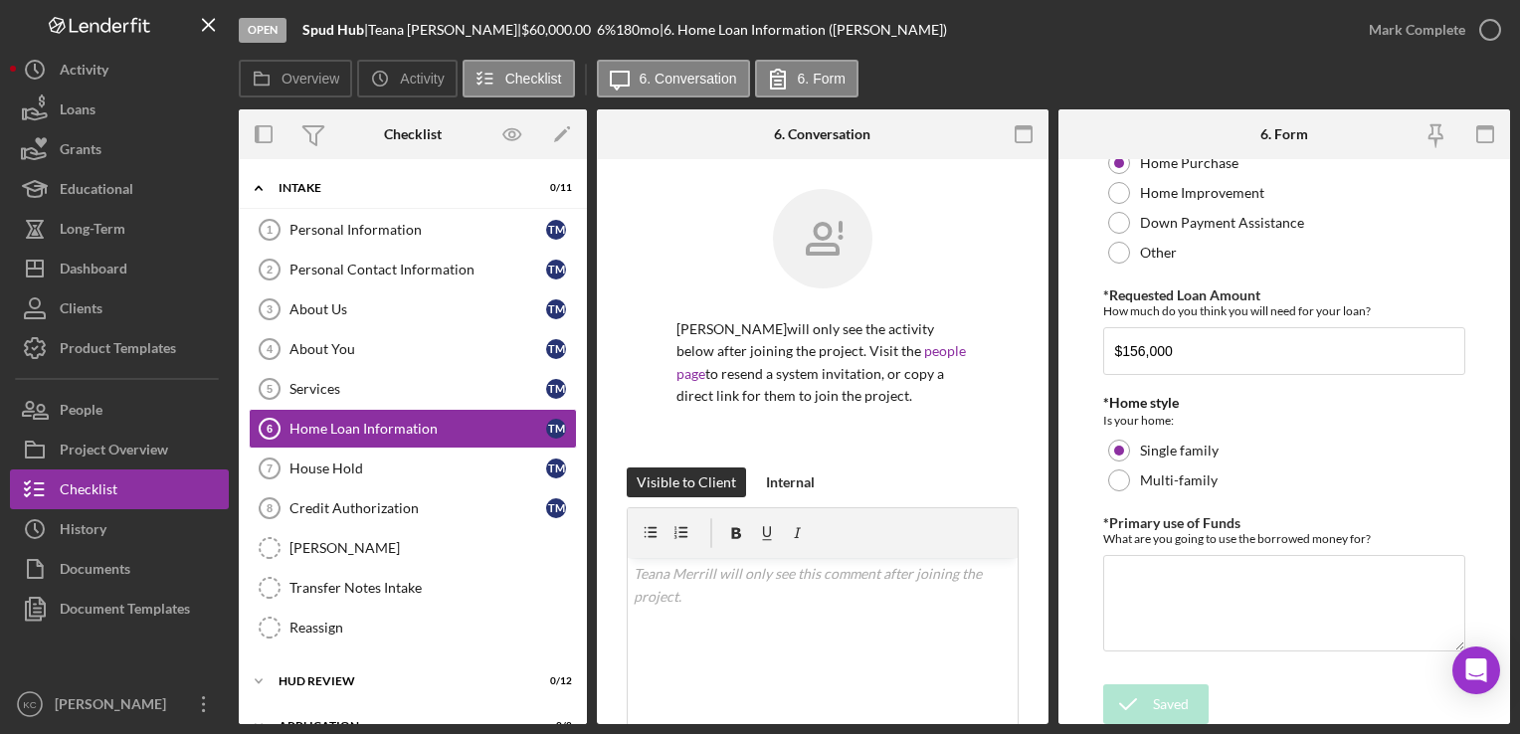
drag, startPoint x: 419, startPoint y: 468, endPoint x: 831, endPoint y: 528, distance: 416.4
click at [419, 468] on div "House Hold" at bounding box center [418, 469] width 257 height 16
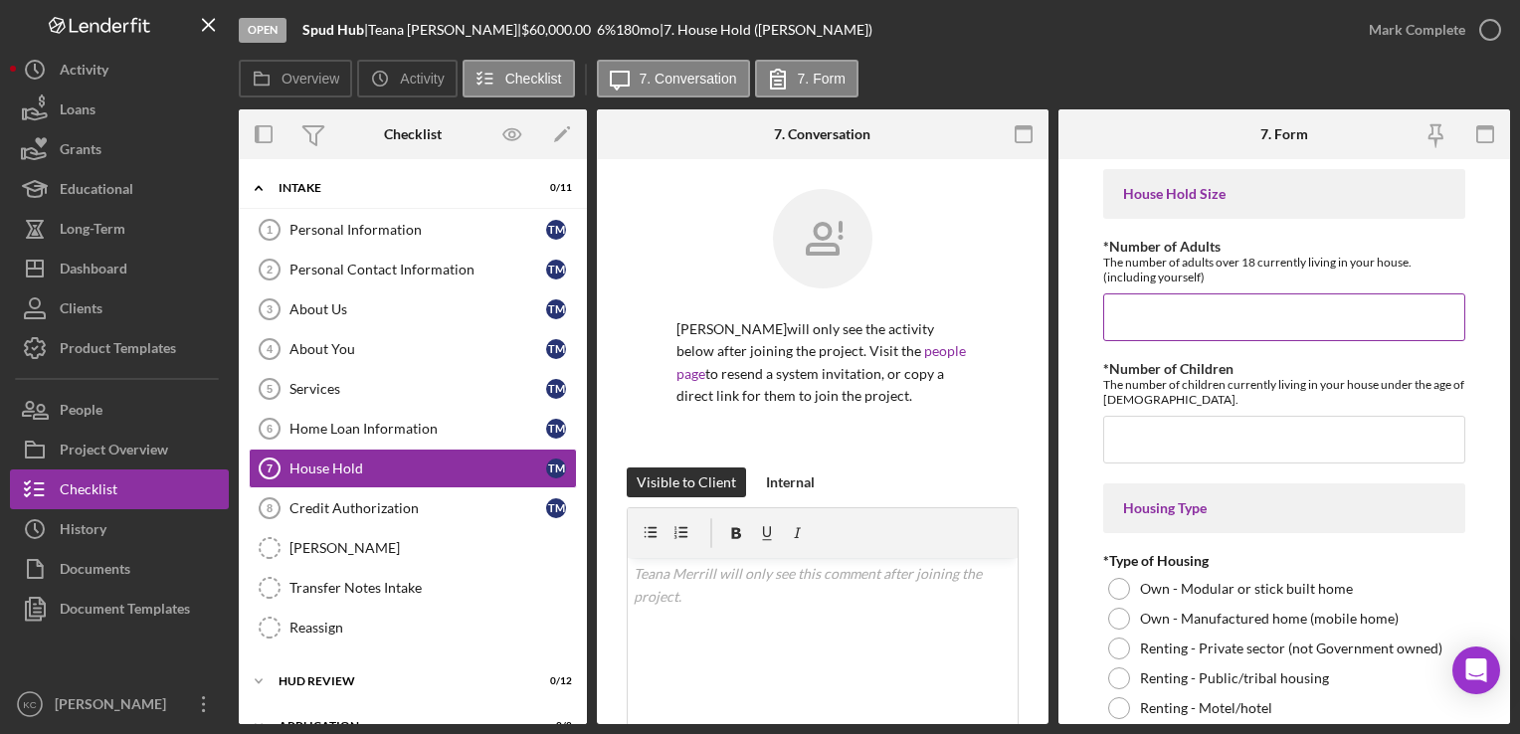
click at [1238, 323] on input "*Number of Adults" at bounding box center [1284, 318] width 361 height 48
type input "5"
click at [1266, 447] on input "*Number of Children" at bounding box center [1284, 440] width 361 height 48
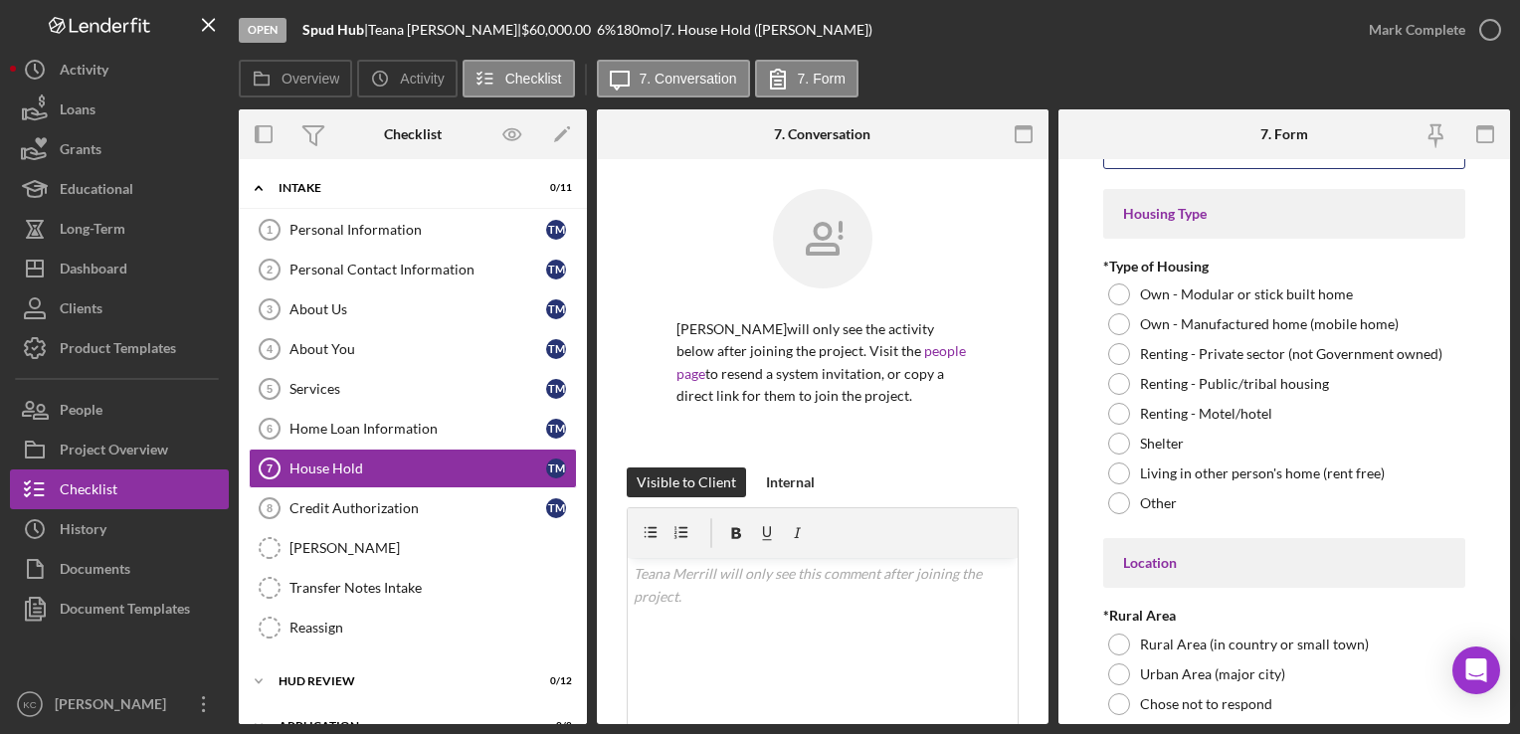
scroll to position [299, 0]
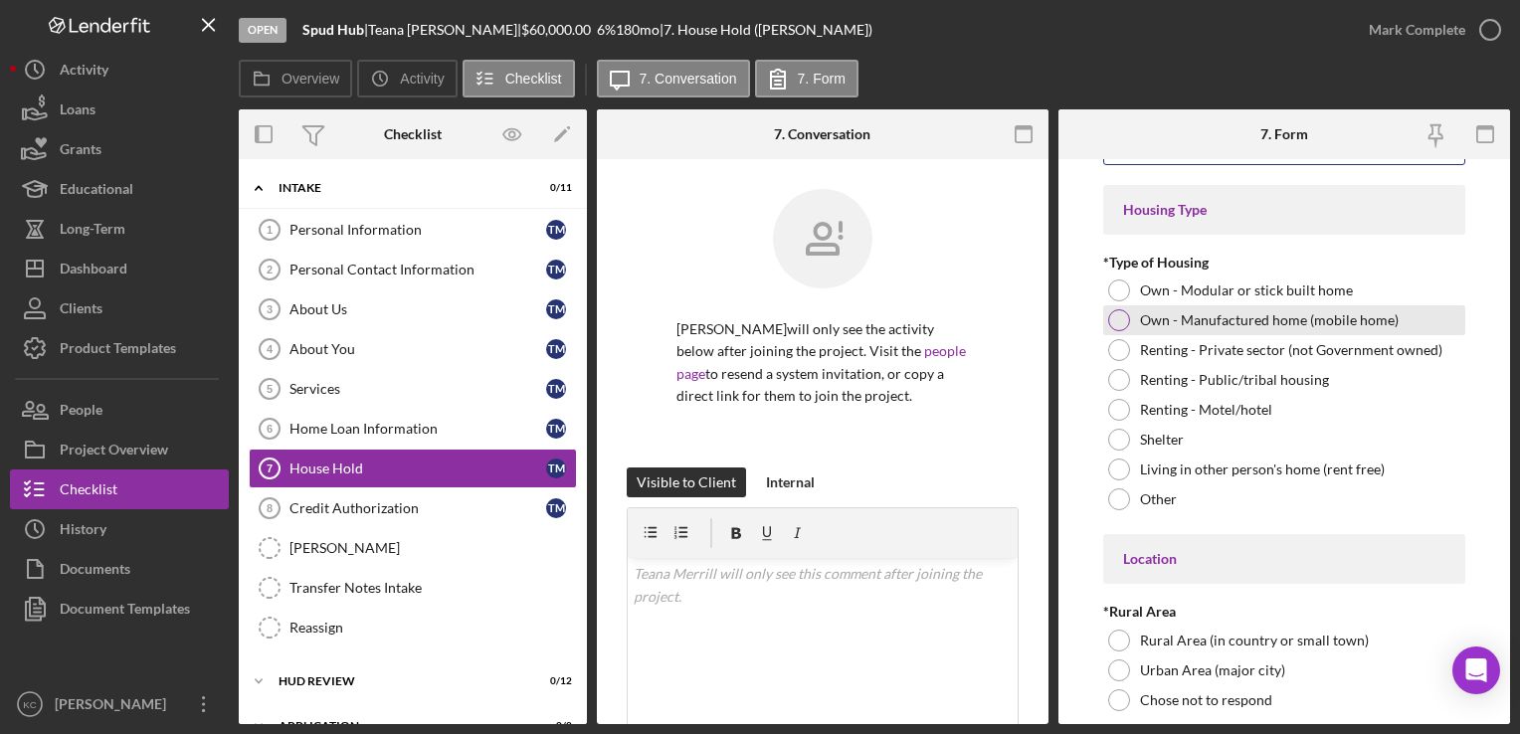
type input "1"
click at [1133, 313] on div "Own - Manufactured home (mobile home)" at bounding box center [1284, 320] width 361 height 30
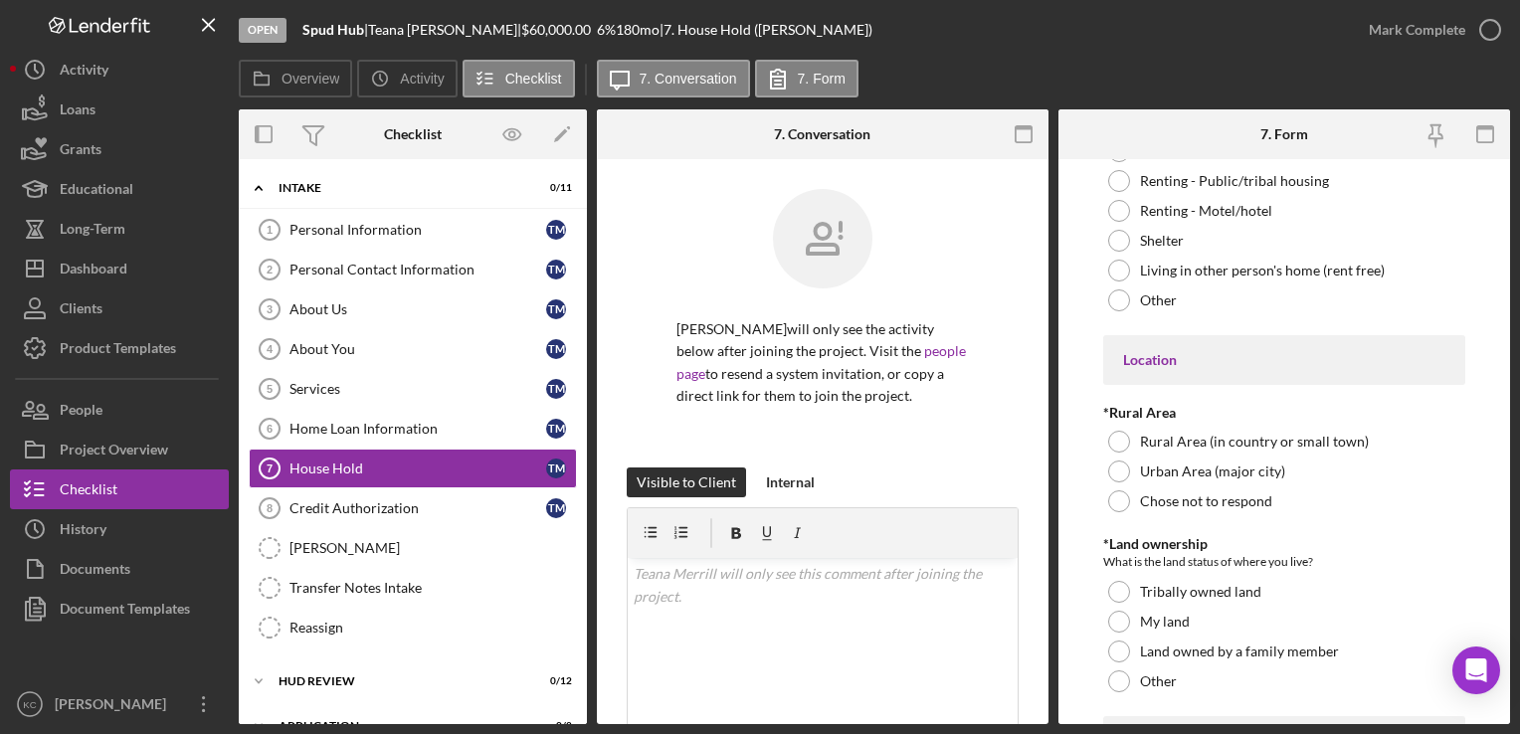
scroll to position [697, 0]
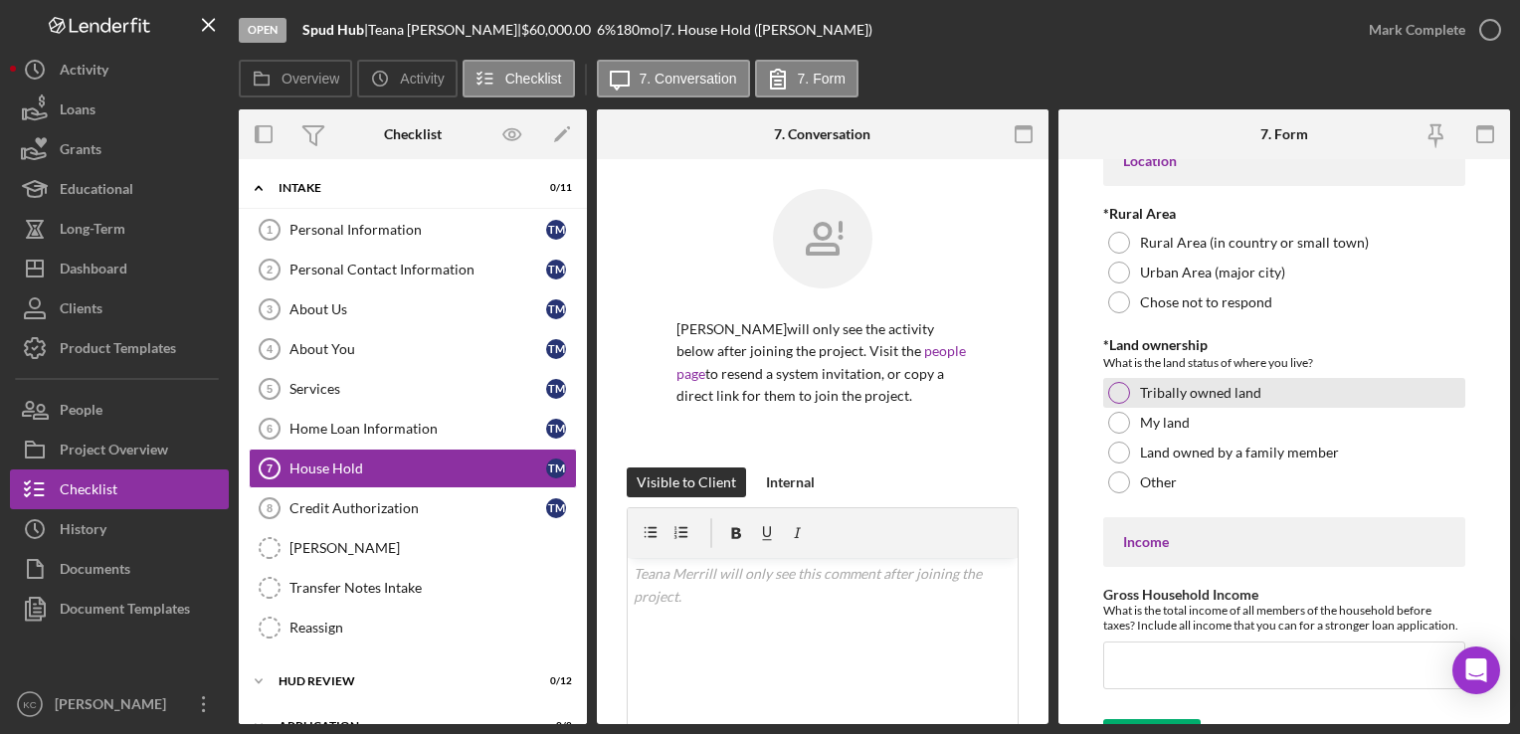
click at [1195, 399] on label "Tribally owned land" at bounding box center [1200, 393] width 121 height 16
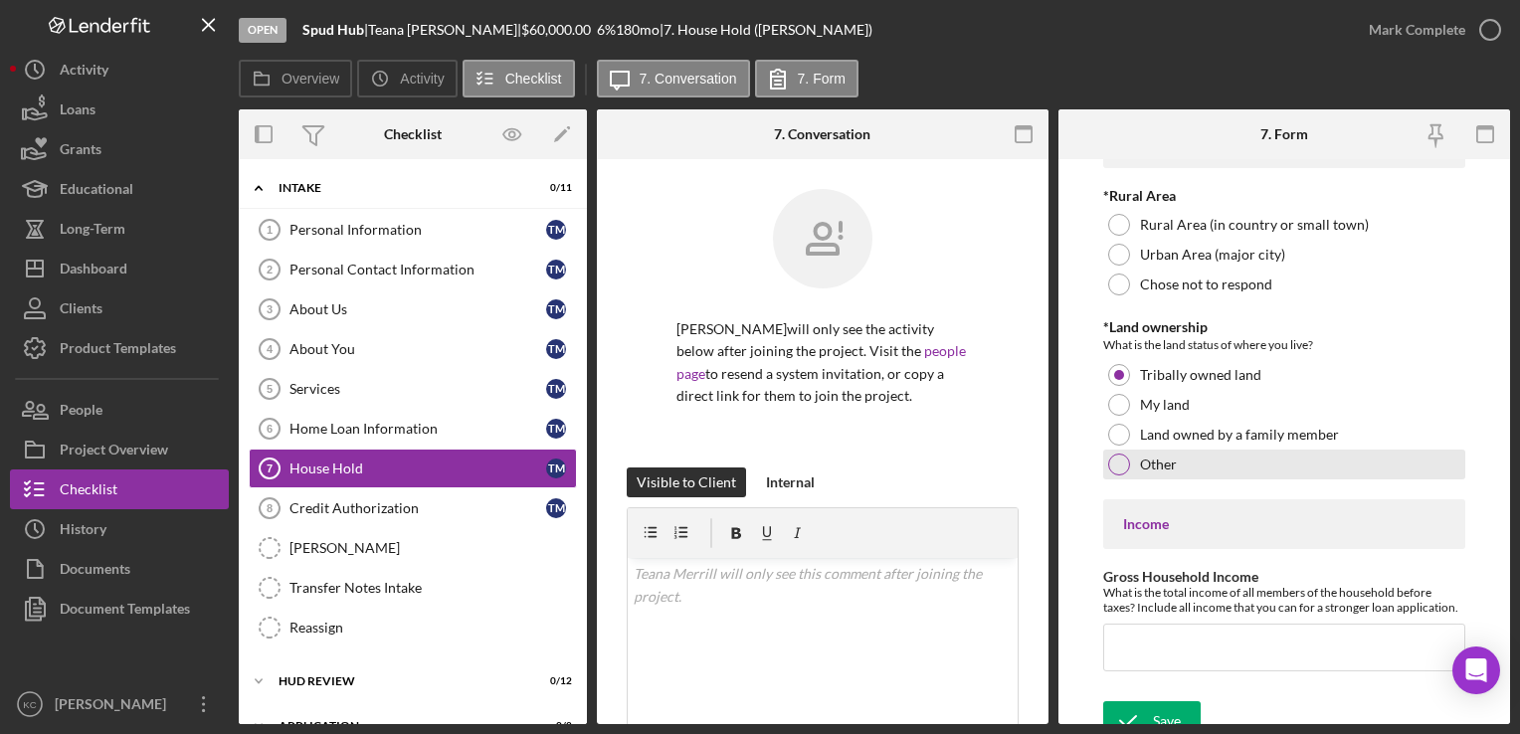
scroll to position [732, 0]
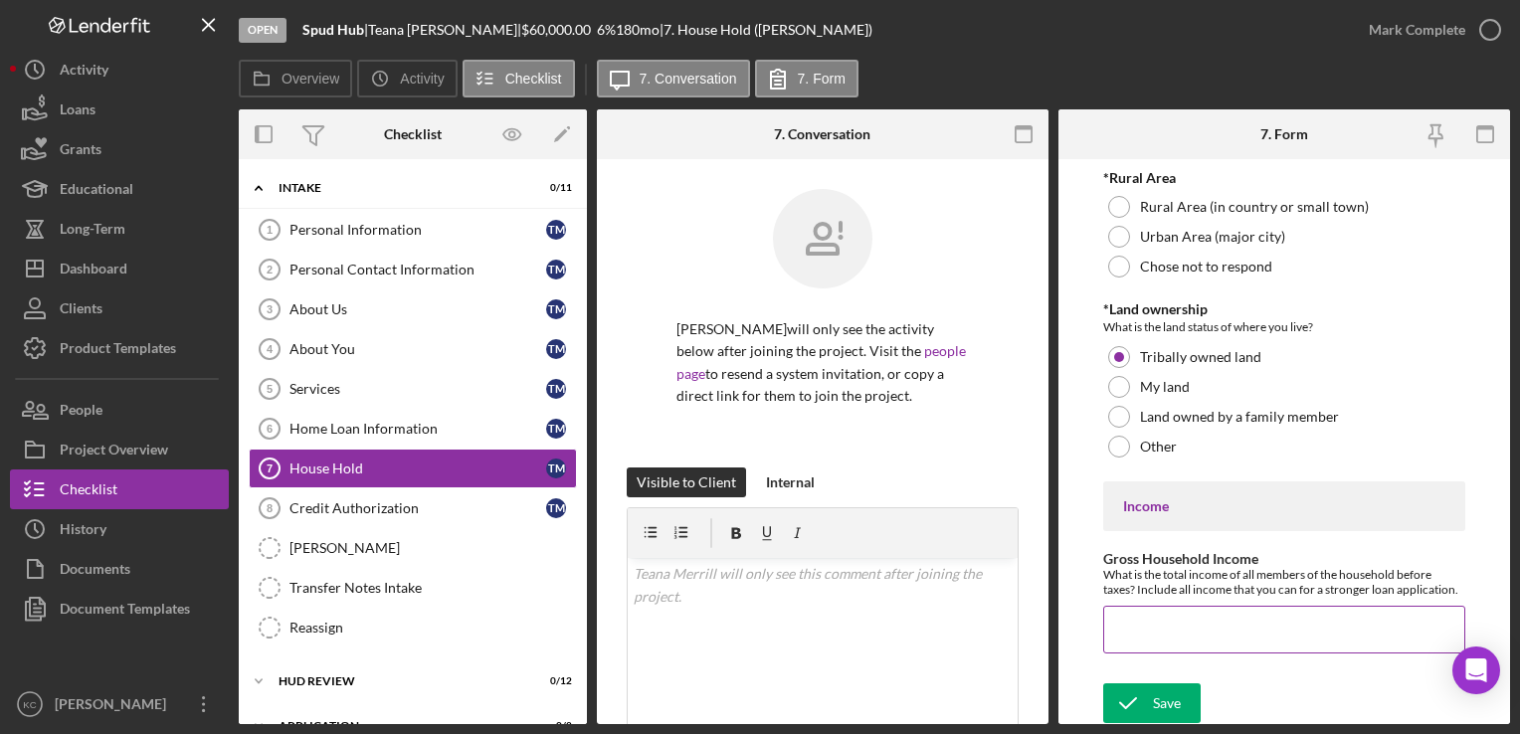
click at [1141, 626] on input "Gross Household Income" at bounding box center [1284, 630] width 361 height 48
drag, startPoint x: 1190, startPoint y: 624, endPoint x: 1110, endPoint y: 612, distance: 80.5
click at [1110, 612] on input "$37,440" at bounding box center [1284, 630] width 361 height 48
type input "$102,000"
click at [1173, 705] on div "Save" at bounding box center [1167, 704] width 28 height 40
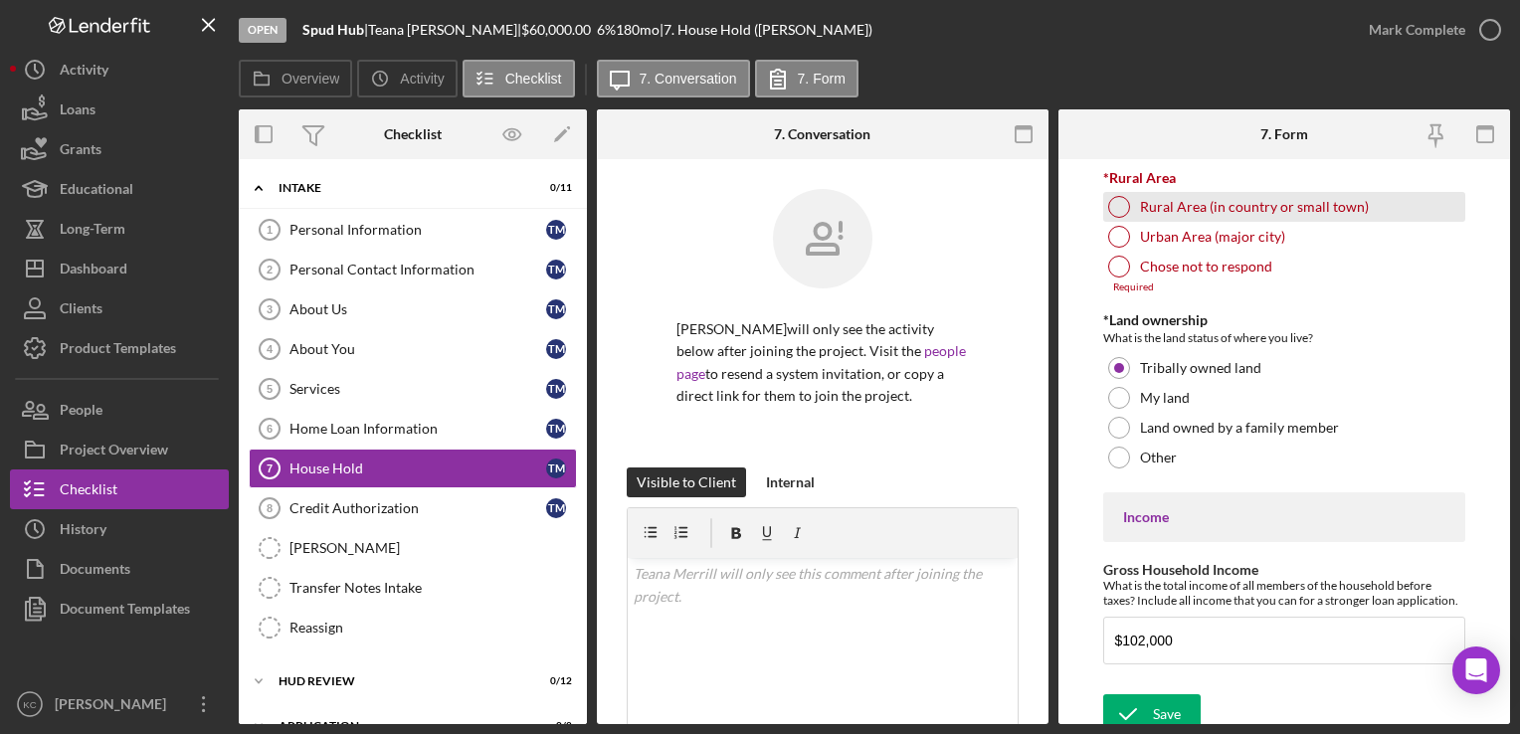
click at [1118, 208] on div at bounding box center [1119, 207] width 22 height 22
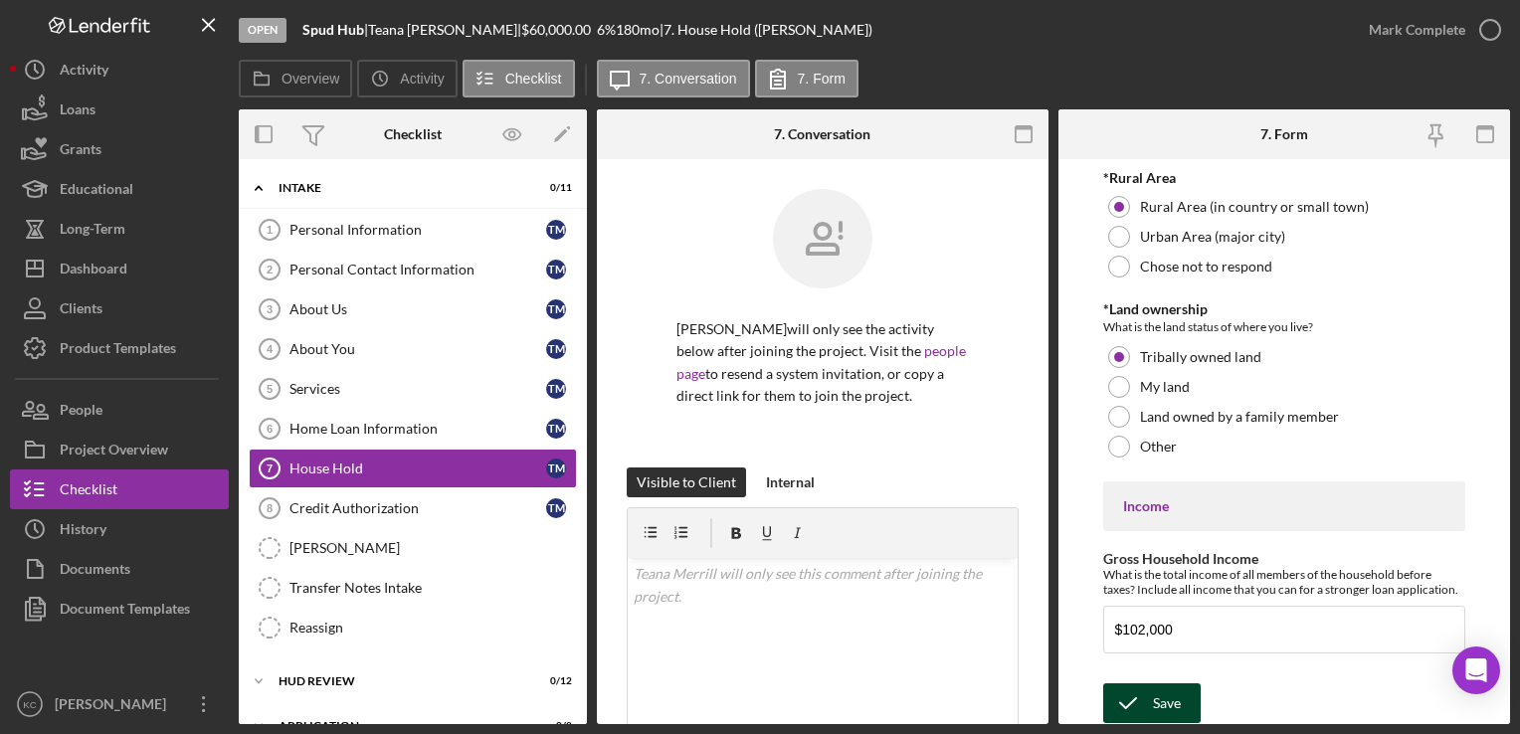
click at [1139, 699] on icon "submit" at bounding box center [1129, 704] width 50 height 50
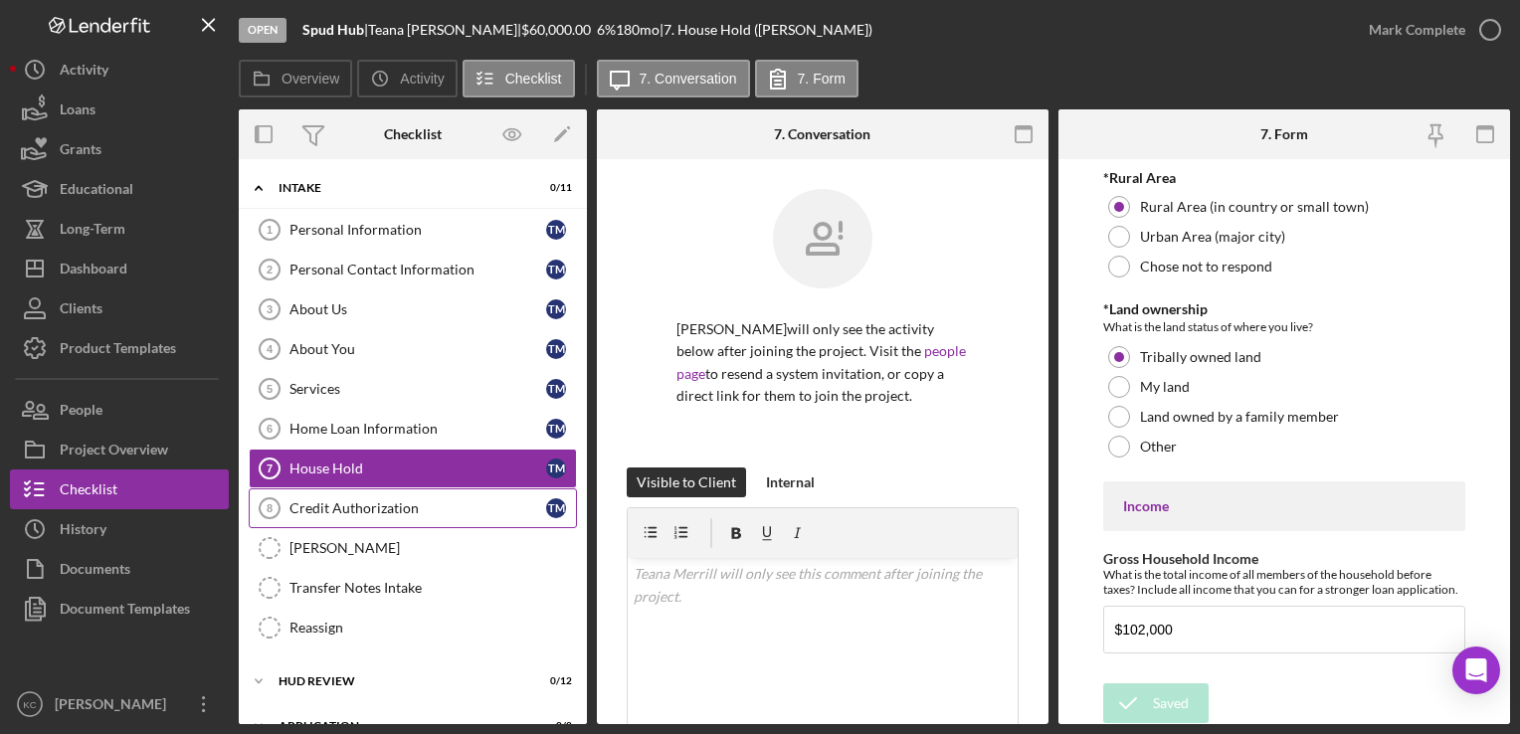
click at [466, 514] on link "Credit Authorization 8 Credit Authorization T M" at bounding box center [413, 509] width 328 height 40
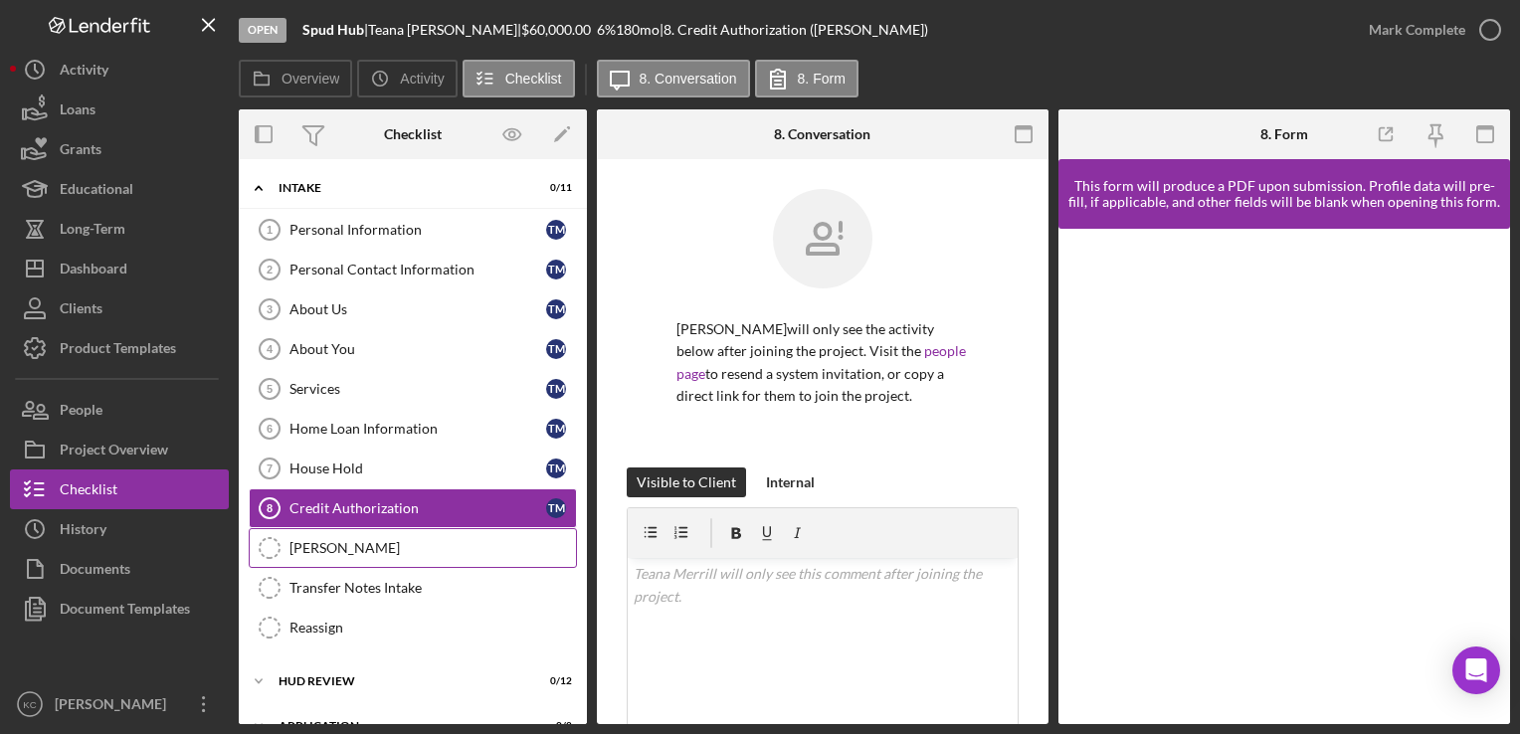
drag, startPoint x: 327, startPoint y: 539, endPoint x: 358, endPoint y: 540, distance: 30.9
click at [328, 540] on div "[PERSON_NAME]" at bounding box center [433, 548] width 287 height 16
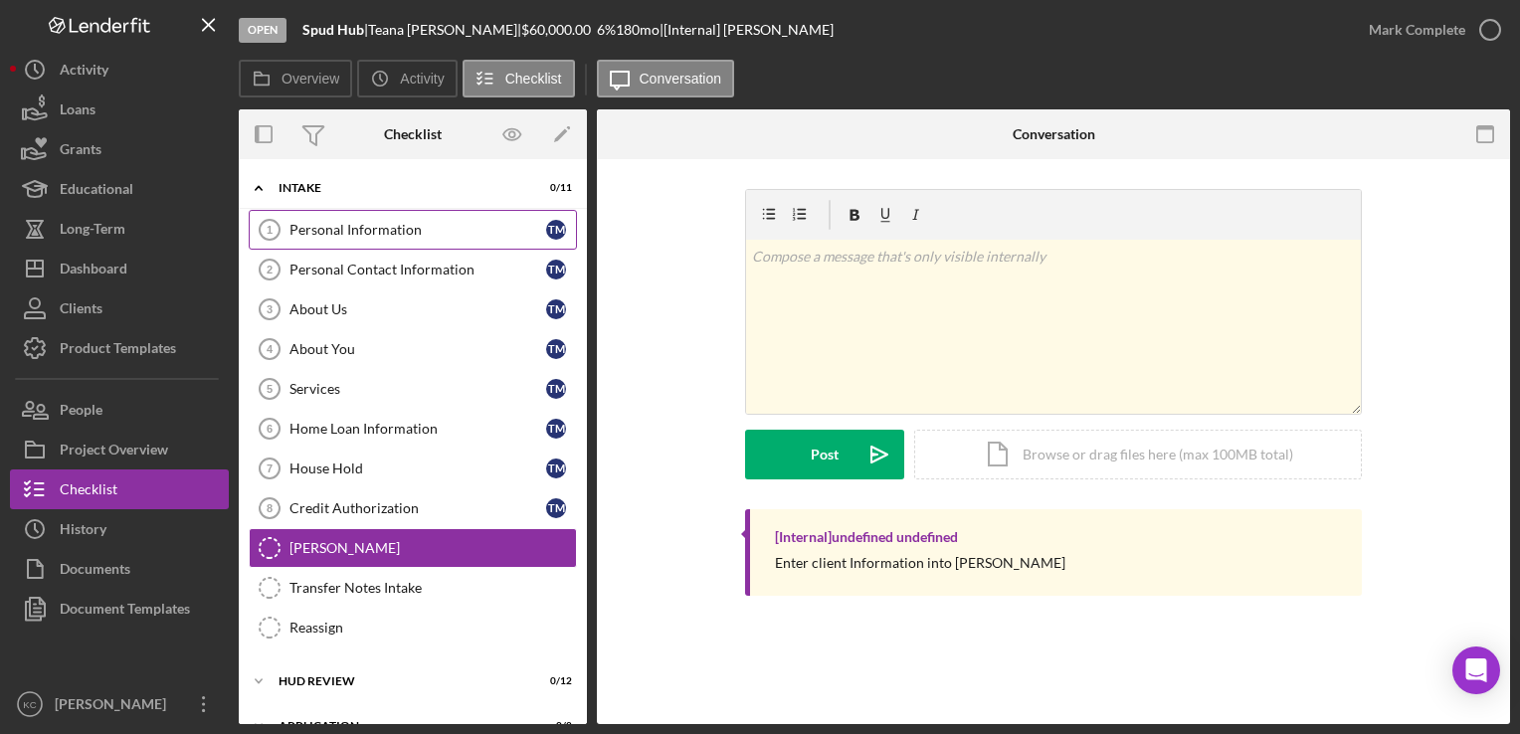
drag, startPoint x: 408, startPoint y: 221, endPoint x: 419, endPoint y: 223, distance: 11.1
click at [409, 222] on div "Personal Information" at bounding box center [418, 230] width 257 height 16
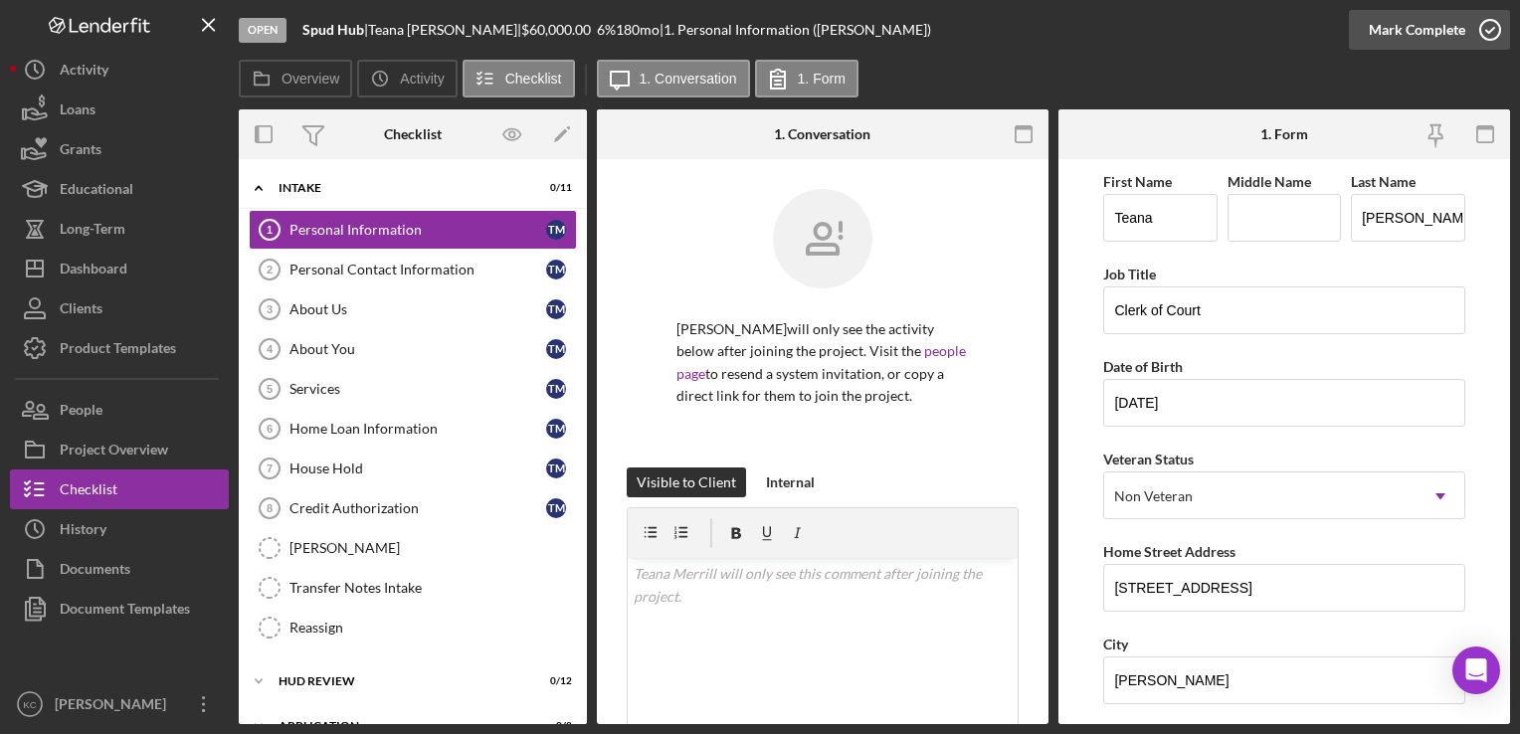
click at [1484, 28] on icon "button" at bounding box center [1491, 30] width 50 height 50
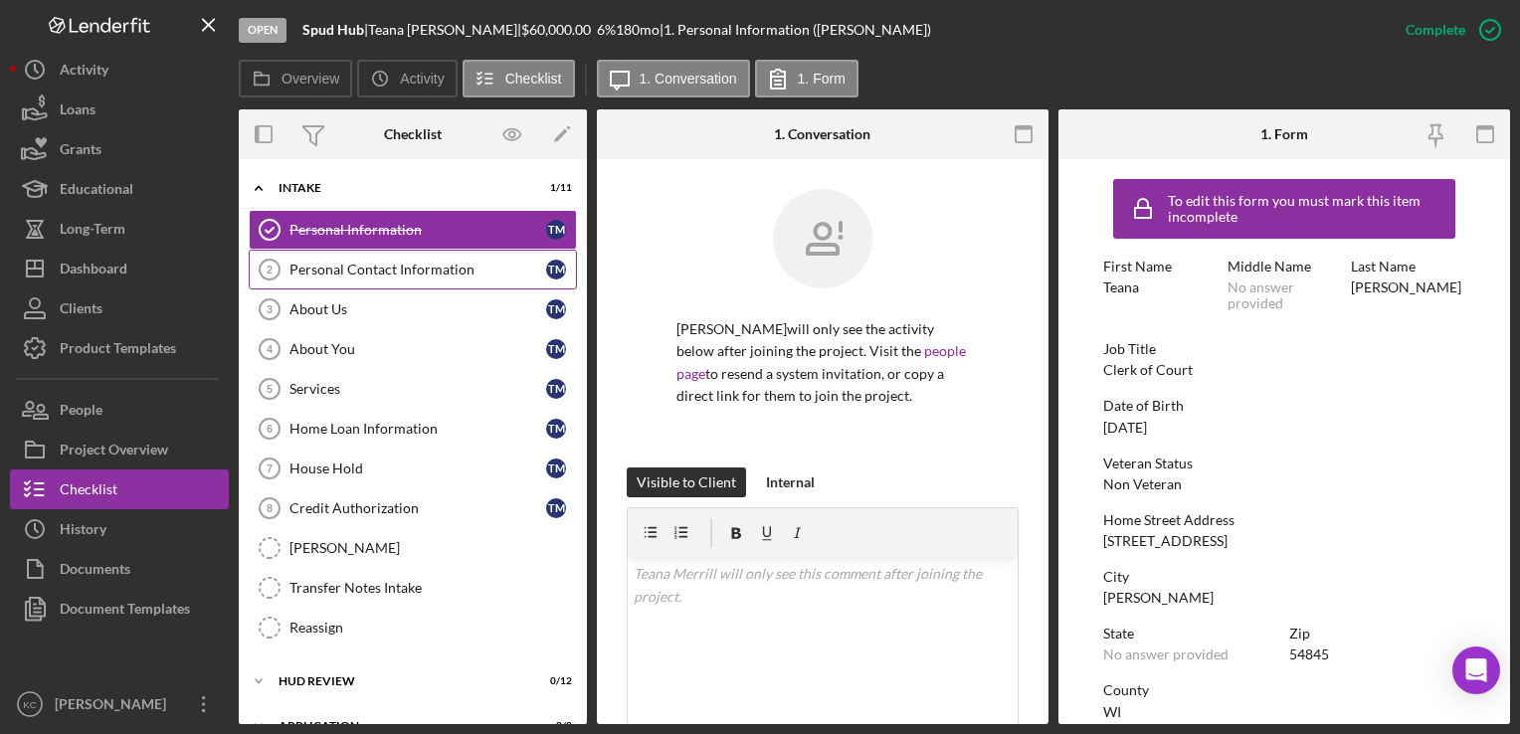
click at [470, 277] on div "Personal Contact Information" at bounding box center [418, 270] width 257 height 16
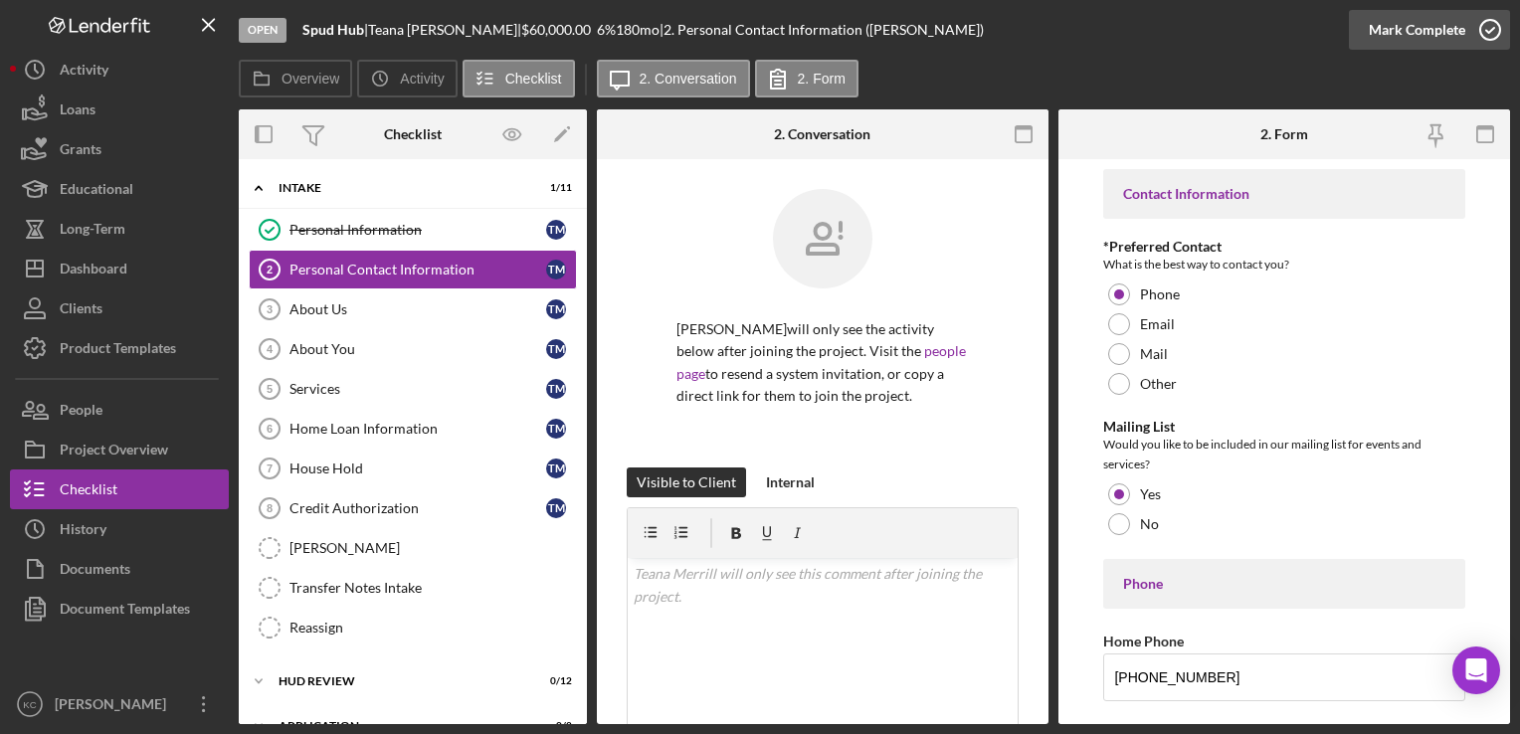
click at [1495, 32] on icon "button" at bounding box center [1491, 30] width 50 height 50
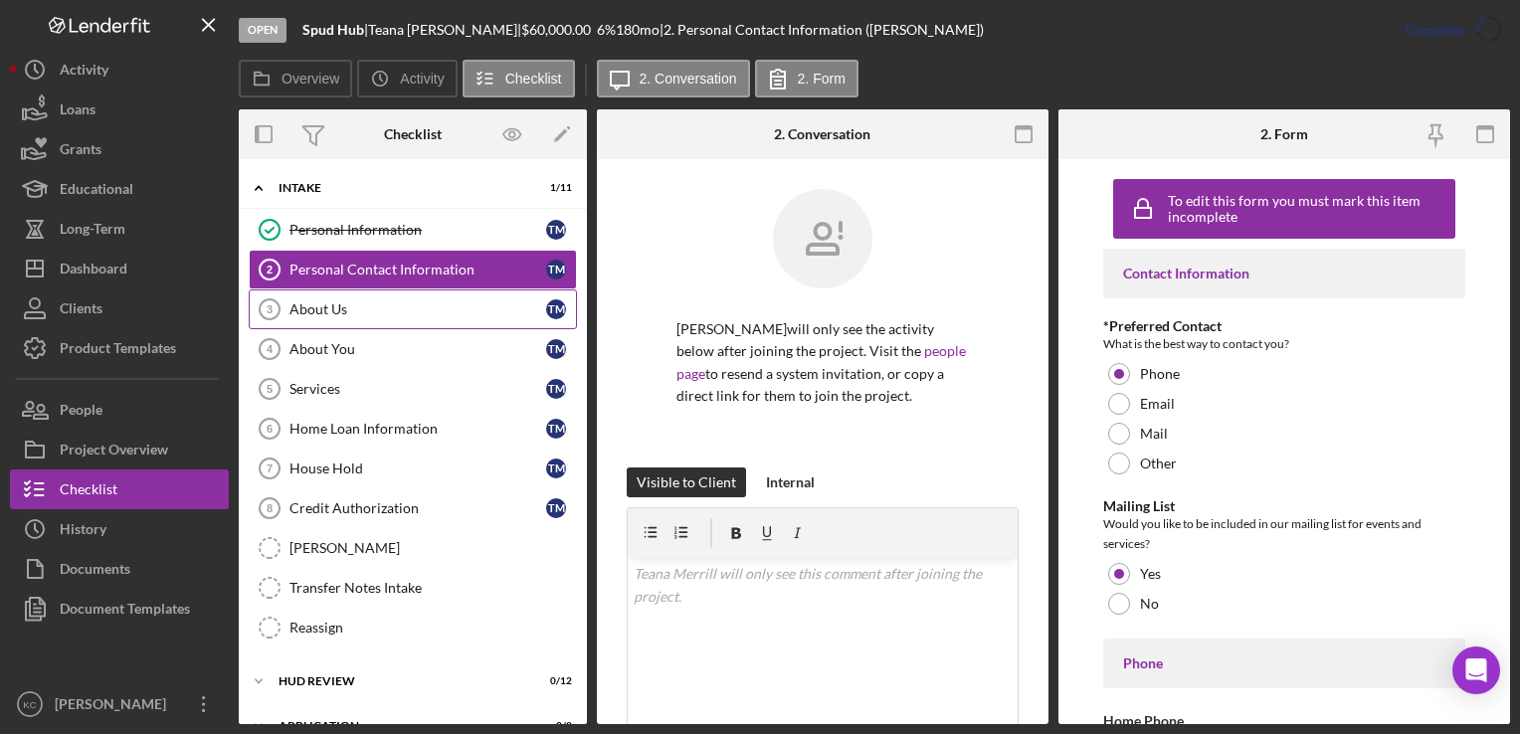
click at [452, 308] on div "About Us" at bounding box center [418, 309] width 257 height 16
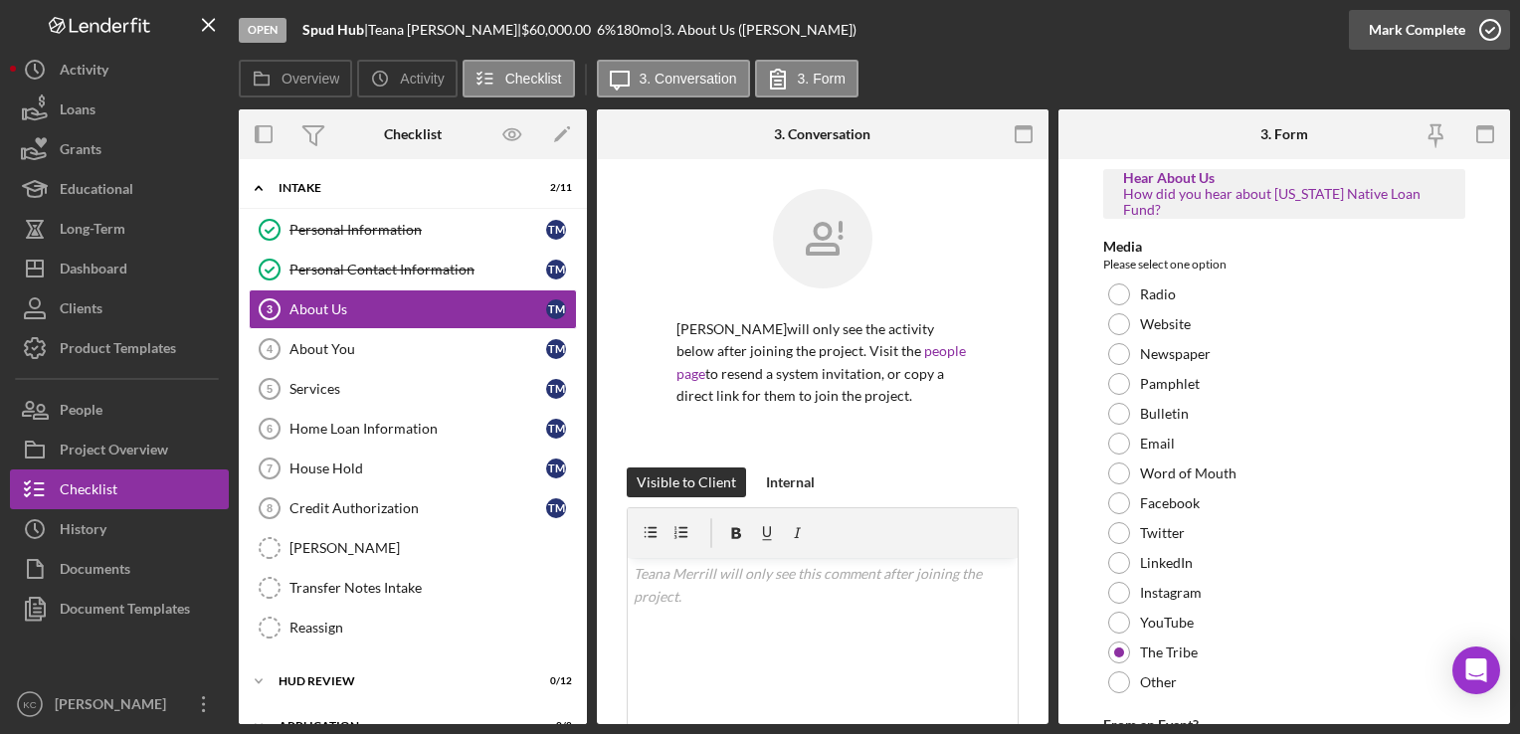
click at [1502, 31] on icon "button" at bounding box center [1491, 30] width 50 height 50
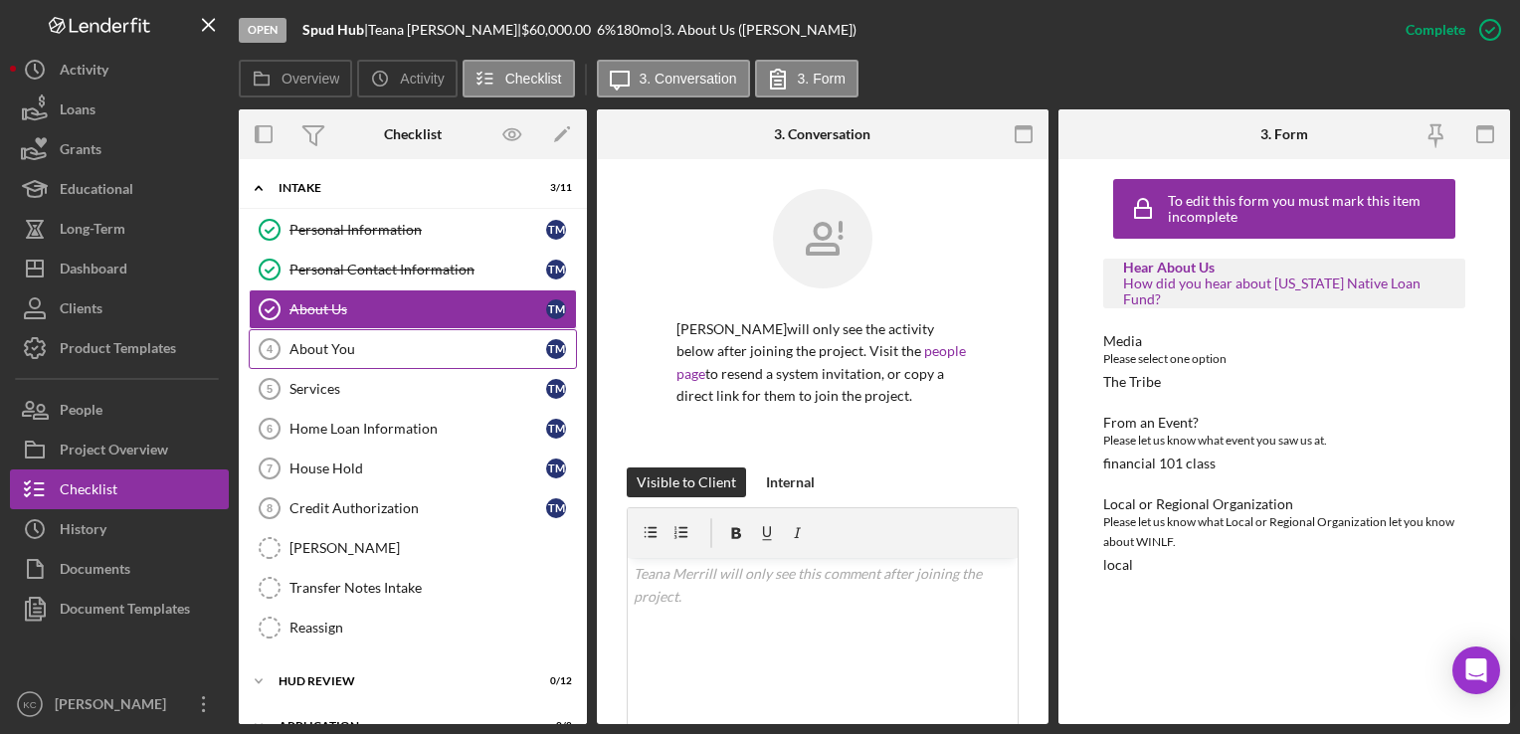
click at [368, 348] on div "About You" at bounding box center [418, 349] width 257 height 16
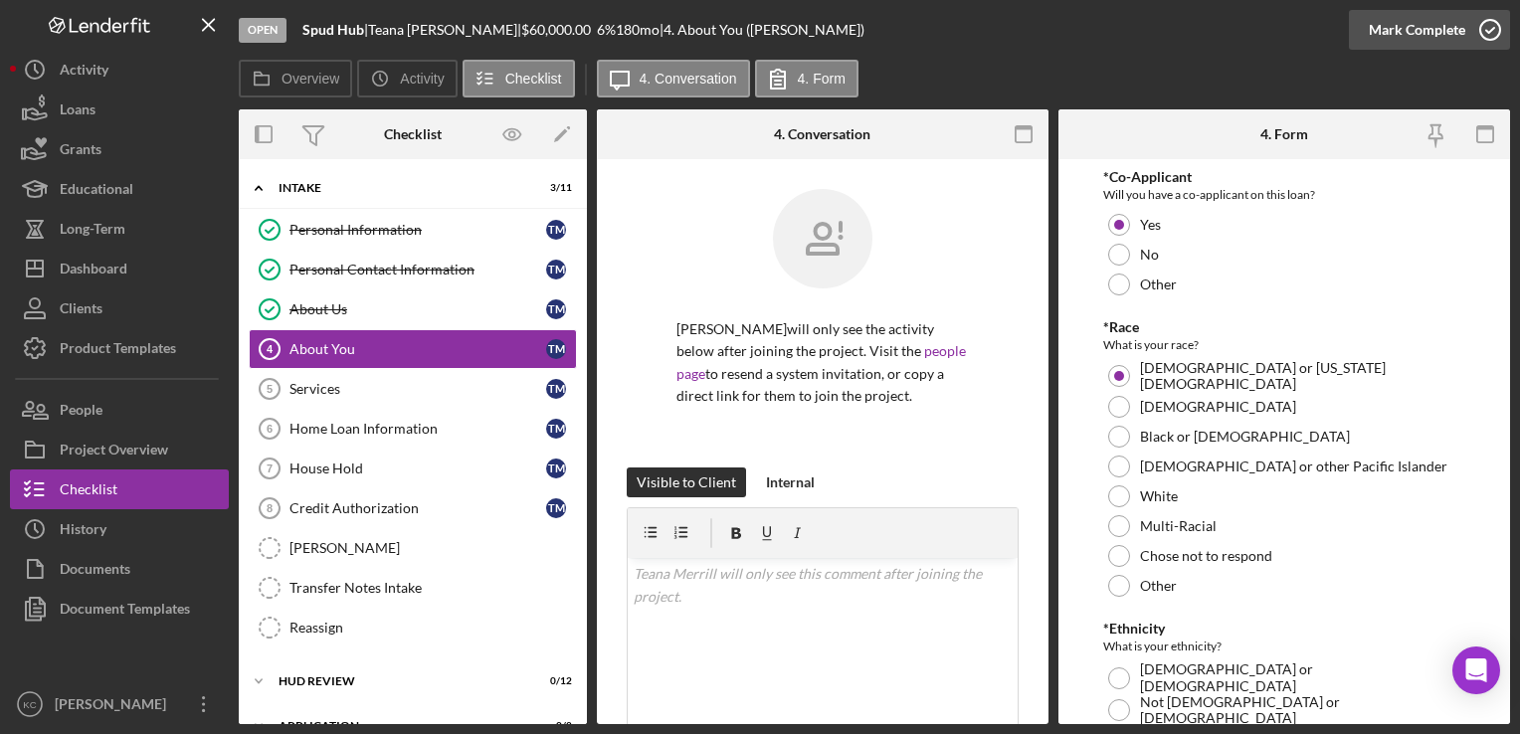
click at [1478, 32] on icon "button" at bounding box center [1491, 30] width 50 height 50
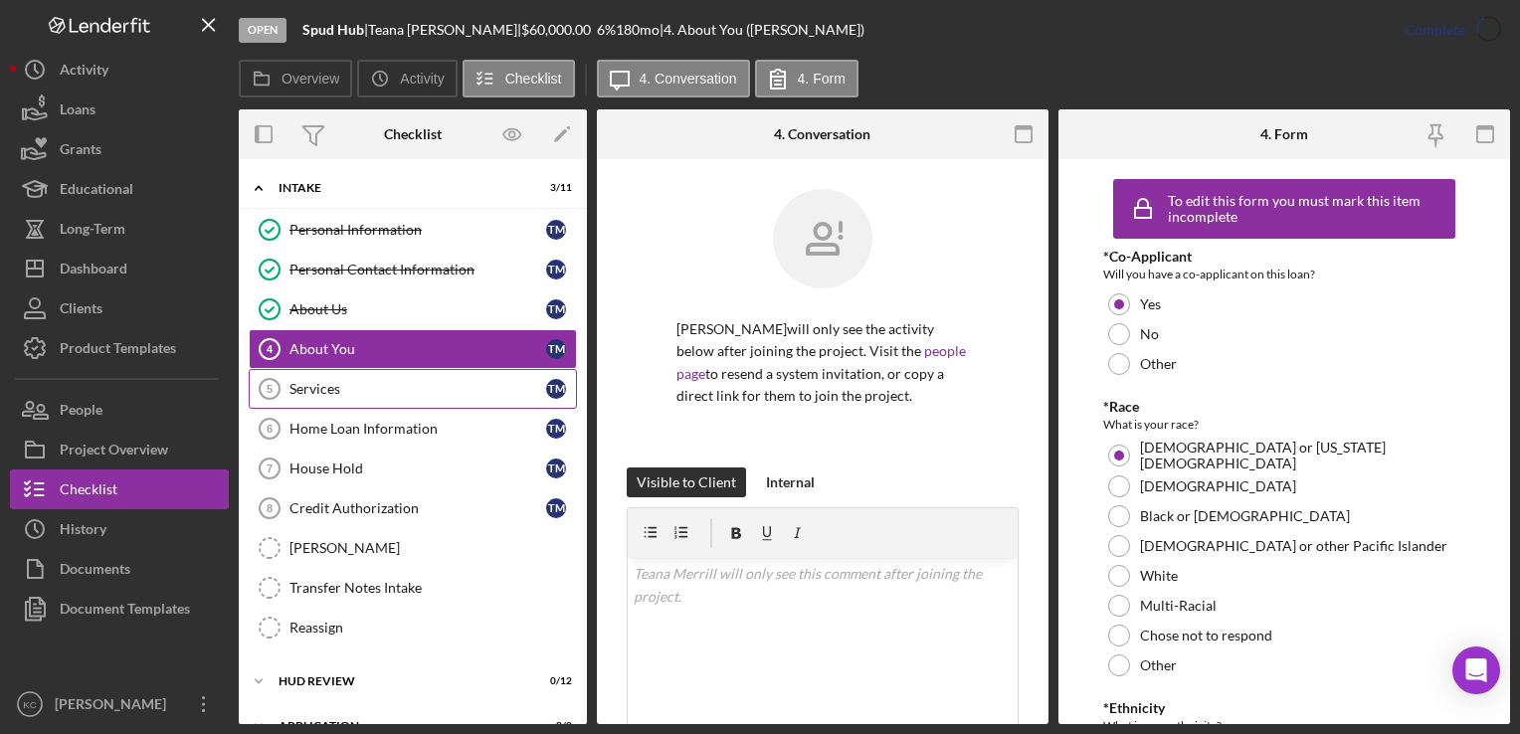
click at [387, 393] on div "Services" at bounding box center [418, 389] width 257 height 16
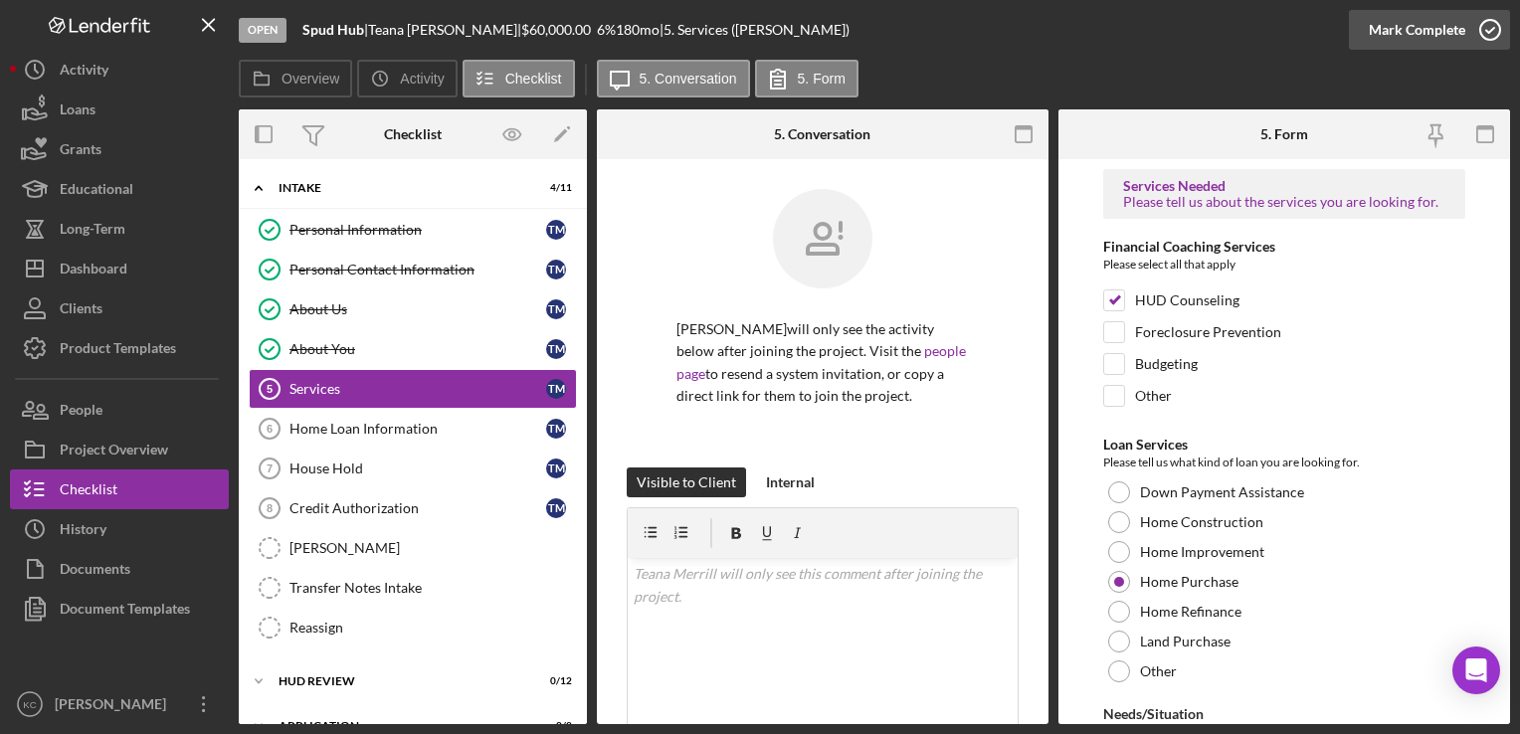
click at [1486, 29] on icon "button" at bounding box center [1491, 30] width 50 height 50
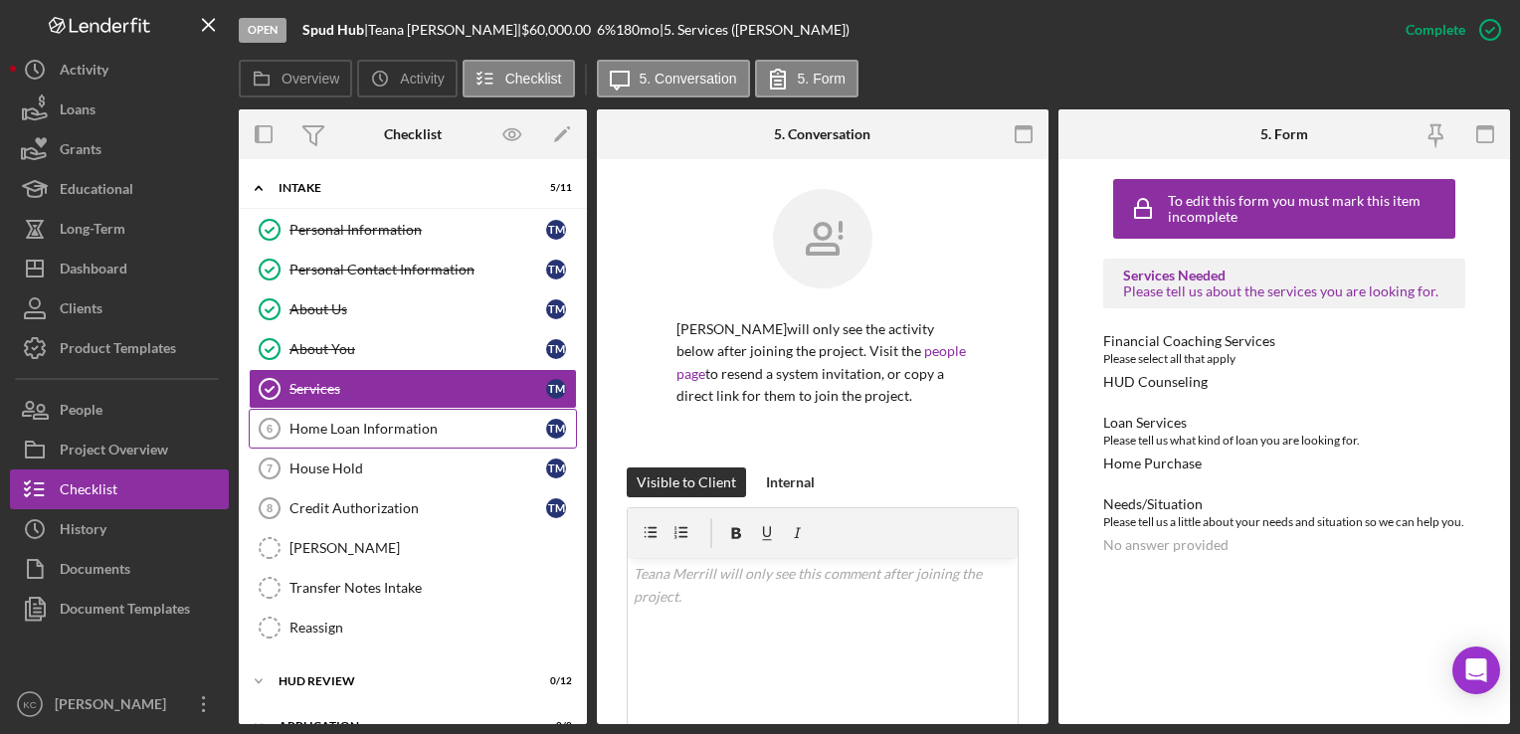
click at [304, 421] on div "Home Loan Information" at bounding box center [418, 429] width 257 height 16
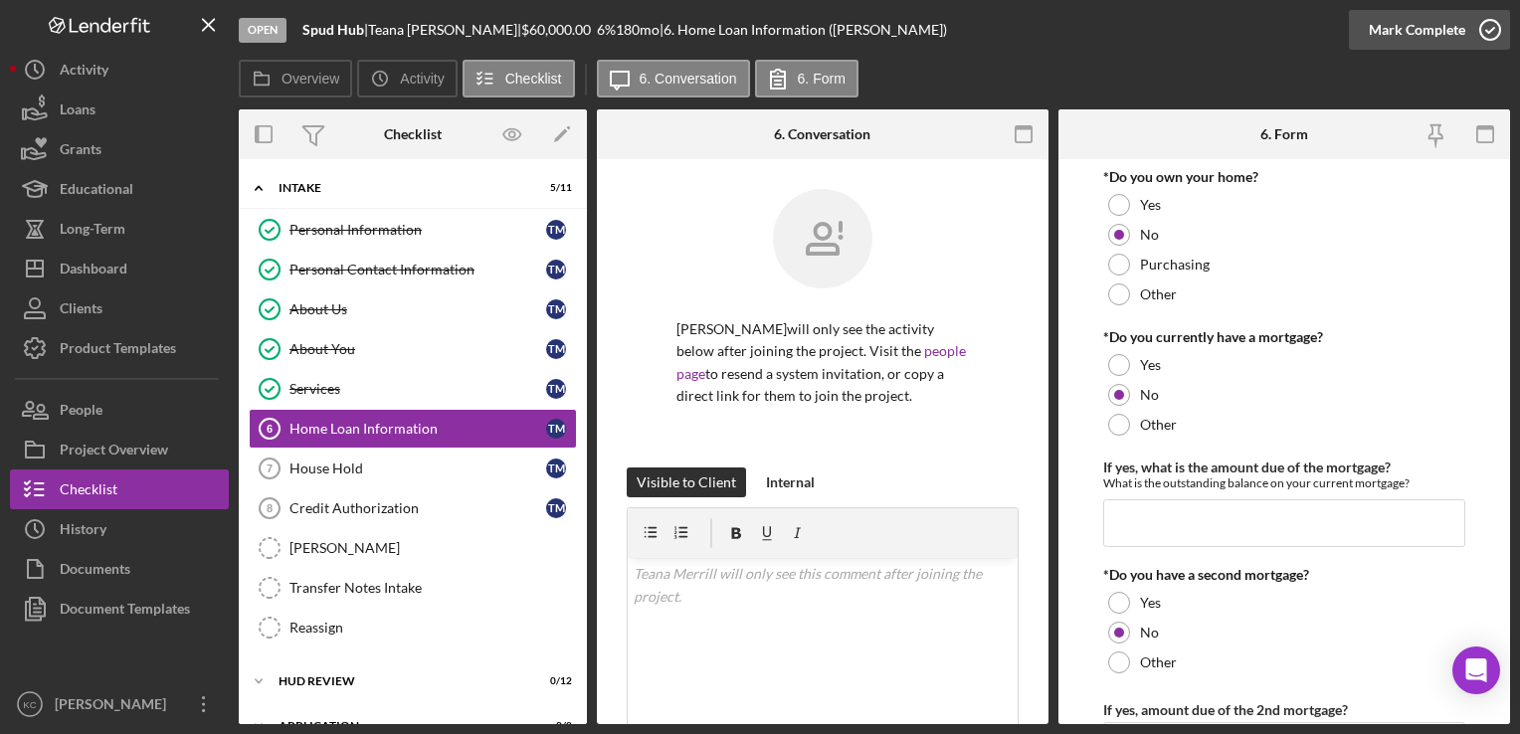
click at [1501, 26] on icon "button" at bounding box center [1491, 30] width 50 height 50
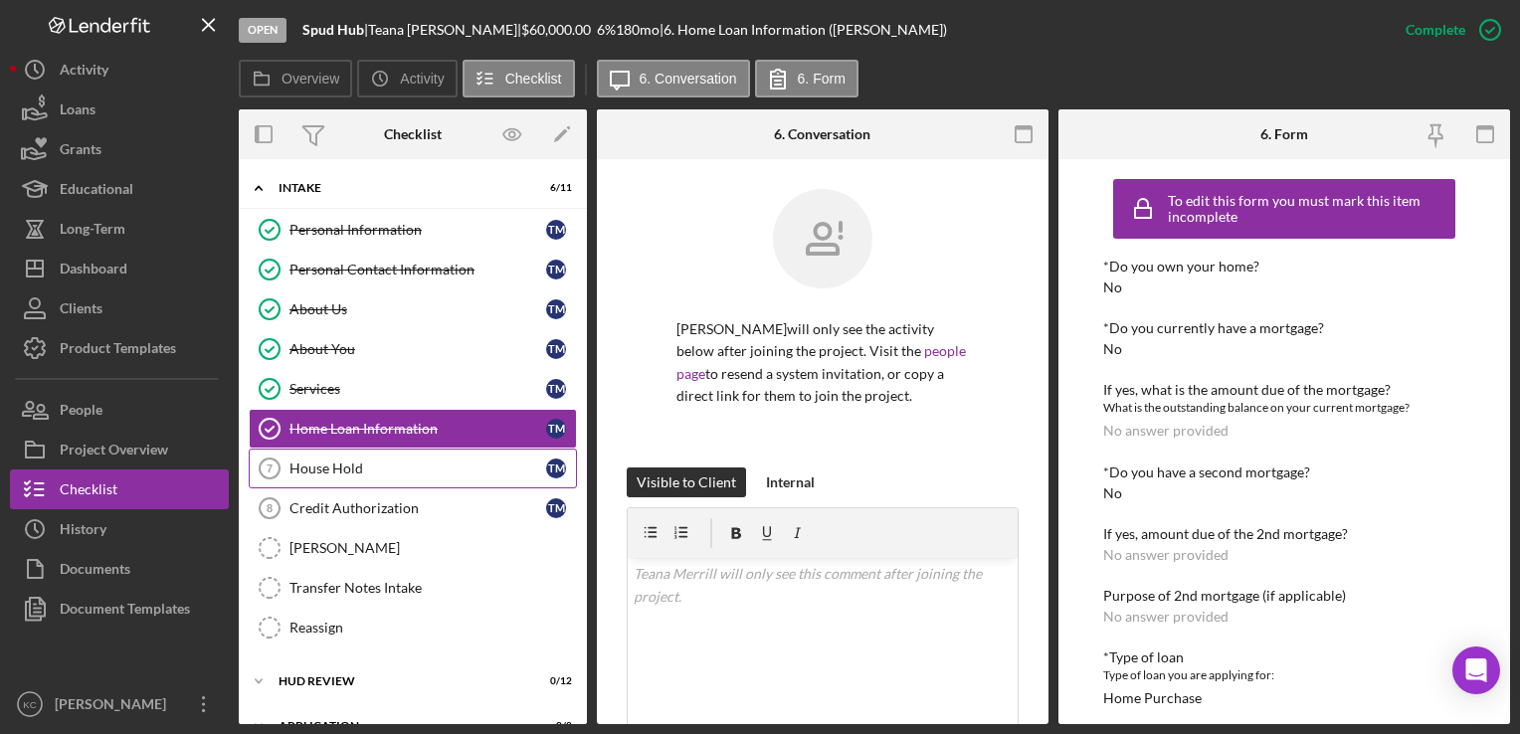
click at [403, 476] on link "House Hold 7 House Hold T M" at bounding box center [413, 469] width 328 height 40
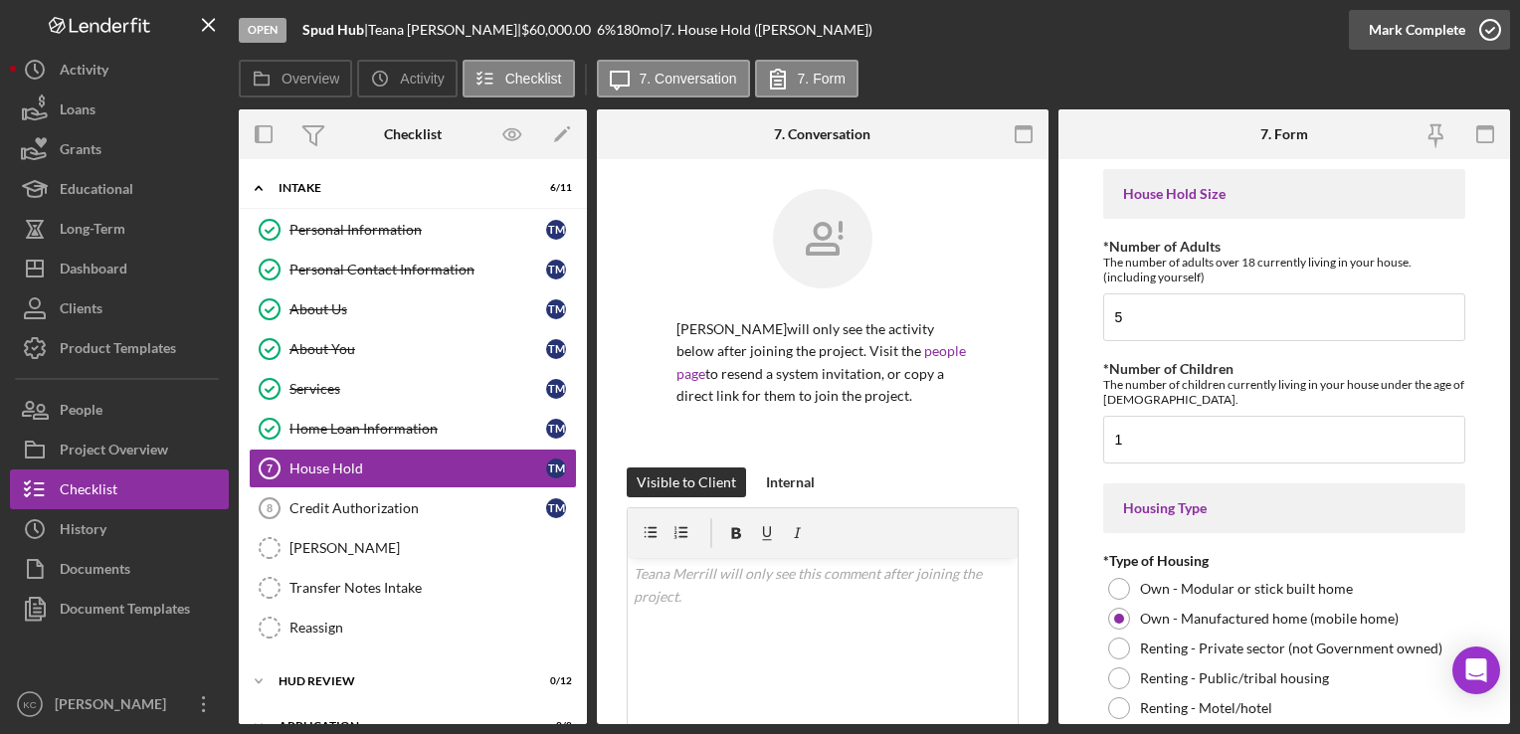
click at [1491, 26] on icon "button" at bounding box center [1491, 30] width 50 height 50
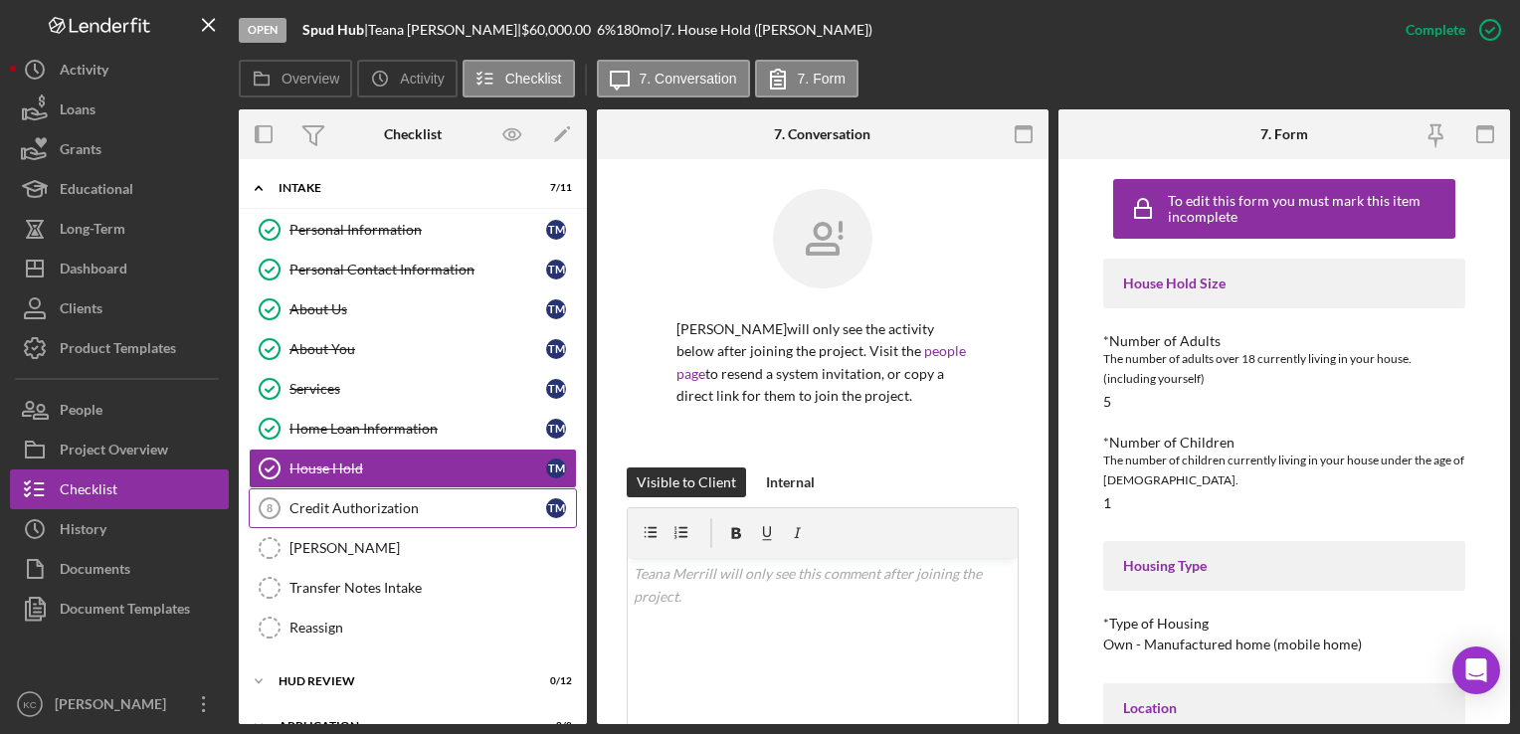
click at [382, 508] on div "Credit Authorization" at bounding box center [418, 509] width 257 height 16
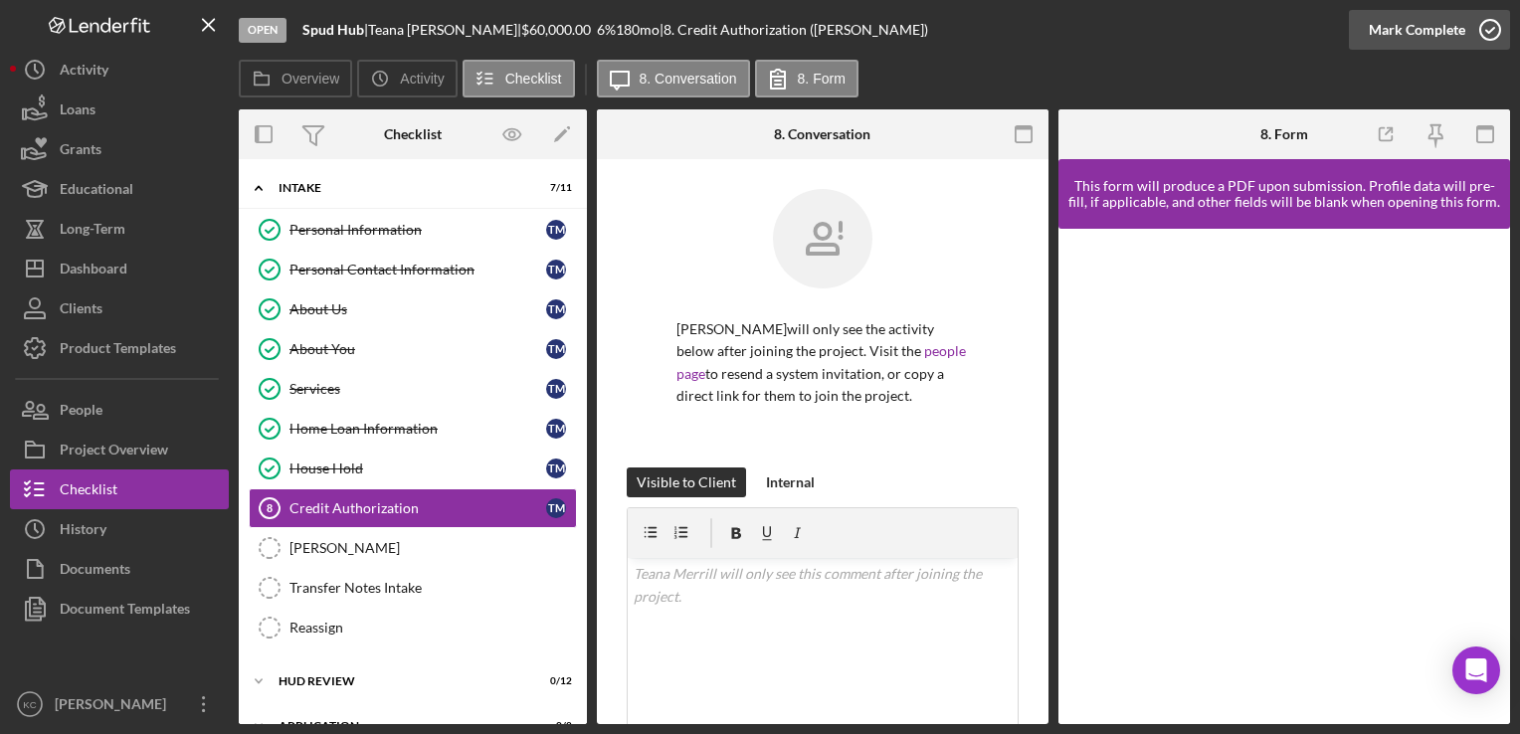
click at [1489, 26] on icon "button" at bounding box center [1491, 30] width 50 height 50
